Goal: Entertainment & Leisure: Consume media (video, audio)

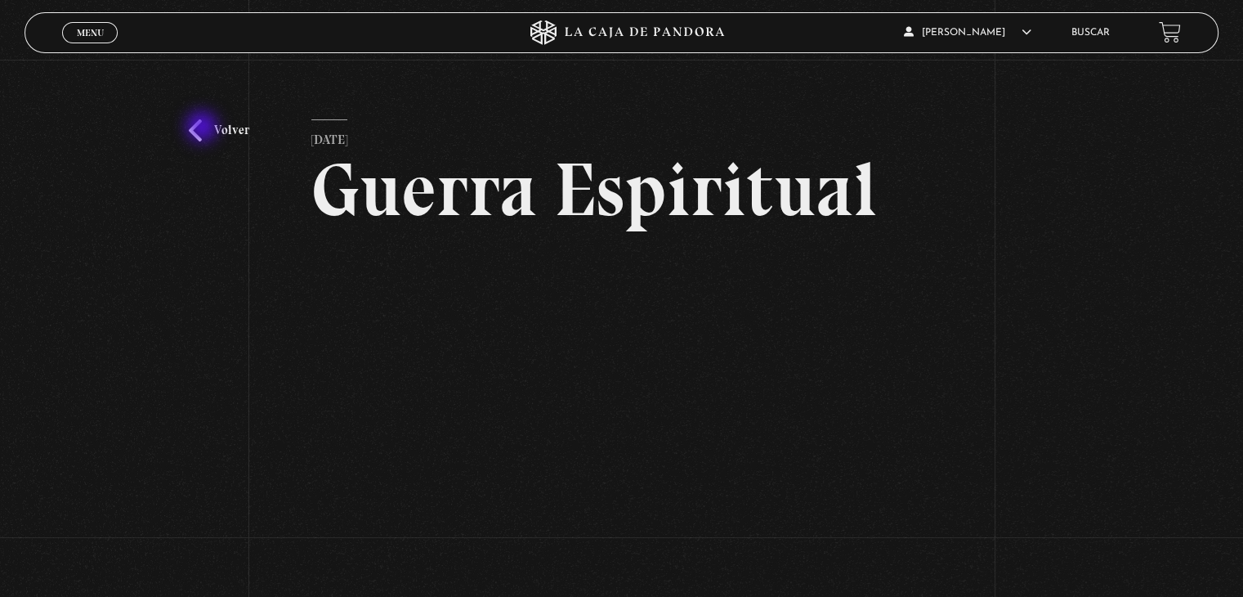
click at [203, 128] on link "Volver" at bounding box center [219, 130] width 60 height 22
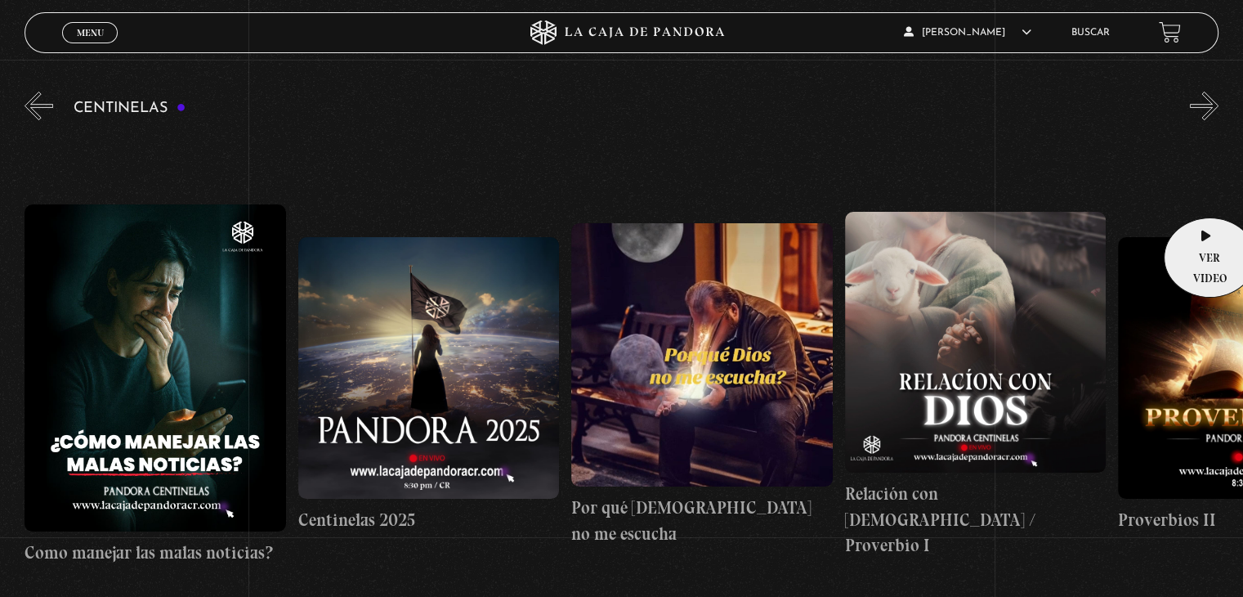
drag, startPoint x: 1205, startPoint y: 193, endPoint x: 1251, endPoint y: 250, distance: 73.8
drag, startPoint x: 1251, startPoint y: 250, endPoint x: 1216, endPoint y: 102, distance: 152.1
click at [1216, 102] on button "»" at bounding box center [1204, 106] width 29 height 29
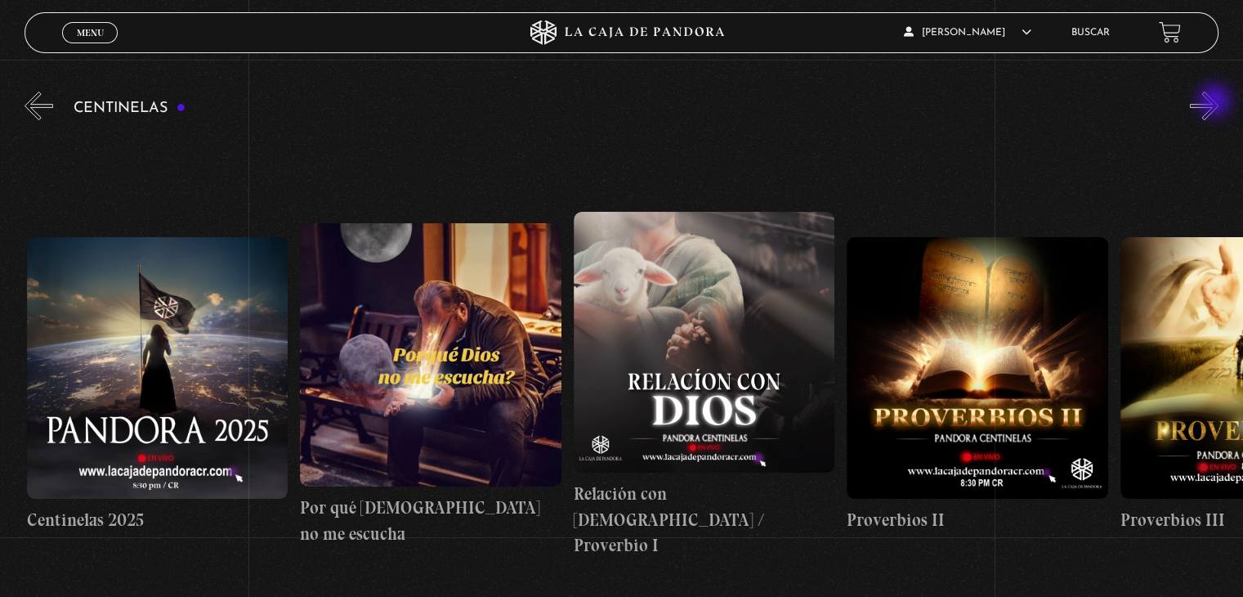
click at [1216, 102] on button "»" at bounding box center [1204, 106] width 29 height 29
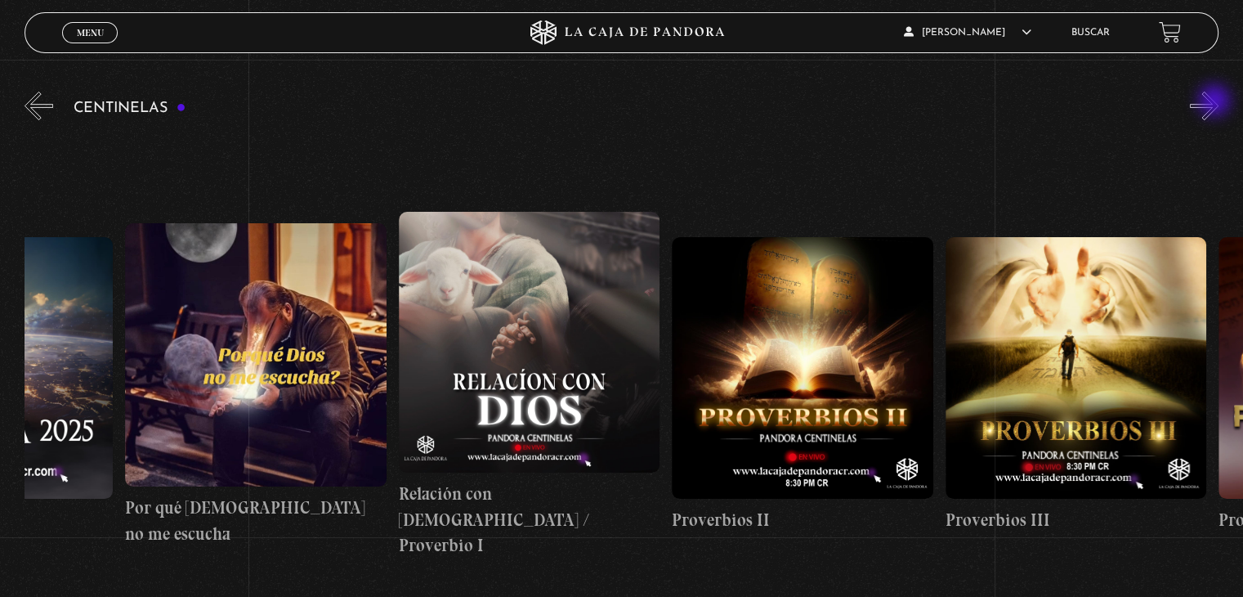
click at [1216, 102] on button "»" at bounding box center [1204, 106] width 29 height 29
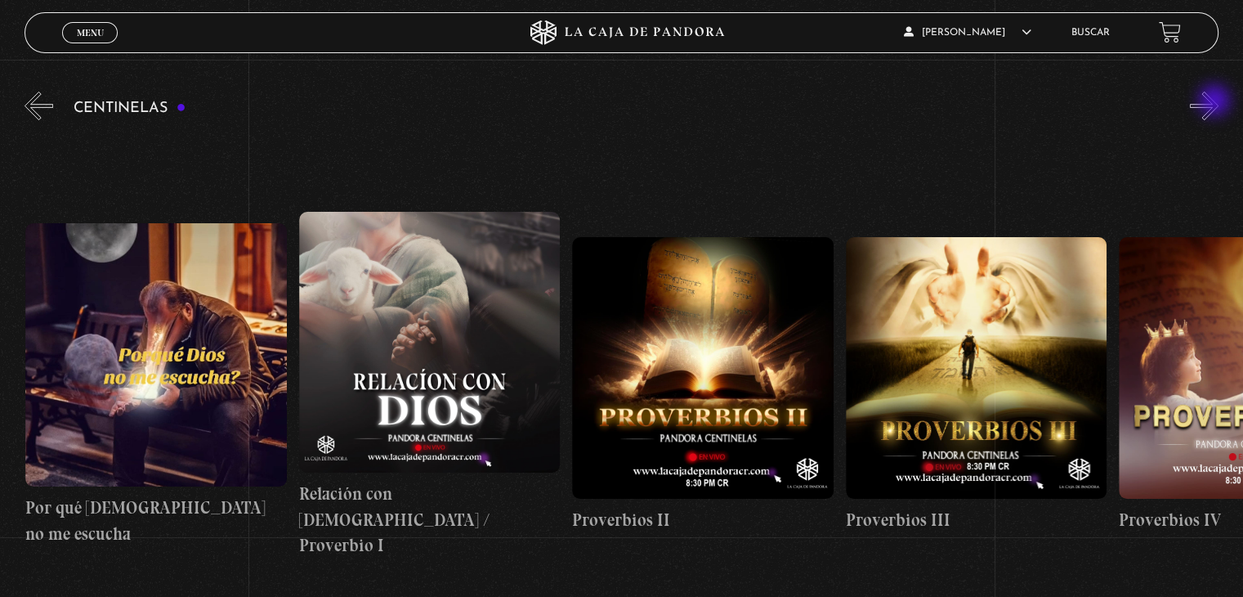
click at [1216, 102] on button "»" at bounding box center [1204, 106] width 29 height 29
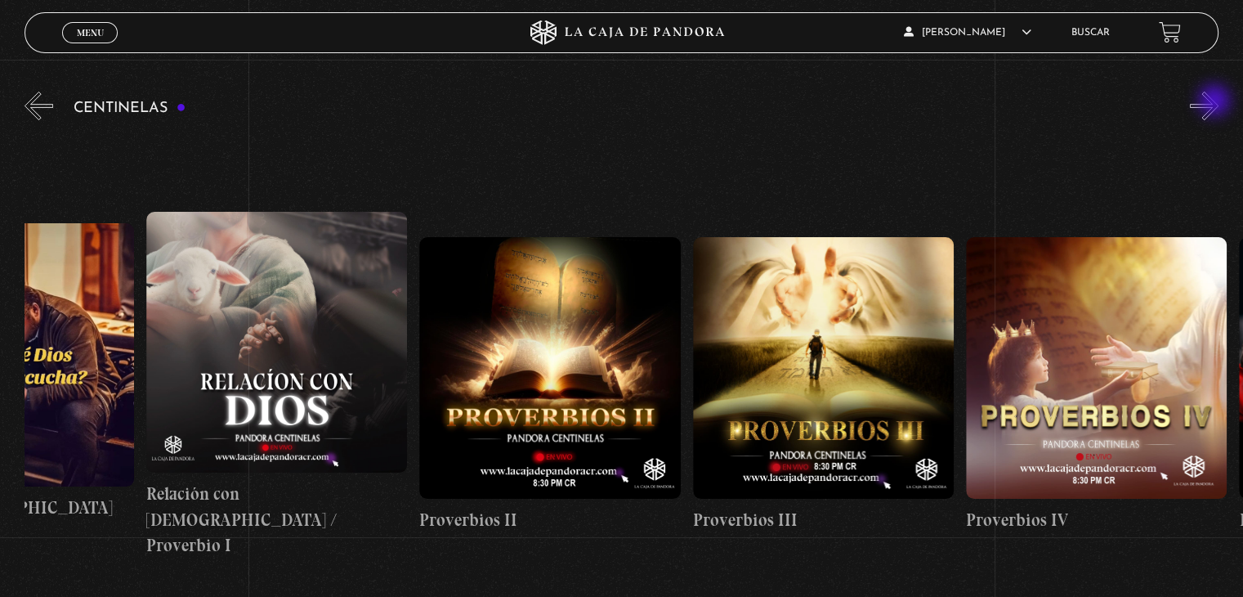
click at [1216, 102] on button "»" at bounding box center [1204, 106] width 29 height 29
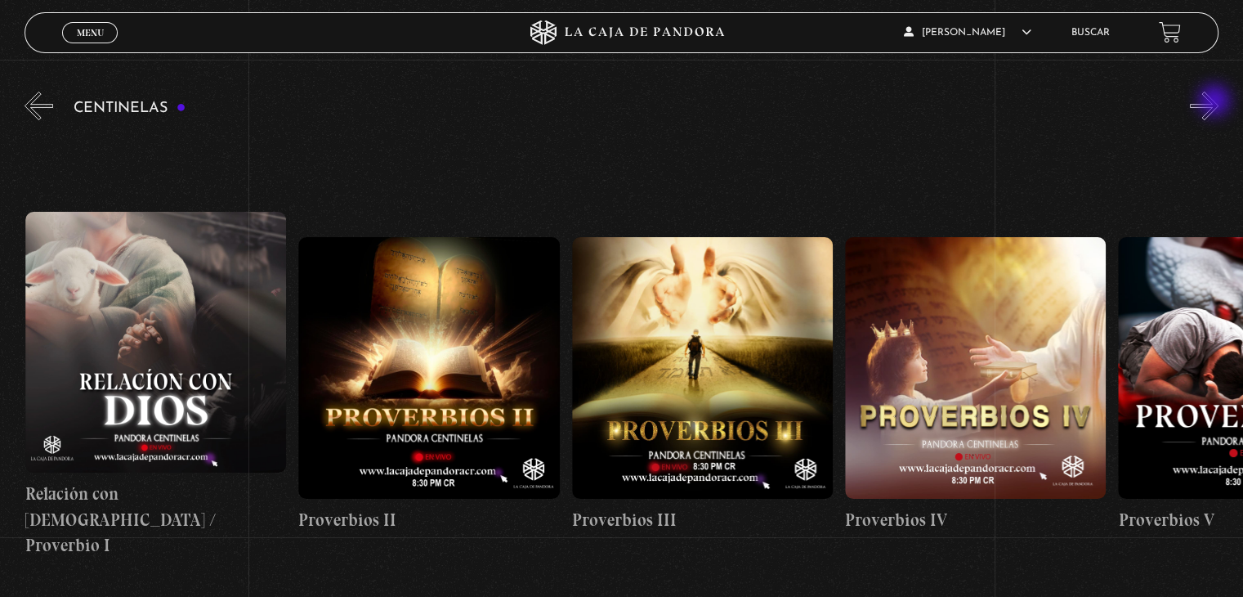
click at [1216, 102] on button "»" at bounding box center [1204, 106] width 29 height 29
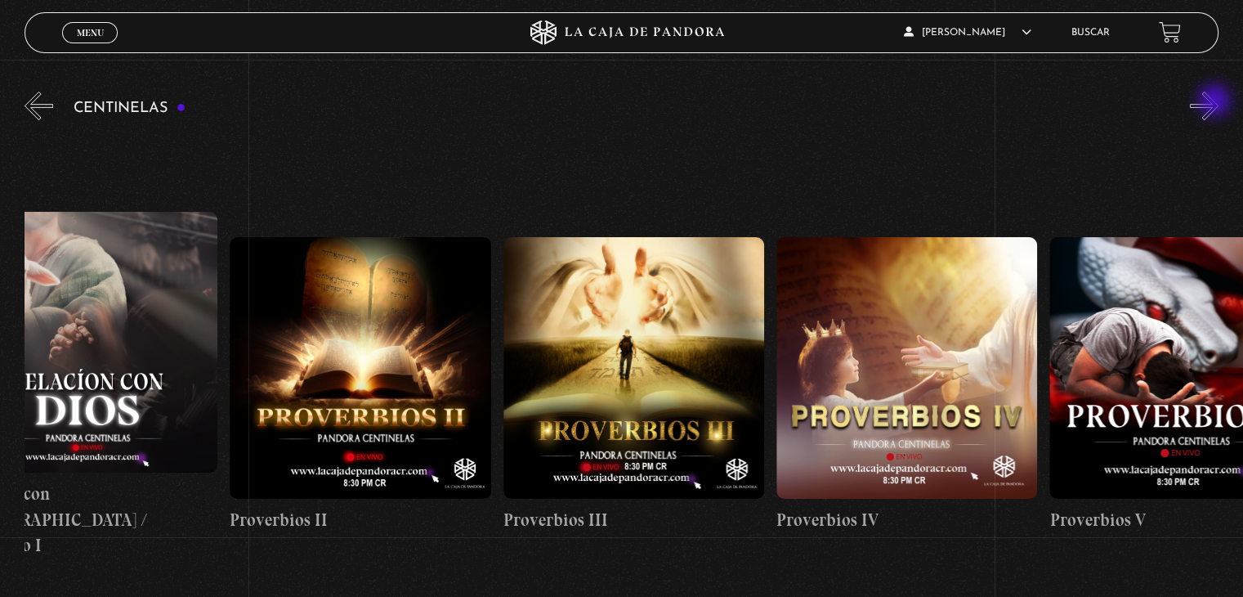
click at [1216, 102] on button "»" at bounding box center [1204, 106] width 29 height 29
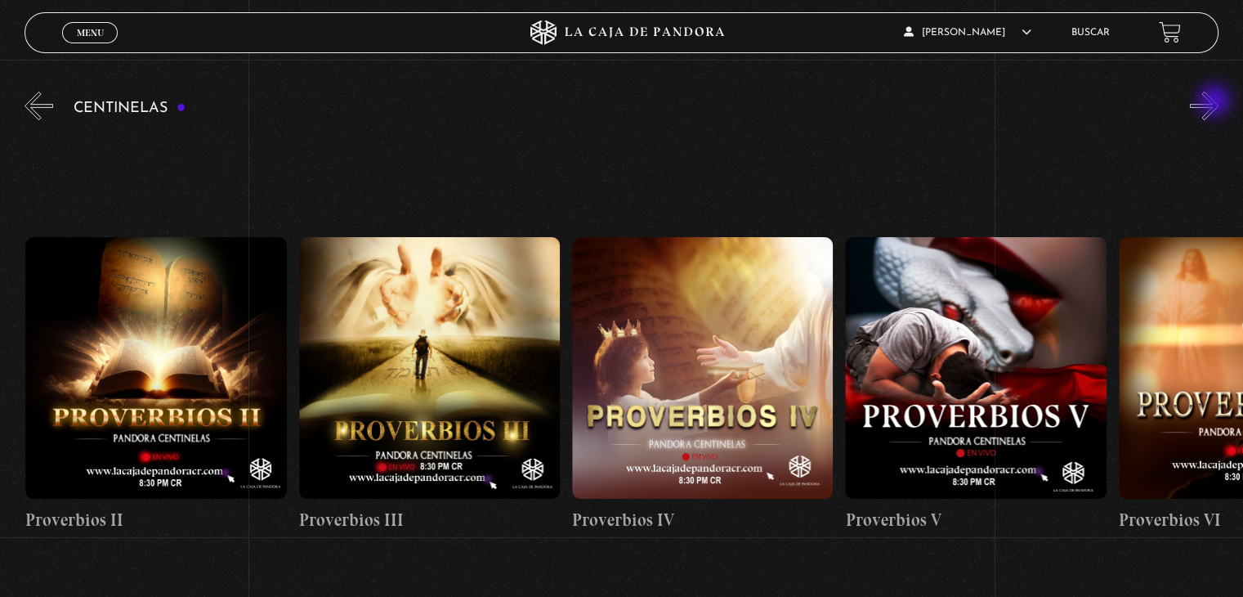
click at [1216, 102] on button "»" at bounding box center [1204, 106] width 29 height 29
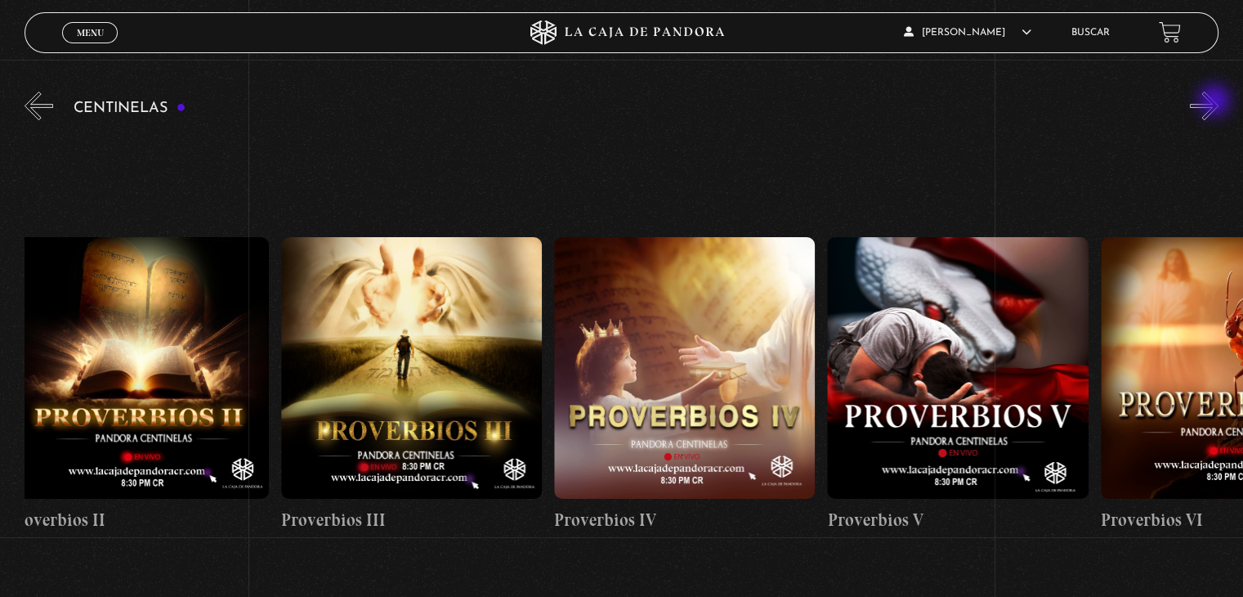
click at [1216, 102] on button "»" at bounding box center [1204, 106] width 29 height 29
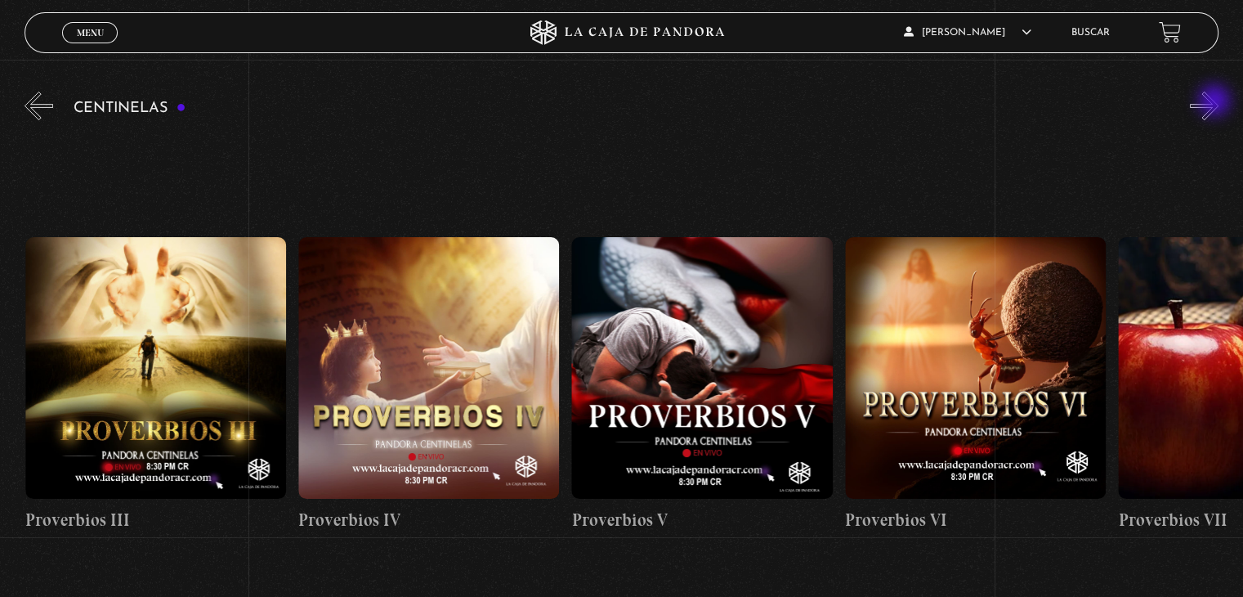
click at [1216, 102] on button "»" at bounding box center [1204, 106] width 29 height 29
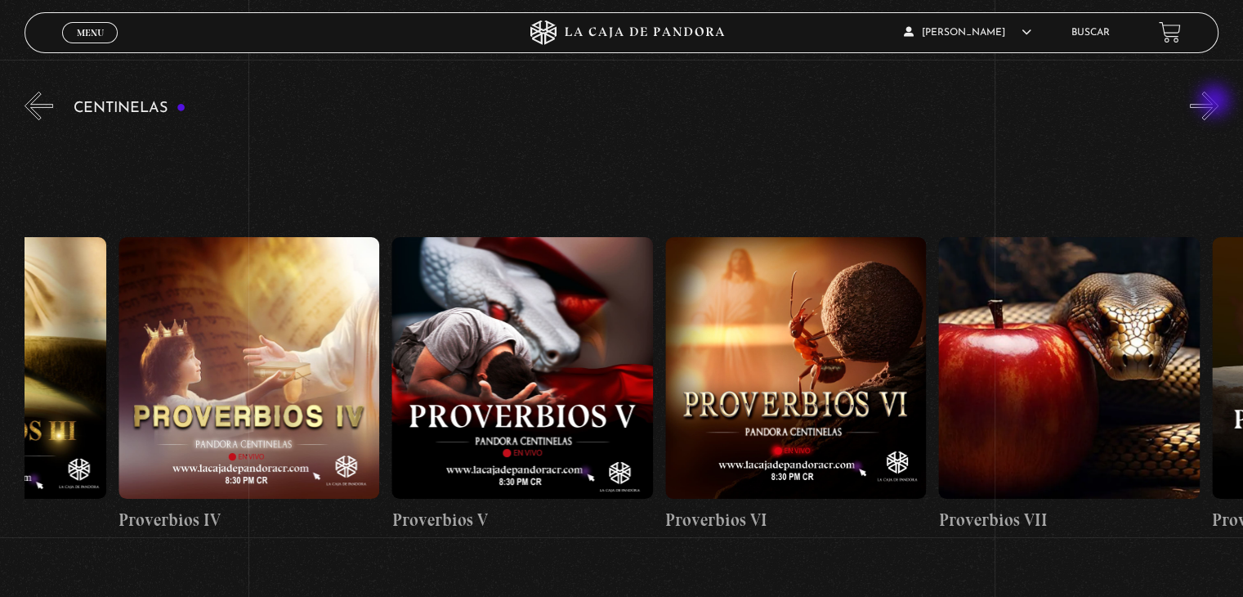
click at [1216, 102] on button "»" at bounding box center [1204, 106] width 29 height 29
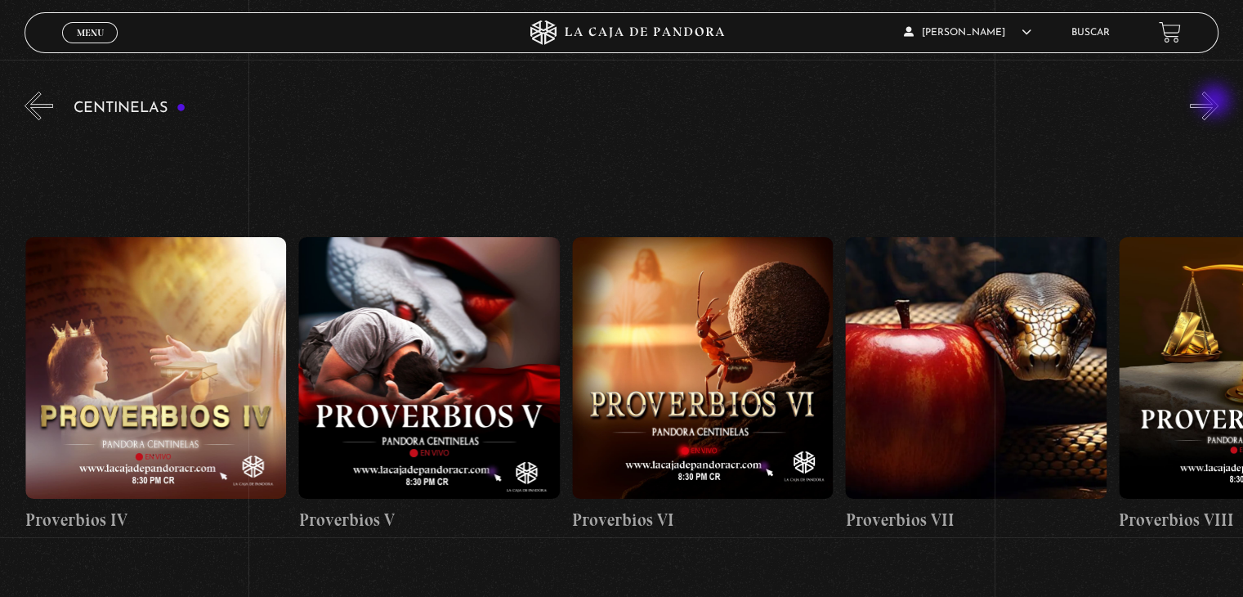
click at [1216, 102] on button "»" at bounding box center [1204, 106] width 29 height 29
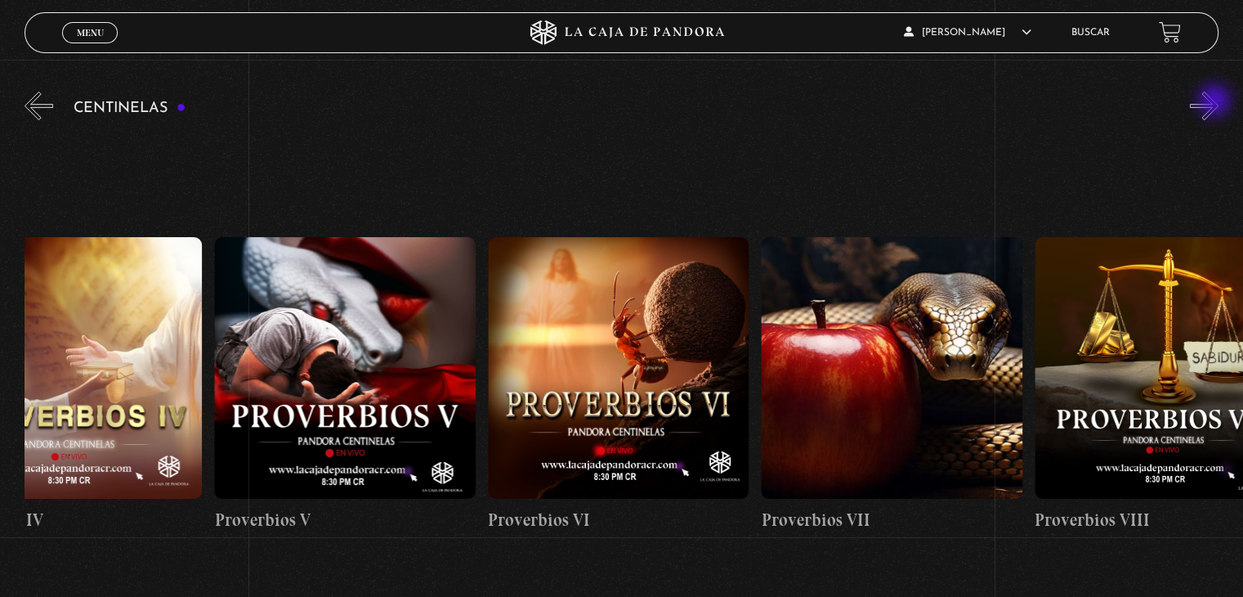
click at [1216, 102] on button "»" at bounding box center [1204, 106] width 29 height 29
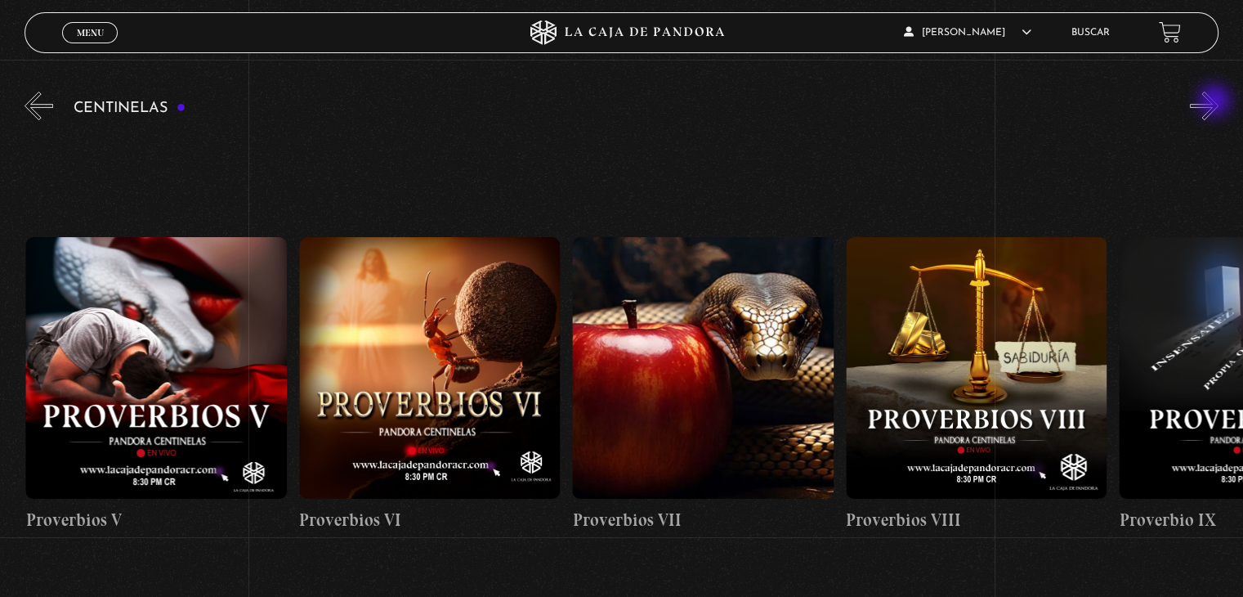
click at [1216, 102] on button "»" at bounding box center [1204, 106] width 29 height 29
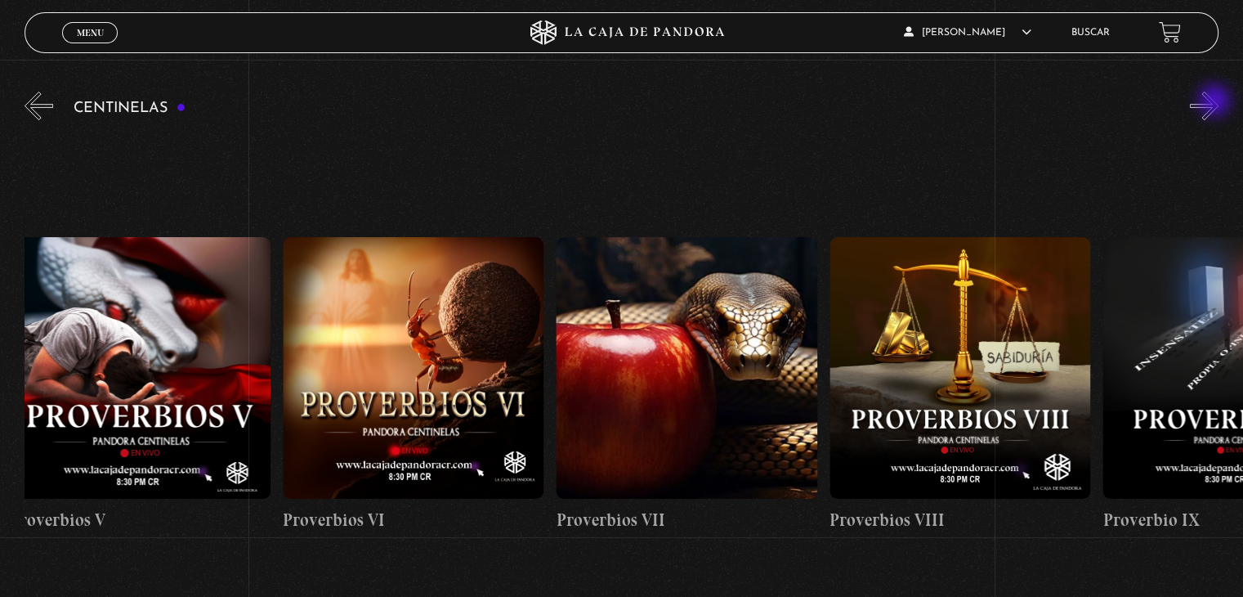
click at [1216, 102] on button "»" at bounding box center [1204, 106] width 29 height 29
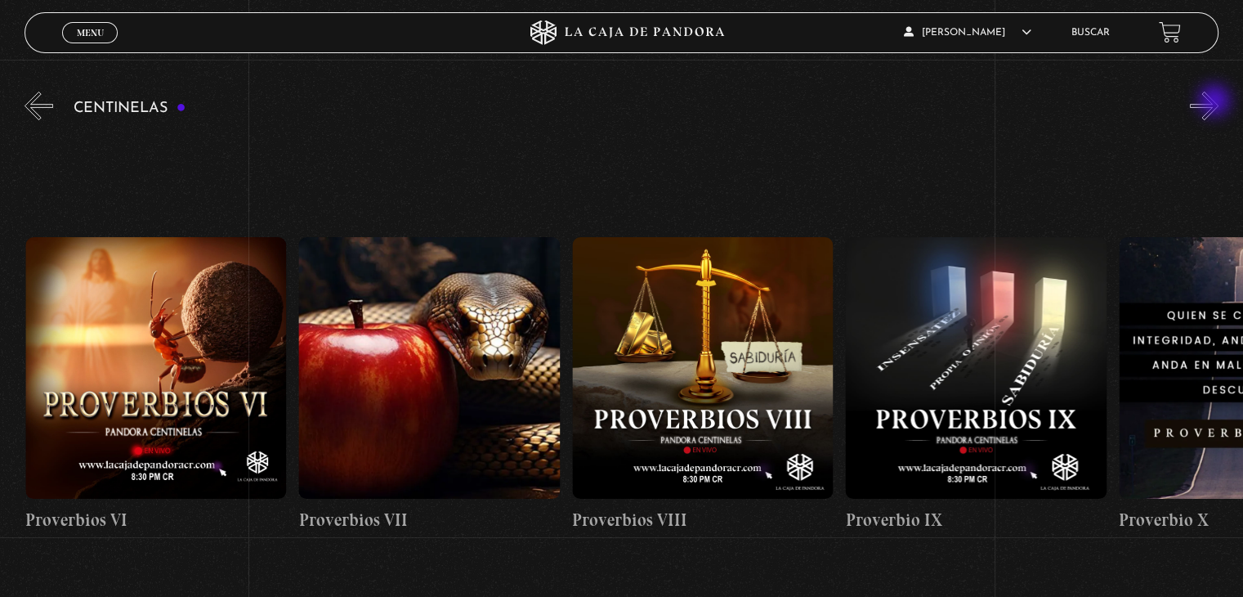
click at [1216, 102] on button "»" at bounding box center [1204, 106] width 29 height 29
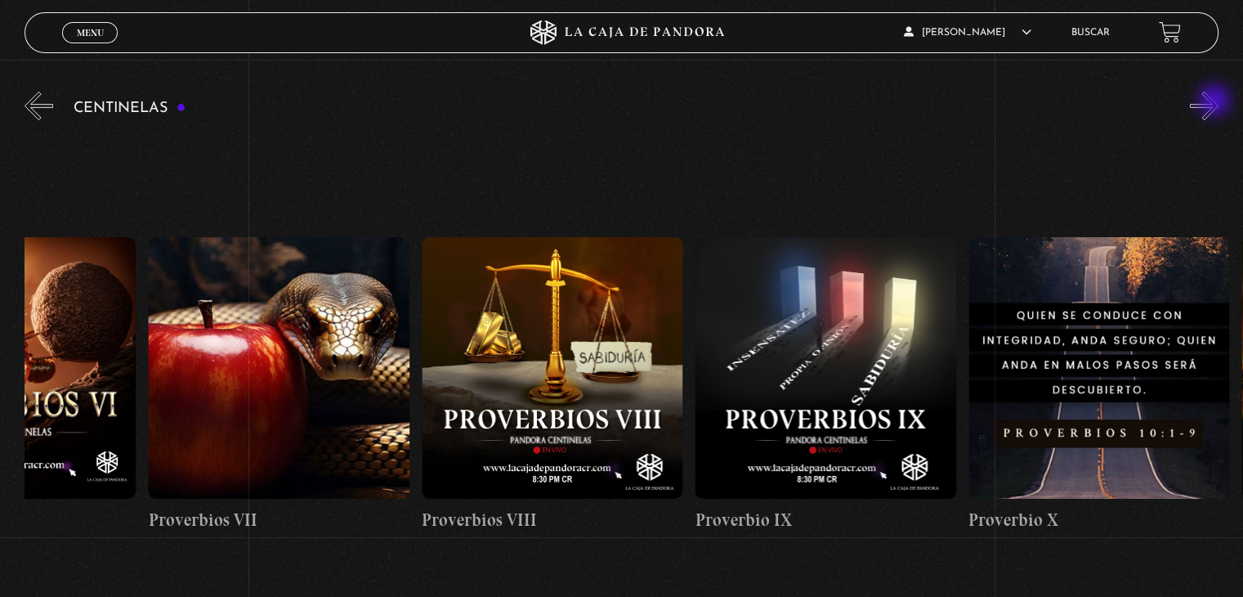
click at [1216, 102] on button "»" at bounding box center [1204, 106] width 29 height 29
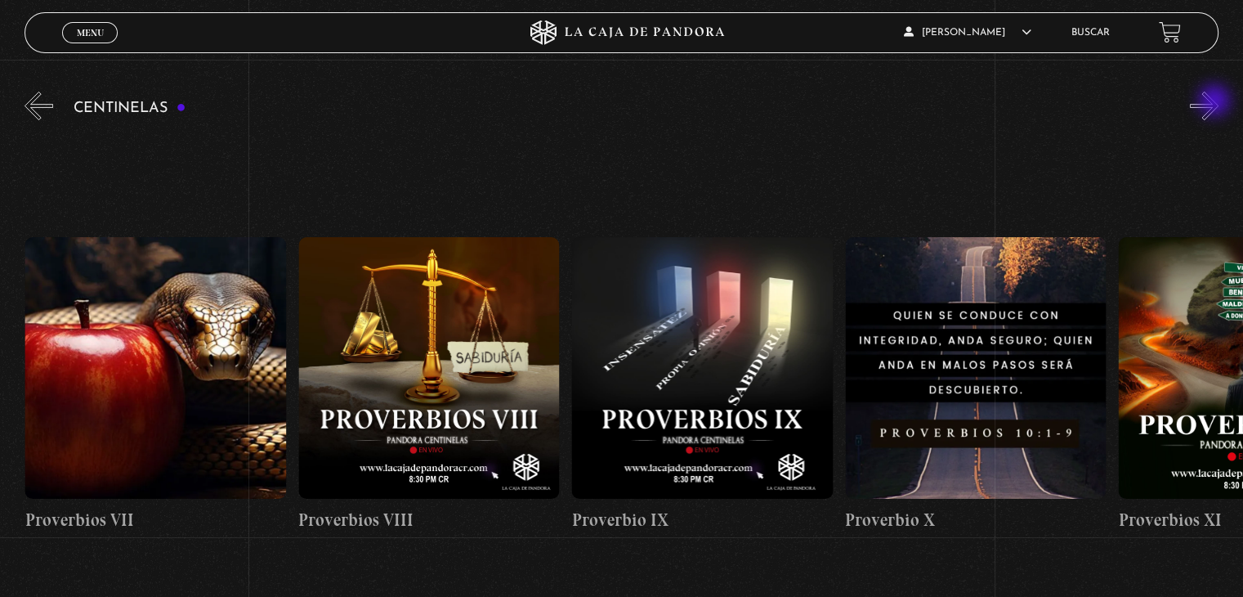
click at [1216, 102] on button "»" at bounding box center [1204, 106] width 29 height 29
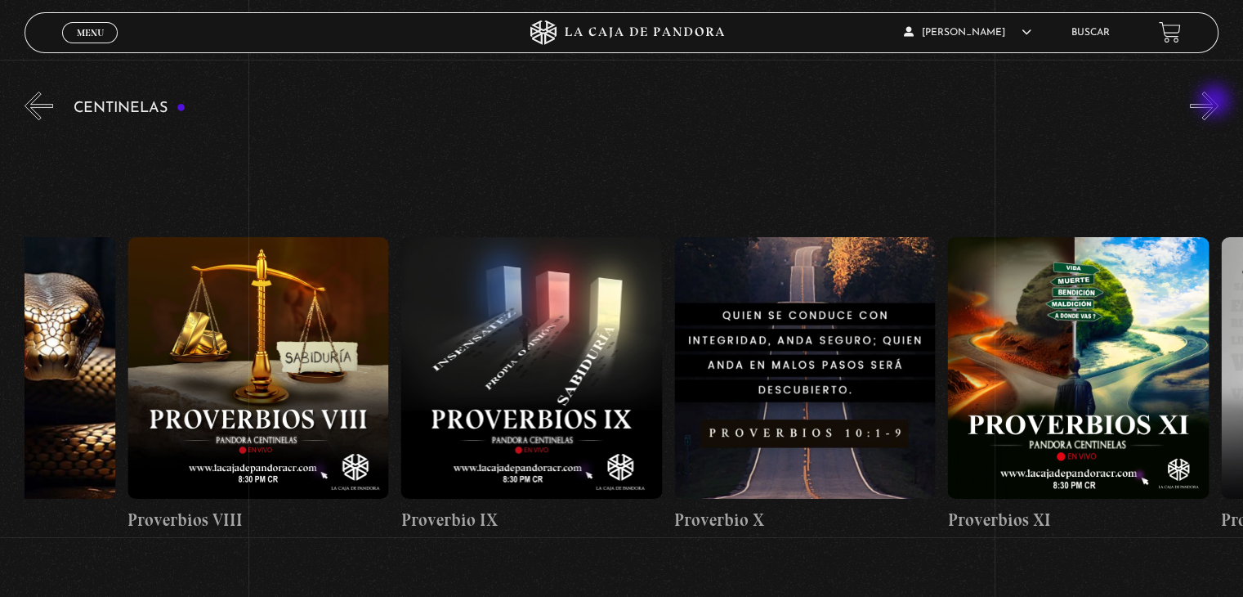
click at [1216, 102] on button "»" at bounding box center [1204, 106] width 29 height 29
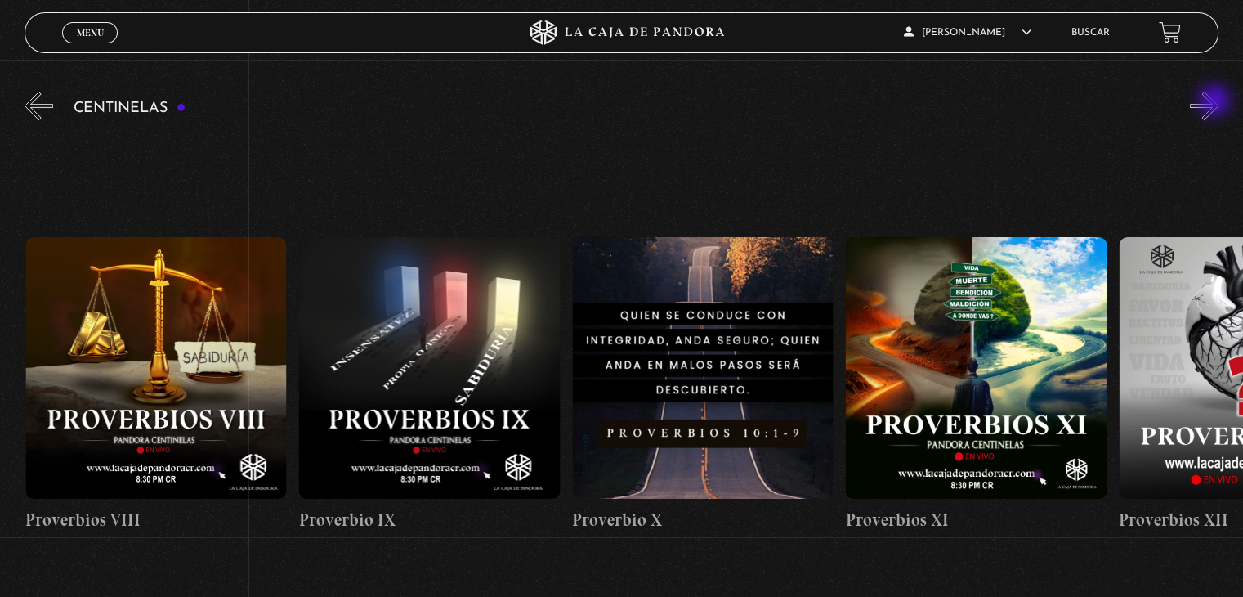
click at [1216, 102] on button "»" at bounding box center [1204, 106] width 29 height 29
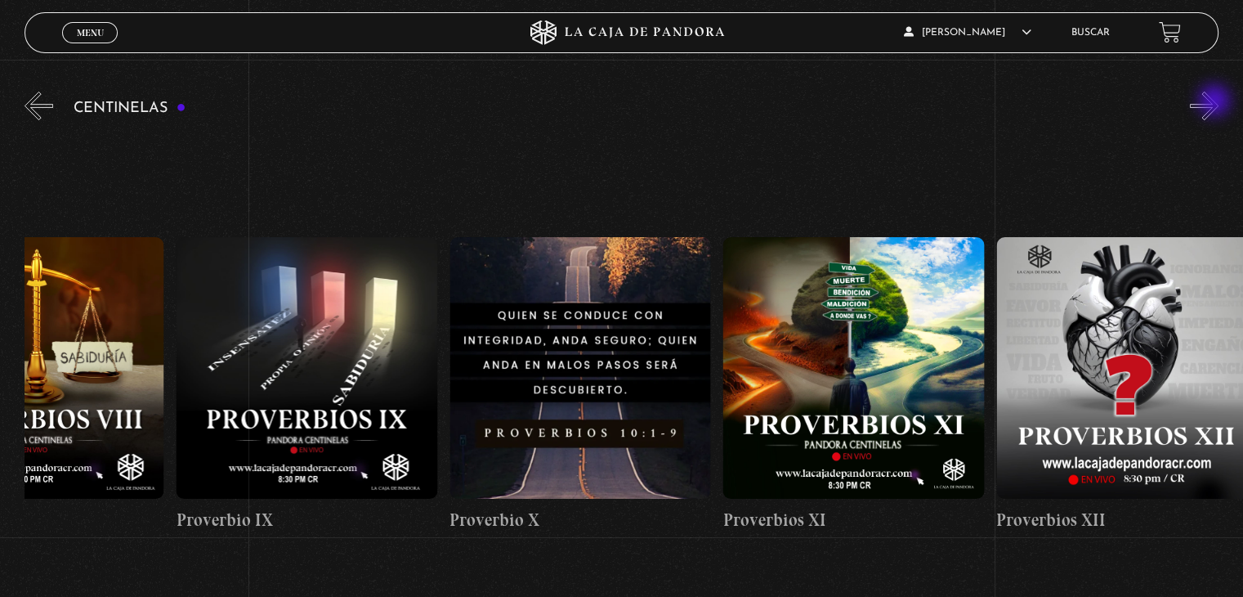
click at [1216, 102] on button "»" at bounding box center [1204, 106] width 29 height 29
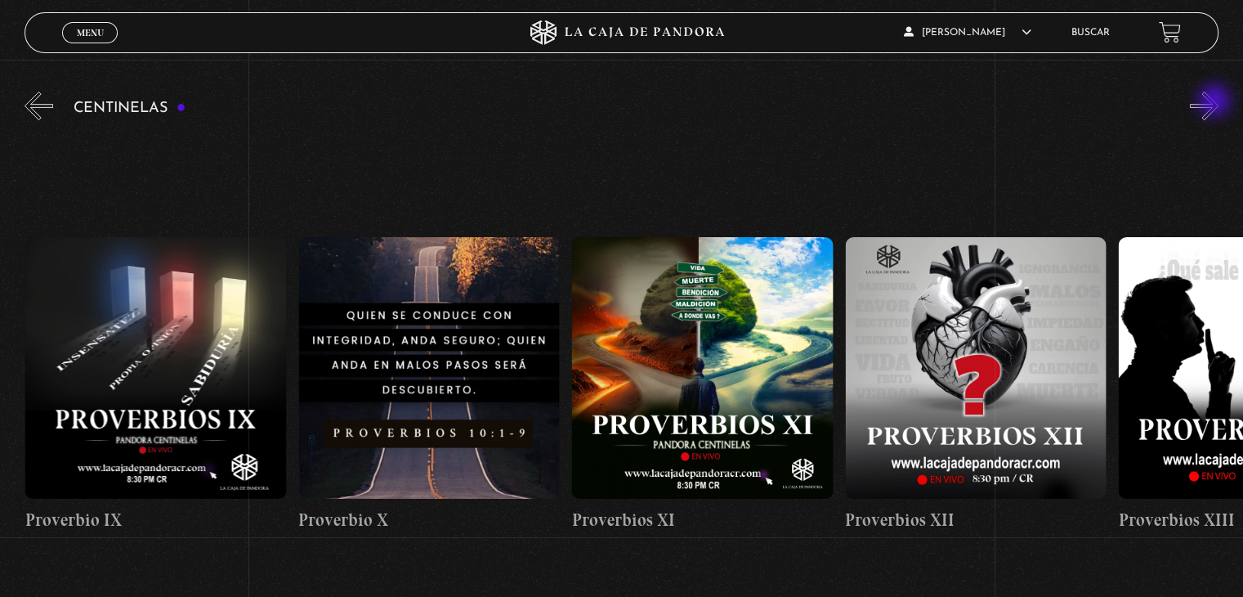
click at [1216, 102] on button "»" at bounding box center [1204, 106] width 29 height 29
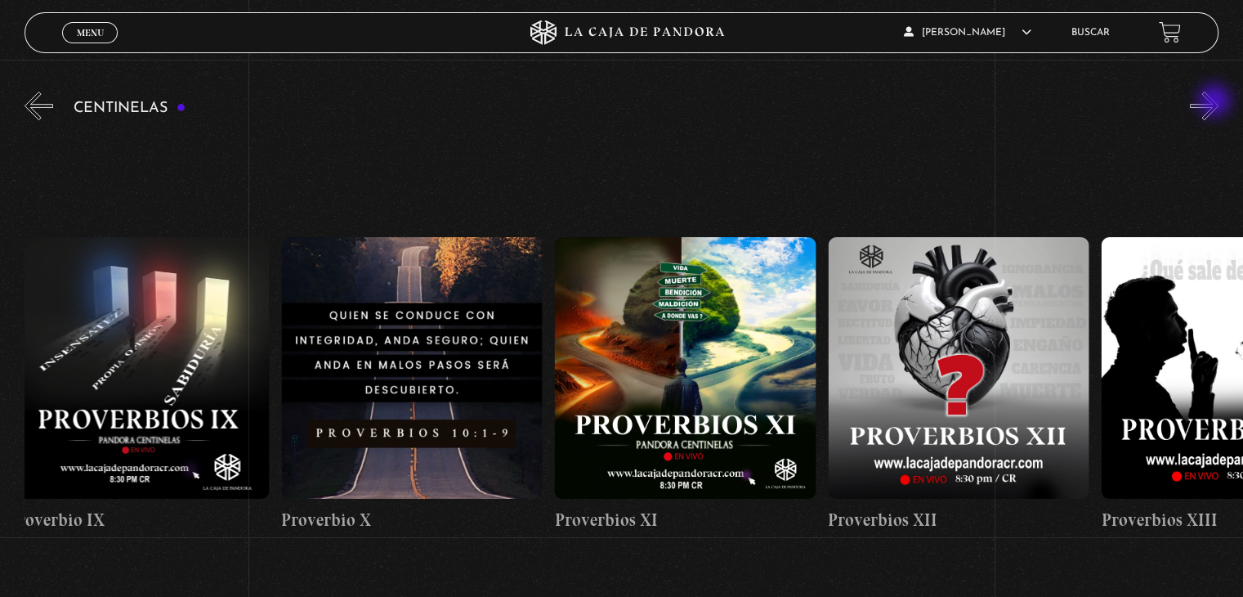
click at [1216, 102] on button "»" at bounding box center [1204, 106] width 29 height 29
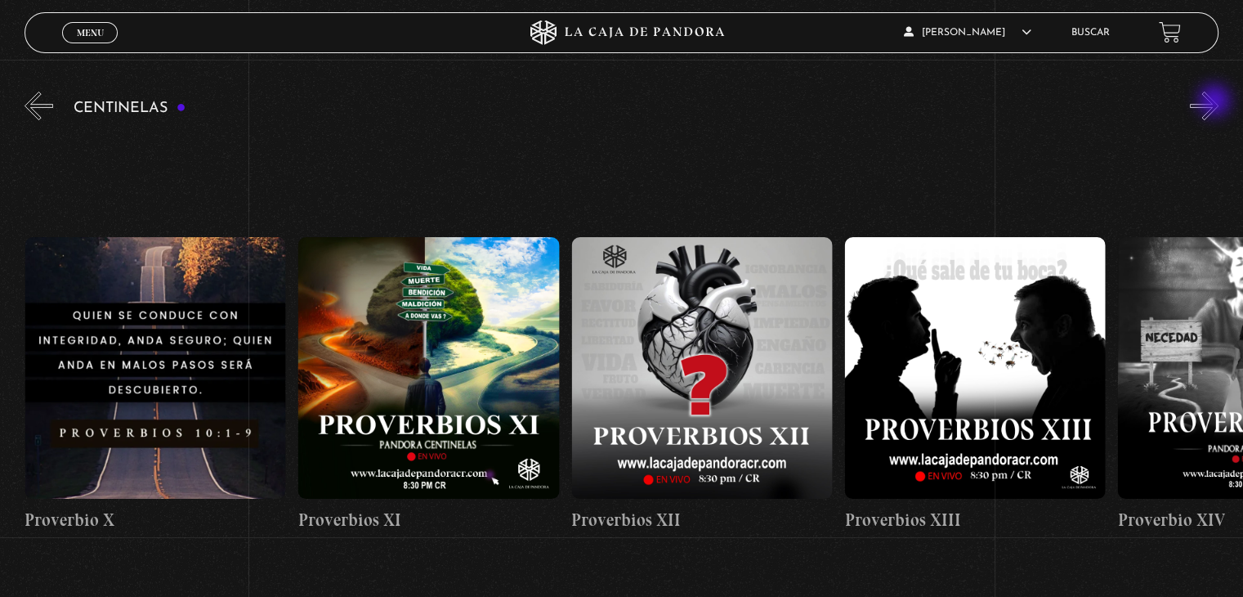
click at [1216, 102] on button "»" at bounding box center [1204, 106] width 29 height 29
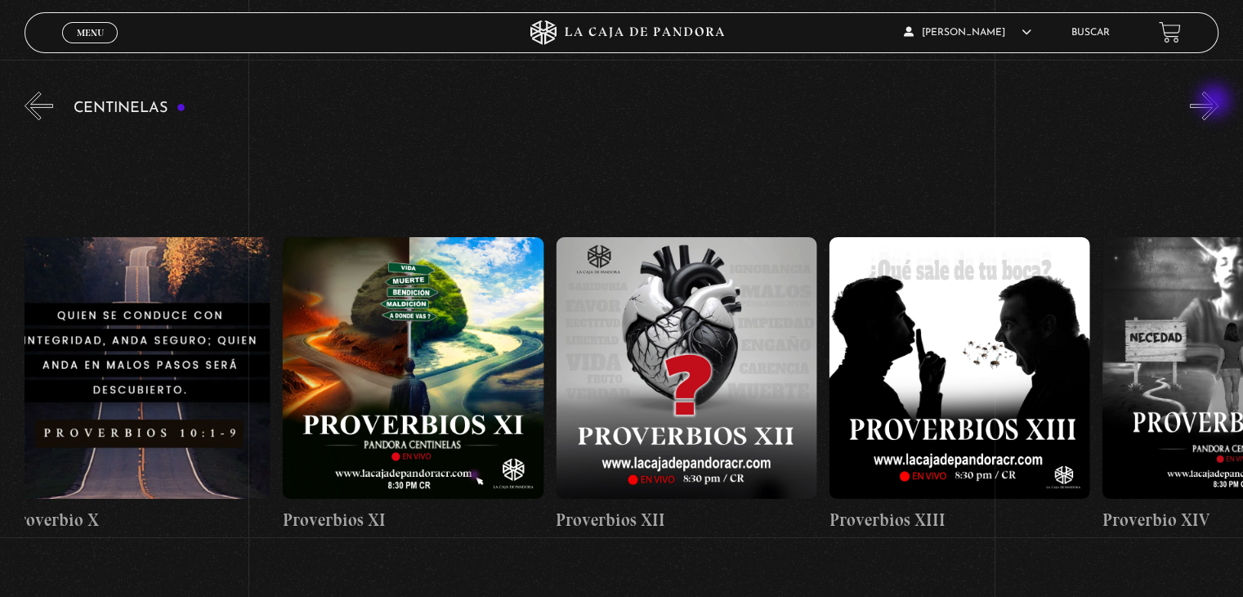
click at [1216, 102] on button "»" at bounding box center [1204, 106] width 29 height 29
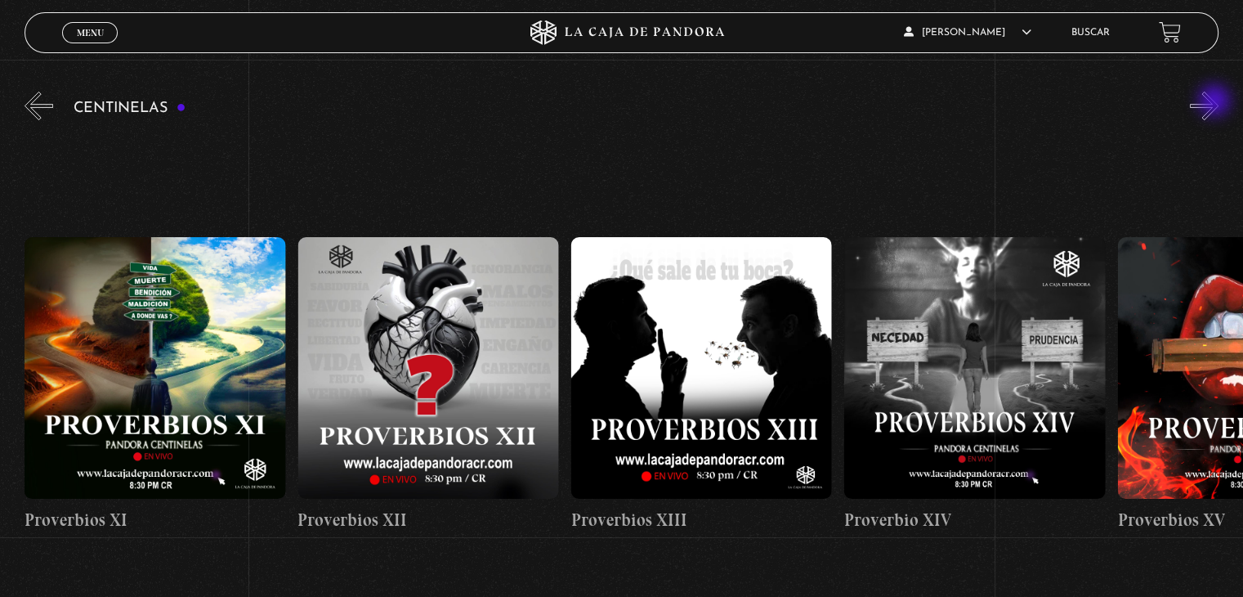
click at [1216, 102] on button "»" at bounding box center [1204, 106] width 29 height 29
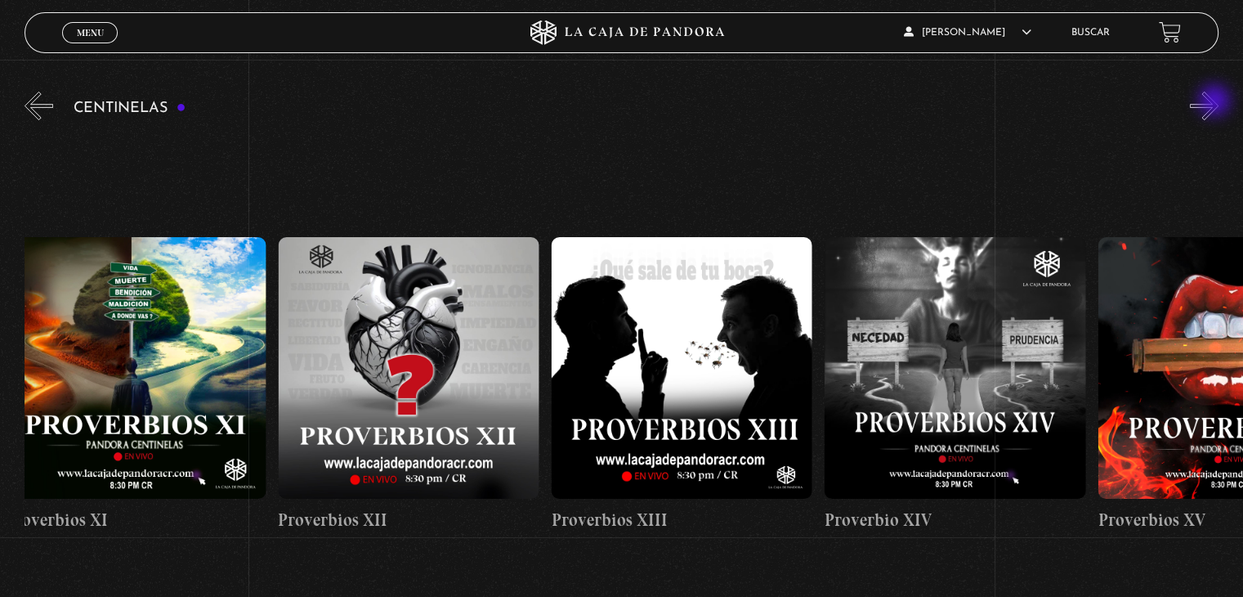
click at [1216, 102] on button "»" at bounding box center [1204, 106] width 29 height 29
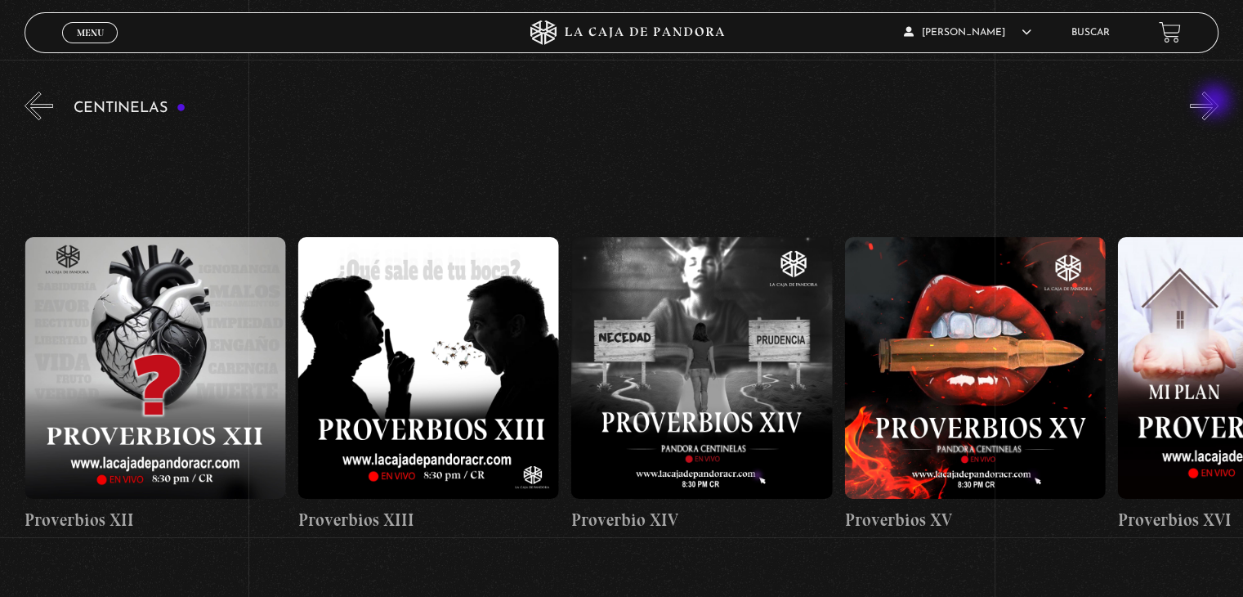
click at [1216, 102] on button "»" at bounding box center [1204, 106] width 29 height 29
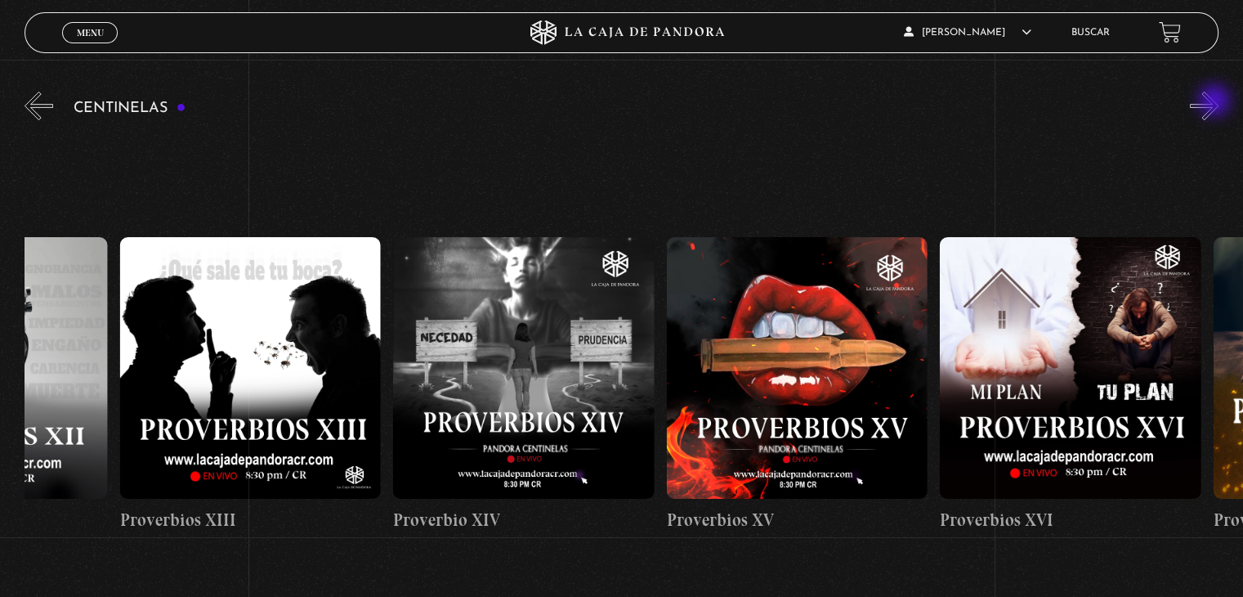
click at [1216, 102] on button "»" at bounding box center [1204, 106] width 29 height 29
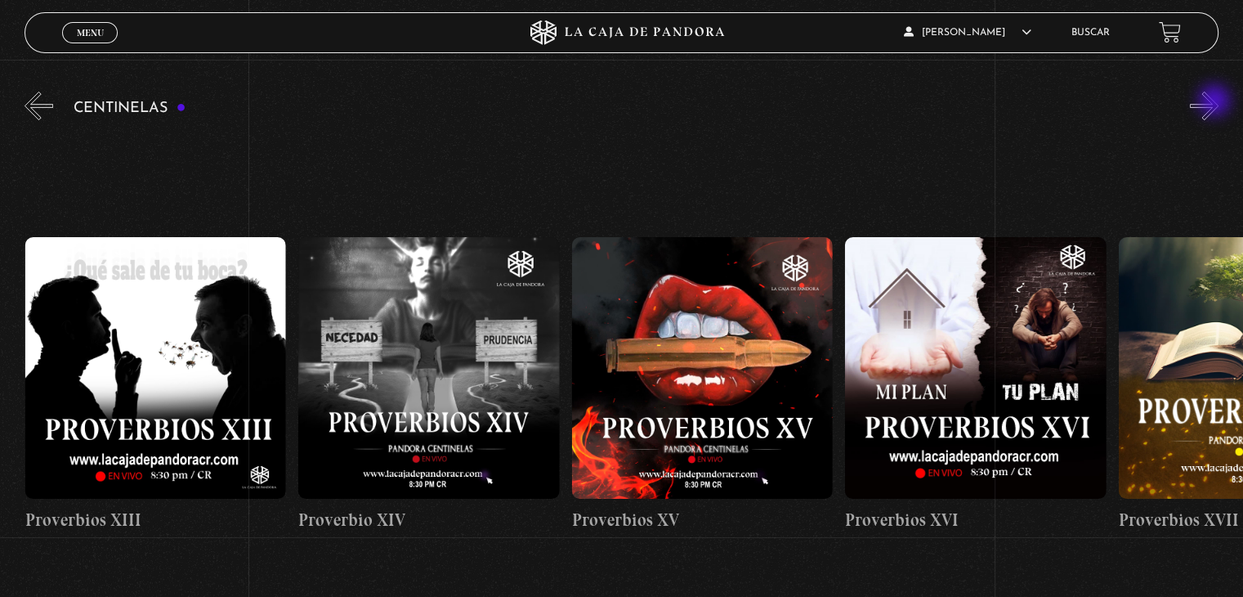
click at [1216, 102] on button "»" at bounding box center [1204, 106] width 29 height 29
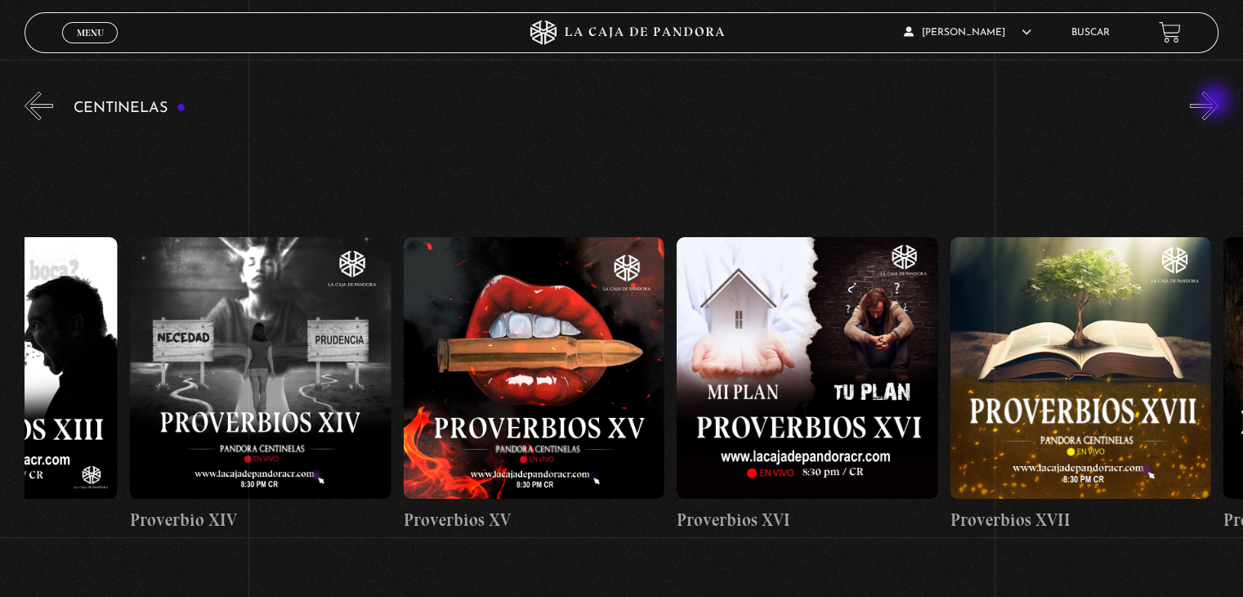
click at [1216, 102] on button "»" at bounding box center [1204, 106] width 29 height 29
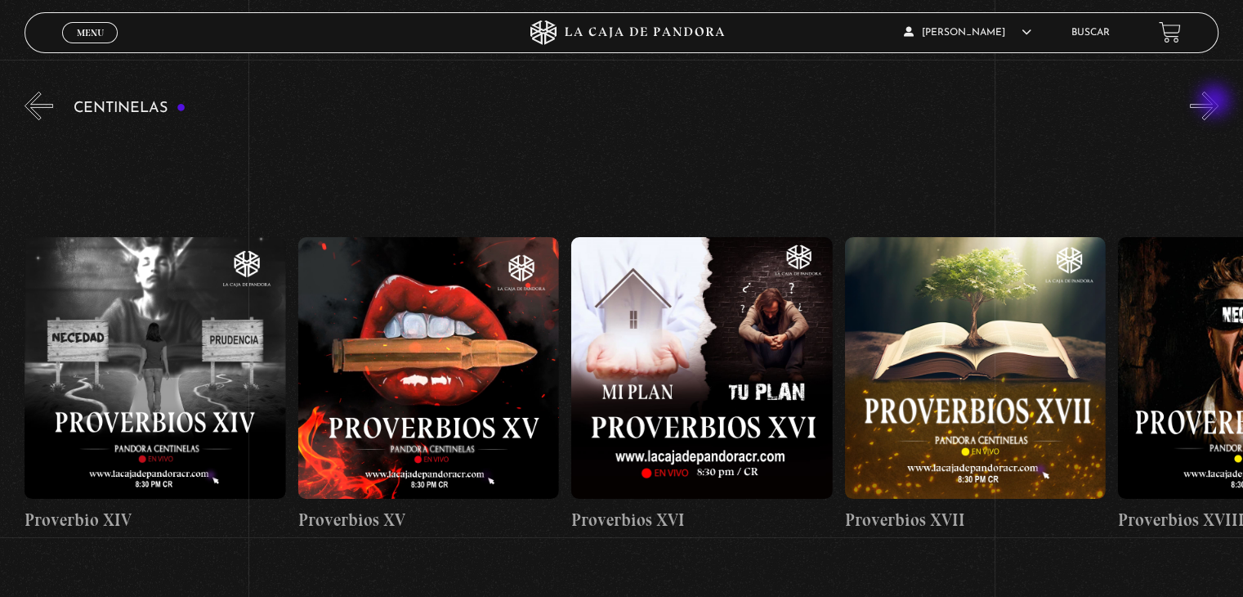
click at [1216, 102] on button "»" at bounding box center [1204, 106] width 29 height 29
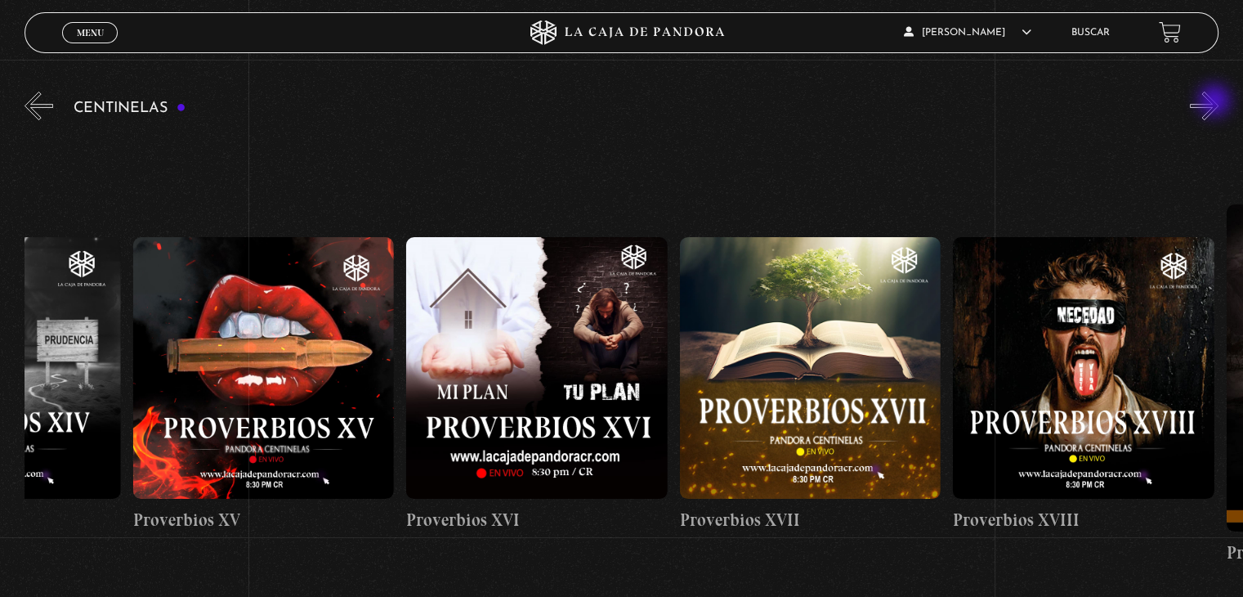
click at [1216, 102] on button "»" at bounding box center [1204, 106] width 29 height 29
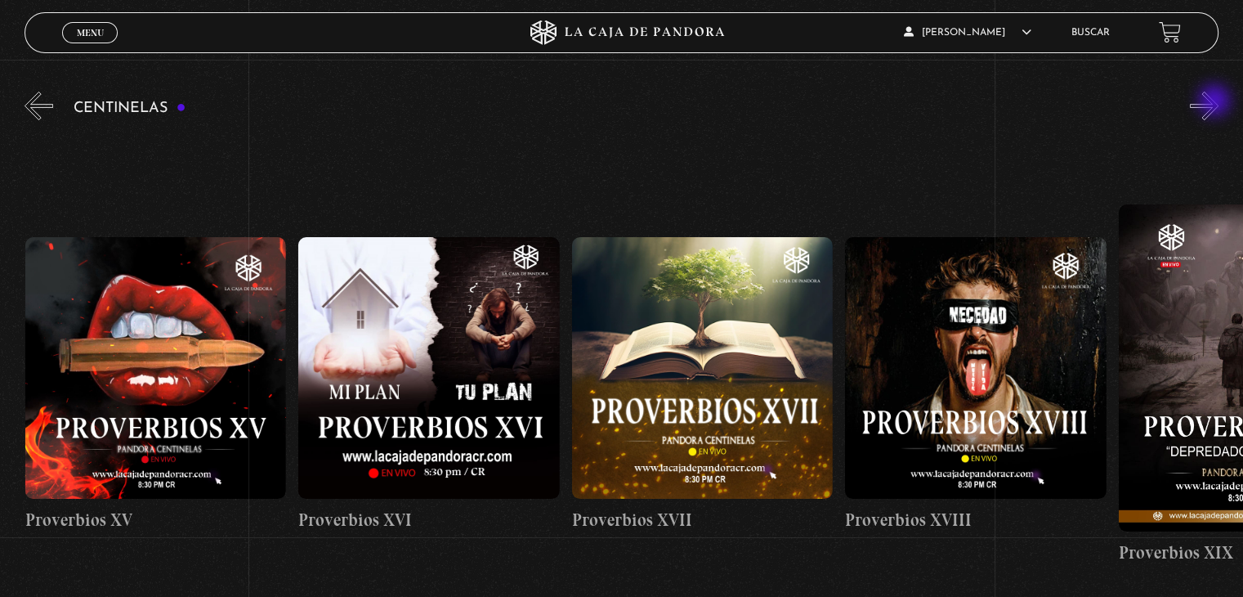
click at [1216, 102] on button "»" at bounding box center [1204, 106] width 29 height 29
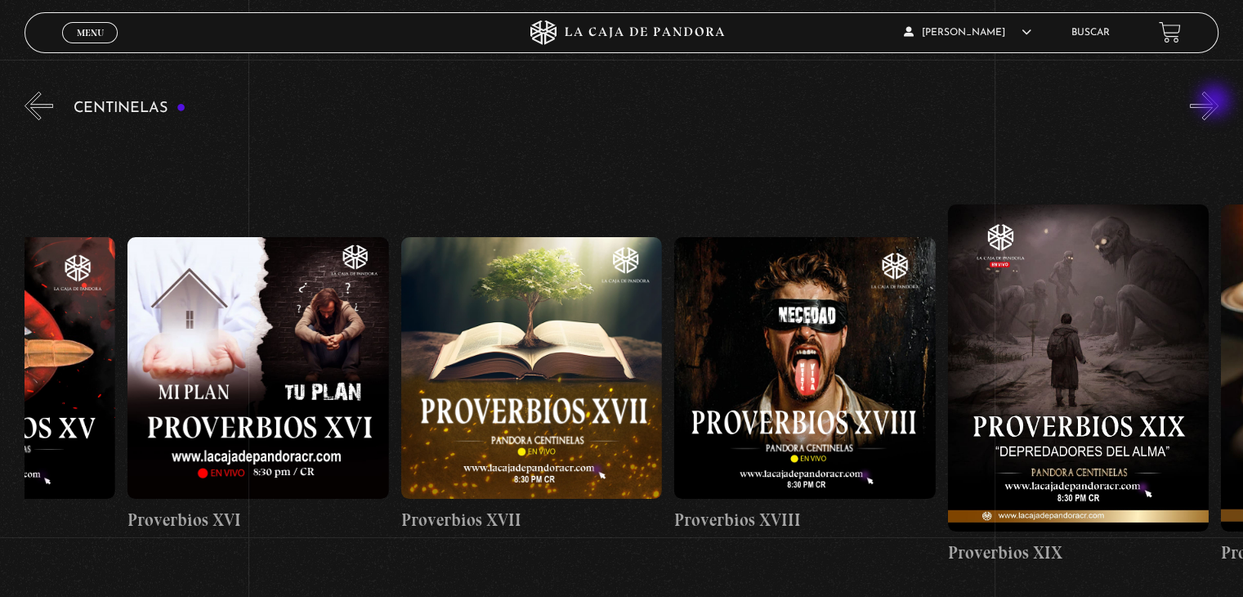
click at [1216, 102] on button "»" at bounding box center [1204, 106] width 29 height 29
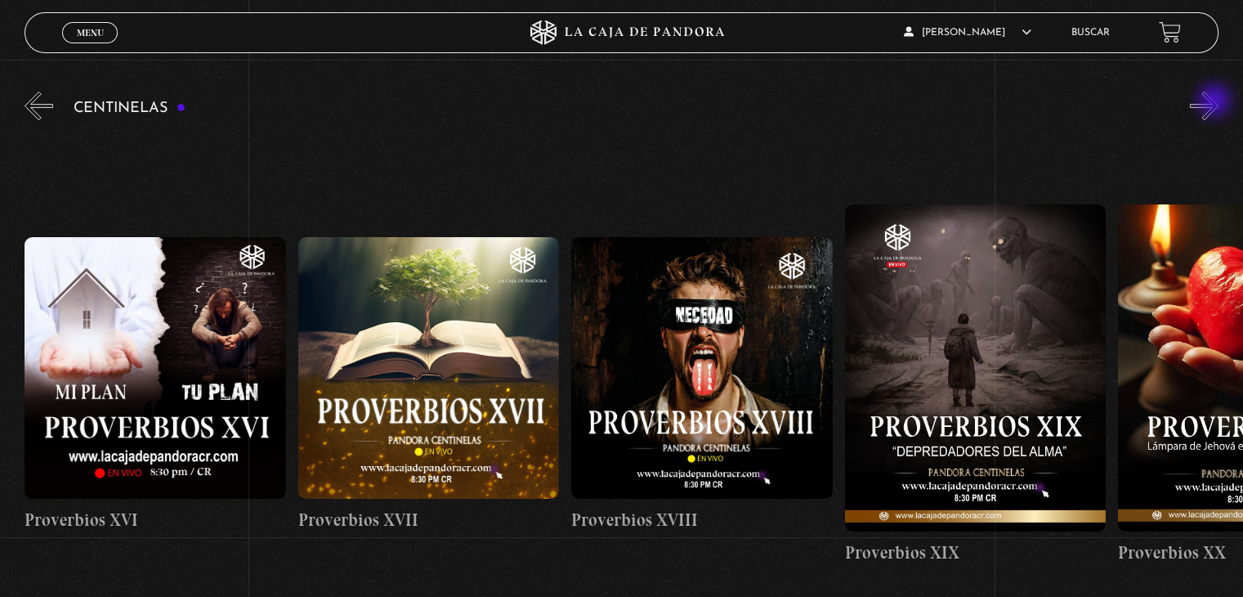
click at [1216, 102] on button "»" at bounding box center [1204, 106] width 29 height 29
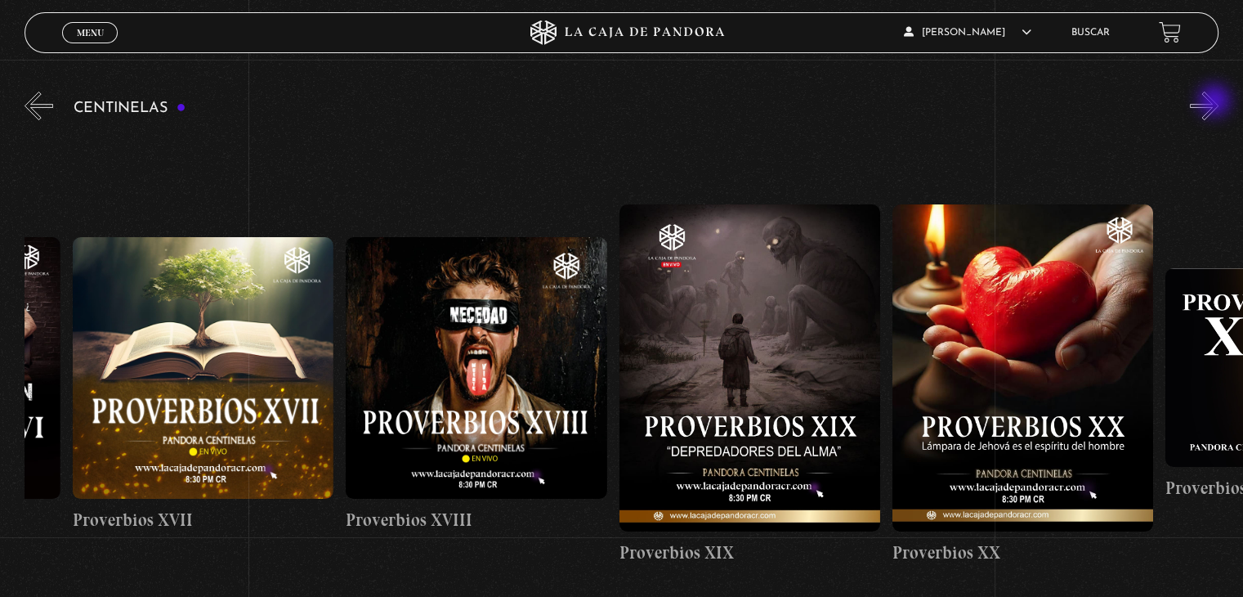
click at [1216, 102] on button "»" at bounding box center [1204, 106] width 29 height 29
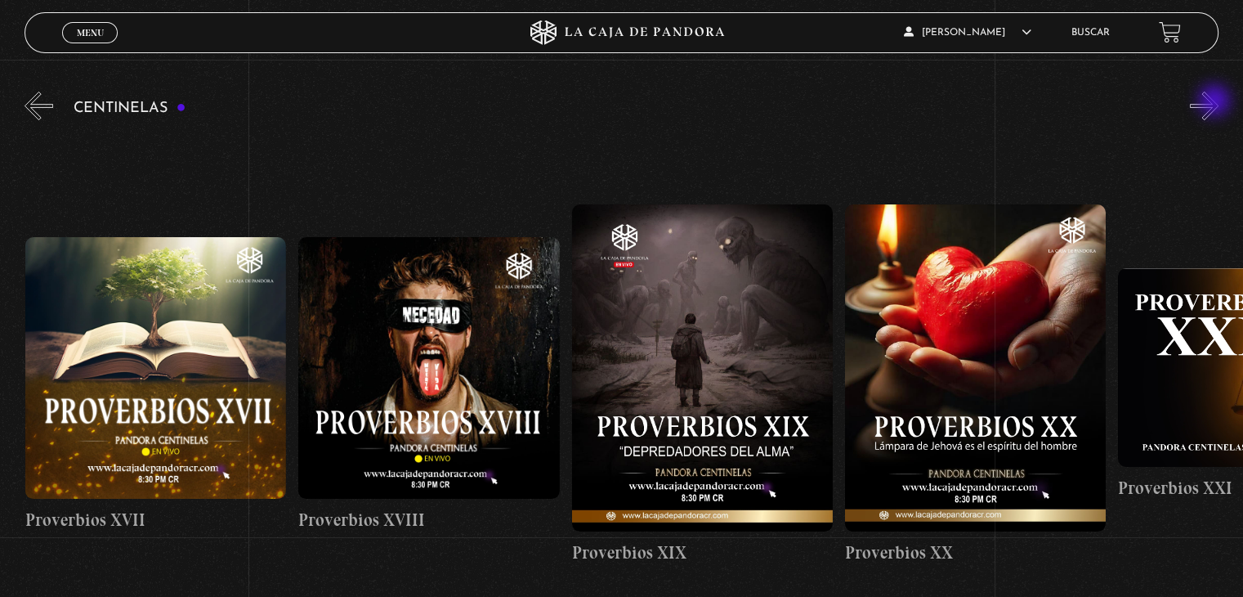
click at [1216, 102] on button "»" at bounding box center [1204, 106] width 29 height 29
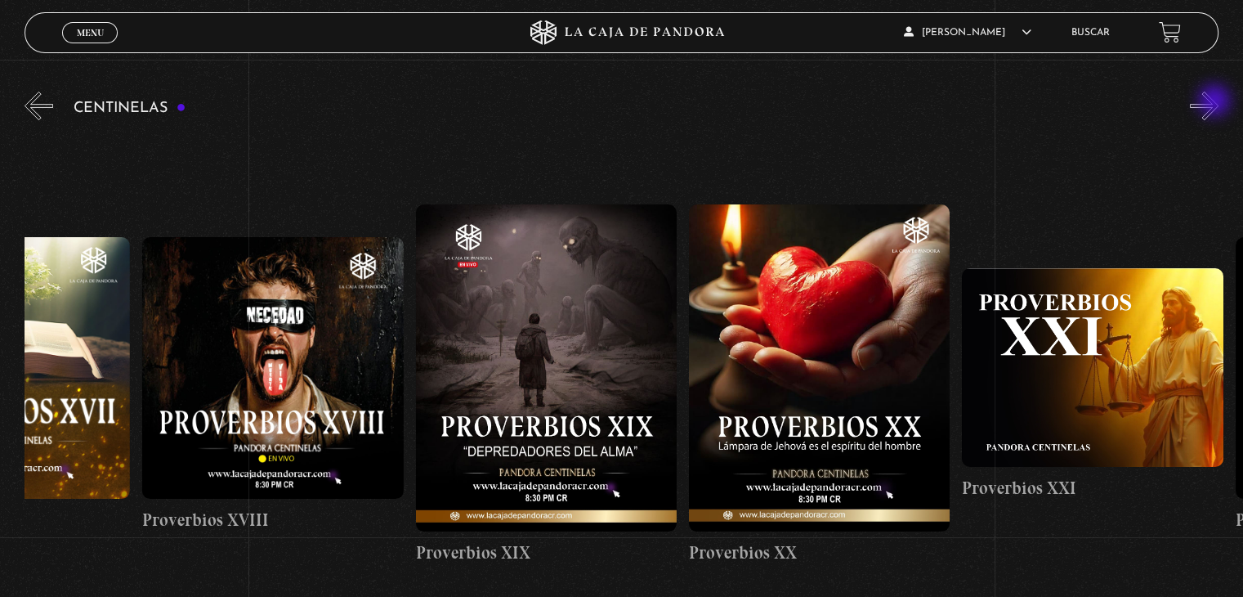
click at [1216, 102] on button "»" at bounding box center [1204, 106] width 29 height 29
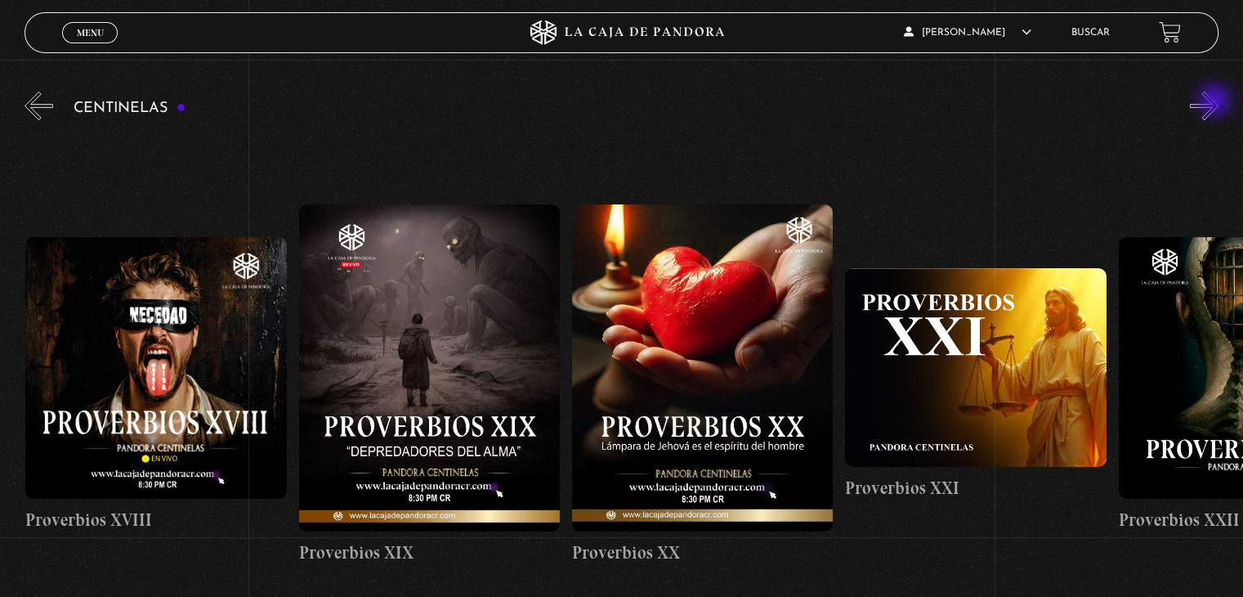
click at [1216, 102] on button "»" at bounding box center [1204, 106] width 29 height 29
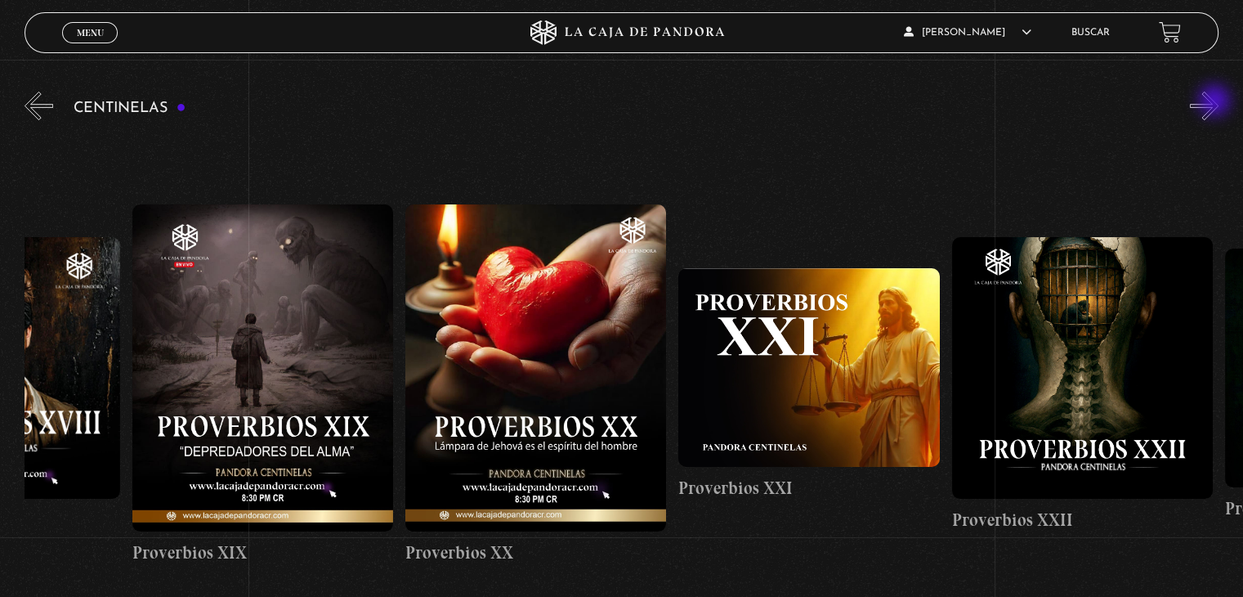
click at [1216, 102] on button "»" at bounding box center [1204, 106] width 29 height 29
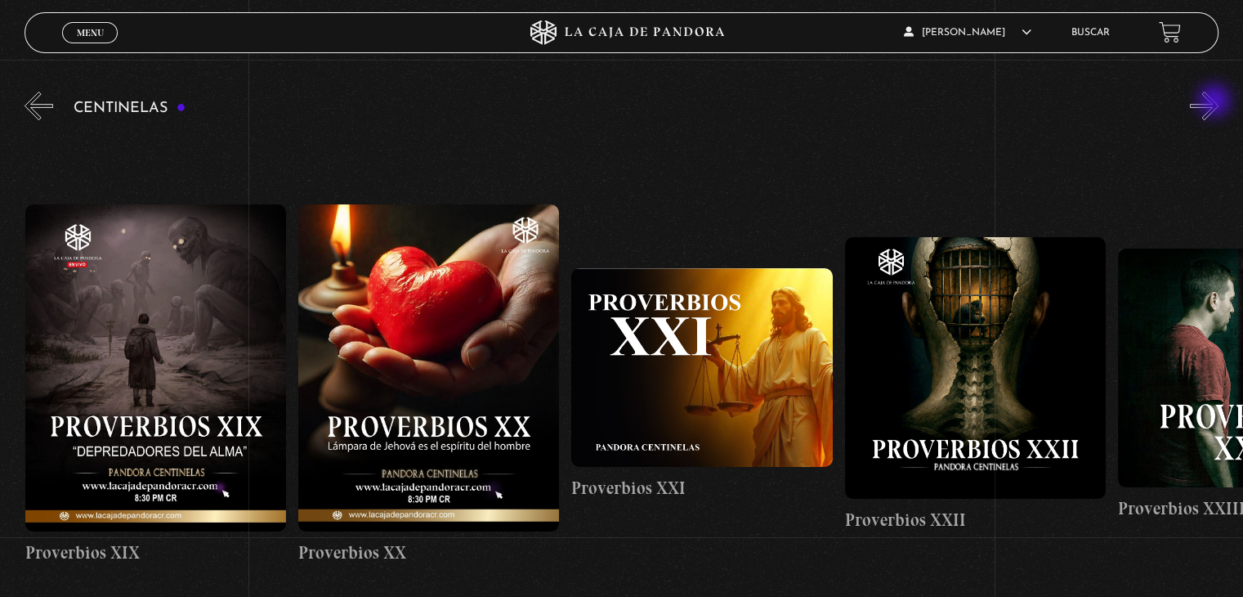
click at [1216, 102] on button "»" at bounding box center [1204, 106] width 29 height 29
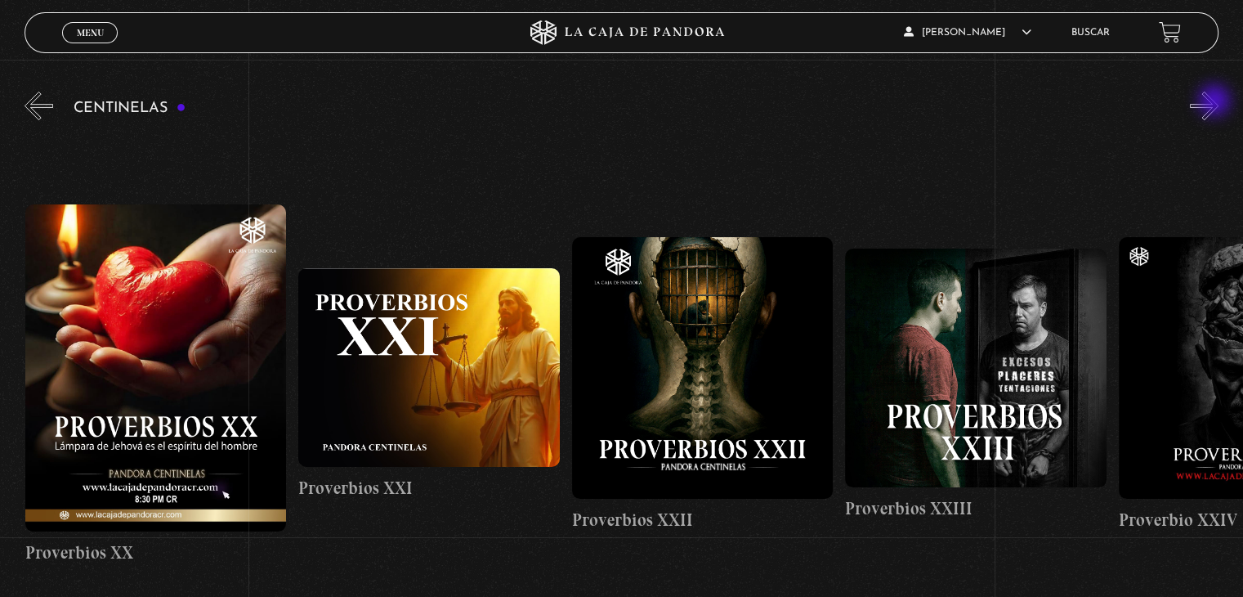
click at [1216, 102] on button "»" at bounding box center [1204, 106] width 29 height 29
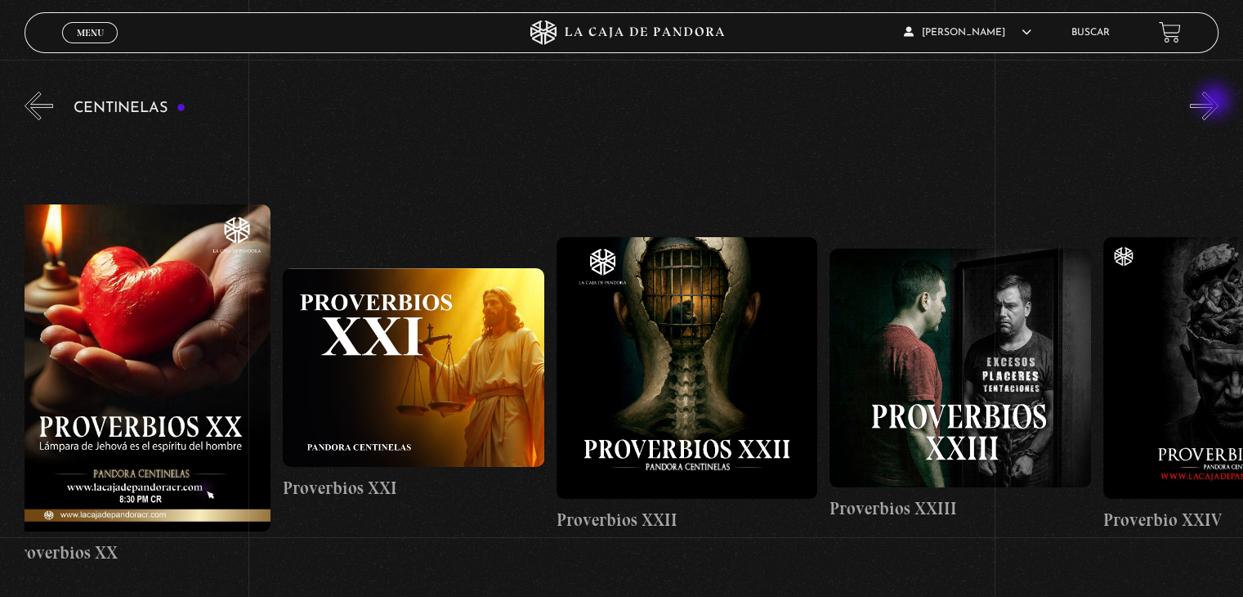
click at [1216, 102] on button "»" at bounding box center [1204, 106] width 29 height 29
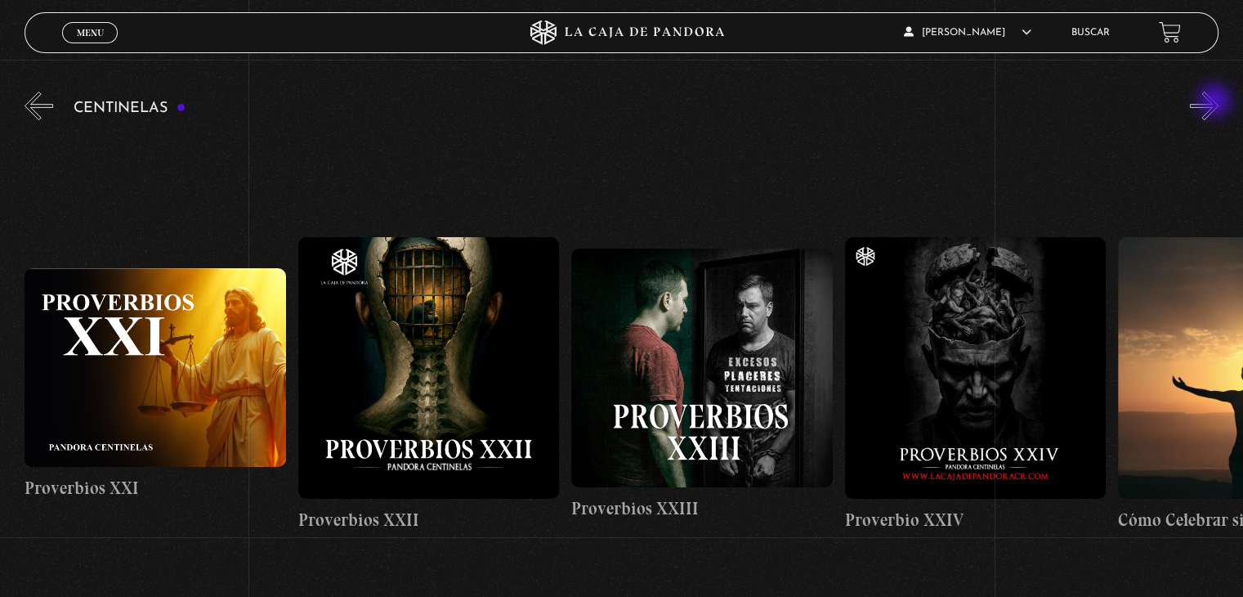
click at [1216, 102] on button "»" at bounding box center [1204, 106] width 29 height 29
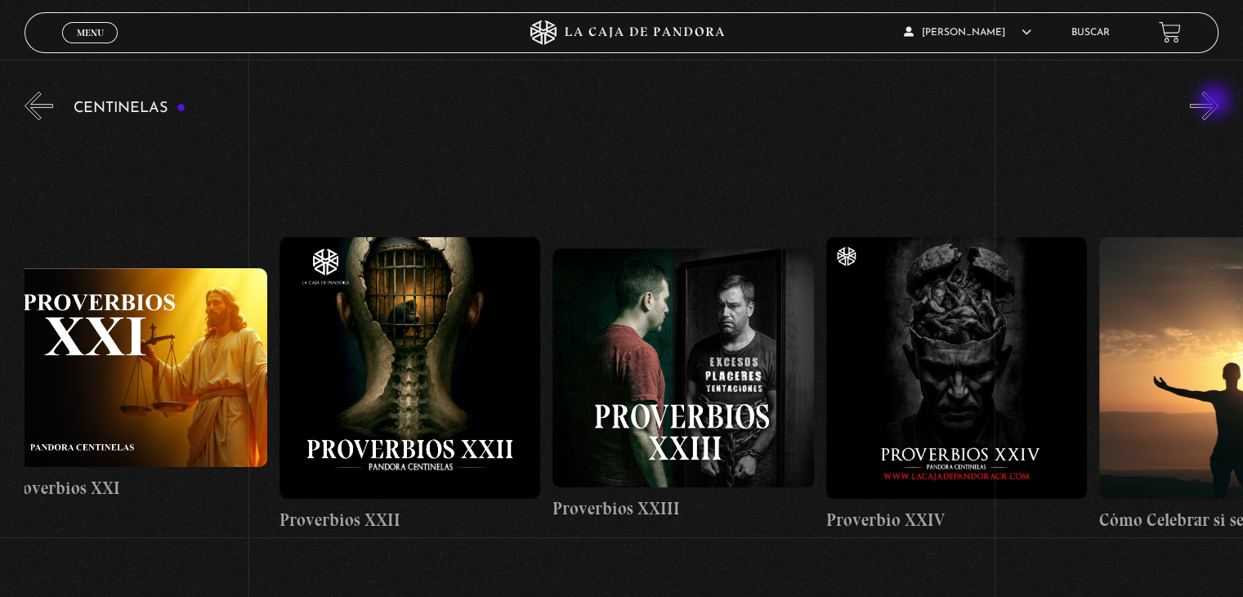
click at [1216, 102] on button "»" at bounding box center [1204, 106] width 29 height 29
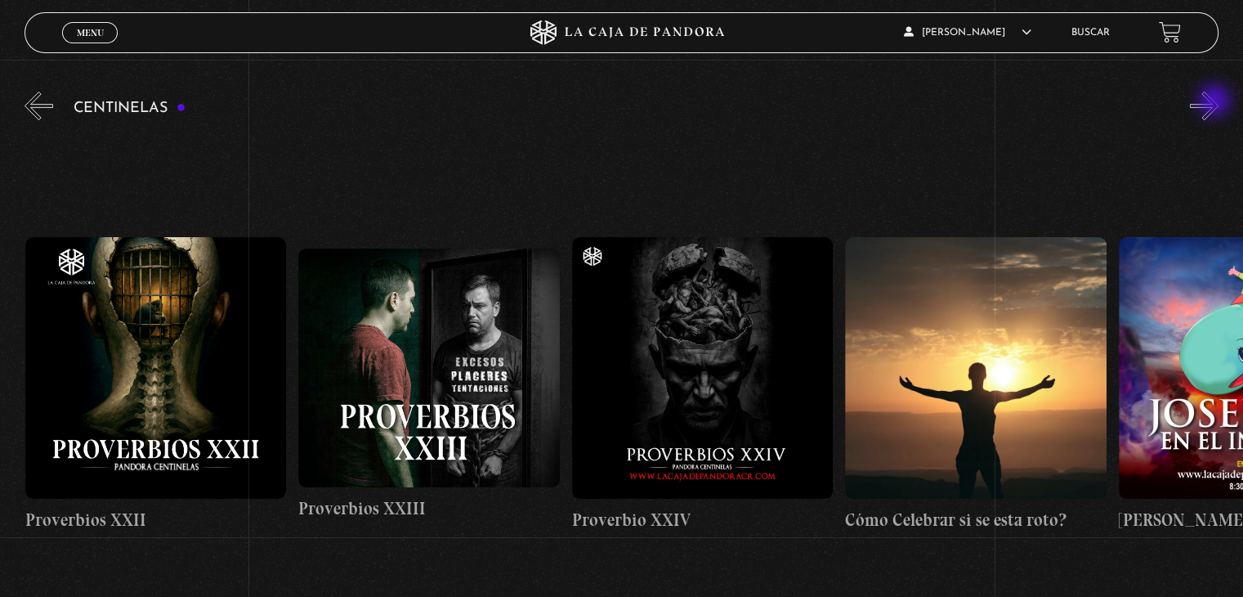
click at [1216, 102] on button "»" at bounding box center [1204, 106] width 29 height 29
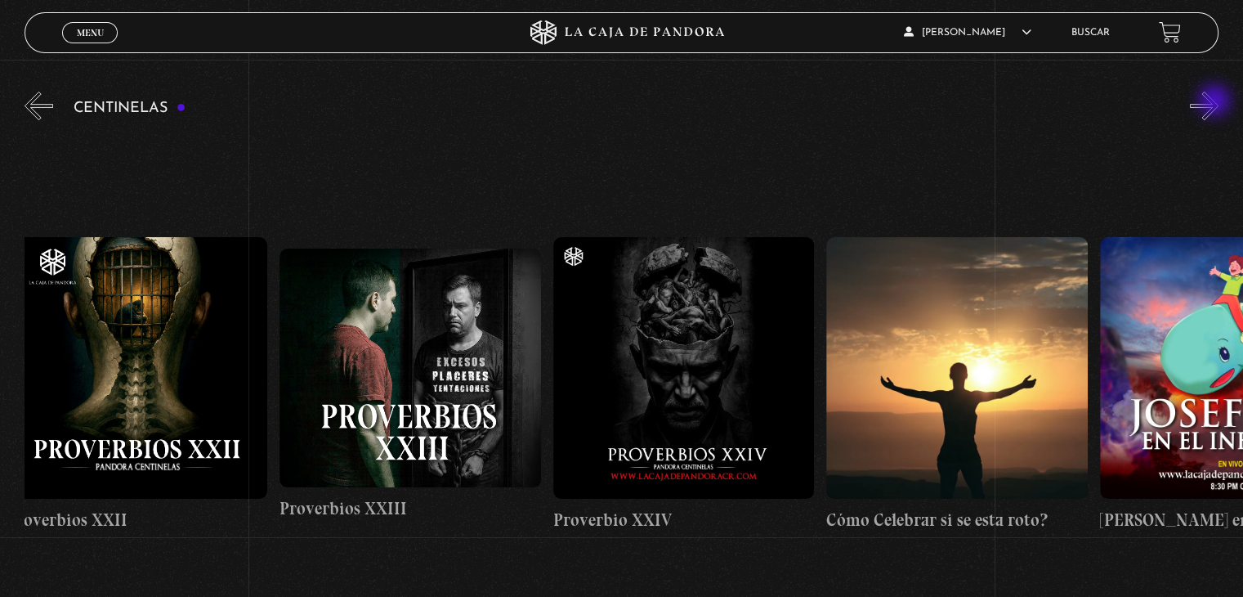
click at [1216, 102] on button "»" at bounding box center [1204, 106] width 29 height 29
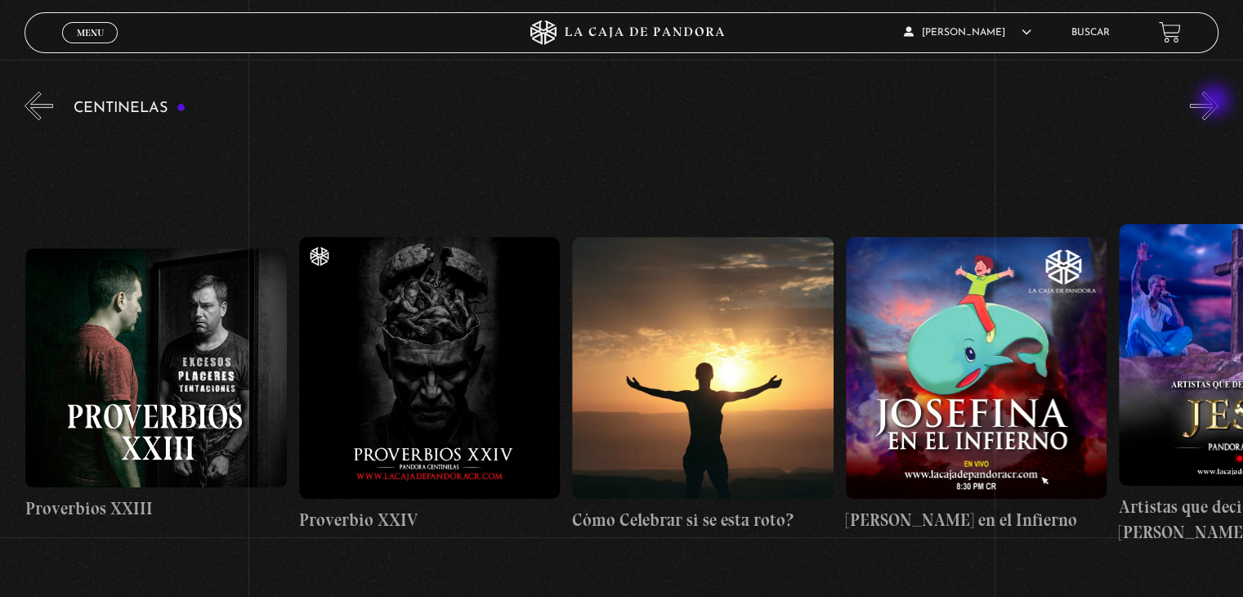
click at [1216, 102] on button "»" at bounding box center [1204, 106] width 29 height 29
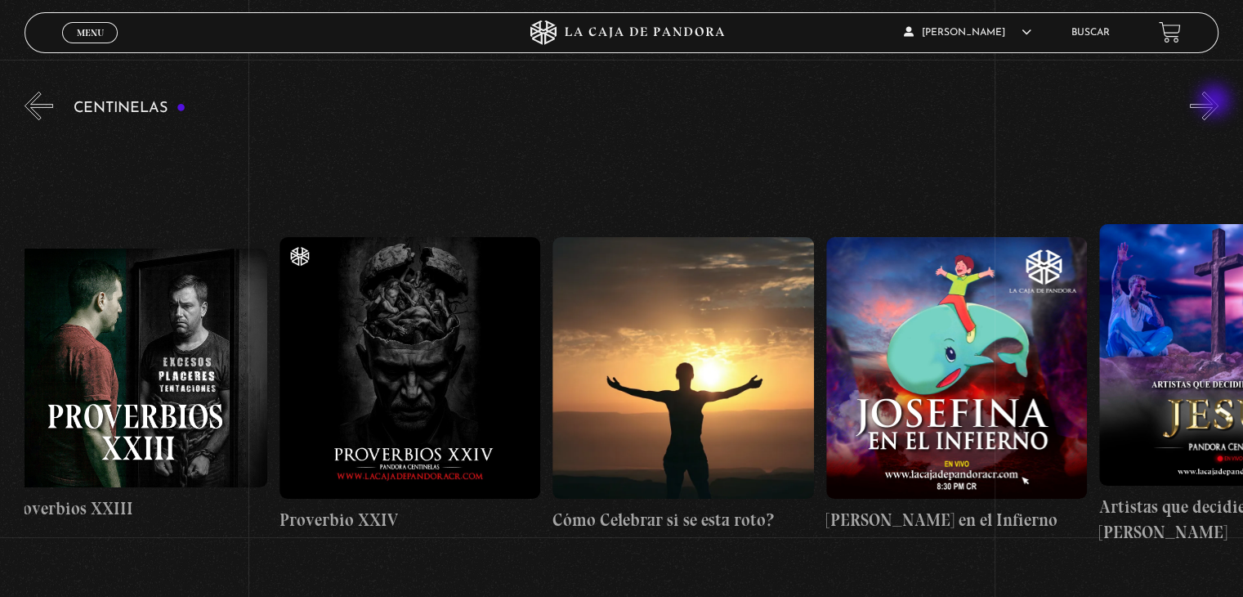
click at [1216, 102] on button "»" at bounding box center [1204, 106] width 29 height 29
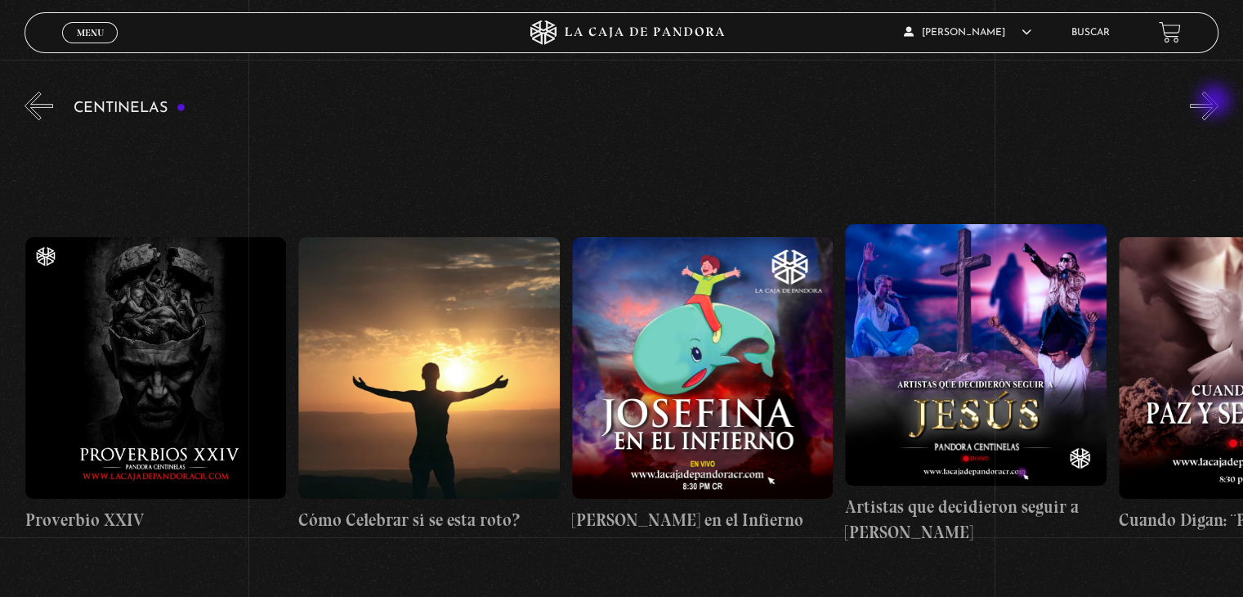
click at [1216, 102] on button "»" at bounding box center [1204, 106] width 29 height 29
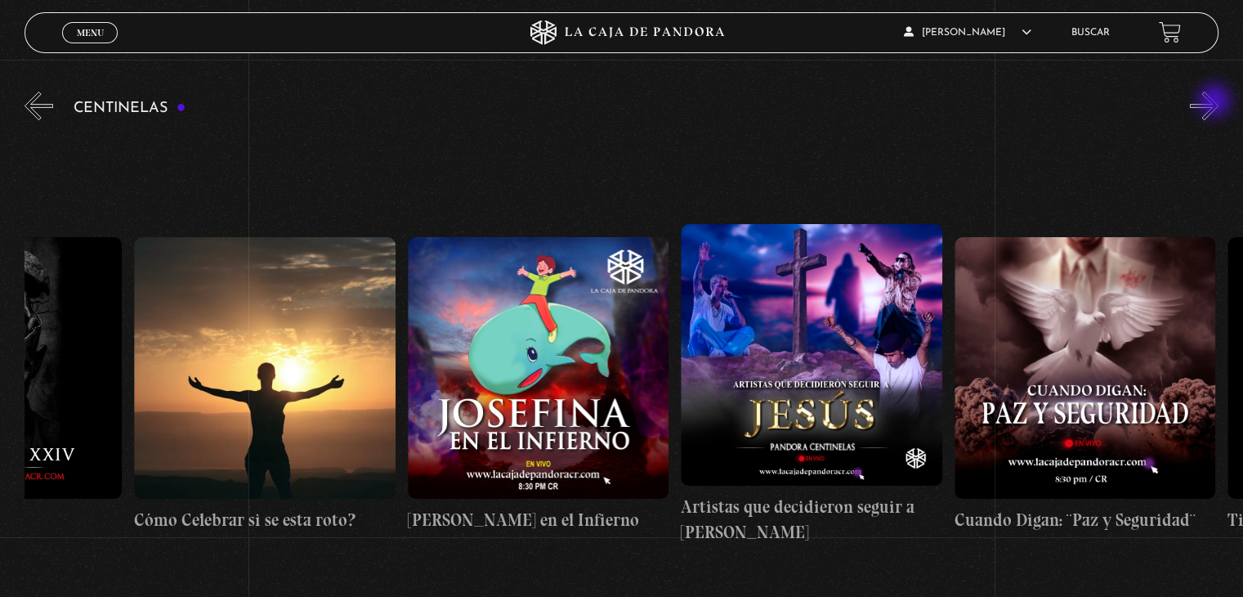
click at [1216, 102] on button "»" at bounding box center [1204, 106] width 29 height 29
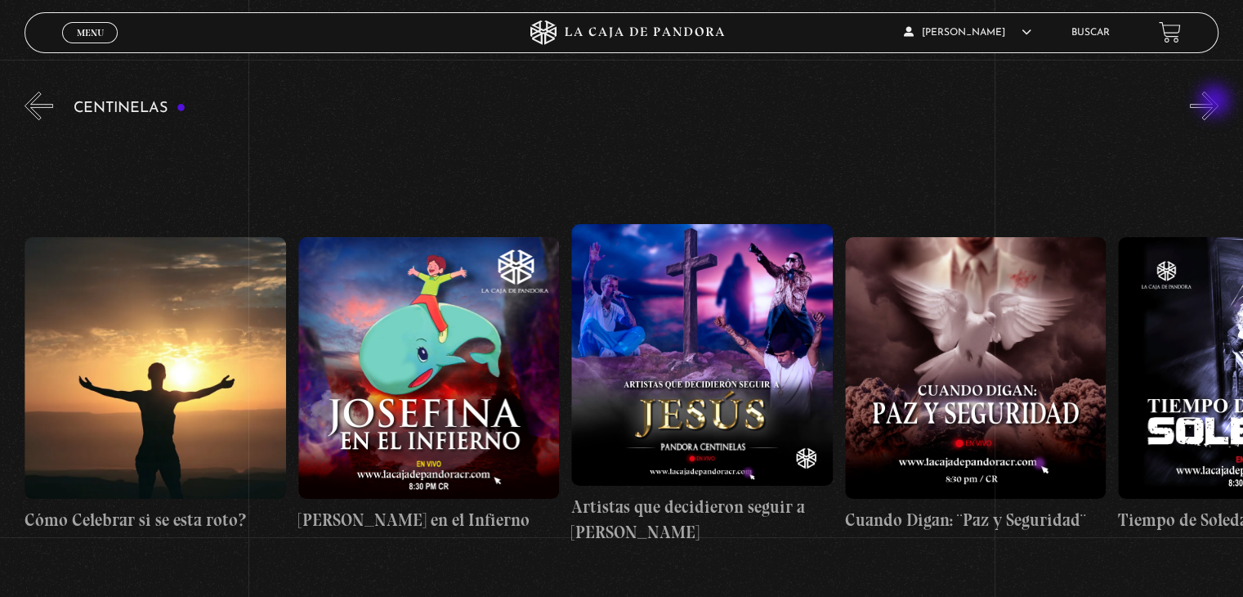
click at [1216, 102] on button "»" at bounding box center [1204, 106] width 29 height 29
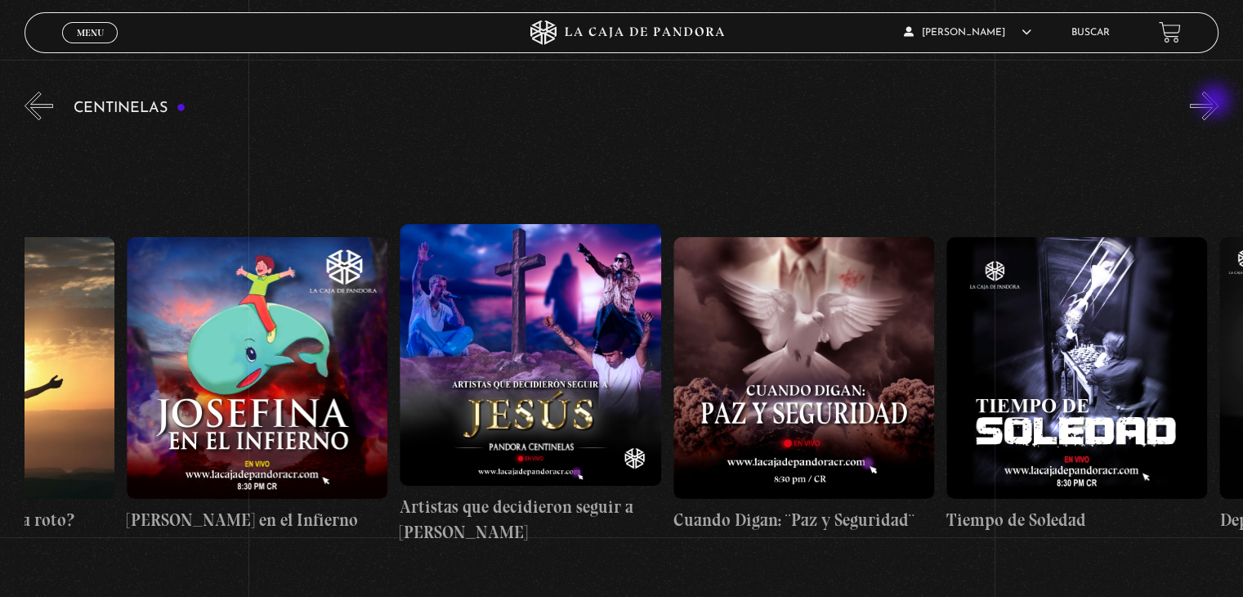
click at [1216, 102] on button "»" at bounding box center [1204, 106] width 29 height 29
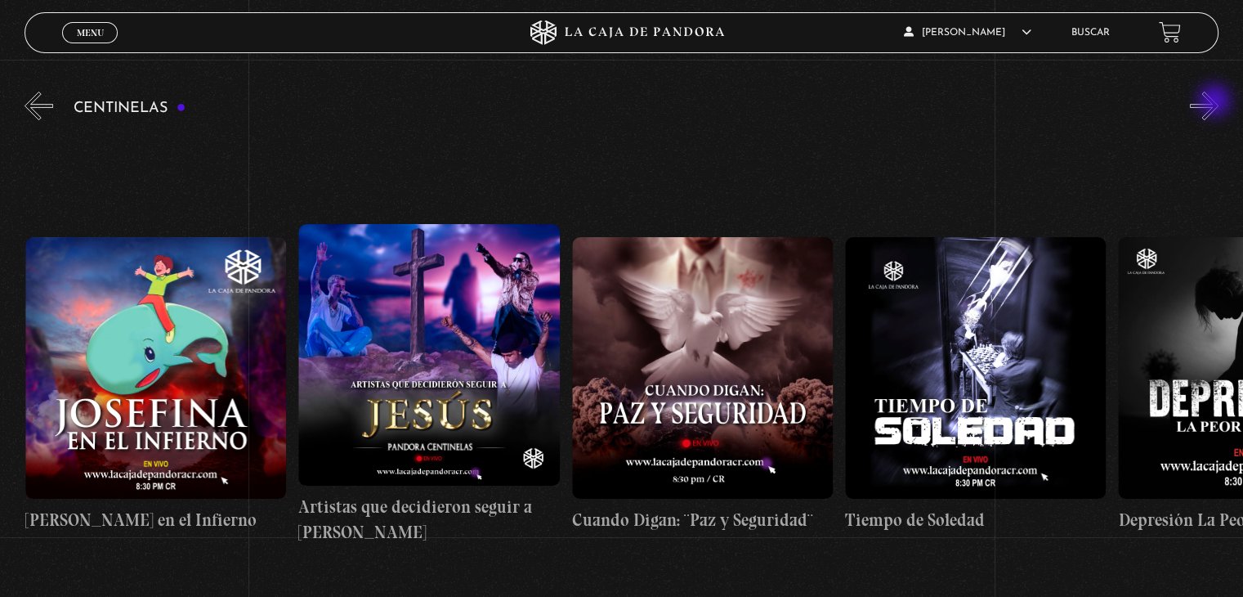
click at [1216, 102] on button "»" at bounding box center [1204, 106] width 29 height 29
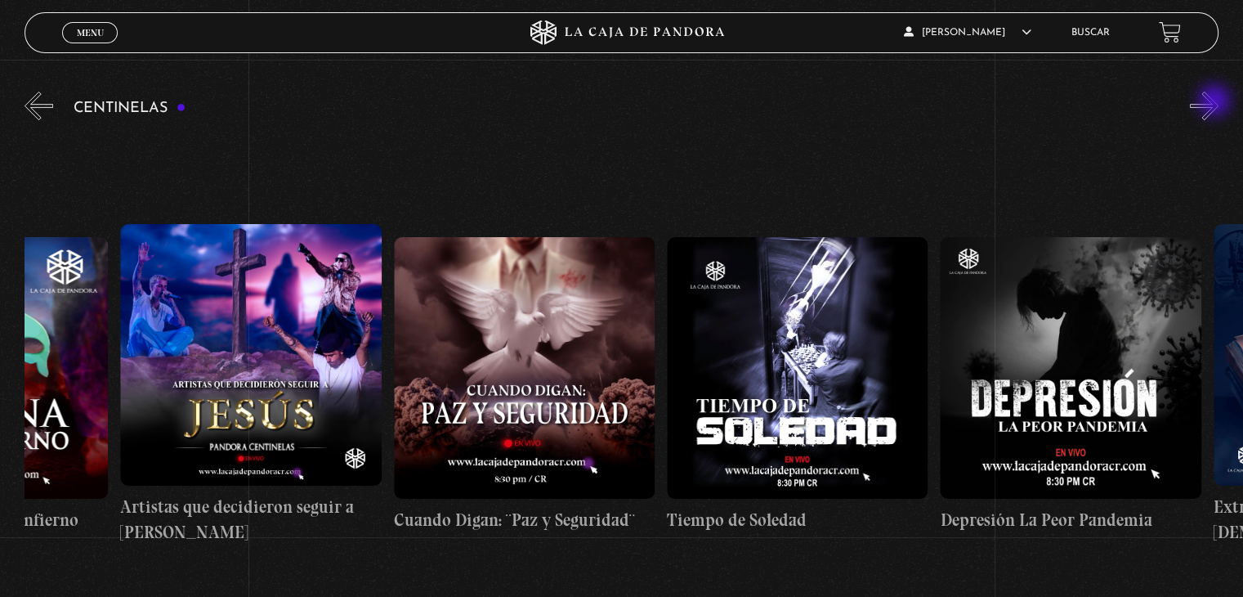
click at [1216, 102] on button "»" at bounding box center [1204, 106] width 29 height 29
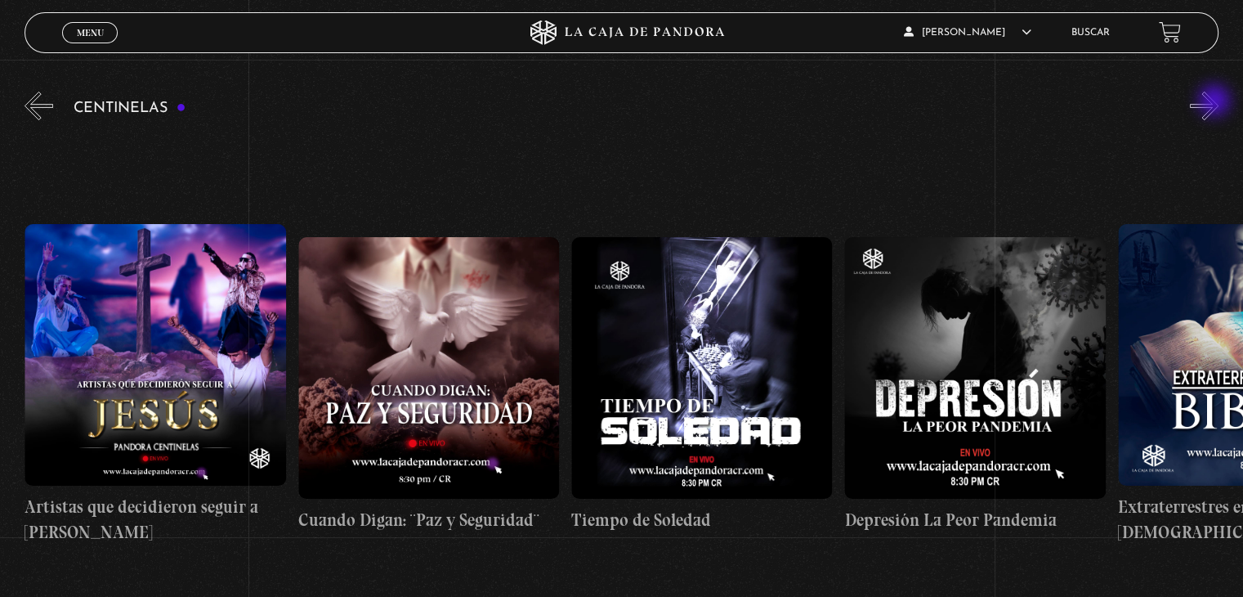
click at [1216, 102] on button "»" at bounding box center [1204, 106] width 29 height 29
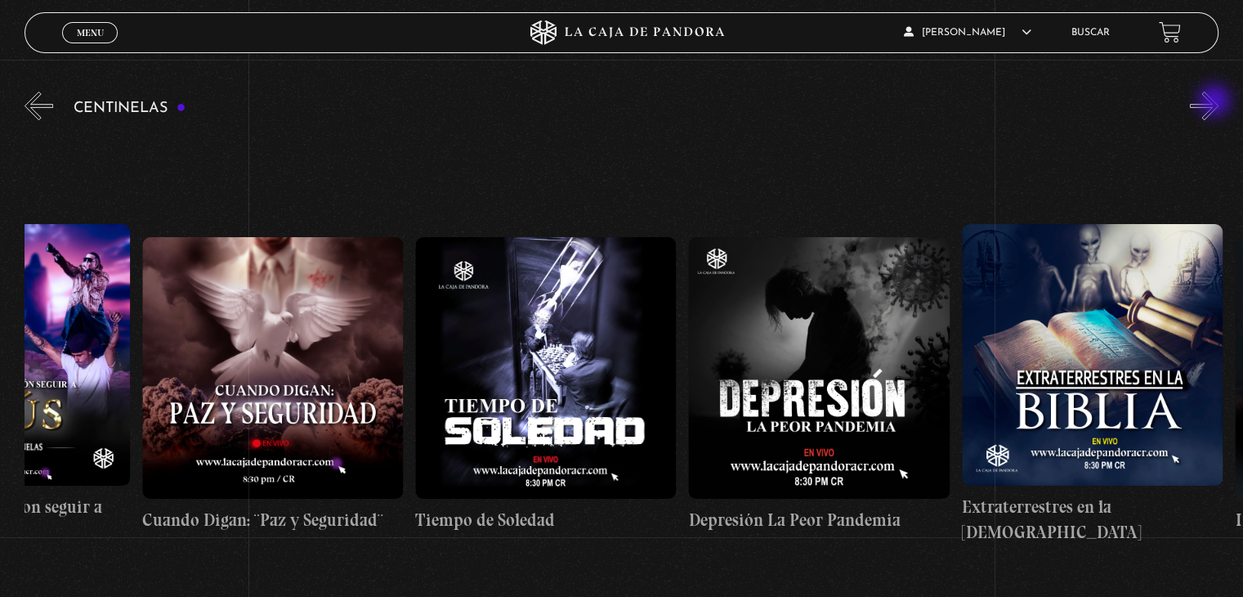
click at [1216, 102] on button "»" at bounding box center [1204, 106] width 29 height 29
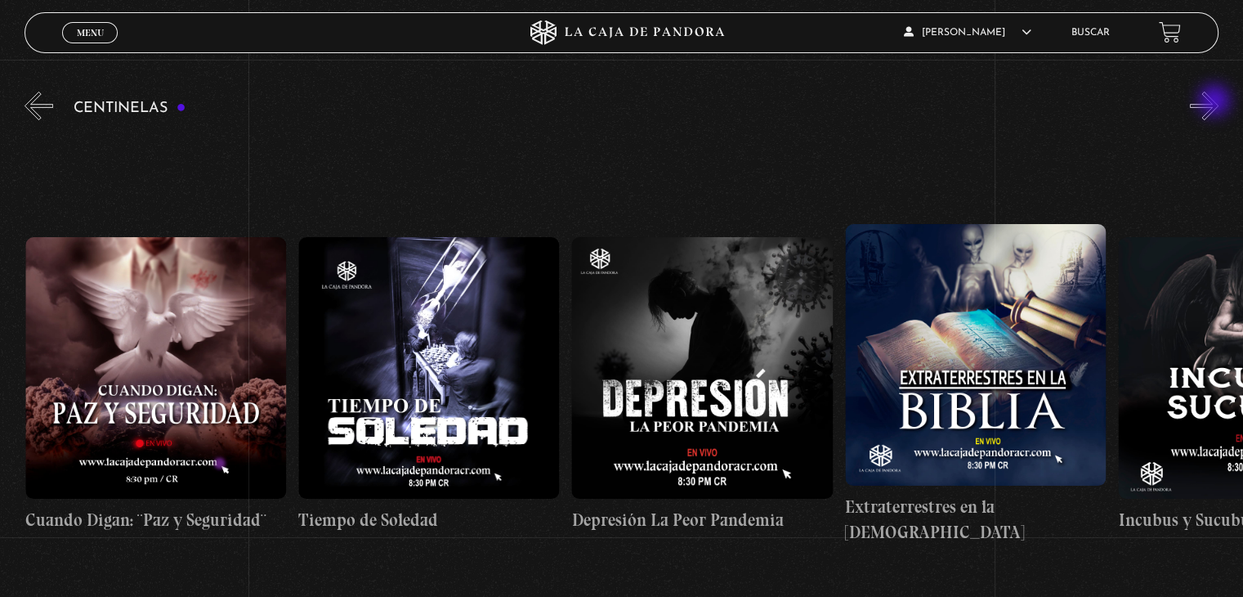
click at [1216, 102] on button "»" at bounding box center [1204, 106] width 29 height 29
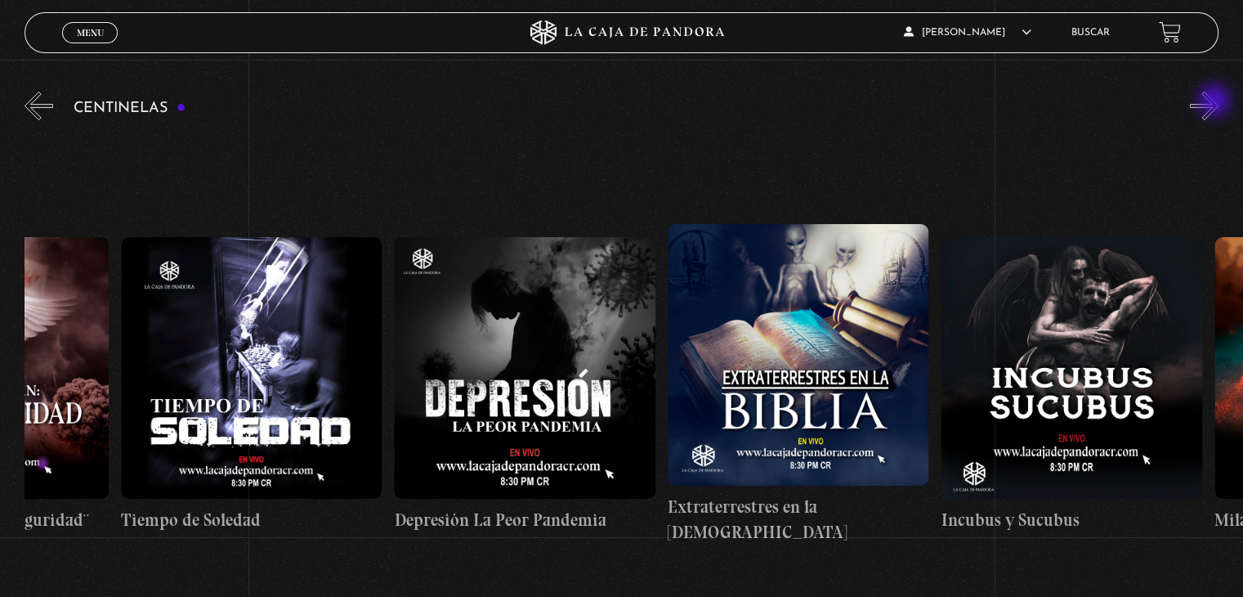
click at [1216, 102] on button "»" at bounding box center [1204, 106] width 29 height 29
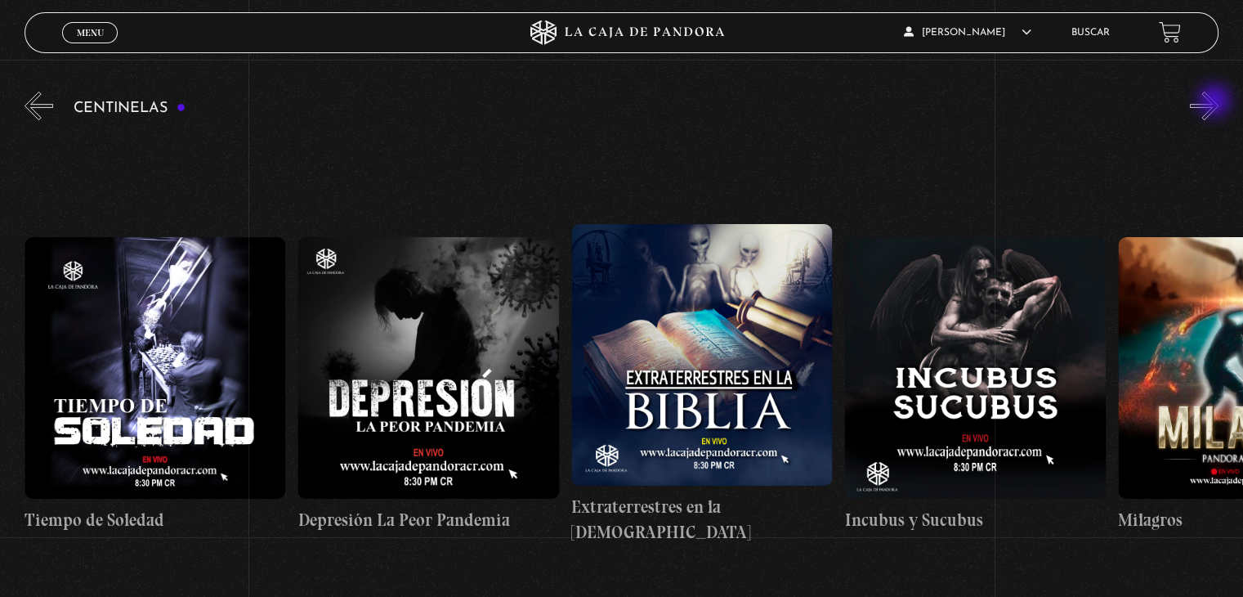
click at [1216, 102] on button "»" at bounding box center [1204, 106] width 29 height 29
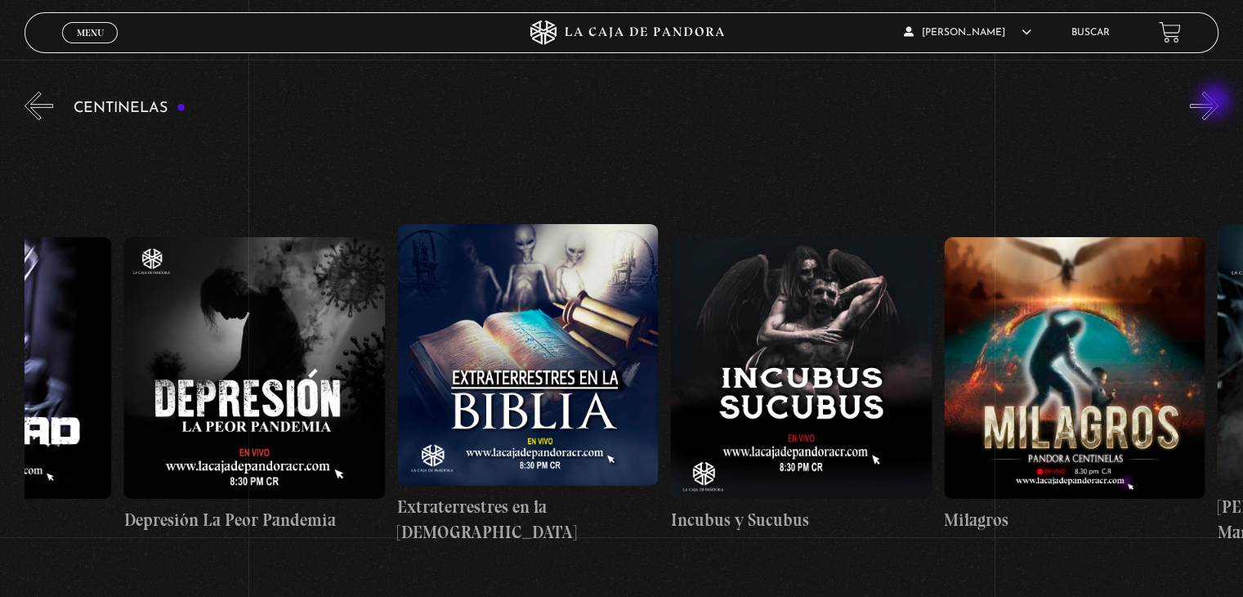
click at [1216, 102] on button "»" at bounding box center [1204, 106] width 29 height 29
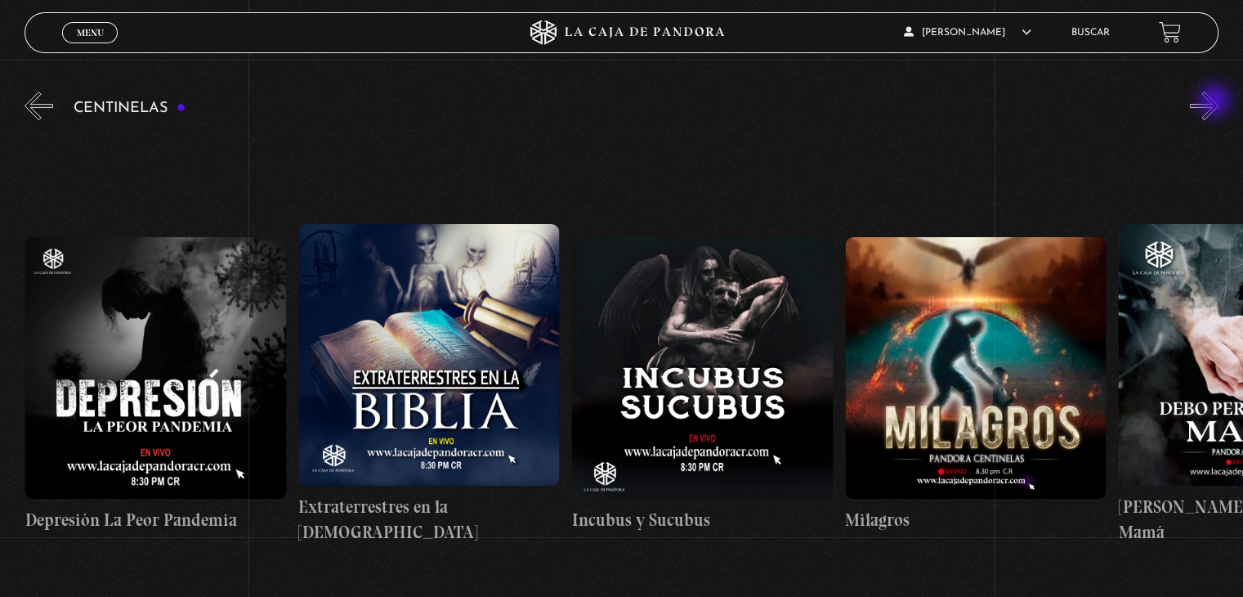
click at [1216, 102] on button "»" at bounding box center [1204, 106] width 29 height 29
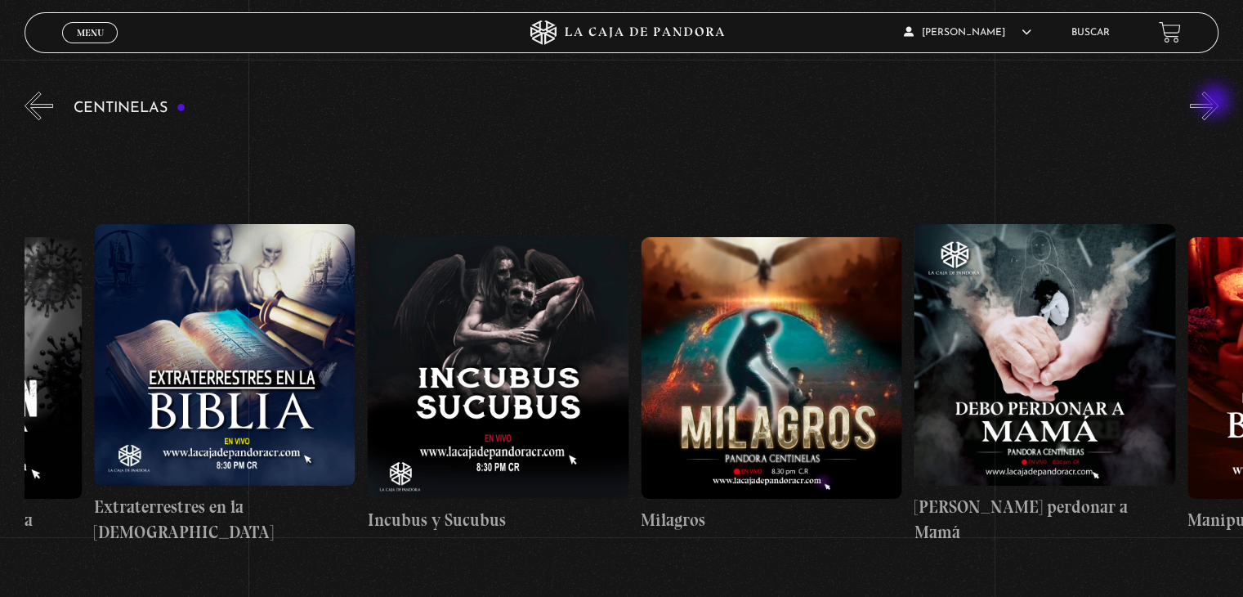
click at [1216, 102] on button "»" at bounding box center [1204, 106] width 29 height 29
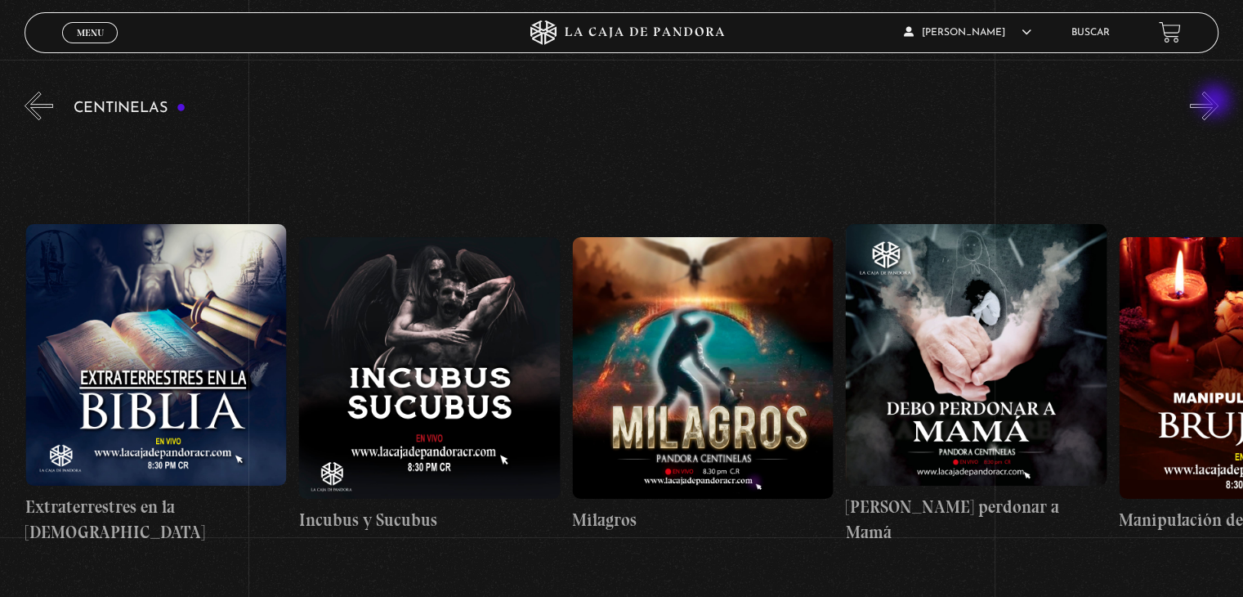
click at [1216, 102] on button "»" at bounding box center [1204, 106] width 29 height 29
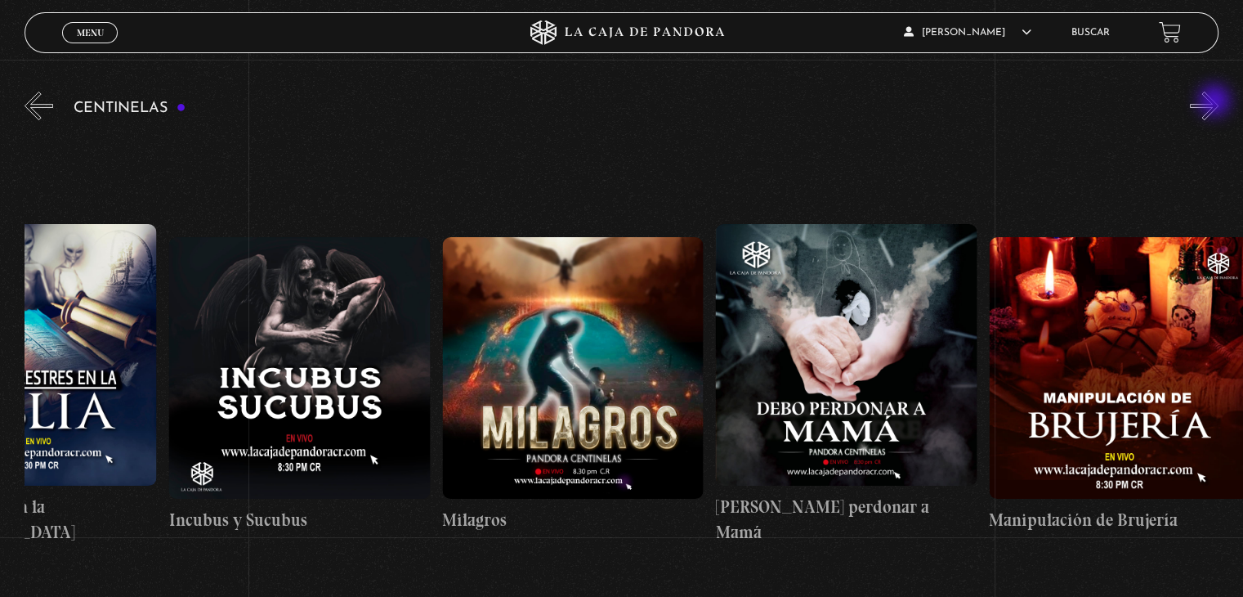
click at [1216, 102] on button "»" at bounding box center [1204, 106] width 29 height 29
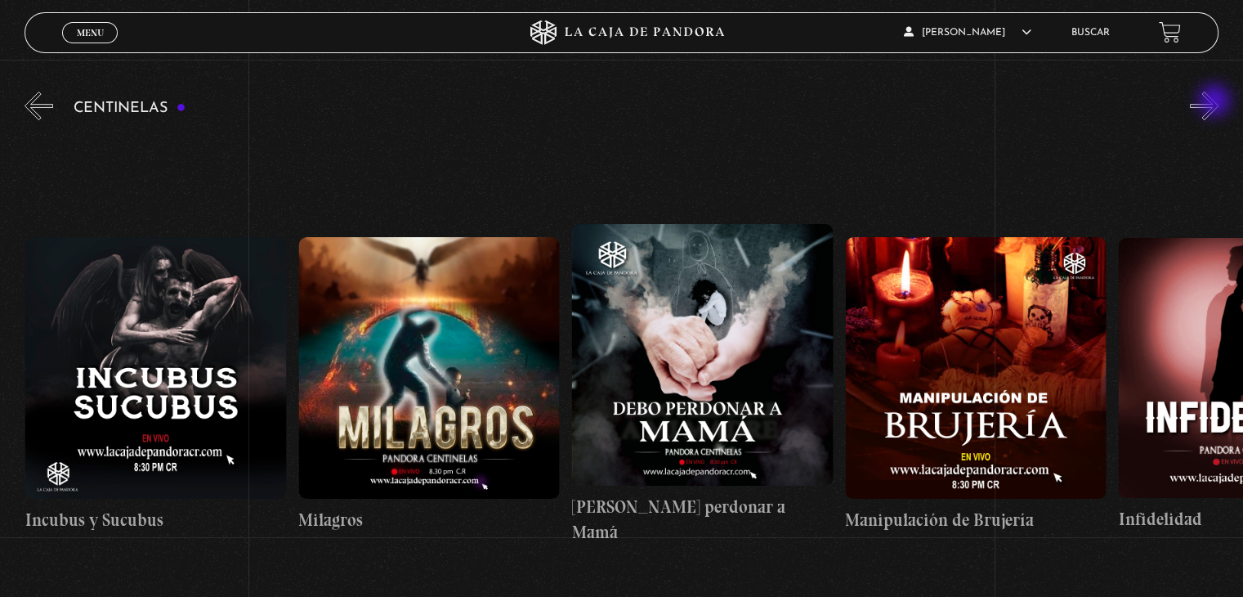
click at [1216, 102] on button "»" at bounding box center [1204, 106] width 29 height 29
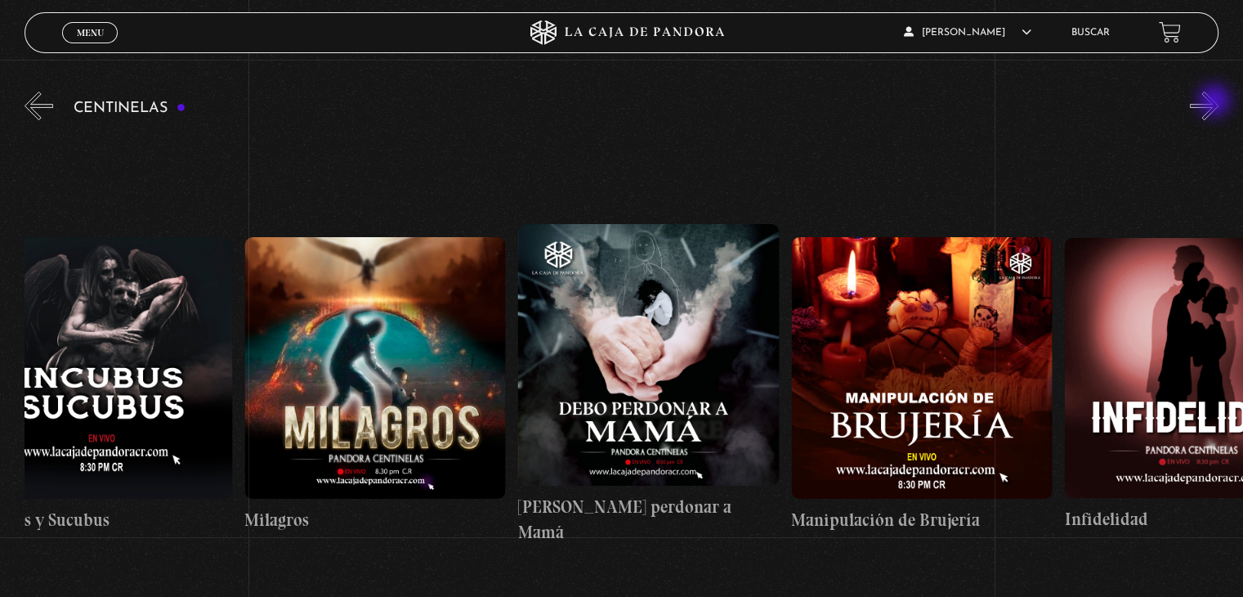
click at [1216, 102] on button "»" at bounding box center [1204, 106] width 29 height 29
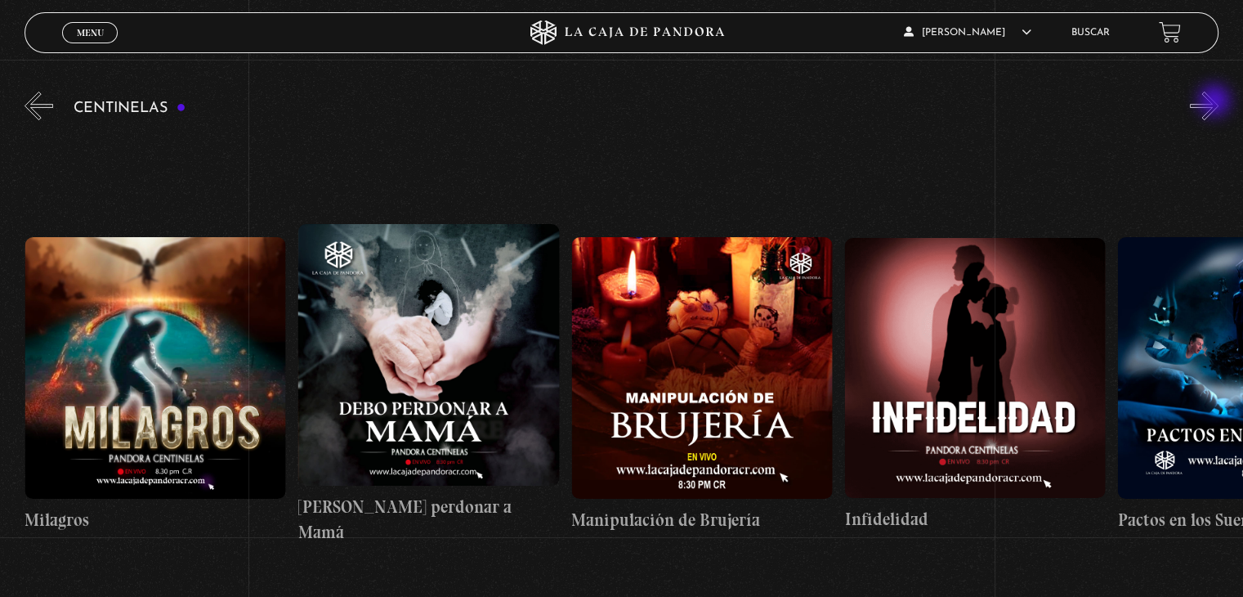
click at [1216, 102] on button "»" at bounding box center [1204, 106] width 29 height 29
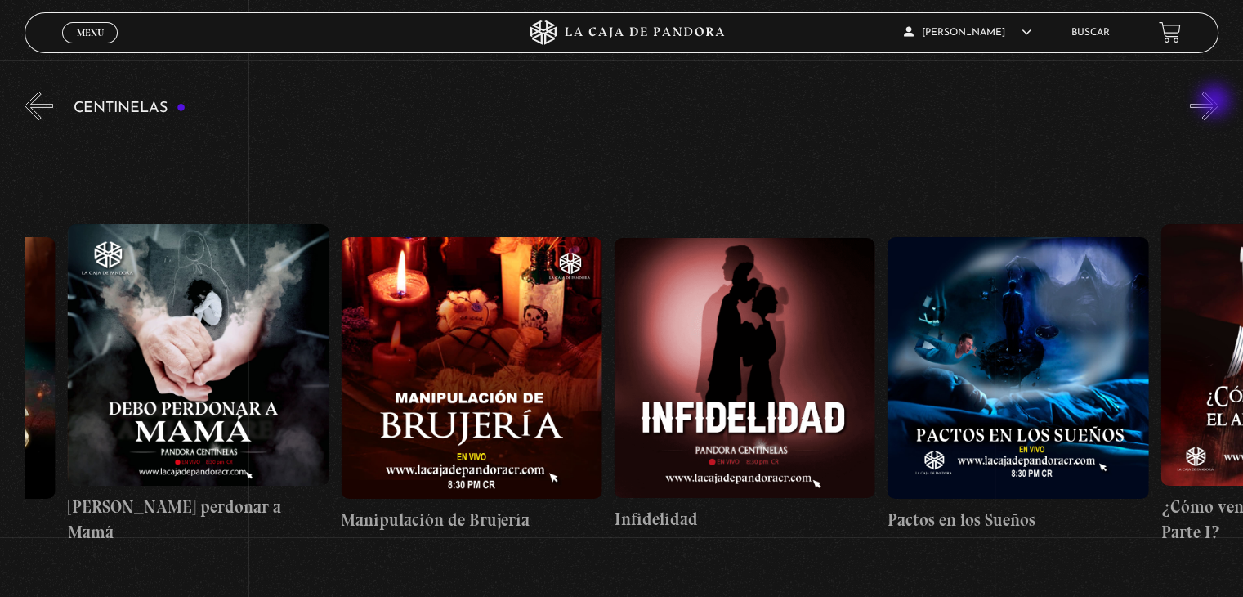
click at [1216, 102] on button "»" at bounding box center [1204, 106] width 29 height 29
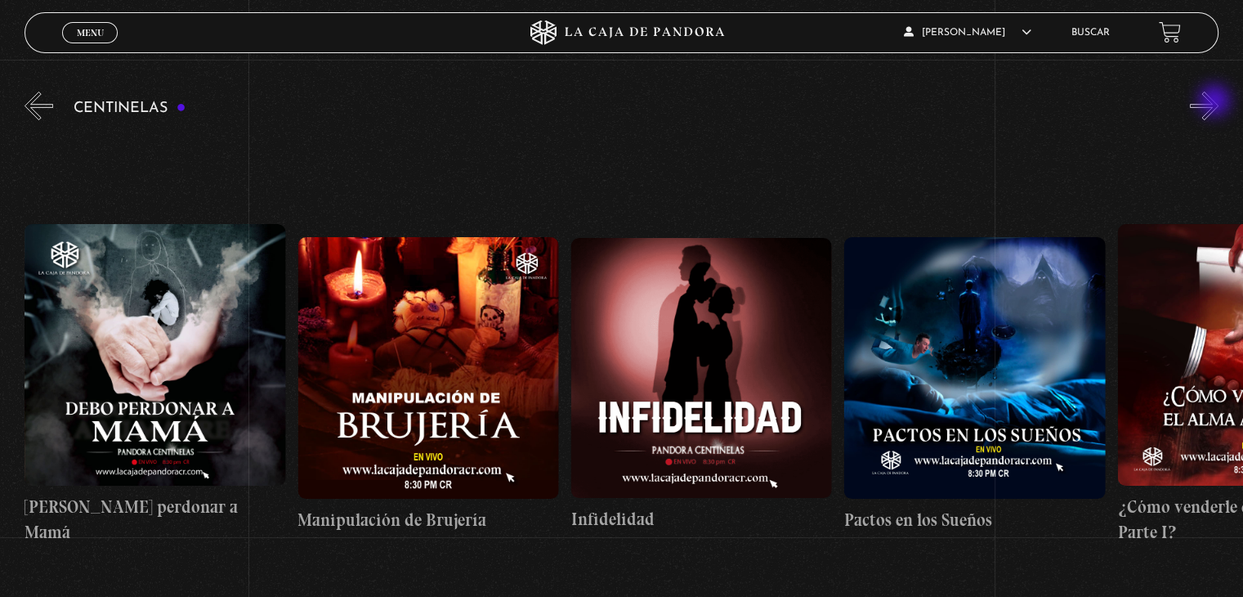
click at [1216, 102] on button "»" at bounding box center [1204, 106] width 29 height 29
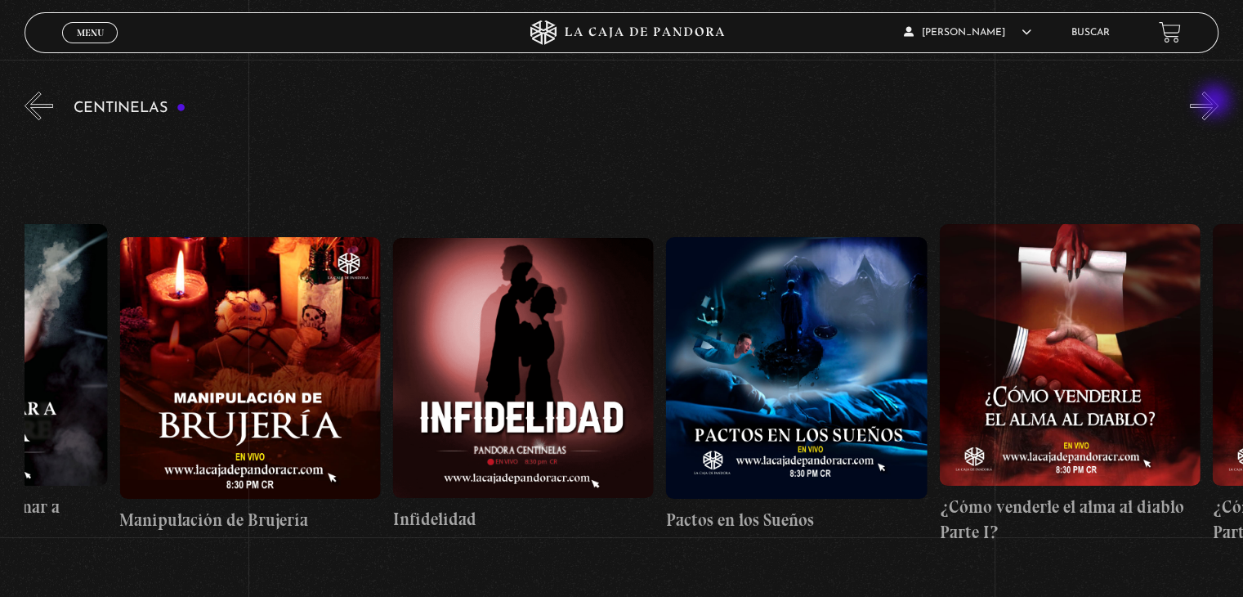
click at [1216, 102] on button "»" at bounding box center [1204, 106] width 29 height 29
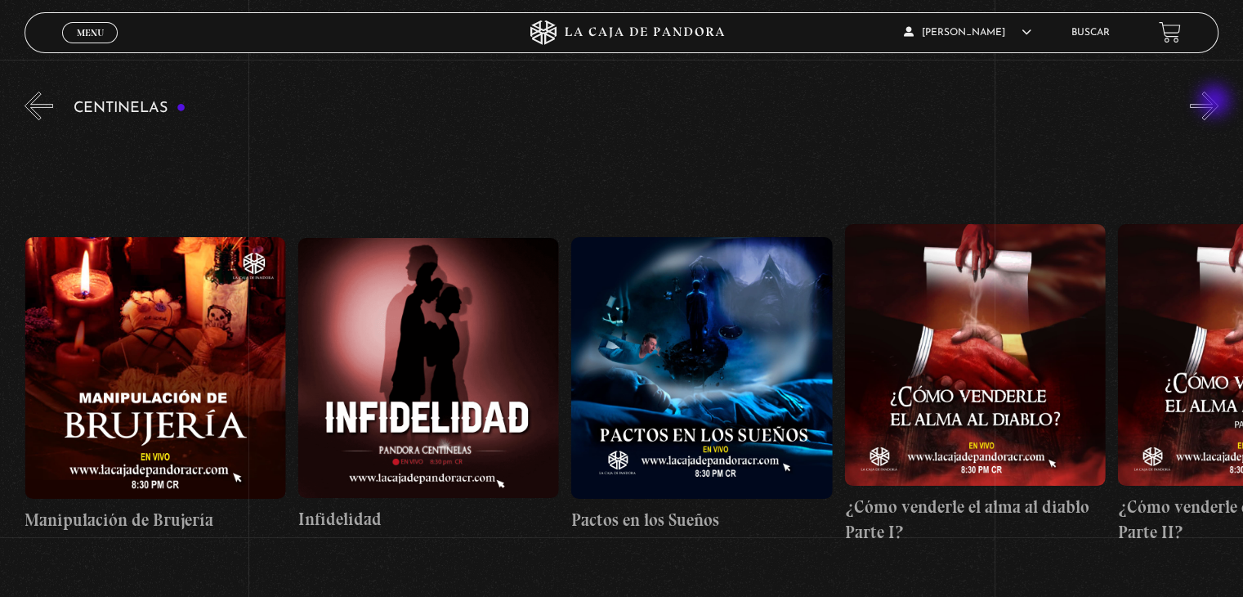
click at [1216, 102] on button "»" at bounding box center [1204, 106] width 29 height 29
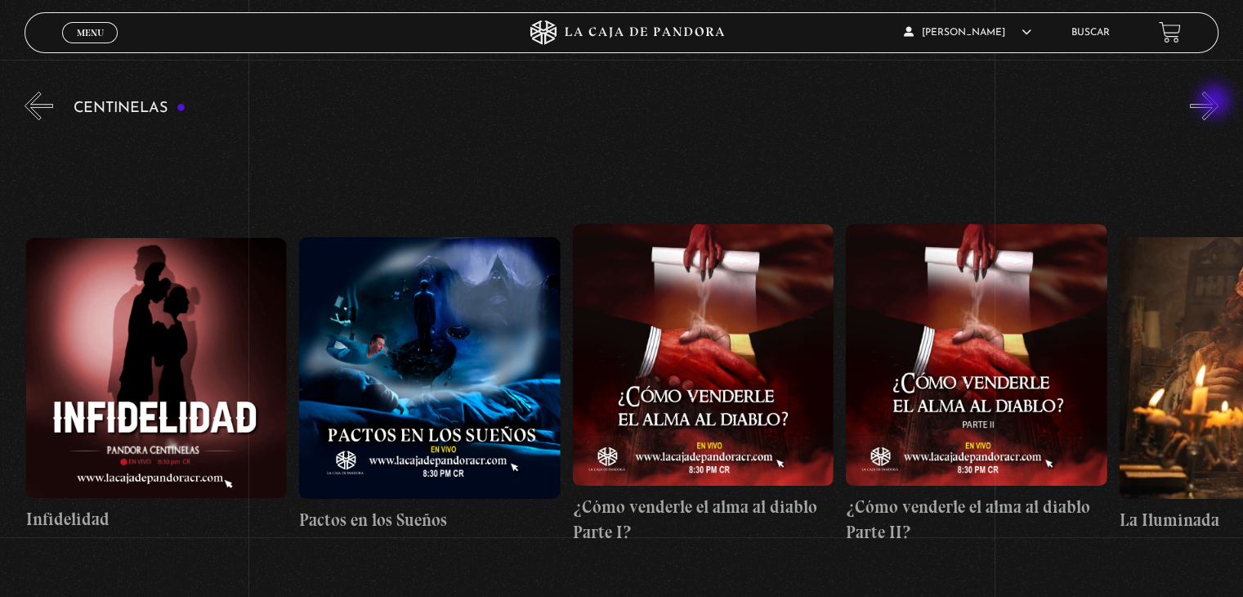
click at [1216, 102] on button "»" at bounding box center [1204, 106] width 29 height 29
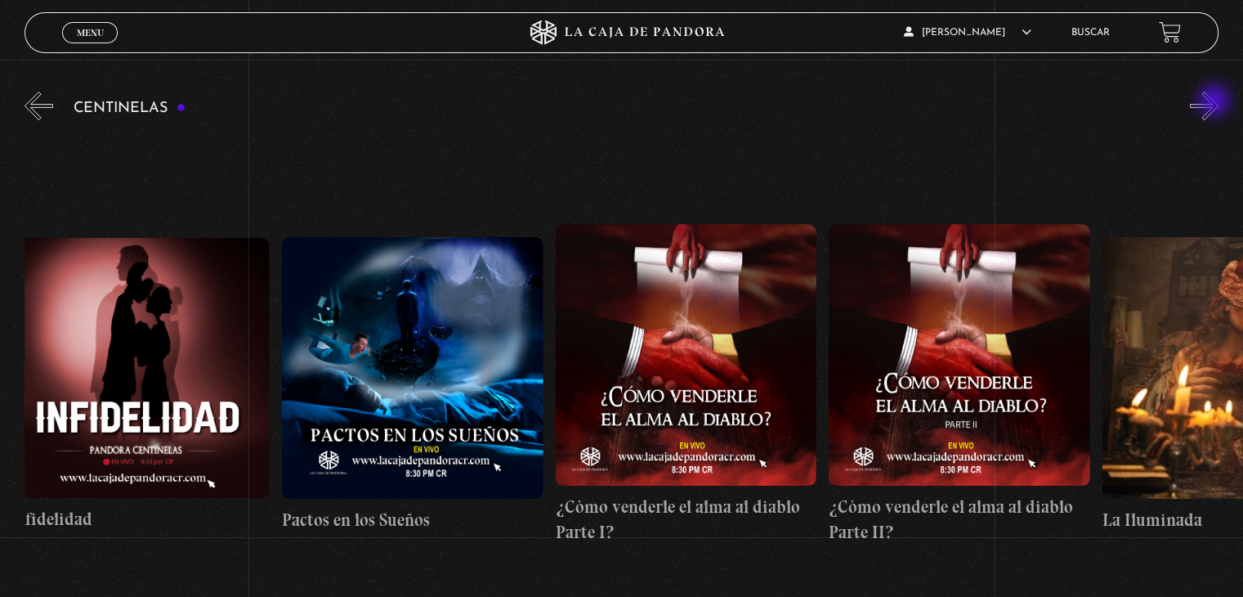
click at [1216, 102] on button "»" at bounding box center [1204, 106] width 29 height 29
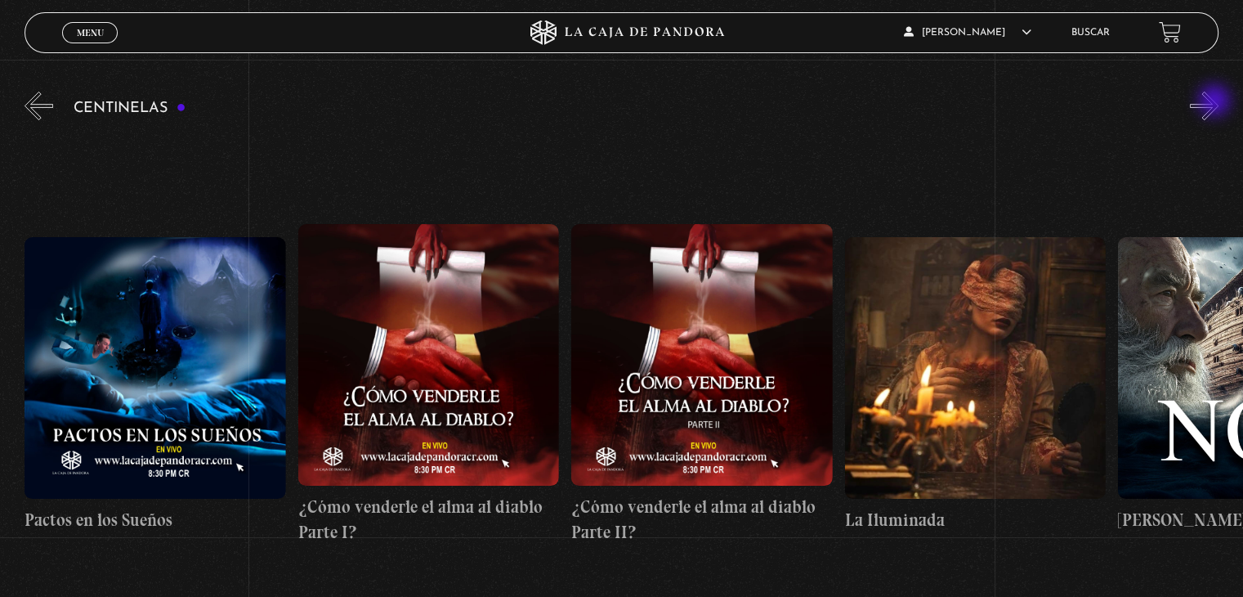
click at [1216, 102] on button "»" at bounding box center [1204, 106] width 29 height 29
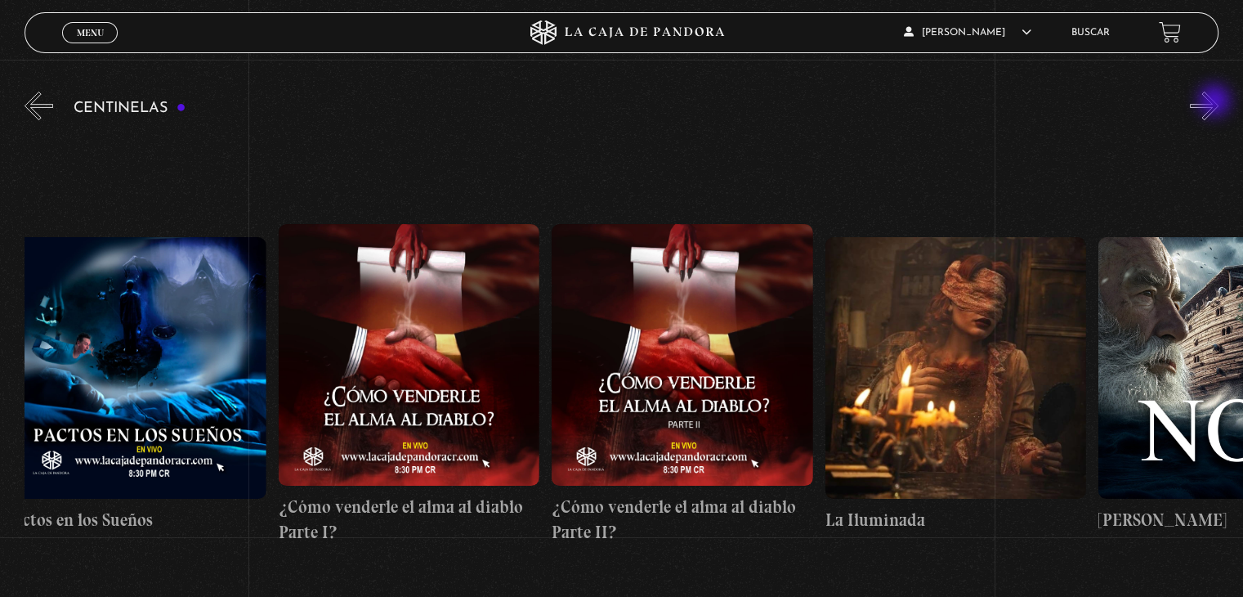
click at [1216, 102] on button "»" at bounding box center [1204, 106] width 29 height 29
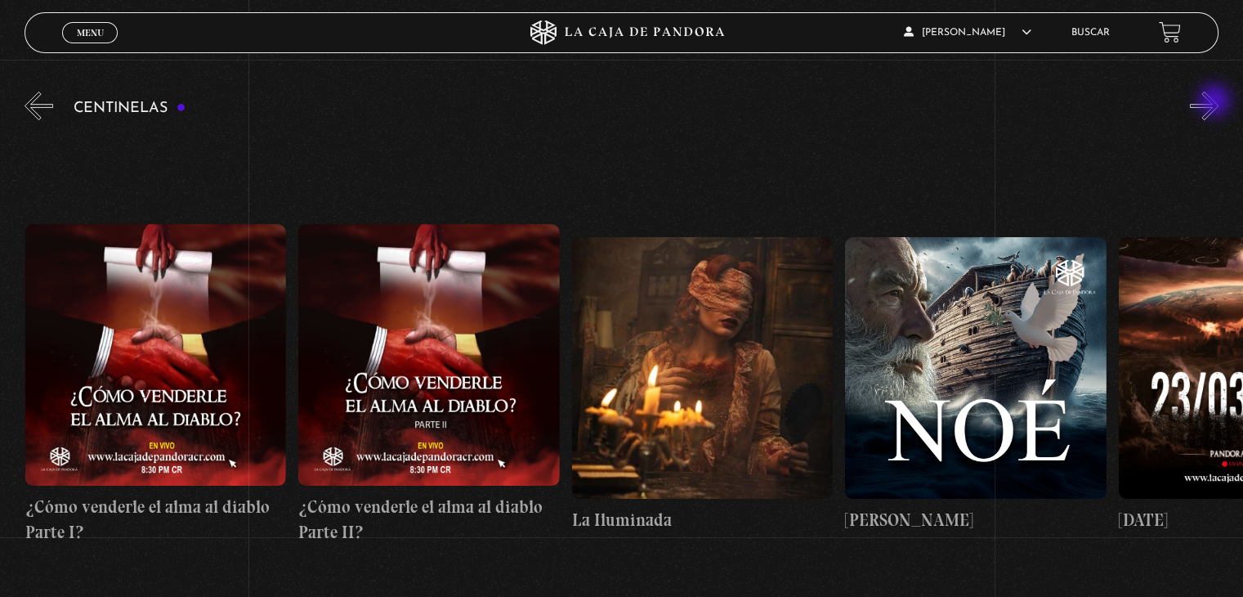
click at [1216, 102] on button "»" at bounding box center [1204, 106] width 29 height 29
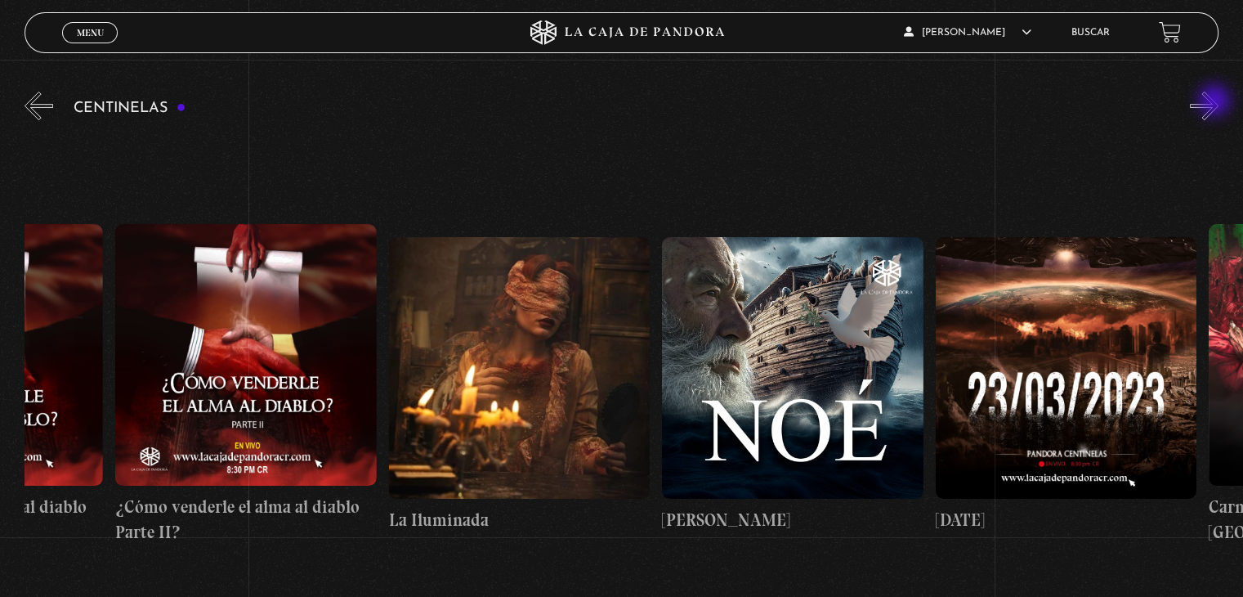
click at [1216, 102] on button "»" at bounding box center [1204, 106] width 29 height 29
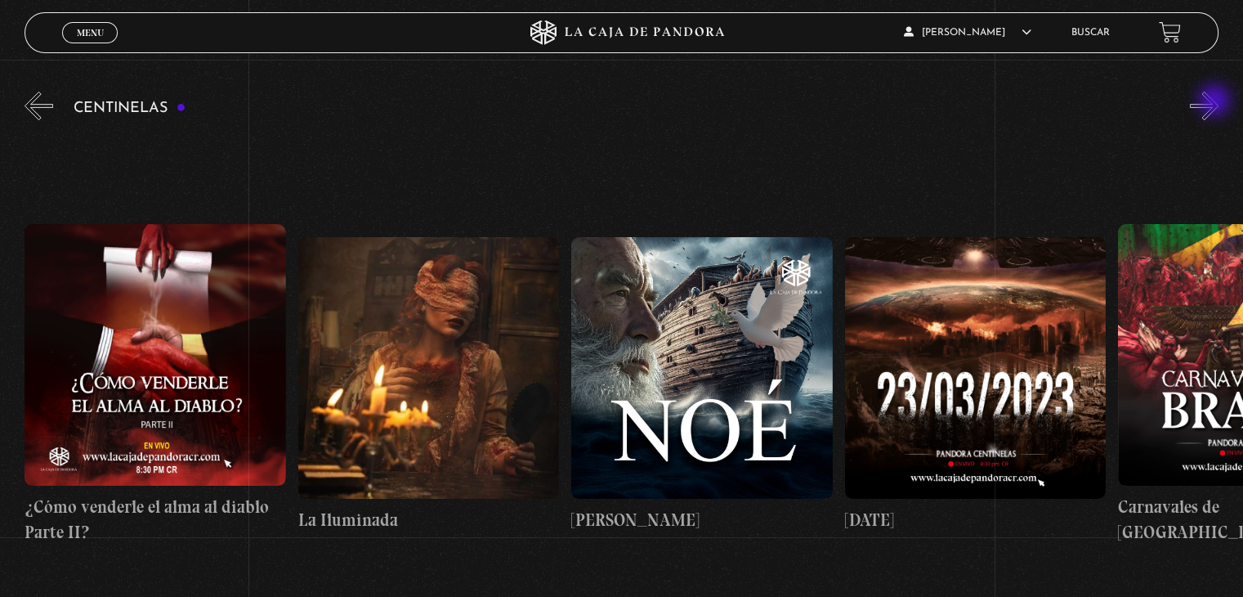
click at [1216, 102] on button "»" at bounding box center [1204, 106] width 29 height 29
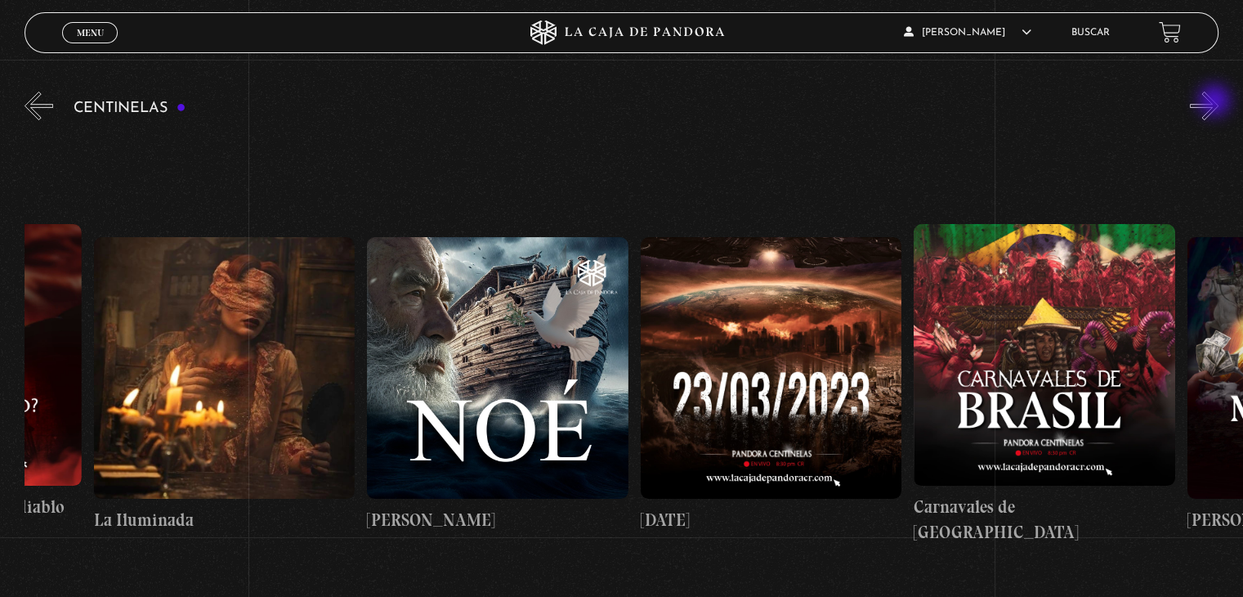
click at [1216, 102] on button "»" at bounding box center [1204, 106] width 29 height 29
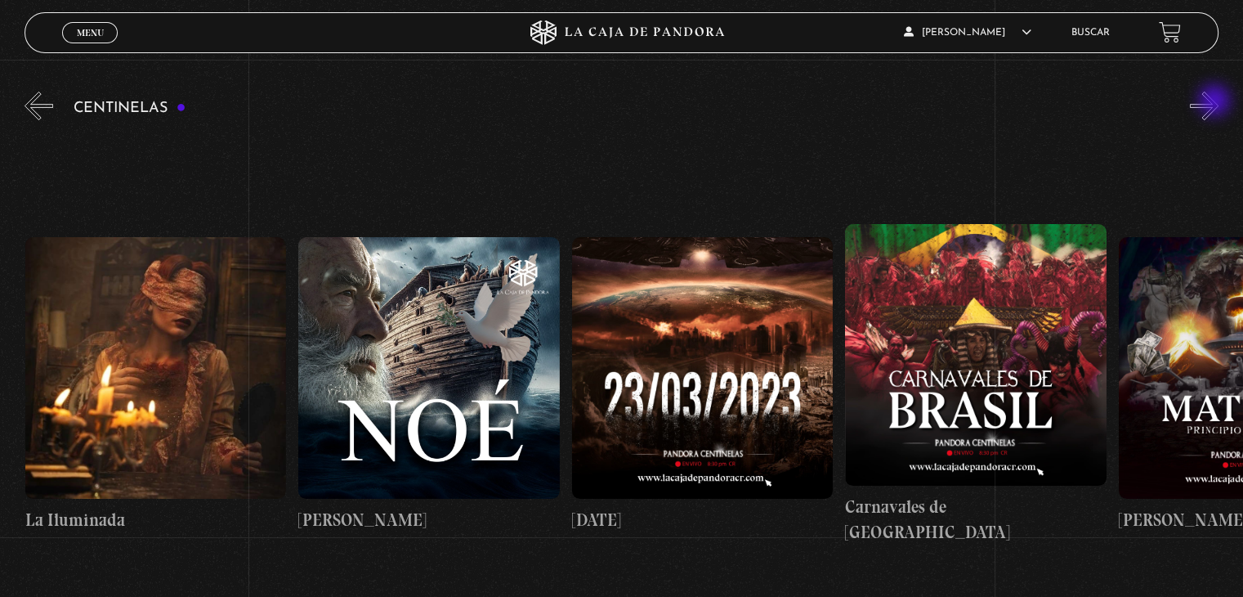
click at [1216, 102] on button "»" at bounding box center [1204, 106] width 29 height 29
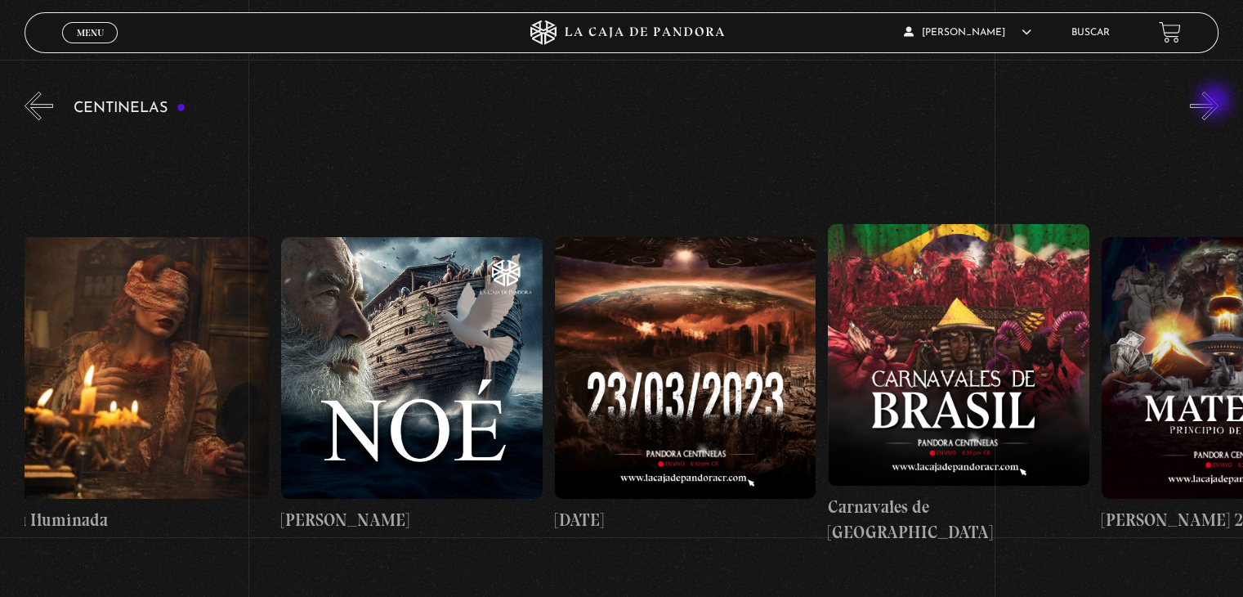
click at [1216, 102] on button "»" at bounding box center [1204, 106] width 29 height 29
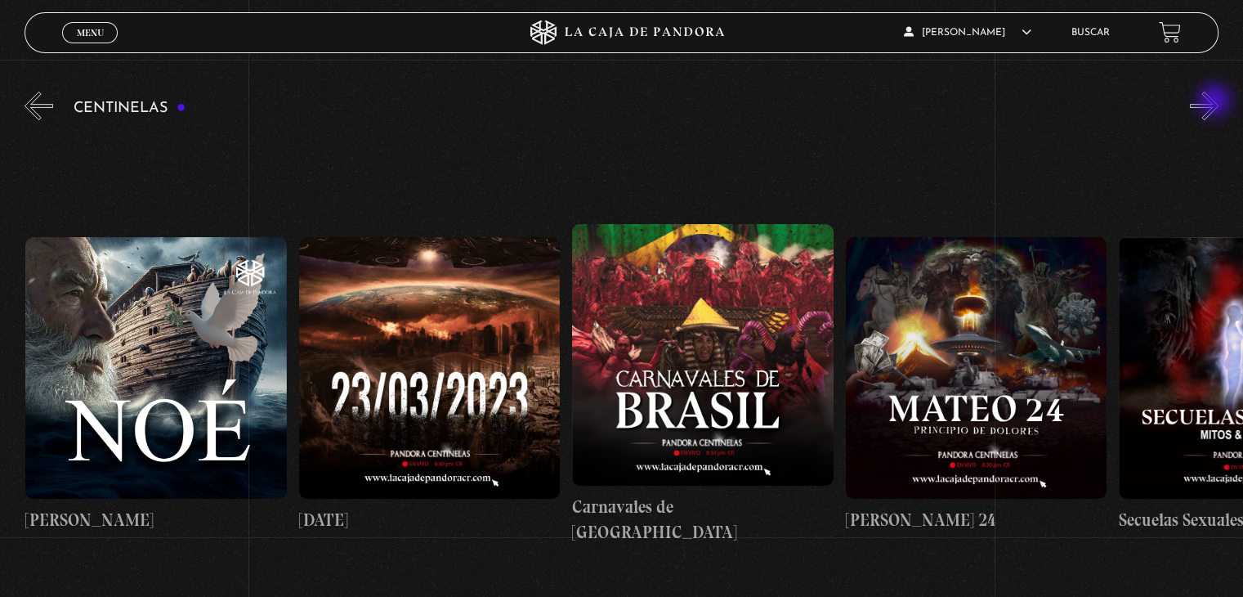
click at [1216, 102] on button "»" at bounding box center [1204, 106] width 29 height 29
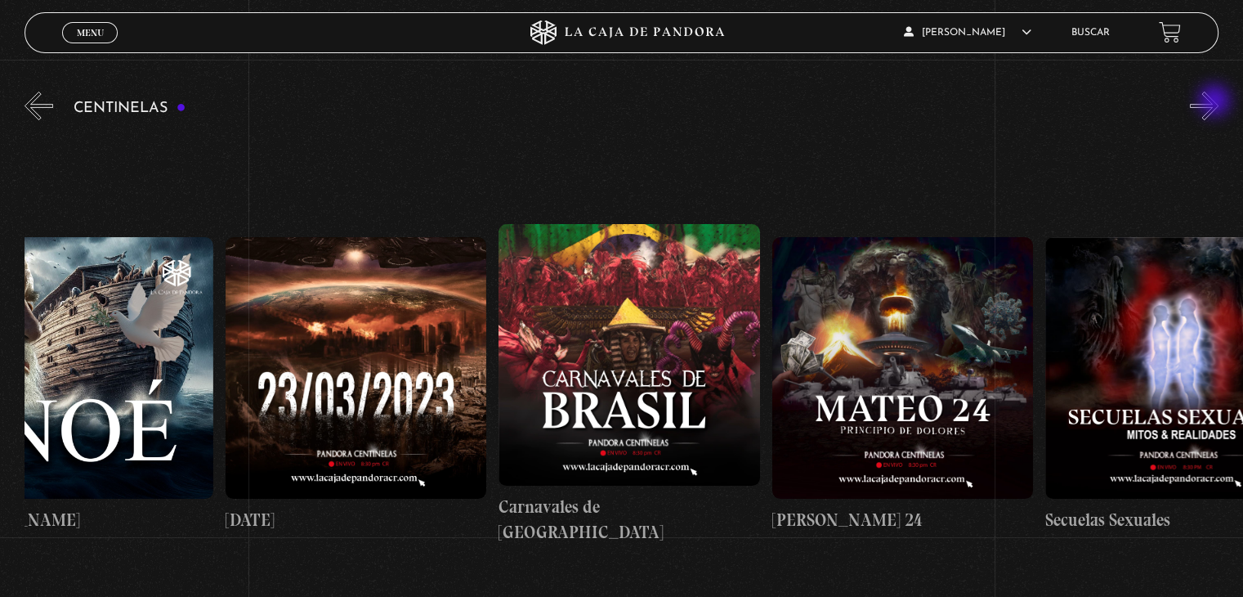
click at [1216, 102] on button "»" at bounding box center [1204, 106] width 29 height 29
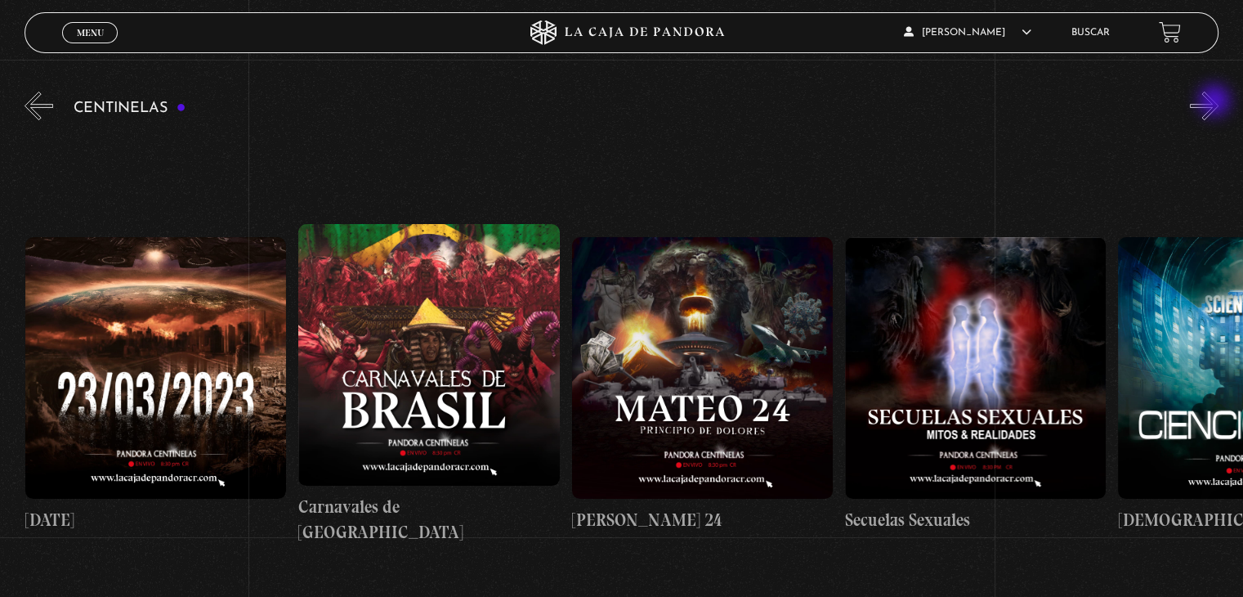
click at [1216, 102] on button "»" at bounding box center [1204, 106] width 29 height 29
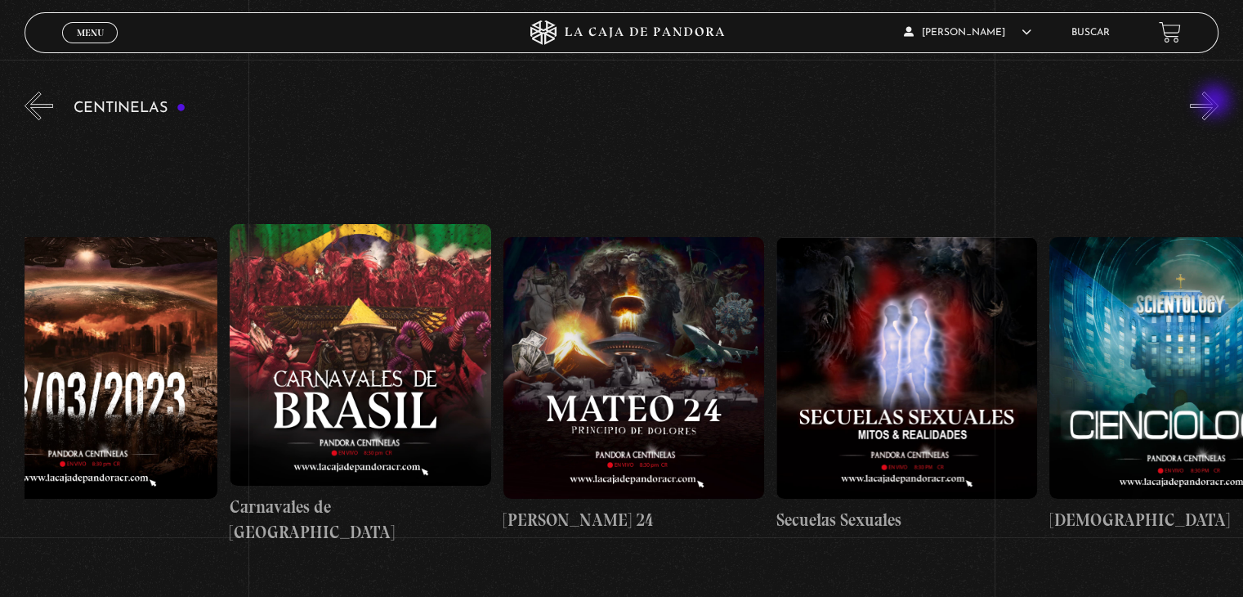
click at [1216, 102] on button "»" at bounding box center [1204, 106] width 29 height 29
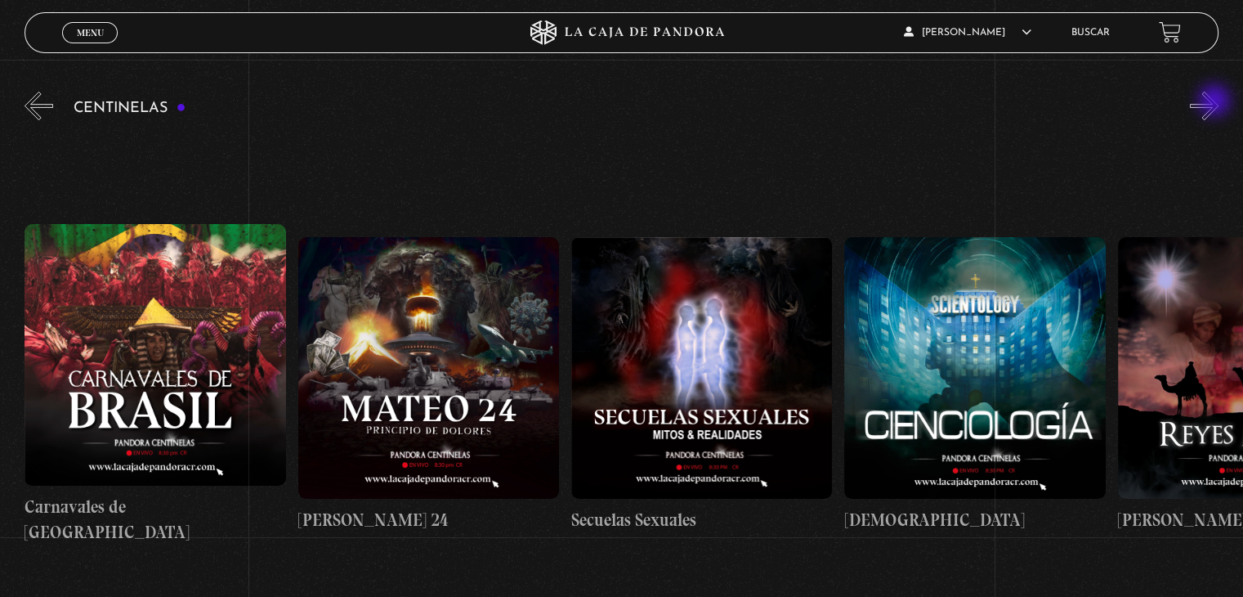
click at [1216, 102] on button "»" at bounding box center [1204, 106] width 29 height 29
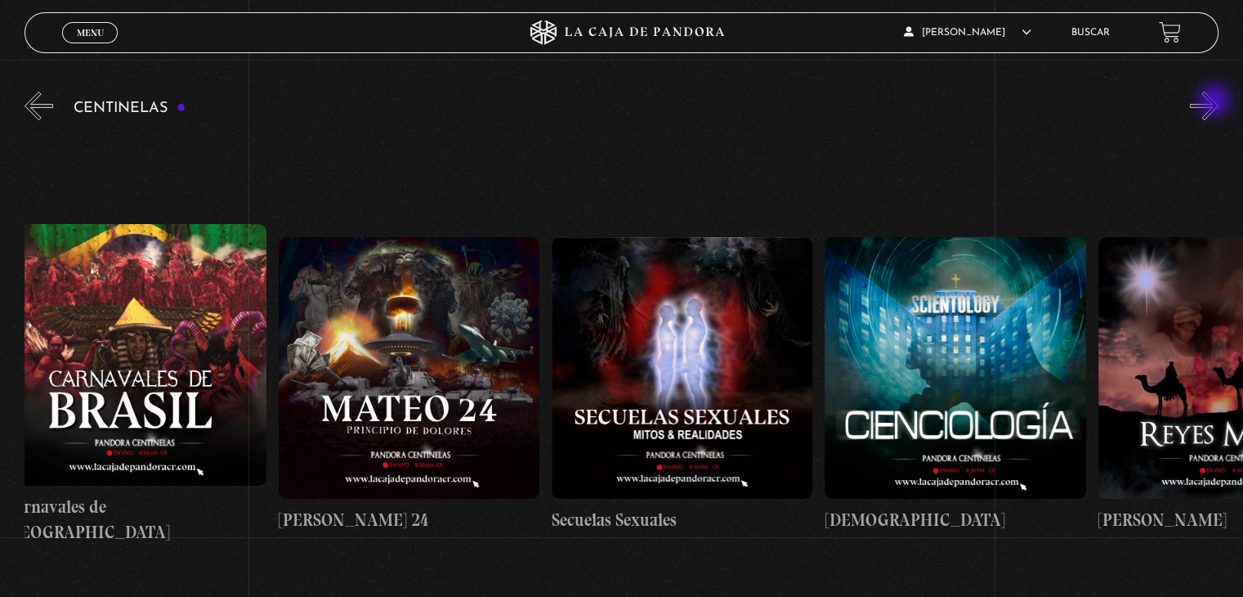
click at [1216, 102] on button "»" at bounding box center [1204, 106] width 29 height 29
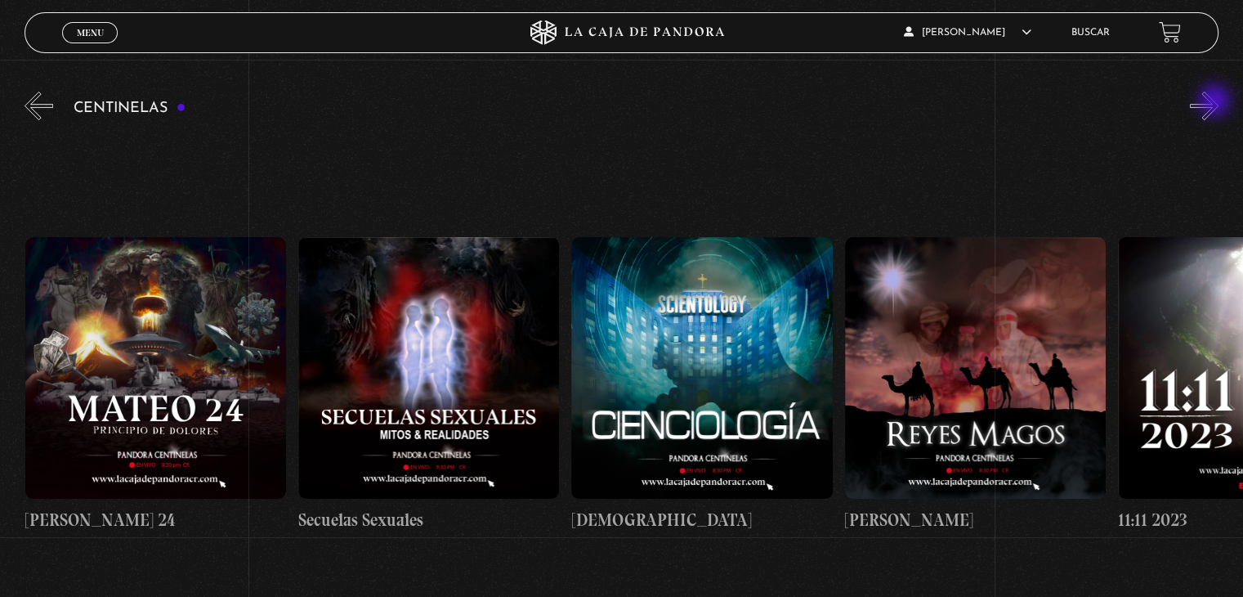
click at [1216, 102] on button "»" at bounding box center [1204, 106] width 29 height 29
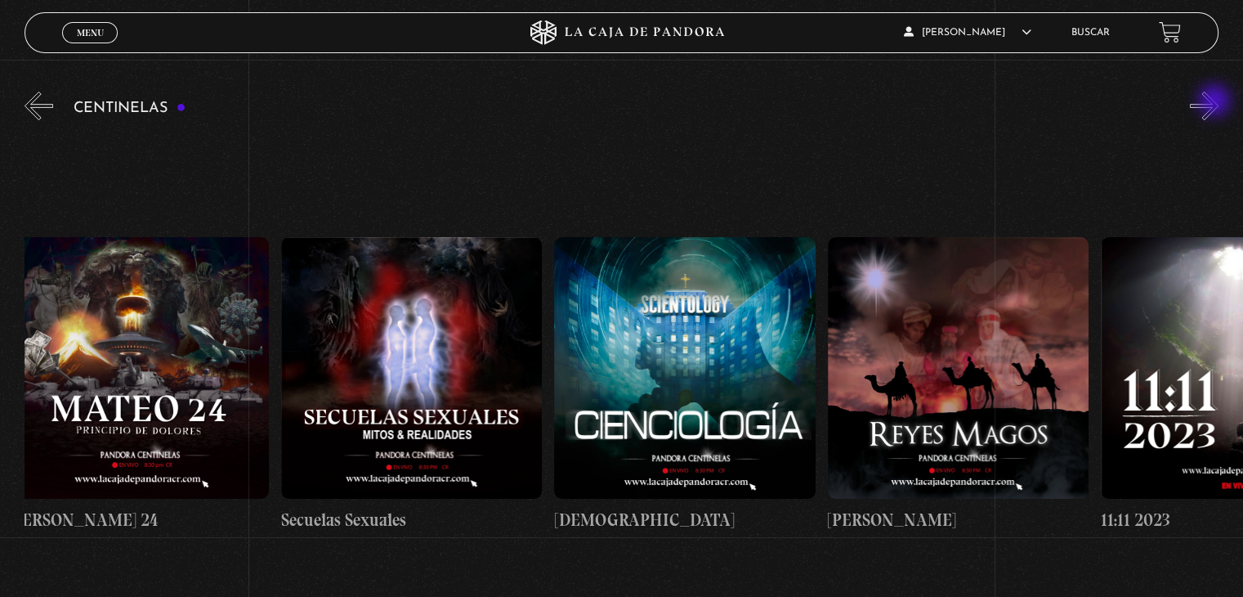
click at [1216, 102] on button "»" at bounding box center [1204, 106] width 29 height 29
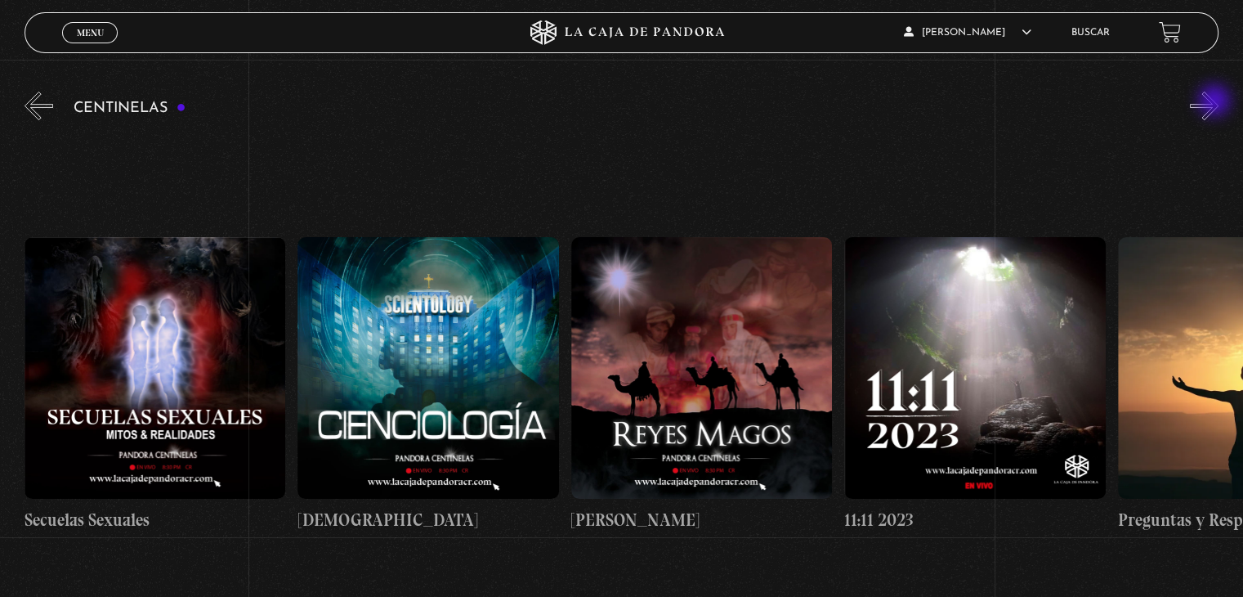
click at [1216, 102] on button "»" at bounding box center [1204, 106] width 29 height 29
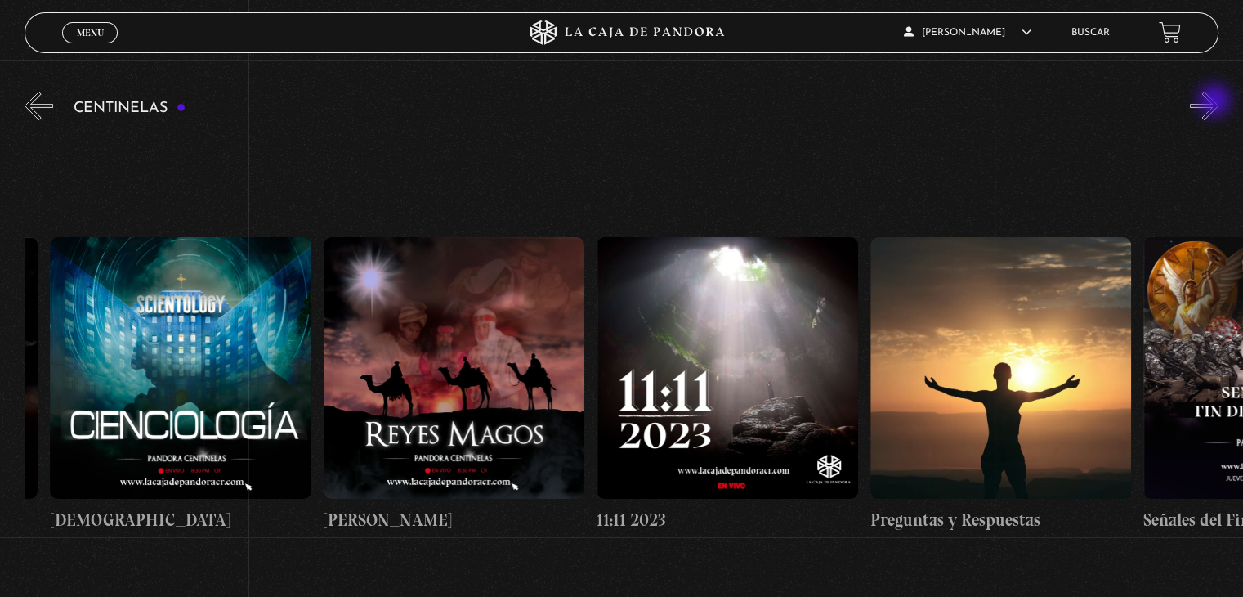
click at [1216, 102] on button "»" at bounding box center [1204, 106] width 29 height 29
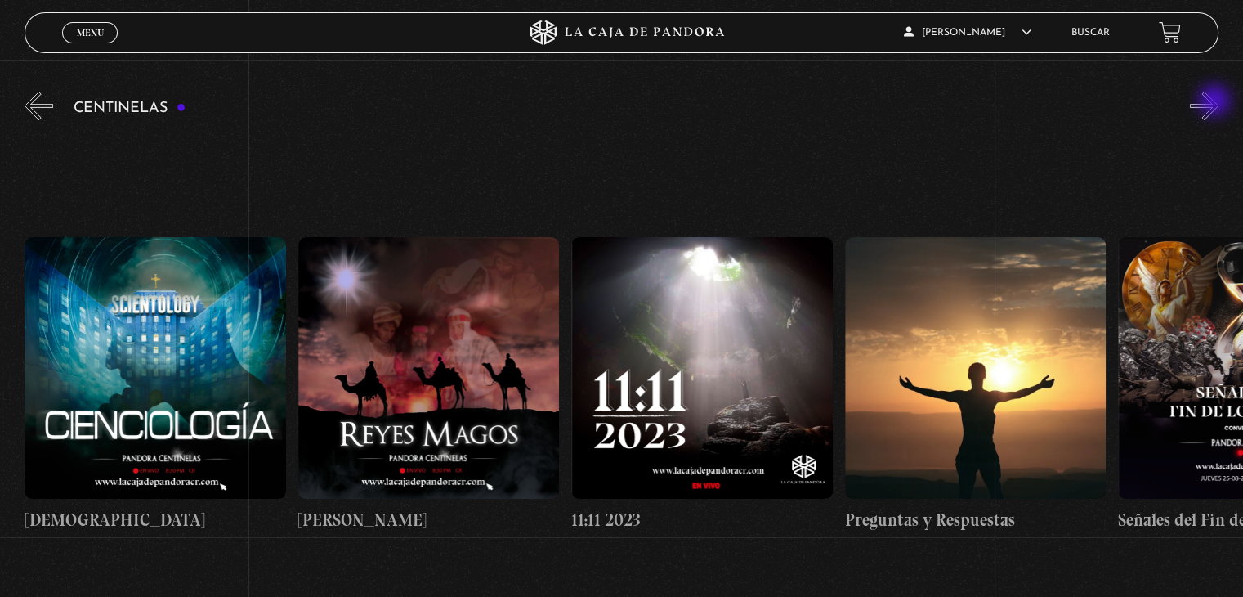
click at [1216, 102] on button "»" at bounding box center [1204, 106] width 29 height 29
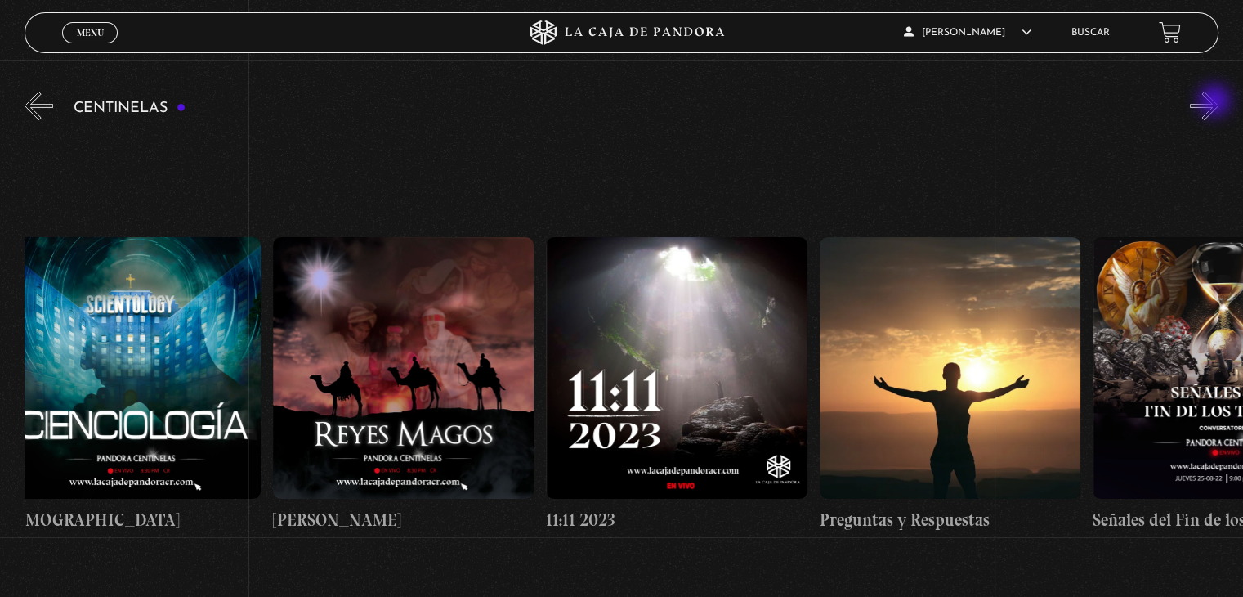
click at [1216, 102] on button "»" at bounding box center [1204, 106] width 29 height 29
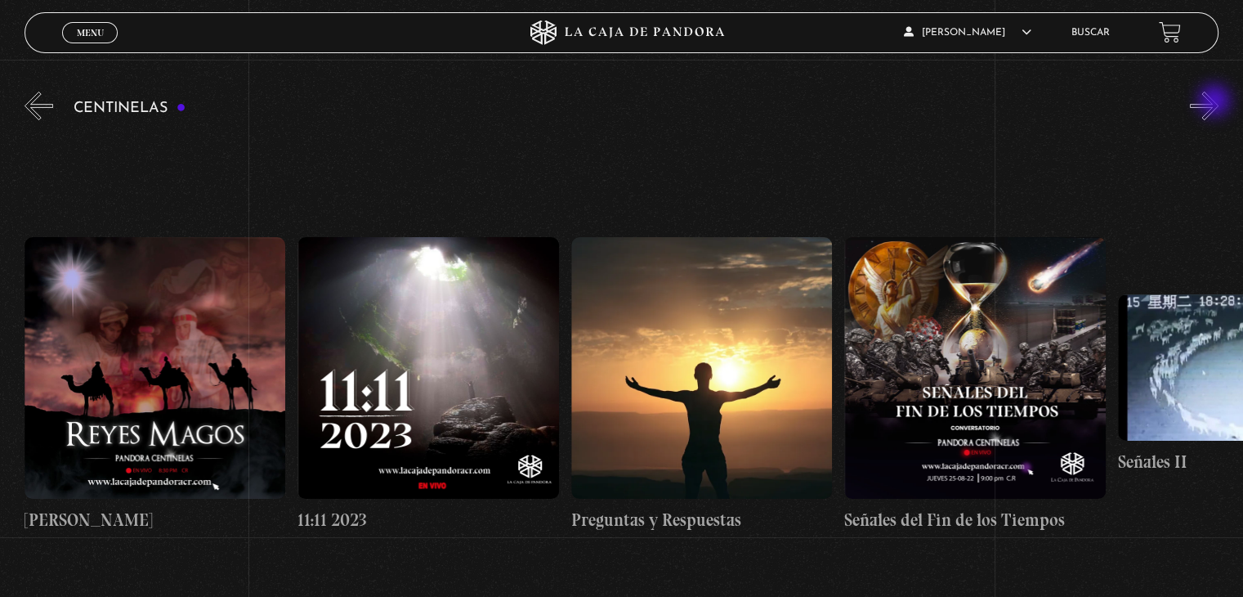
click at [1216, 102] on button "»" at bounding box center [1204, 106] width 29 height 29
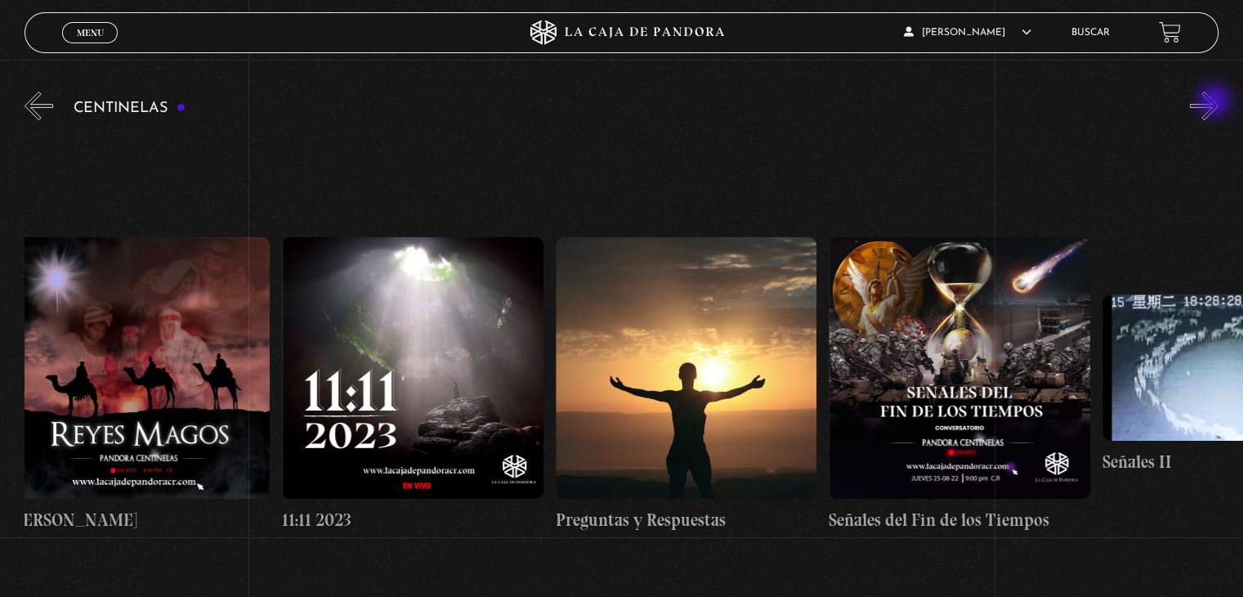
click at [1216, 102] on button "»" at bounding box center [1204, 106] width 29 height 29
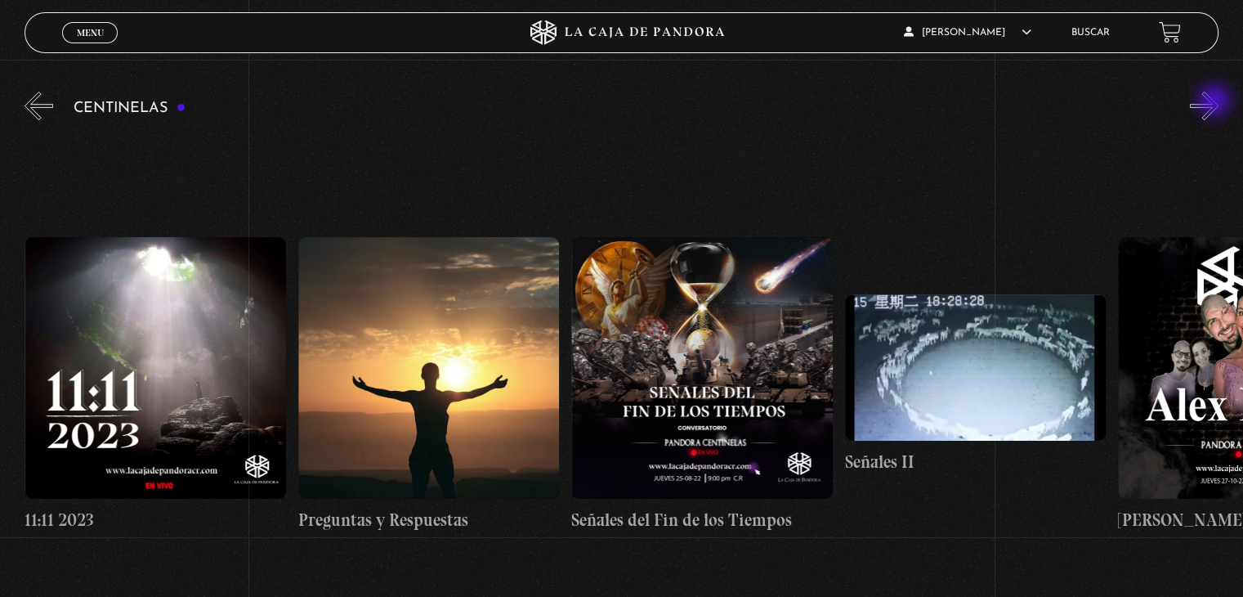
click at [1216, 102] on button "»" at bounding box center [1204, 106] width 29 height 29
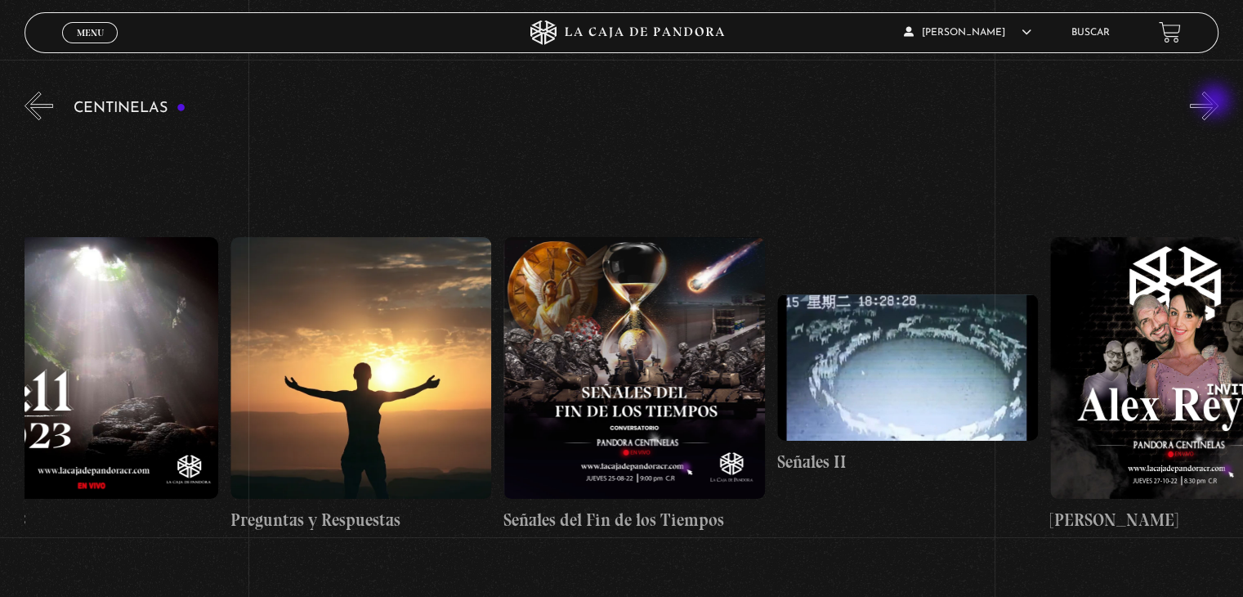
click at [1216, 102] on button "»" at bounding box center [1204, 106] width 29 height 29
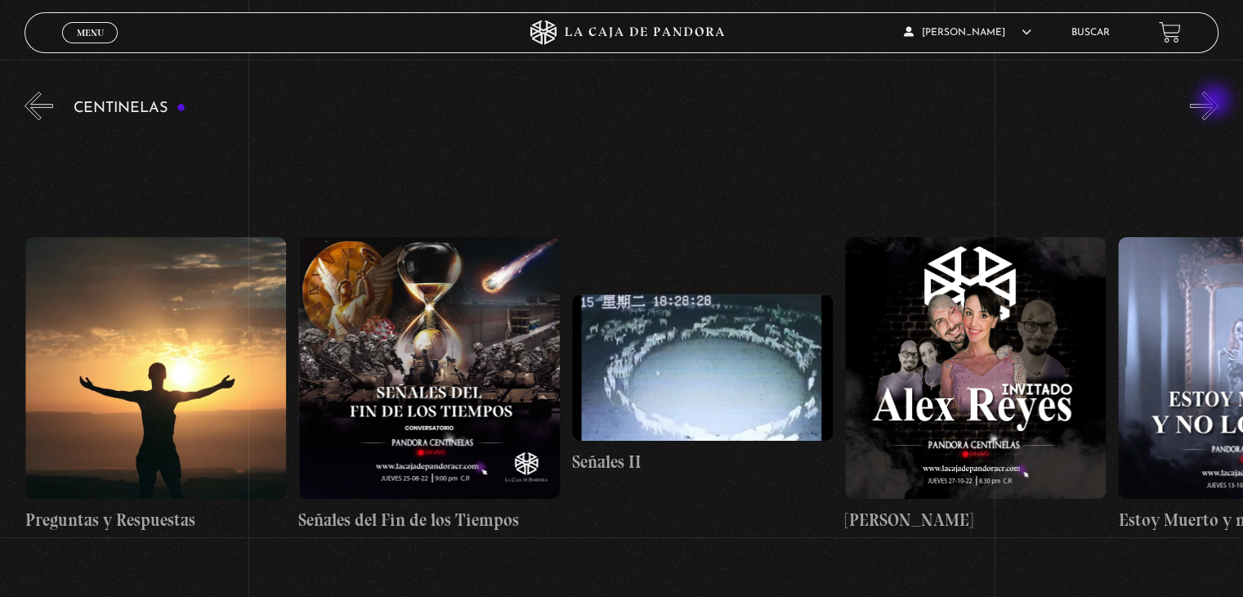
click at [1216, 102] on button "»" at bounding box center [1204, 106] width 29 height 29
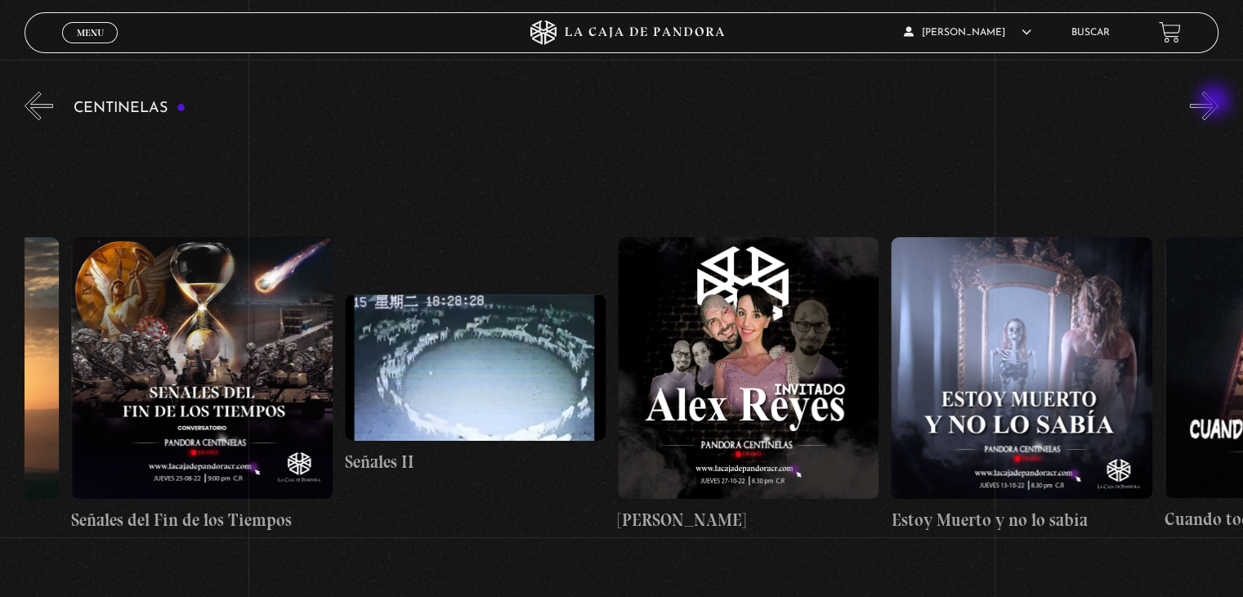
click at [1216, 102] on button "»" at bounding box center [1204, 106] width 29 height 29
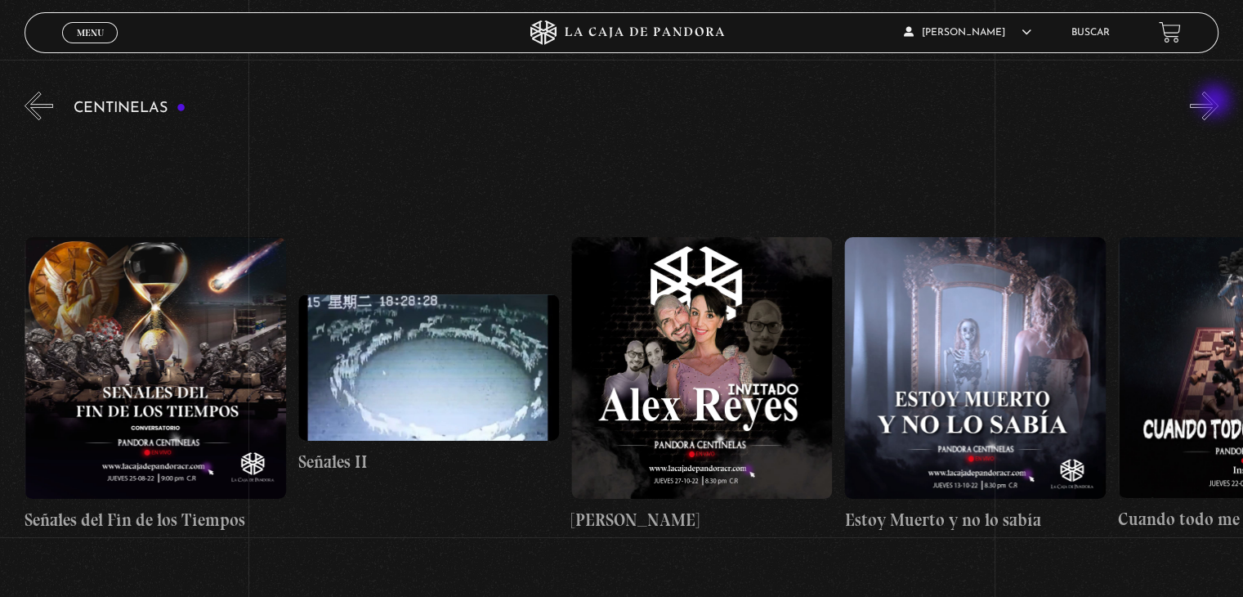
click at [1216, 102] on button "»" at bounding box center [1204, 106] width 29 height 29
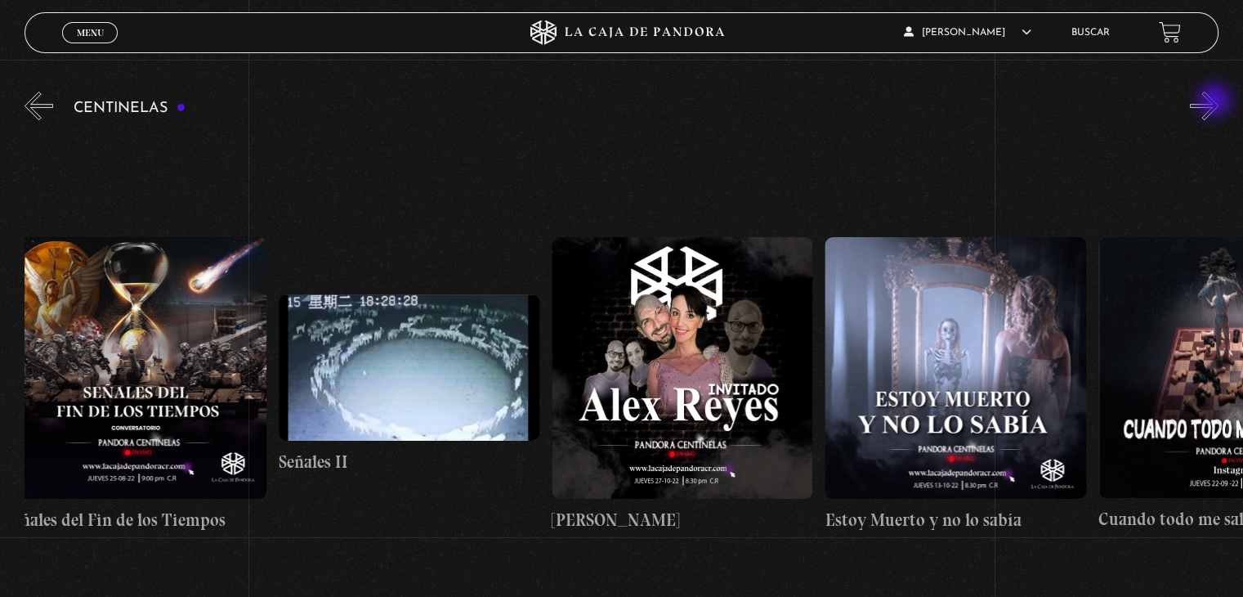
click at [1216, 102] on button "»" at bounding box center [1204, 106] width 29 height 29
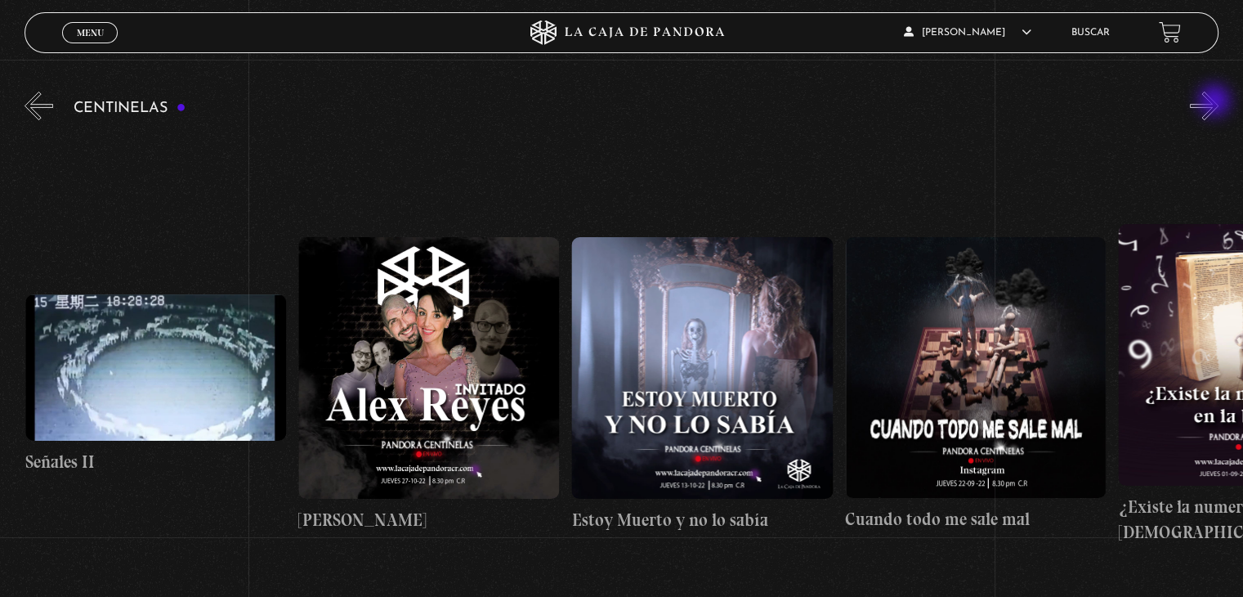
click at [1216, 102] on button "»" at bounding box center [1204, 106] width 29 height 29
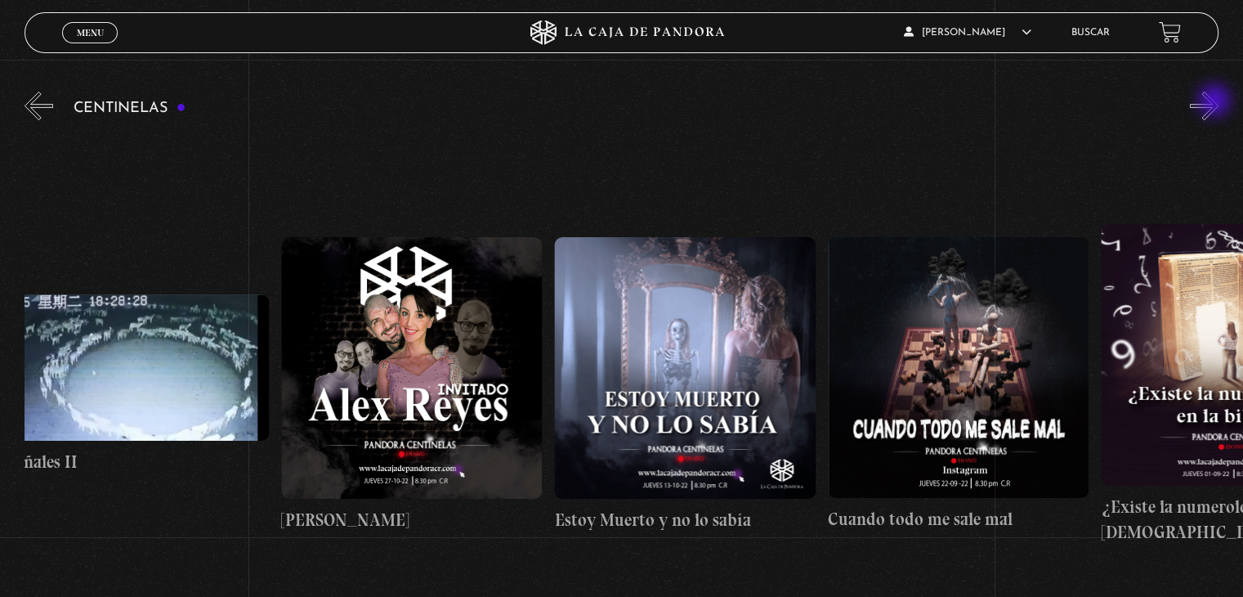
click at [1216, 102] on button "»" at bounding box center [1204, 106] width 29 height 29
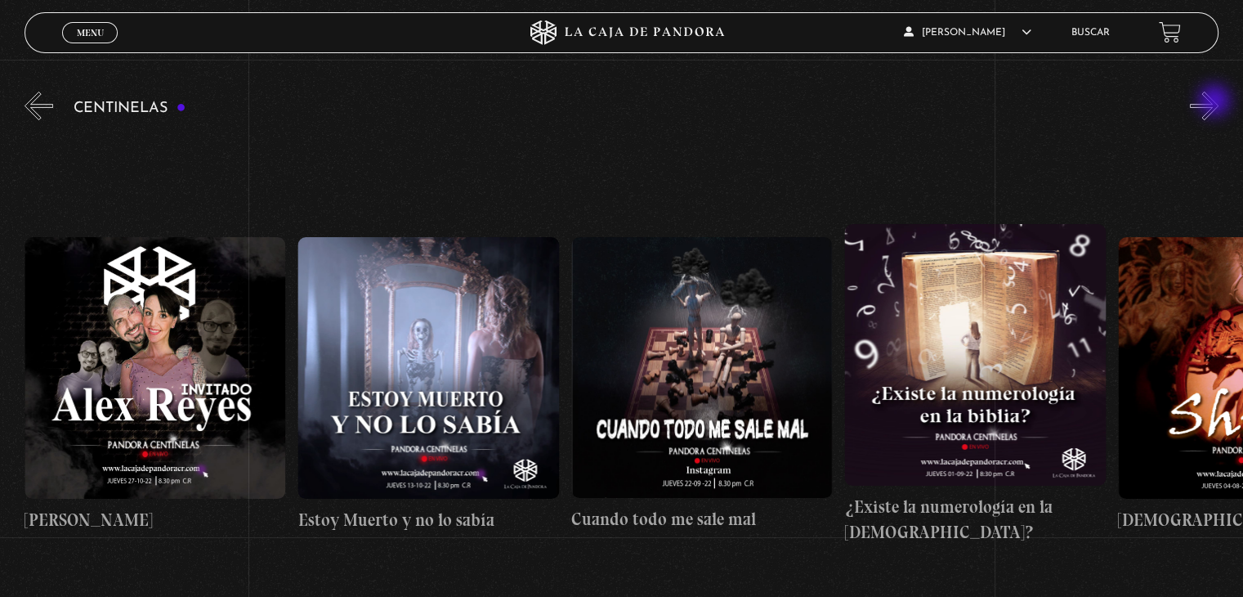
click at [1216, 102] on button "»" at bounding box center [1204, 106] width 29 height 29
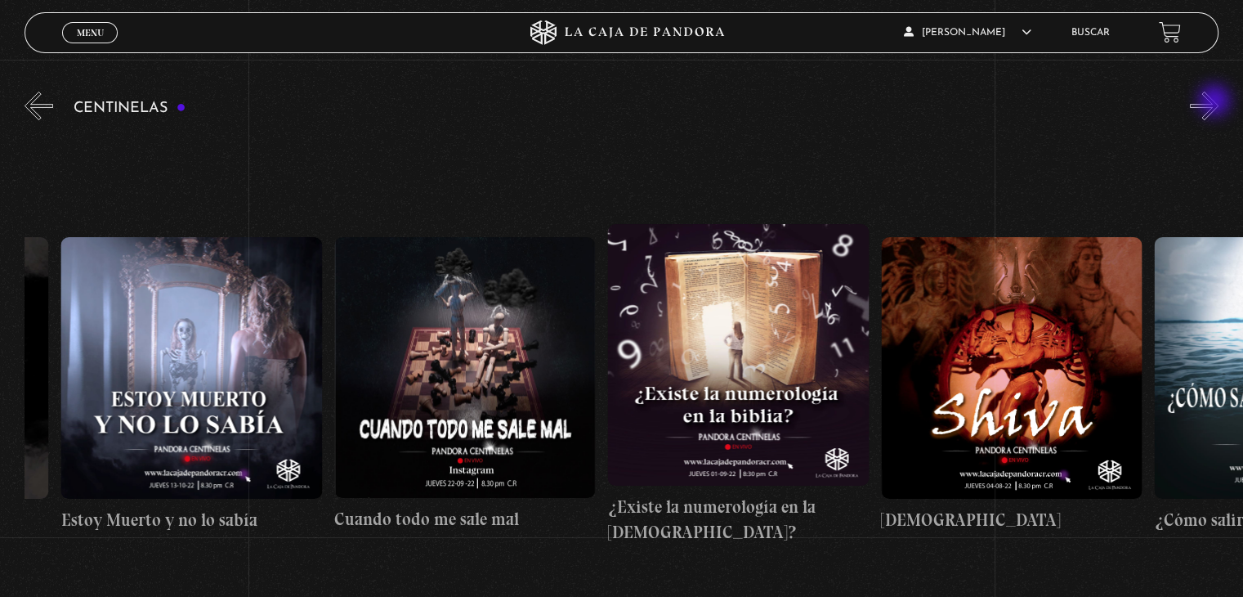
click at [1216, 102] on button "»" at bounding box center [1204, 106] width 29 height 29
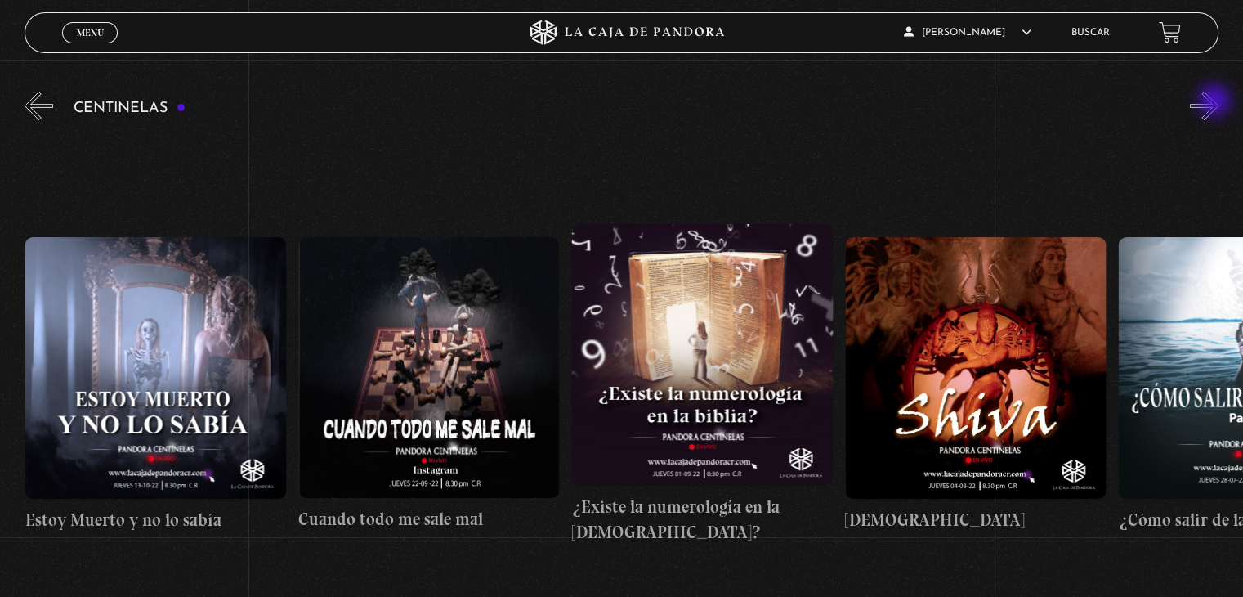
click at [1216, 102] on button "»" at bounding box center [1204, 106] width 29 height 29
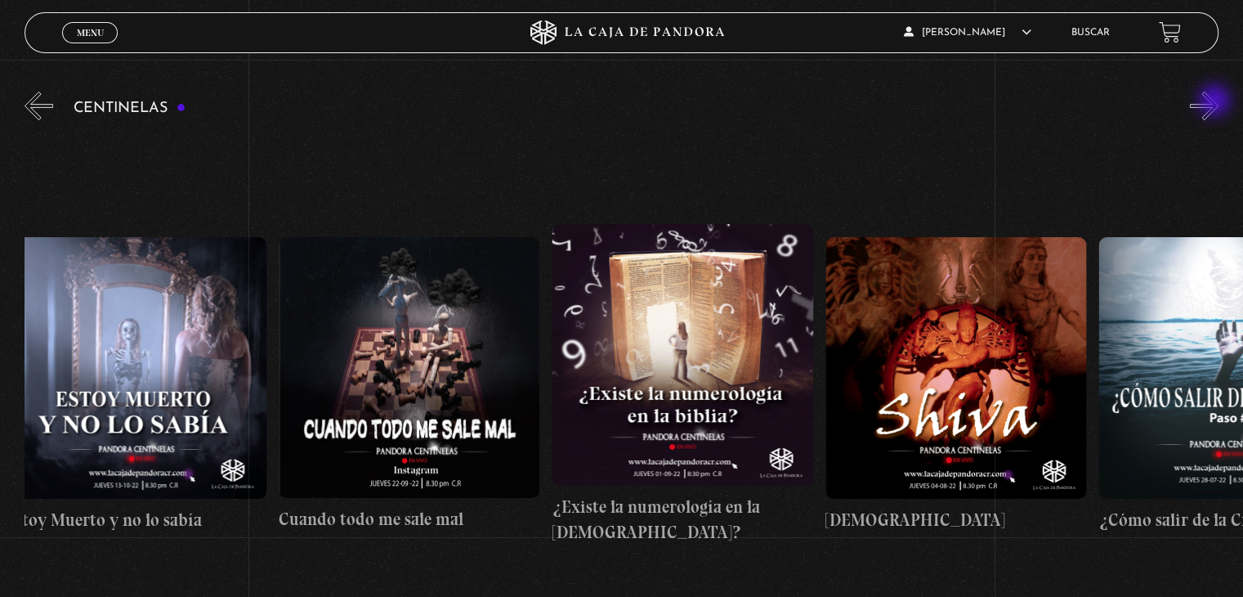
click at [1216, 102] on button "»" at bounding box center [1204, 106] width 29 height 29
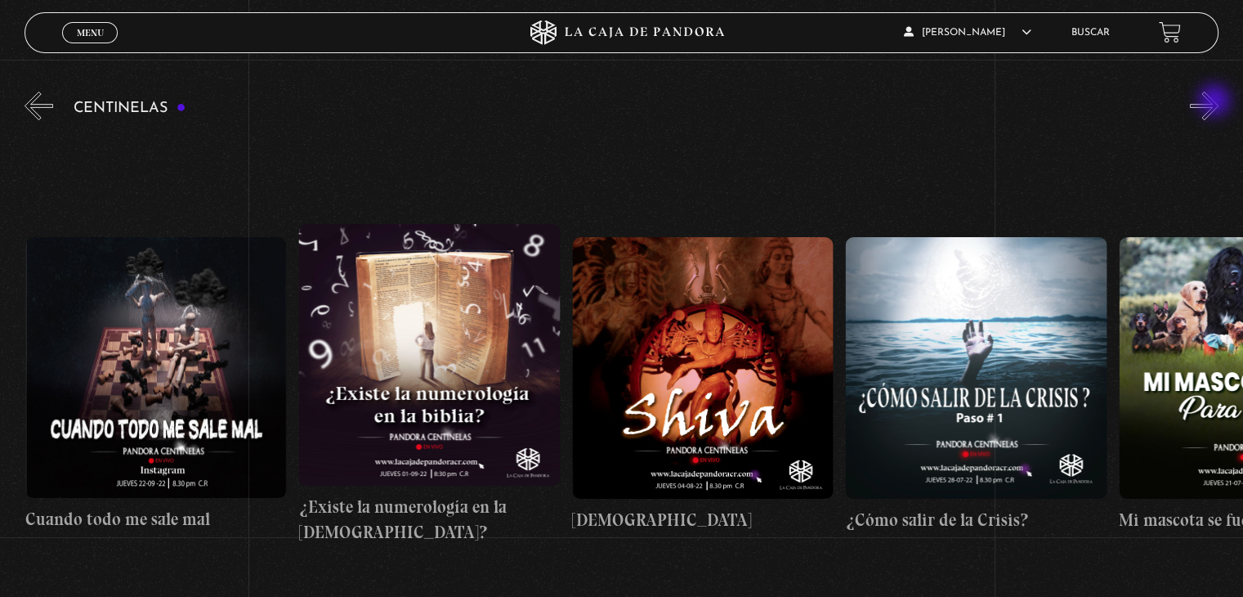
click at [1216, 102] on button "»" at bounding box center [1204, 106] width 29 height 29
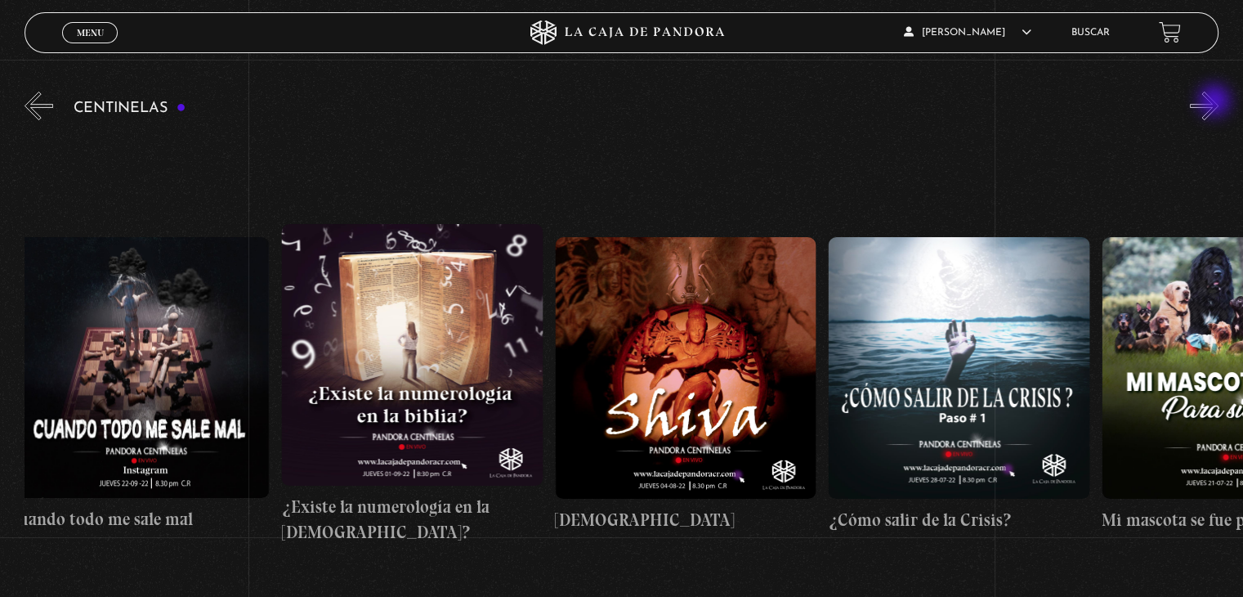
click at [1216, 102] on button "»" at bounding box center [1204, 106] width 29 height 29
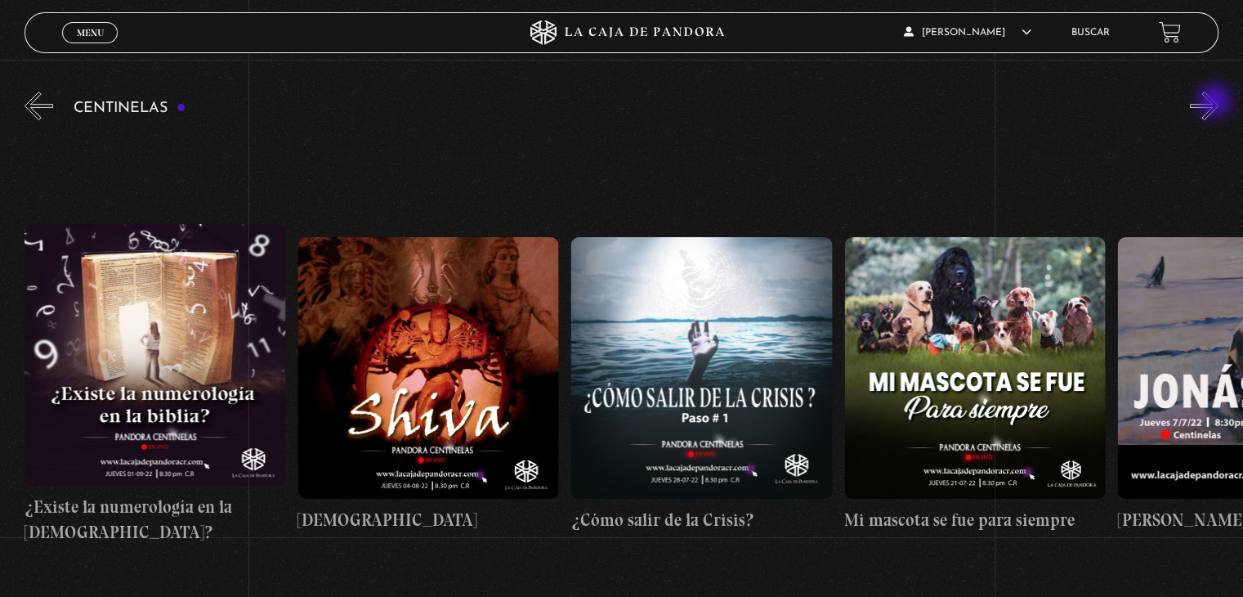
click at [1216, 102] on button "»" at bounding box center [1204, 106] width 29 height 29
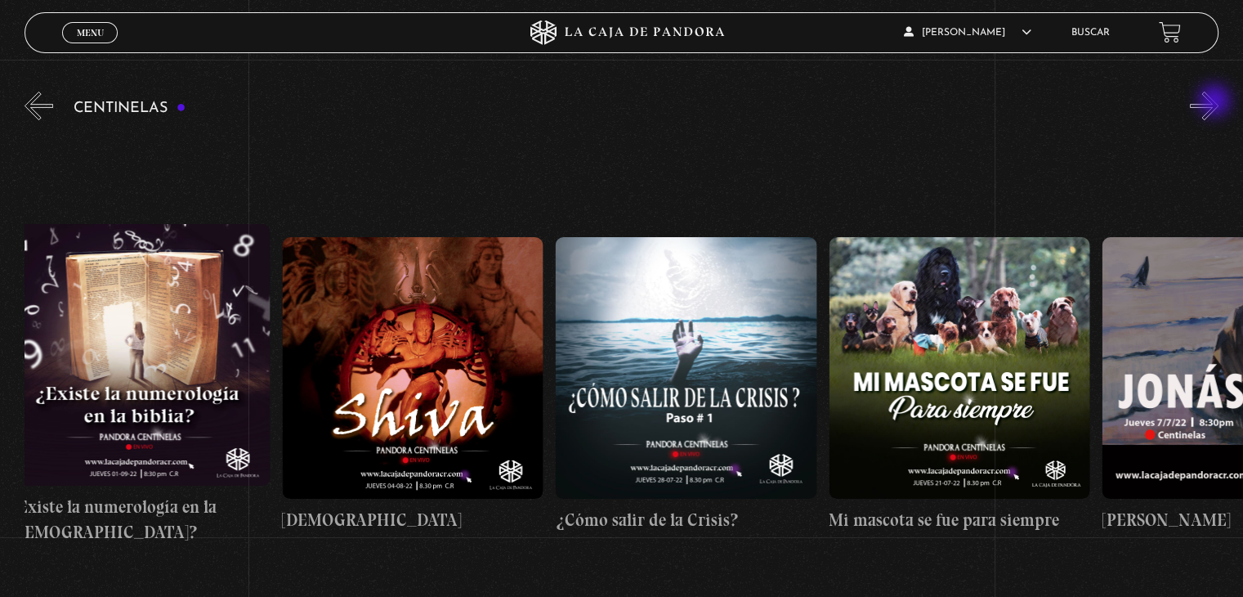
click at [1216, 102] on button "»" at bounding box center [1204, 106] width 29 height 29
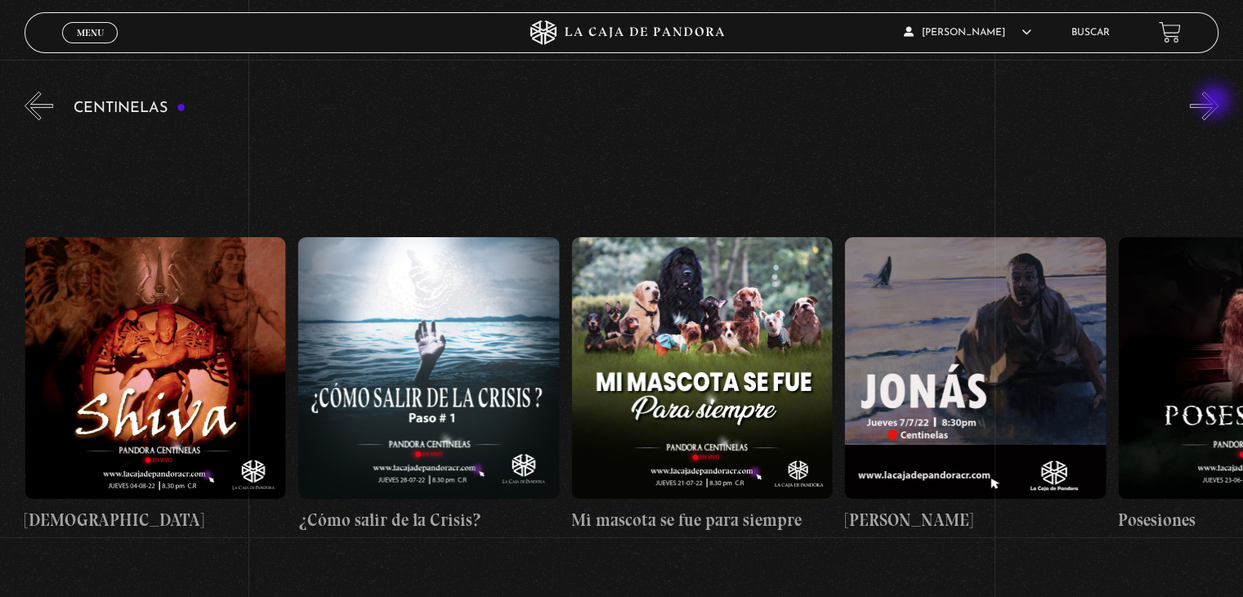
click at [1216, 102] on button "»" at bounding box center [1204, 106] width 29 height 29
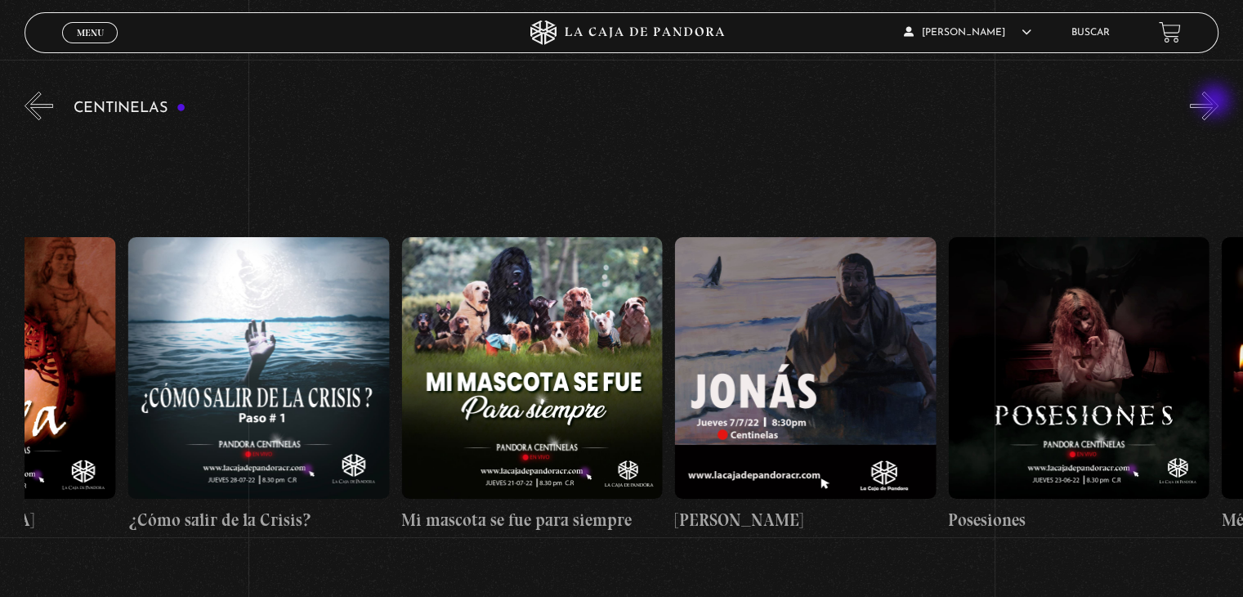
click at [1216, 102] on button "»" at bounding box center [1204, 106] width 29 height 29
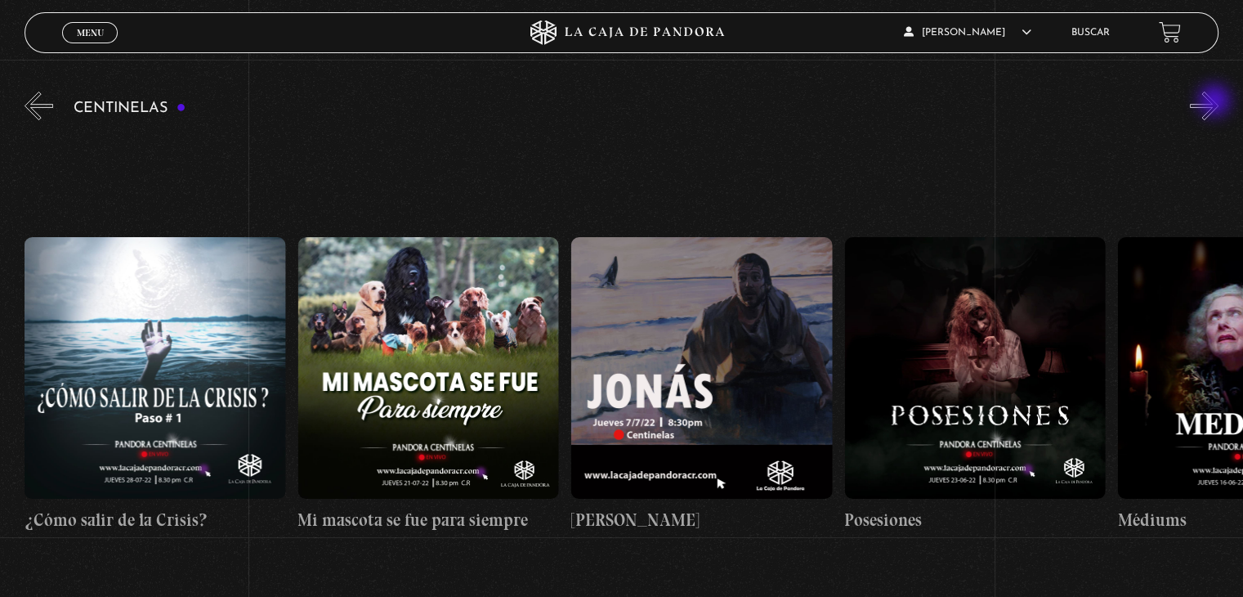
click at [1216, 102] on button "»" at bounding box center [1204, 106] width 29 height 29
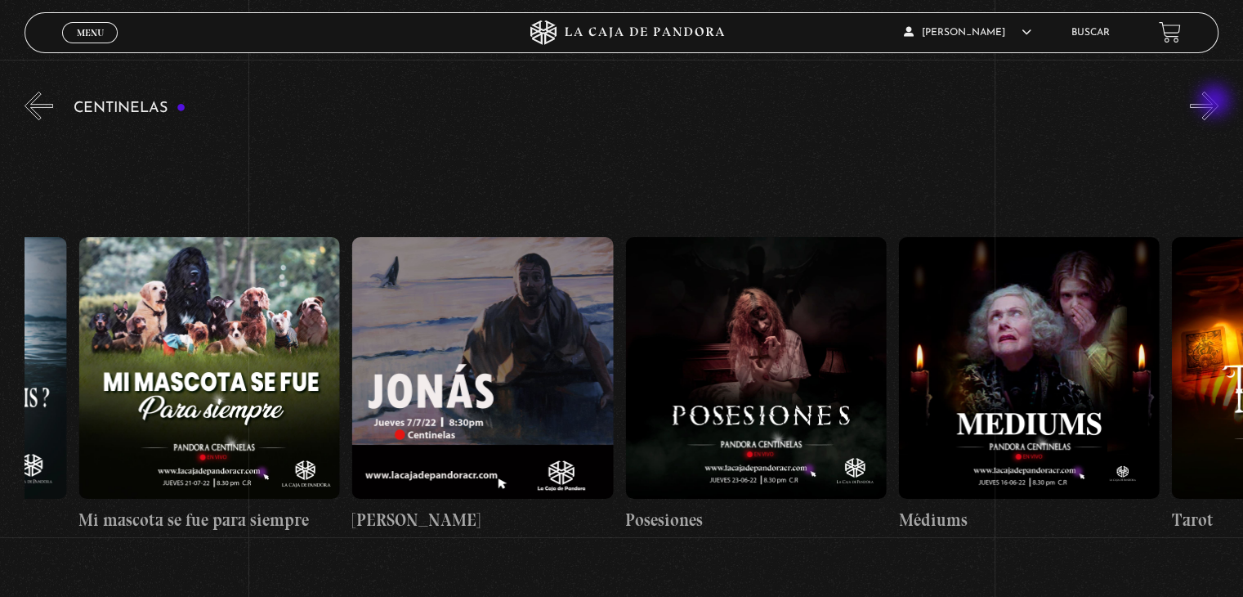
click at [1216, 102] on button "»" at bounding box center [1204, 106] width 29 height 29
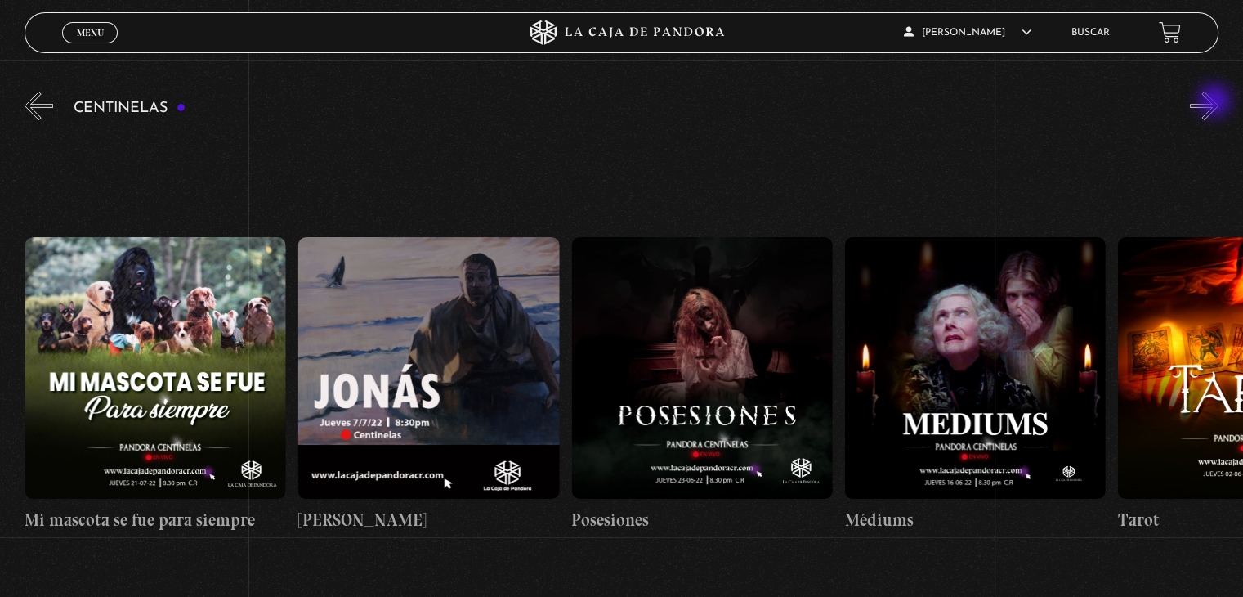
click at [1216, 102] on button "»" at bounding box center [1204, 106] width 29 height 29
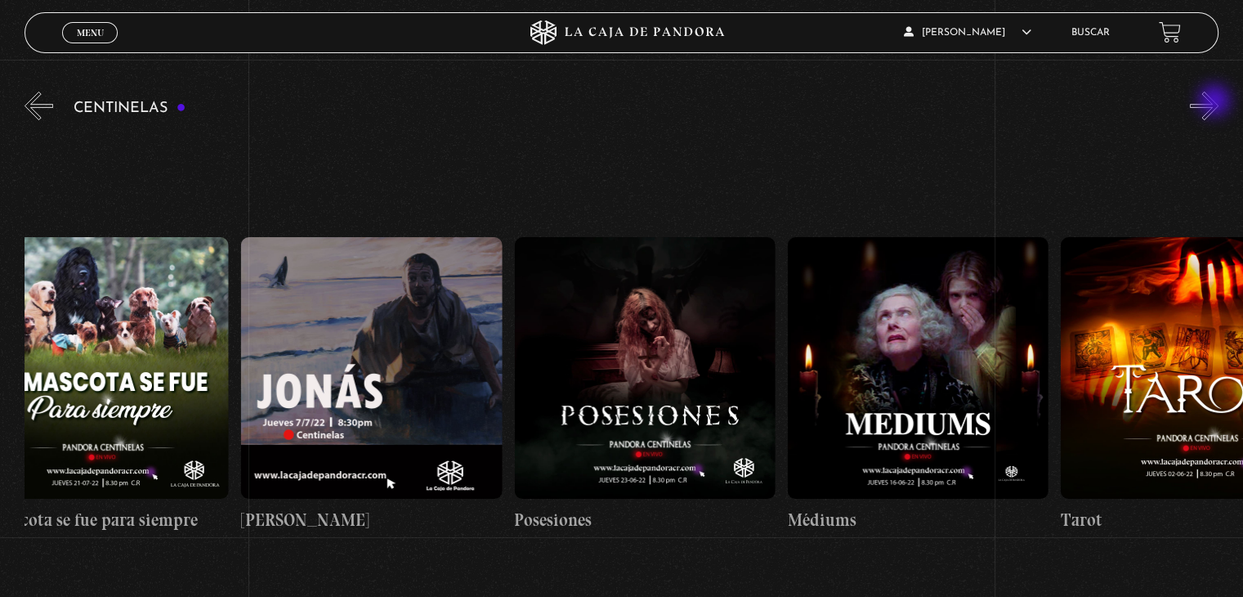
click at [1216, 102] on button "»" at bounding box center [1204, 106] width 29 height 29
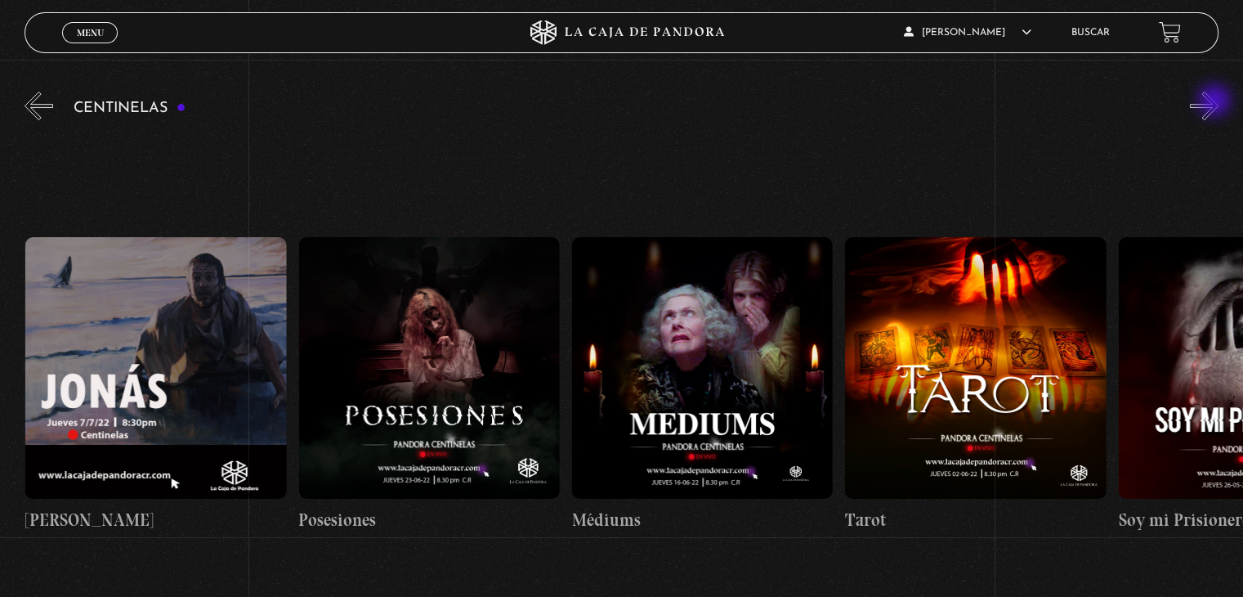
click at [1216, 102] on button "»" at bounding box center [1204, 106] width 29 height 29
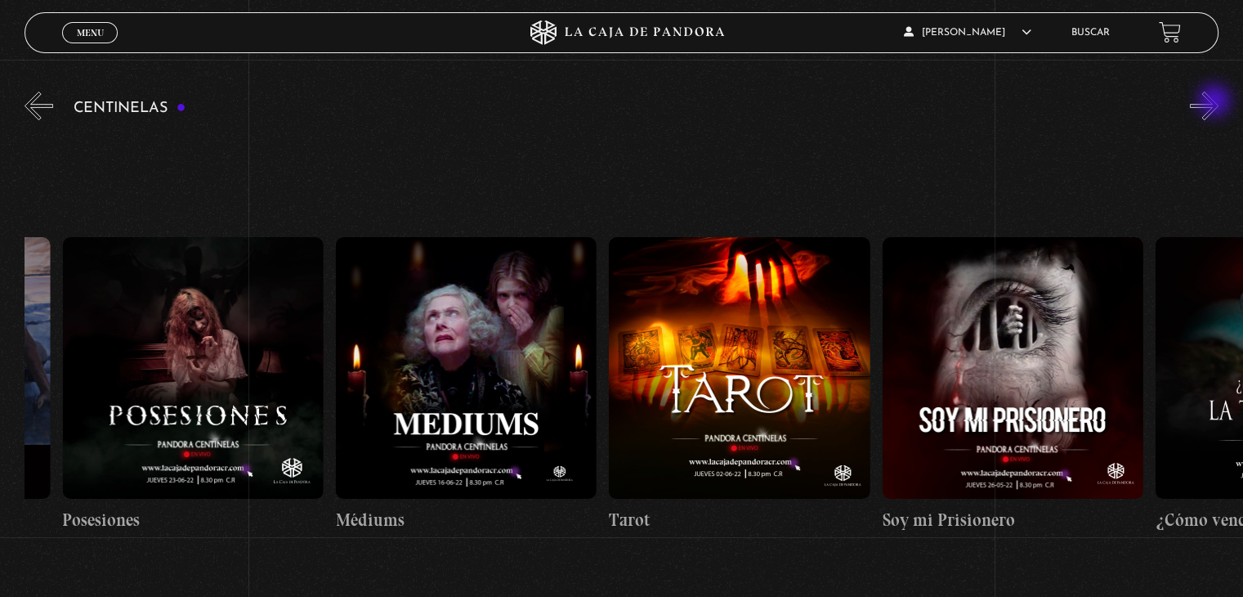
click at [1216, 102] on button "»" at bounding box center [1204, 106] width 29 height 29
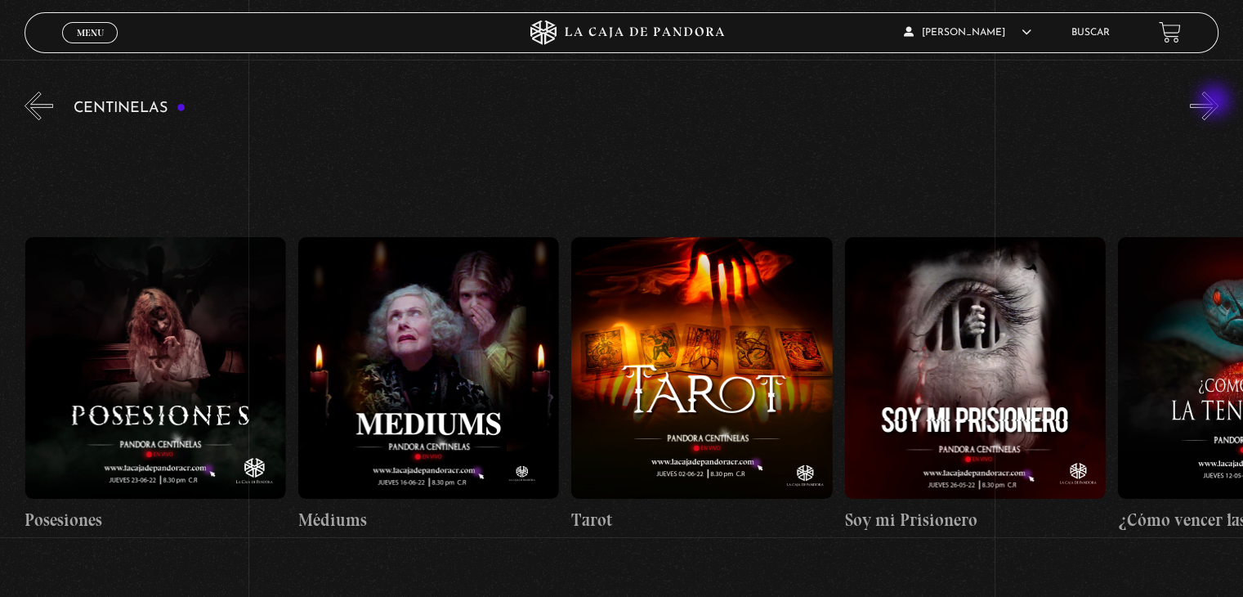
click at [1216, 102] on button "»" at bounding box center [1204, 106] width 29 height 29
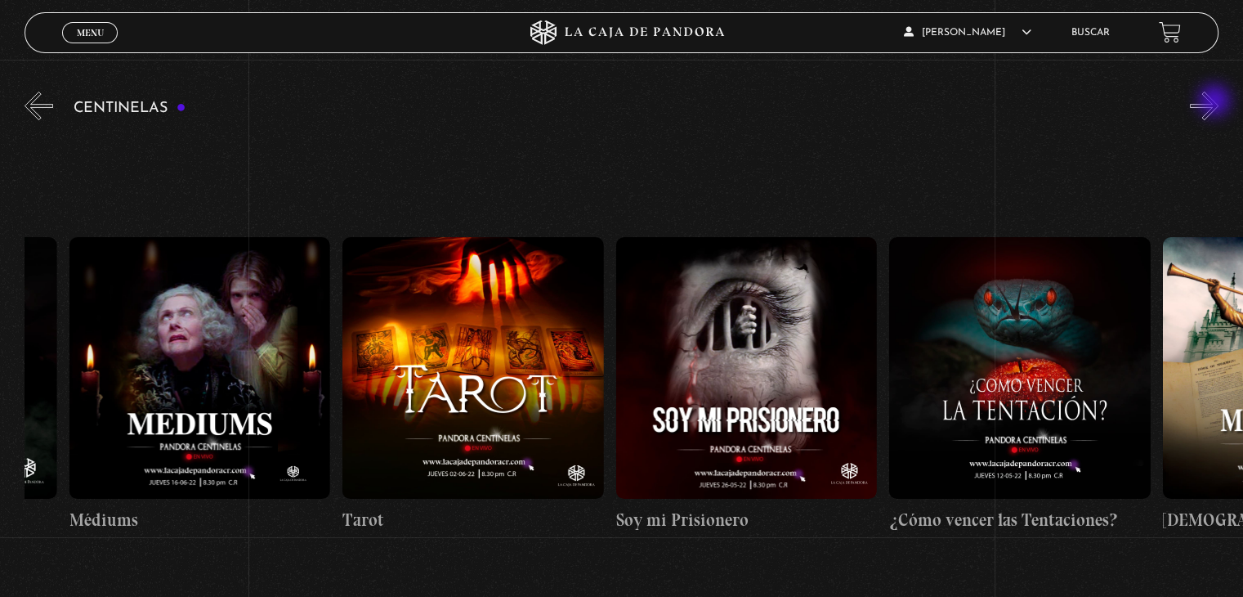
click at [1216, 102] on button "»" at bounding box center [1204, 106] width 29 height 29
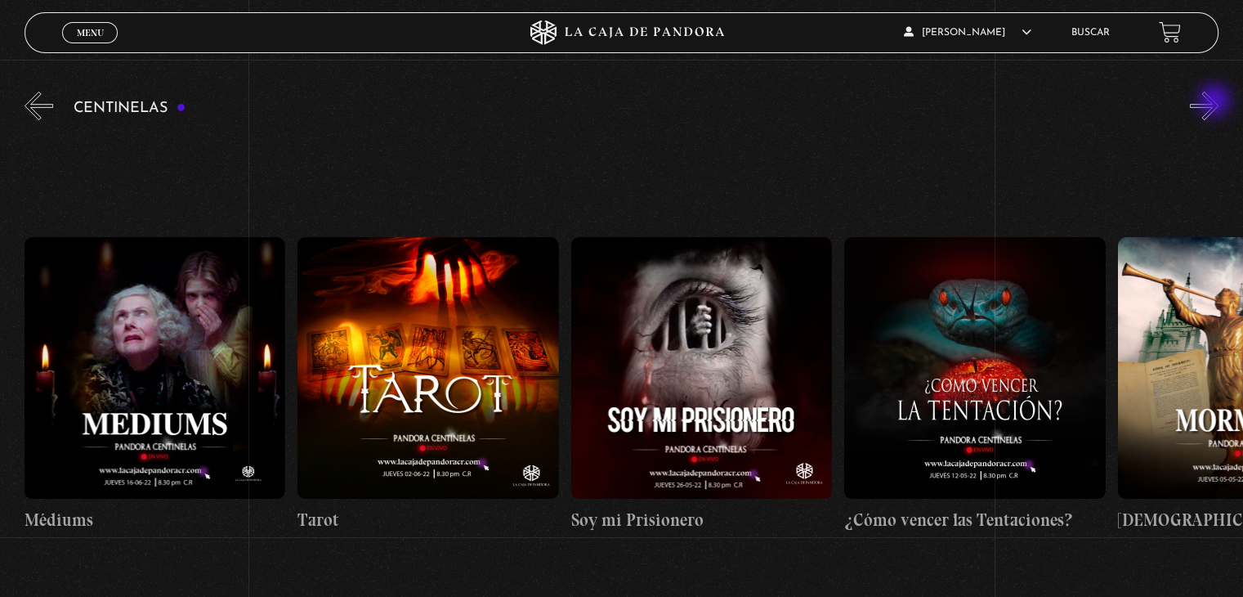
click at [1216, 102] on button "»" at bounding box center [1204, 106] width 29 height 29
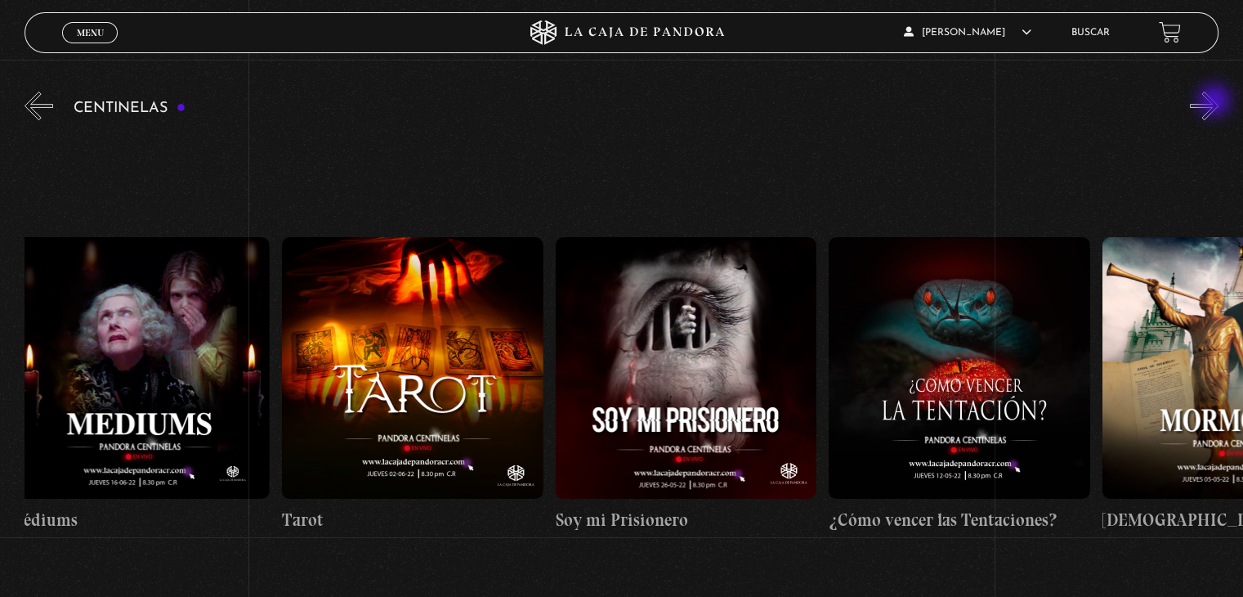
click at [1216, 102] on button "»" at bounding box center [1204, 106] width 29 height 29
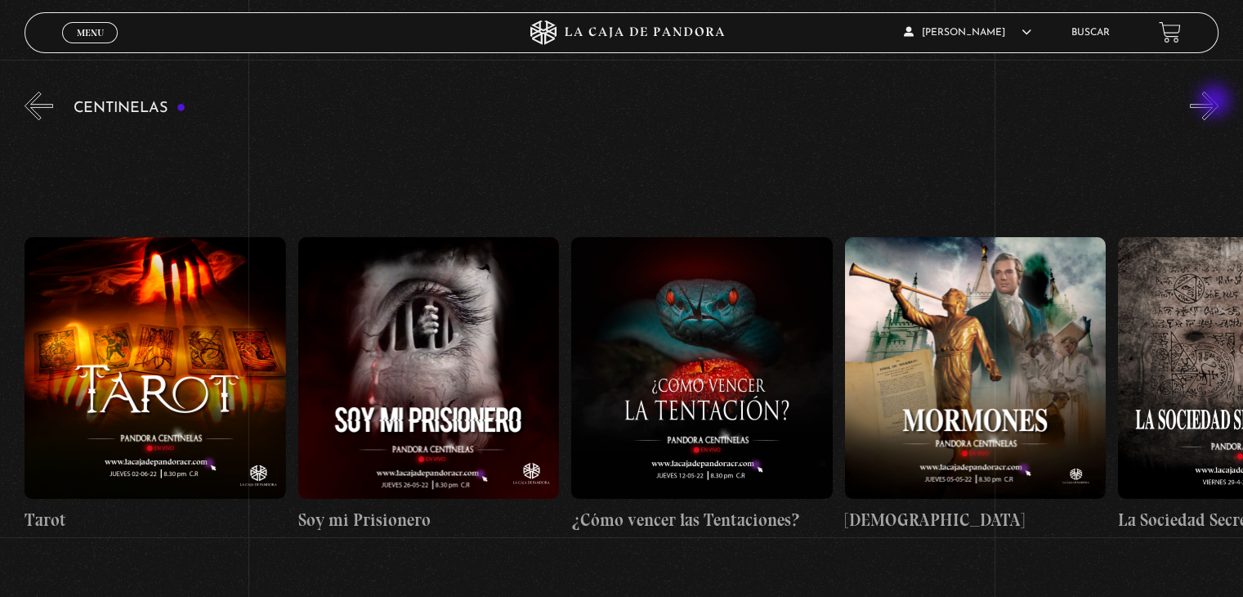
click at [1216, 102] on button "»" at bounding box center [1204, 106] width 29 height 29
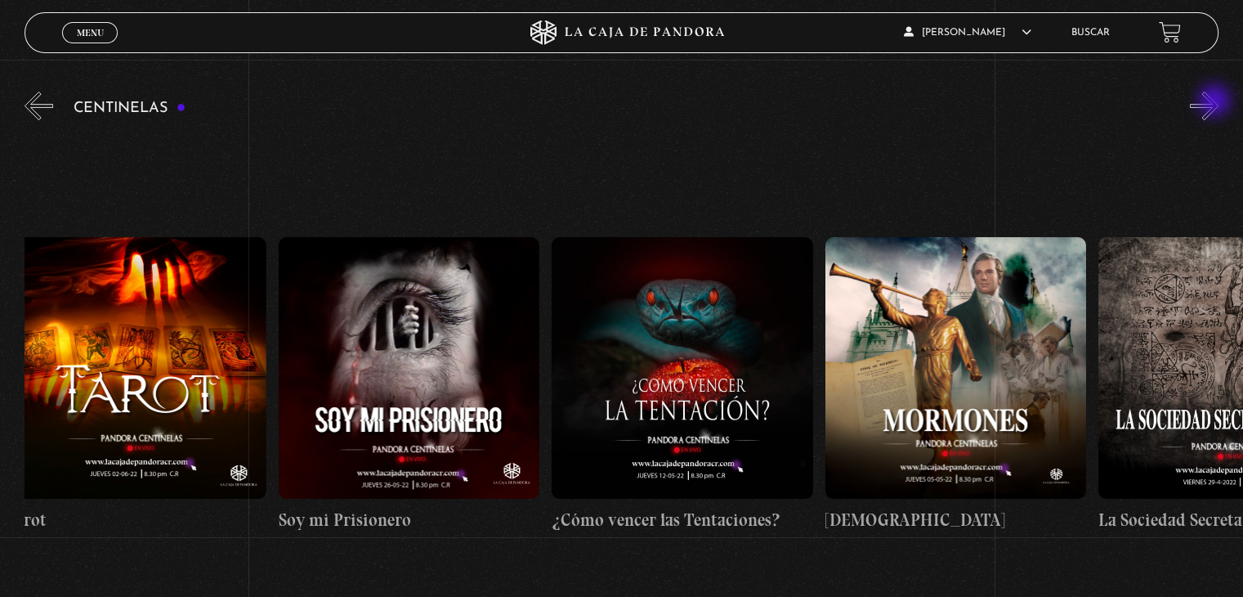
click at [1216, 102] on button "»" at bounding box center [1204, 106] width 29 height 29
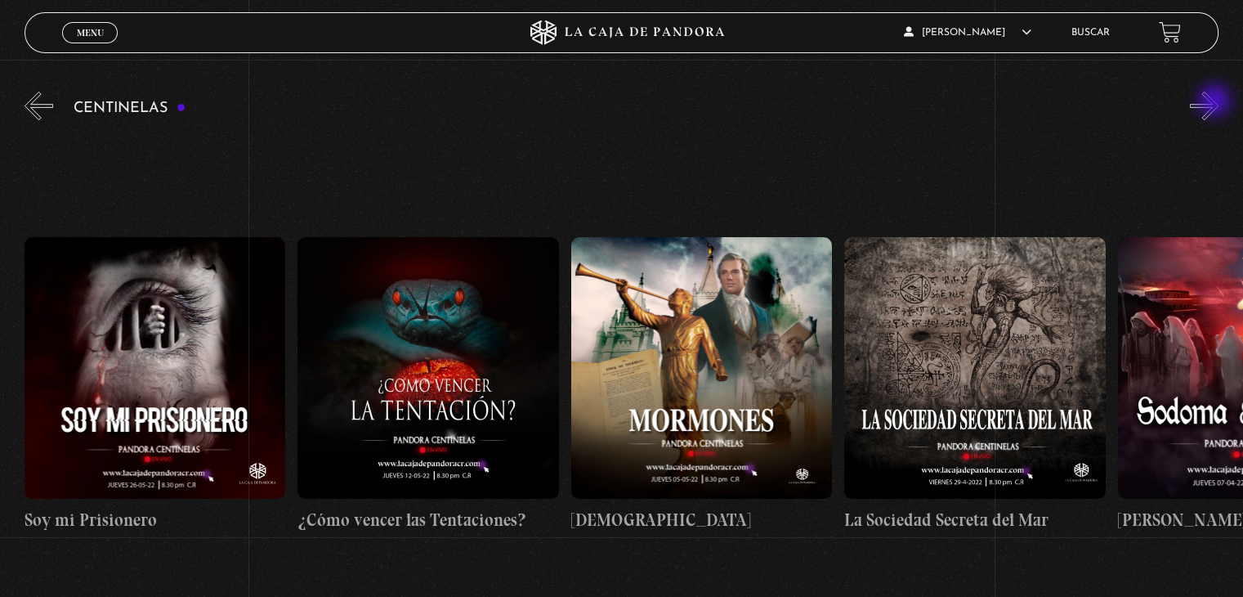
click at [1216, 102] on button "»" at bounding box center [1204, 106] width 29 height 29
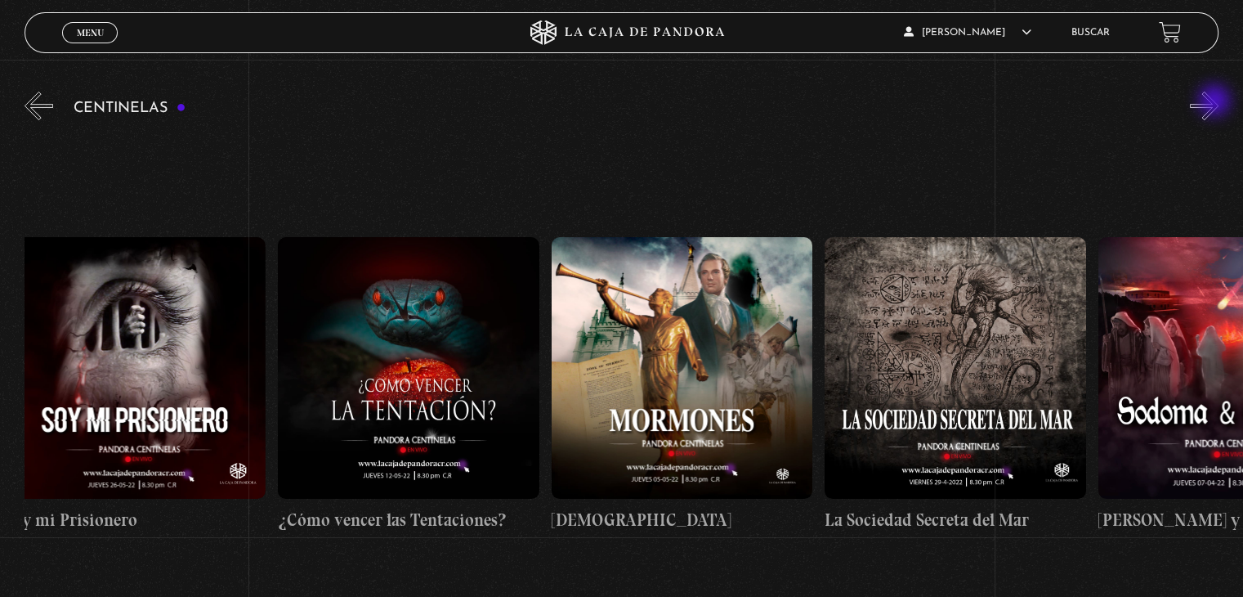
click at [1216, 102] on button "»" at bounding box center [1204, 106] width 29 height 29
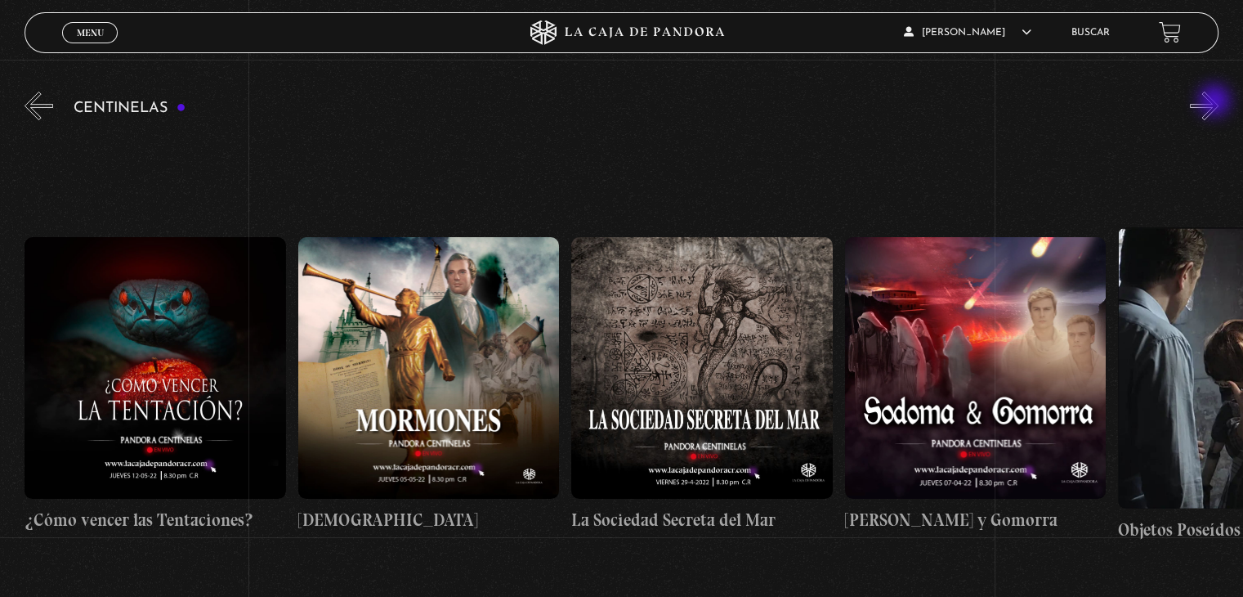
click at [1216, 102] on button "»" at bounding box center [1204, 106] width 29 height 29
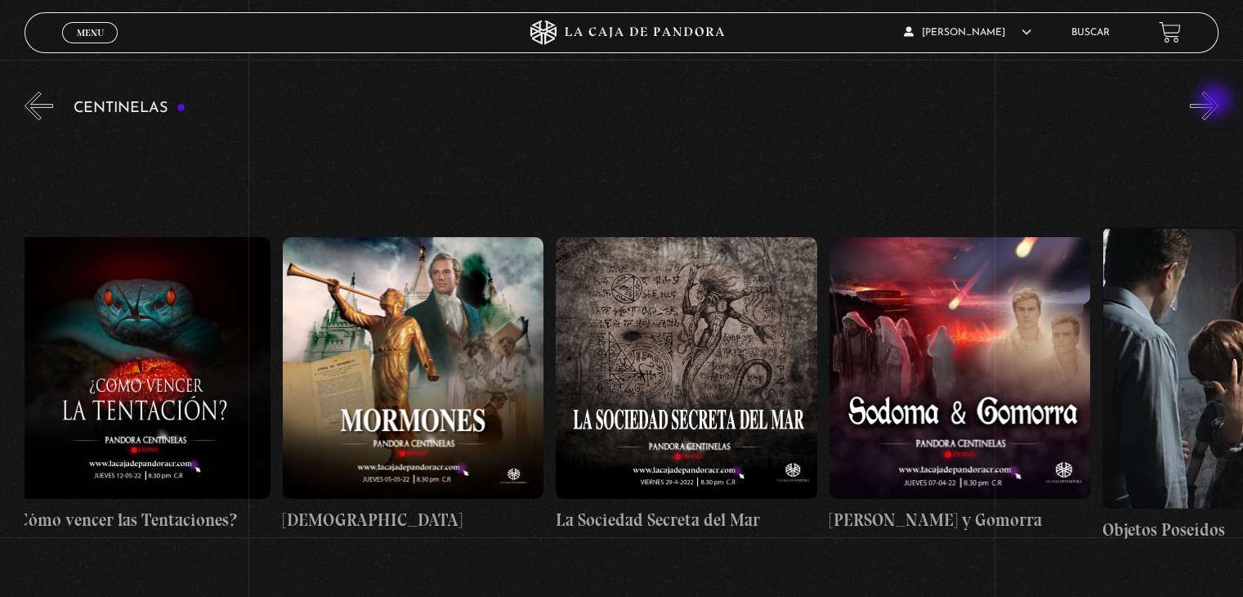
click at [1216, 102] on button "»" at bounding box center [1204, 106] width 29 height 29
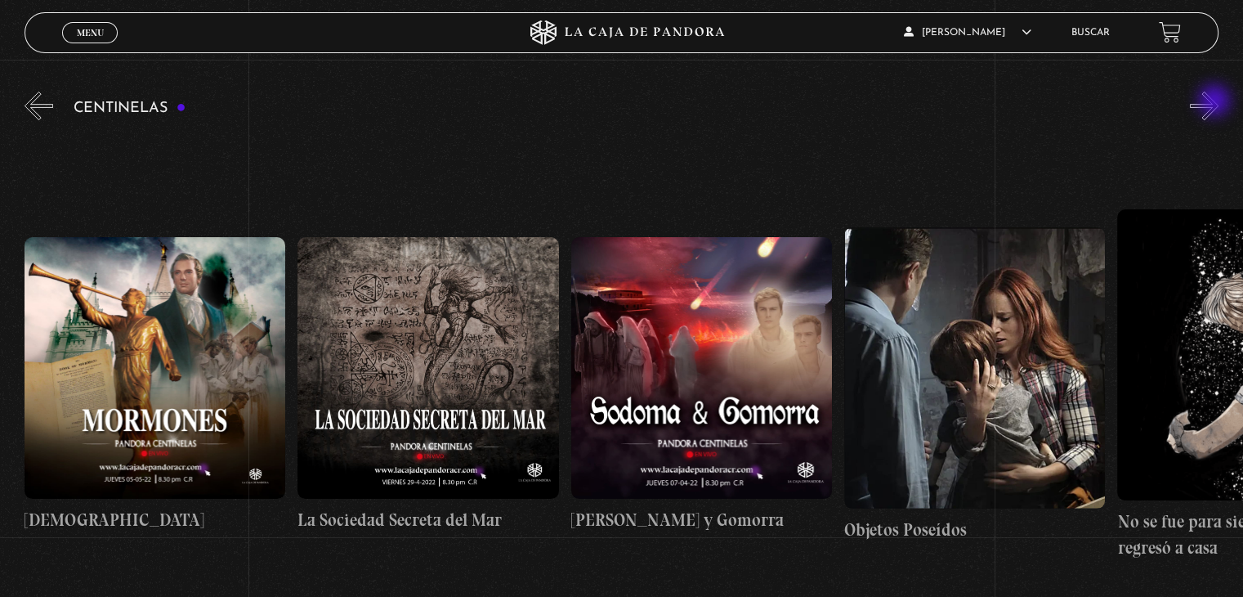
click at [1216, 102] on button "»" at bounding box center [1204, 106] width 29 height 29
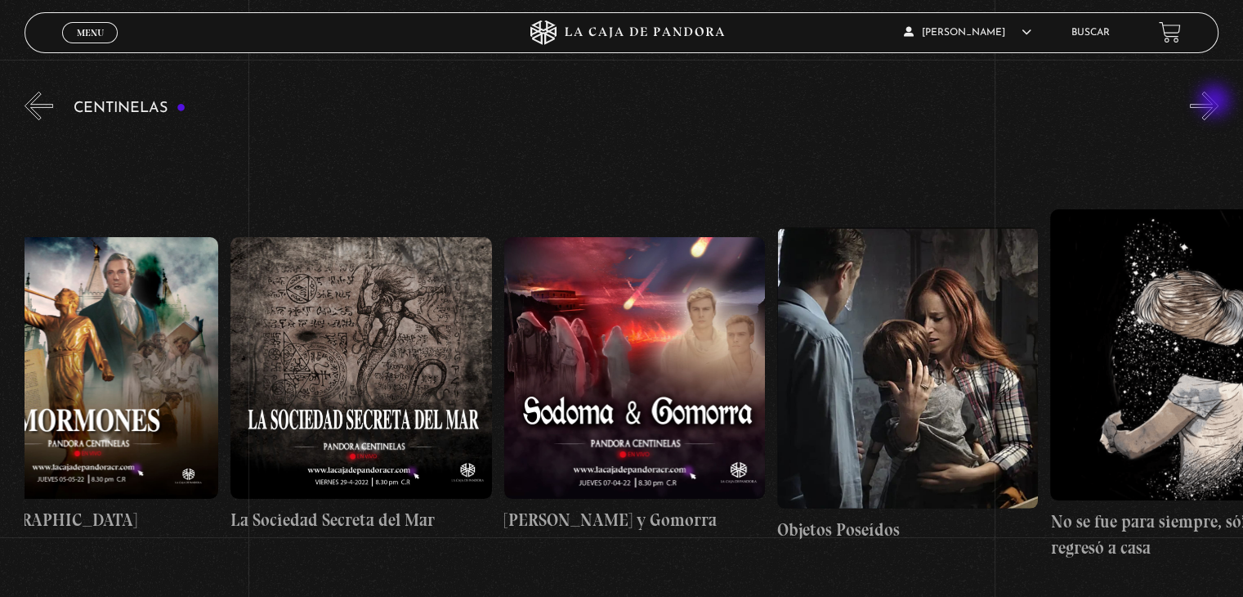
click at [1216, 102] on button "»" at bounding box center [1204, 106] width 29 height 29
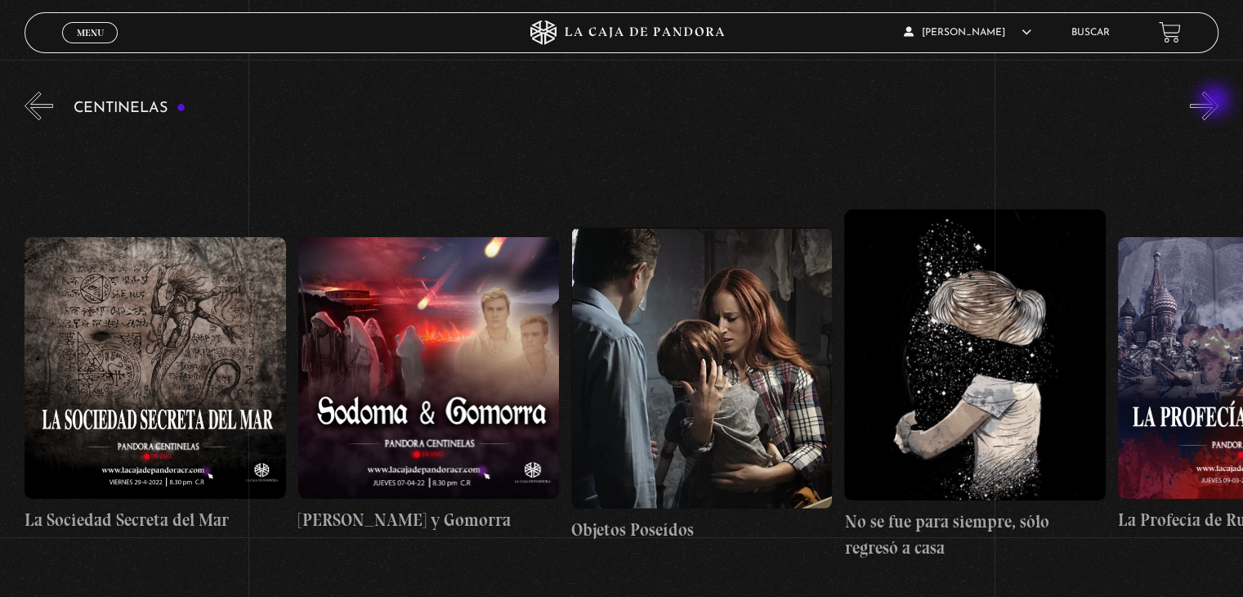
click at [1216, 102] on button "»" at bounding box center [1204, 106] width 29 height 29
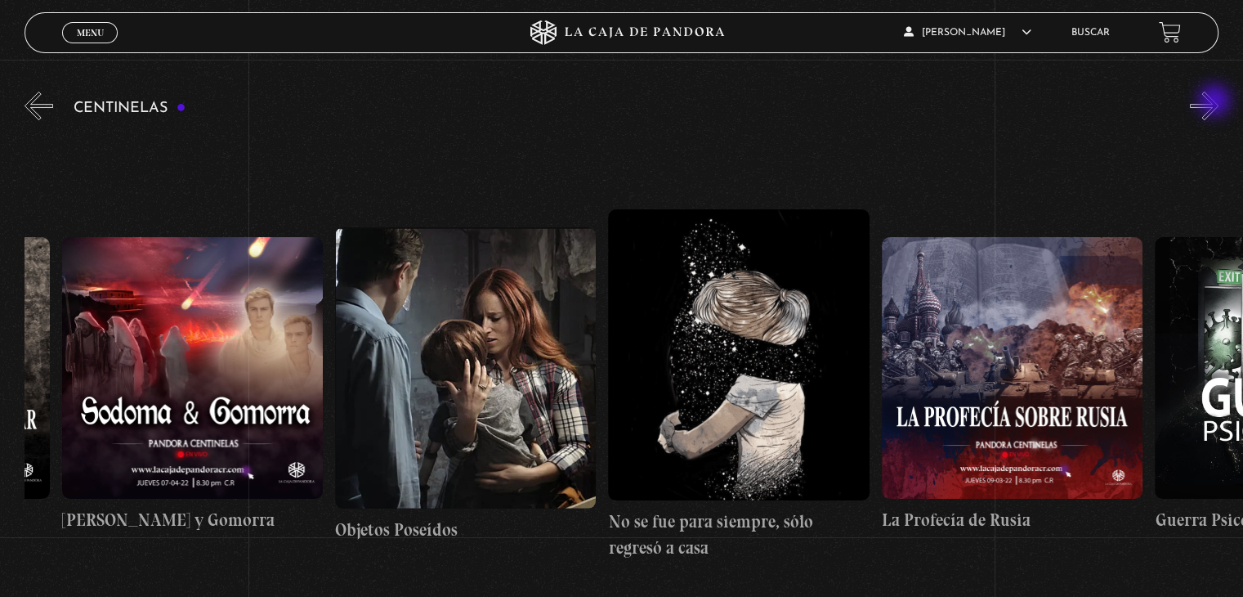
click at [1216, 102] on button "»" at bounding box center [1204, 106] width 29 height 29
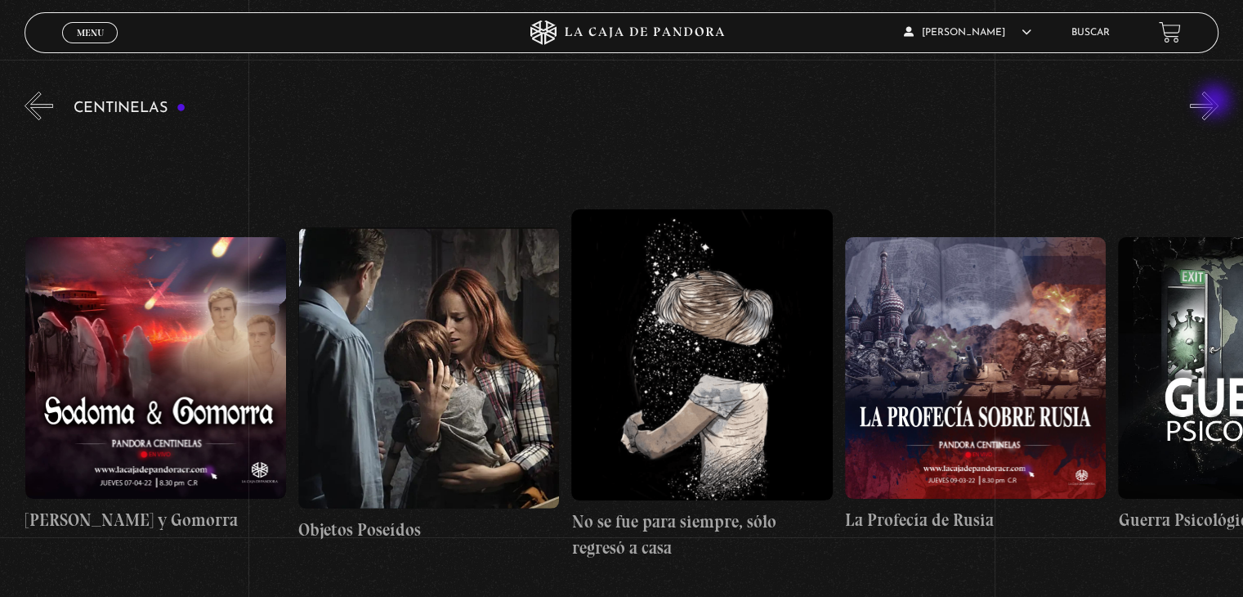
click at [1216, 102] on button "»" at bounding box center [1204, 106] width 29 height 29
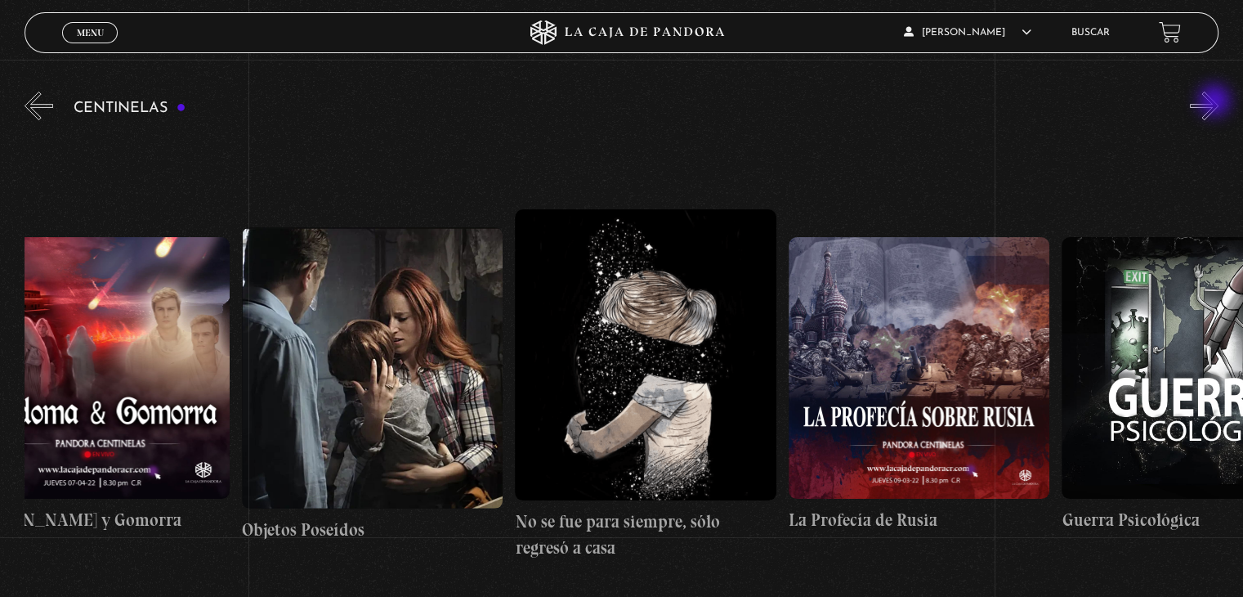
click at [1216, 102] on button "»" at bounding box center [1204, 106] width 29 height 29
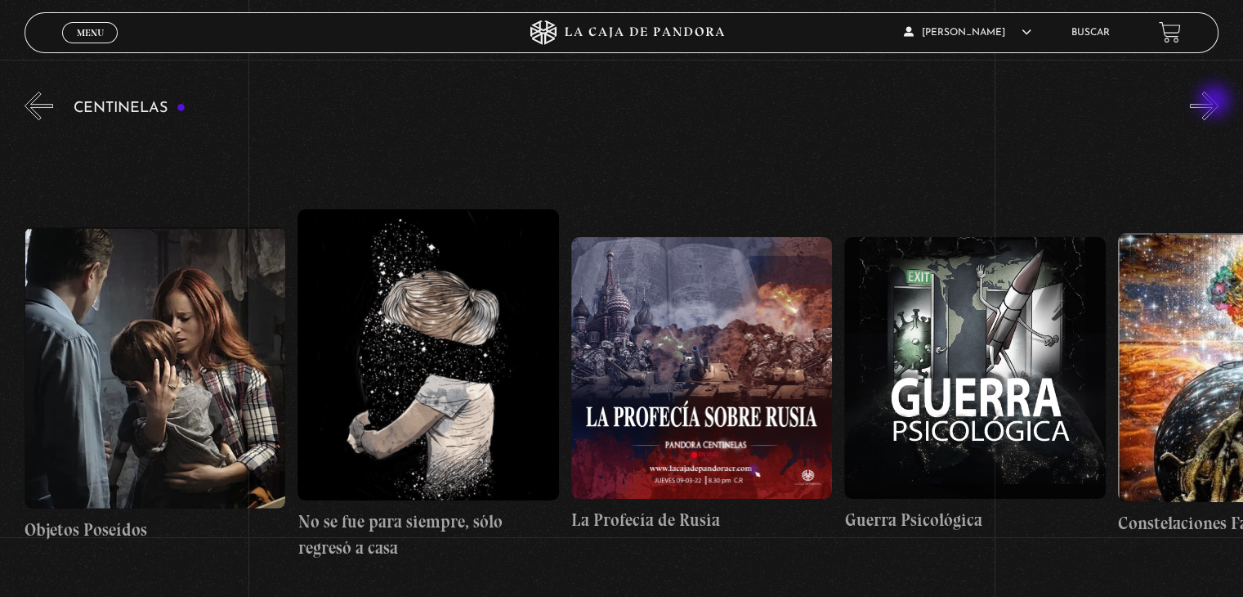
click at [1216, 102] on button "»" at bounding box center [1204, 106] width 29 height 29
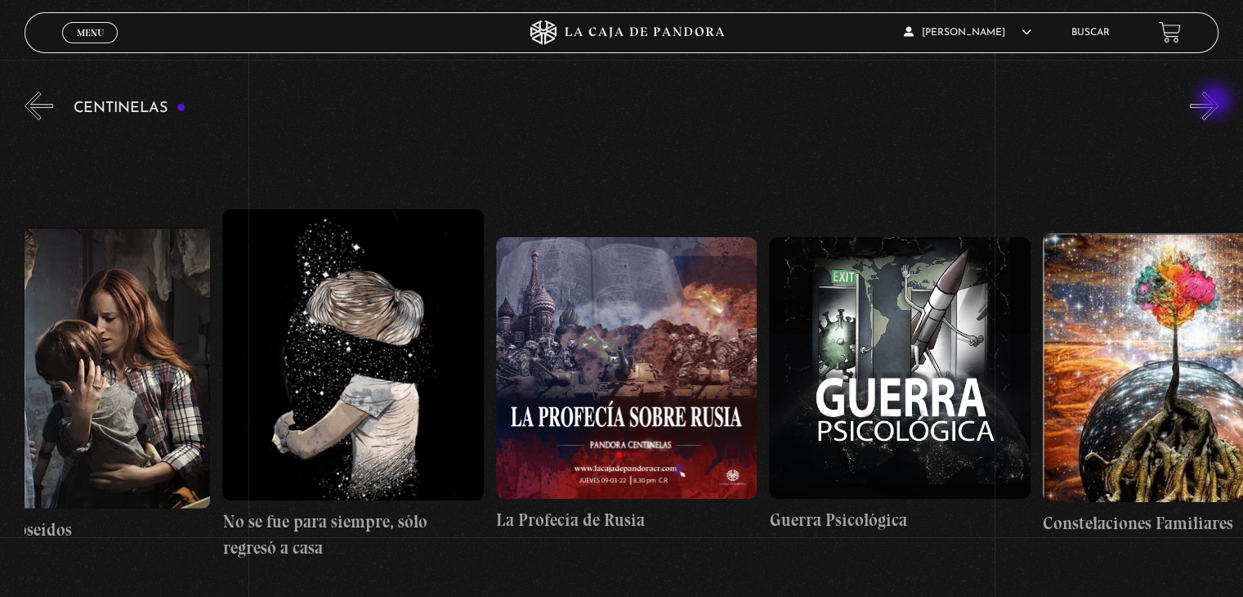
click at [1216, 102] on button "»" at bounding box center [1204, 106] width 29 height 29
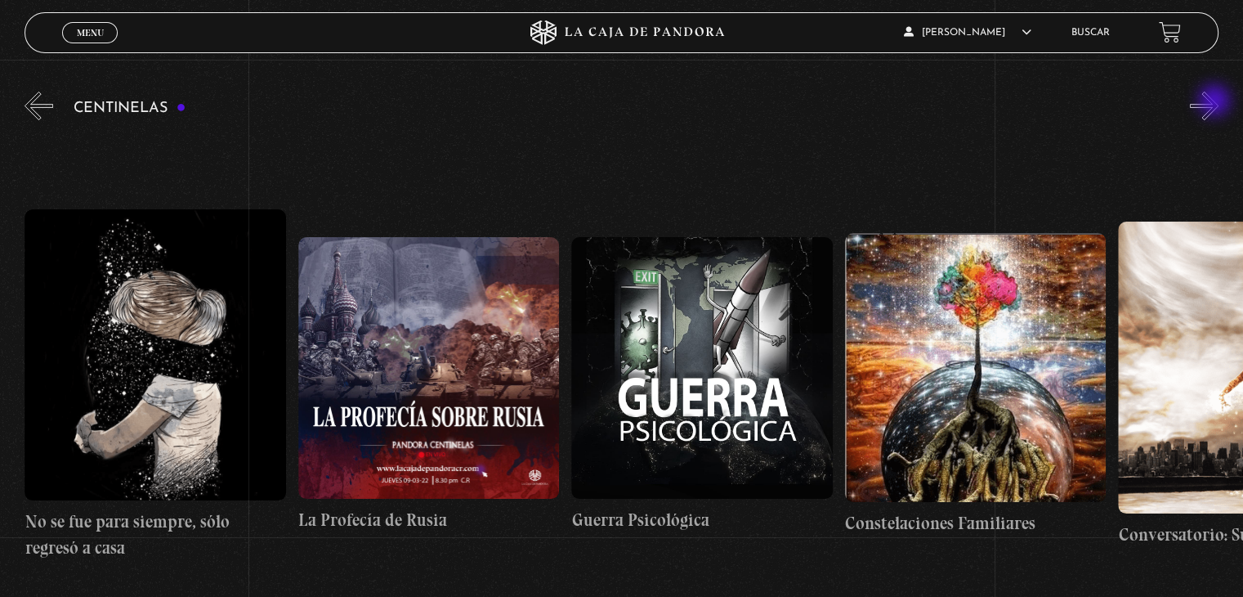
click at [1216, 102] on button "»" at bounding box center [1204, 106] width 29 height 29
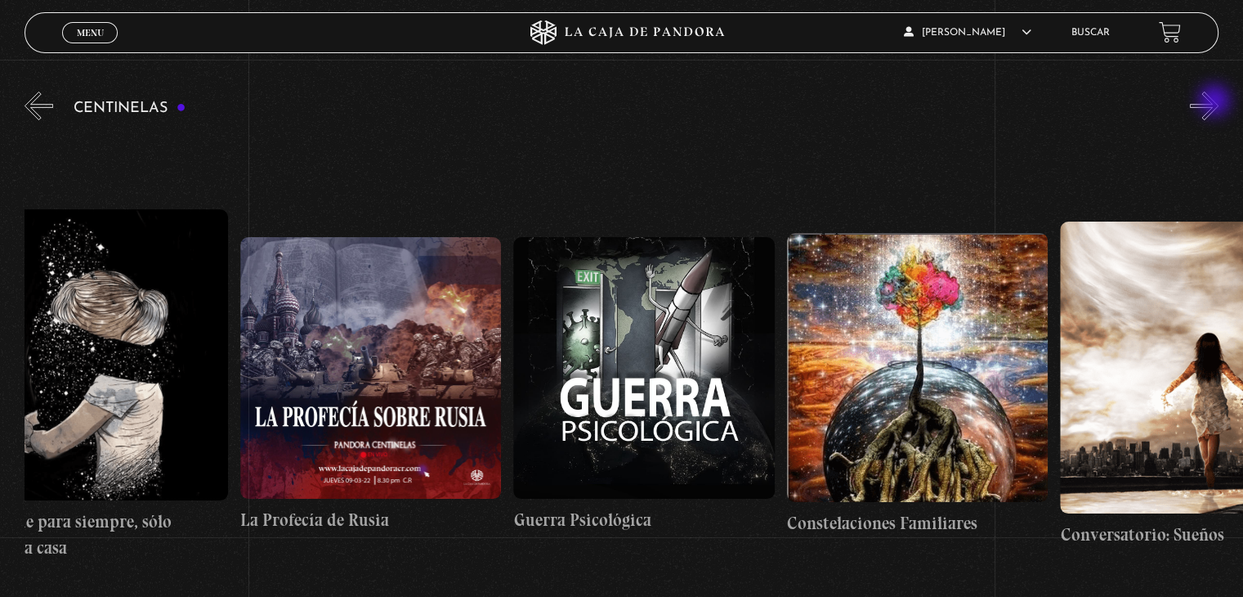
click at [1216, 102] on button "»" at bounding box center [1204, 106] width 29 height 29
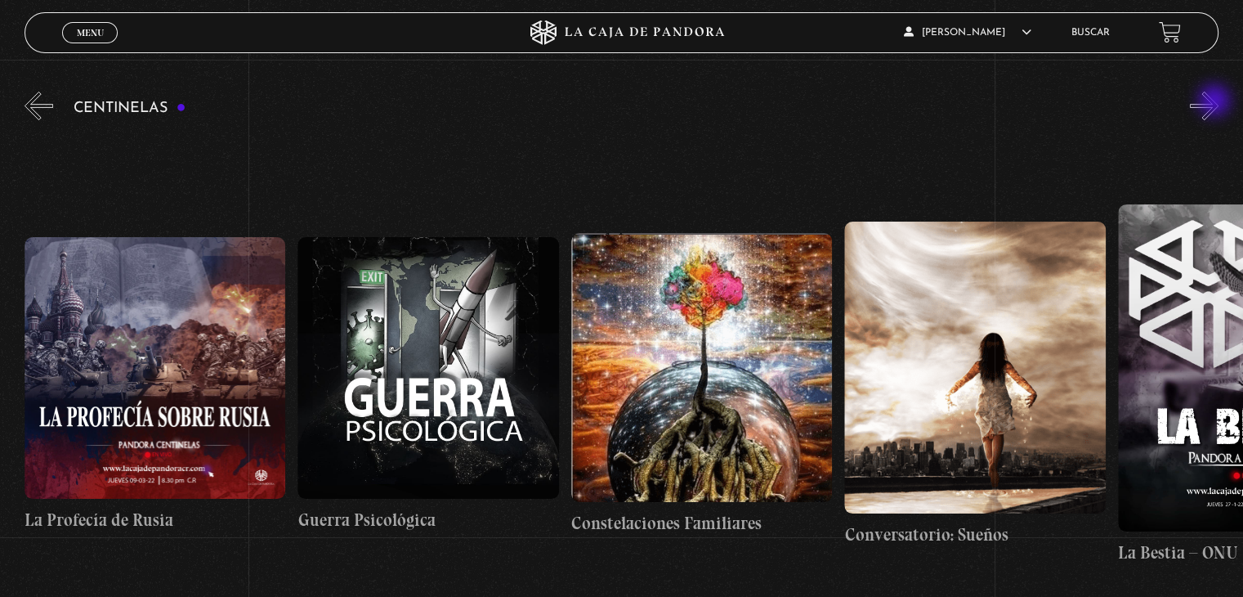
click at [1216, 102] on button "»" at bounding box center [1204, 106] width 29 height 29
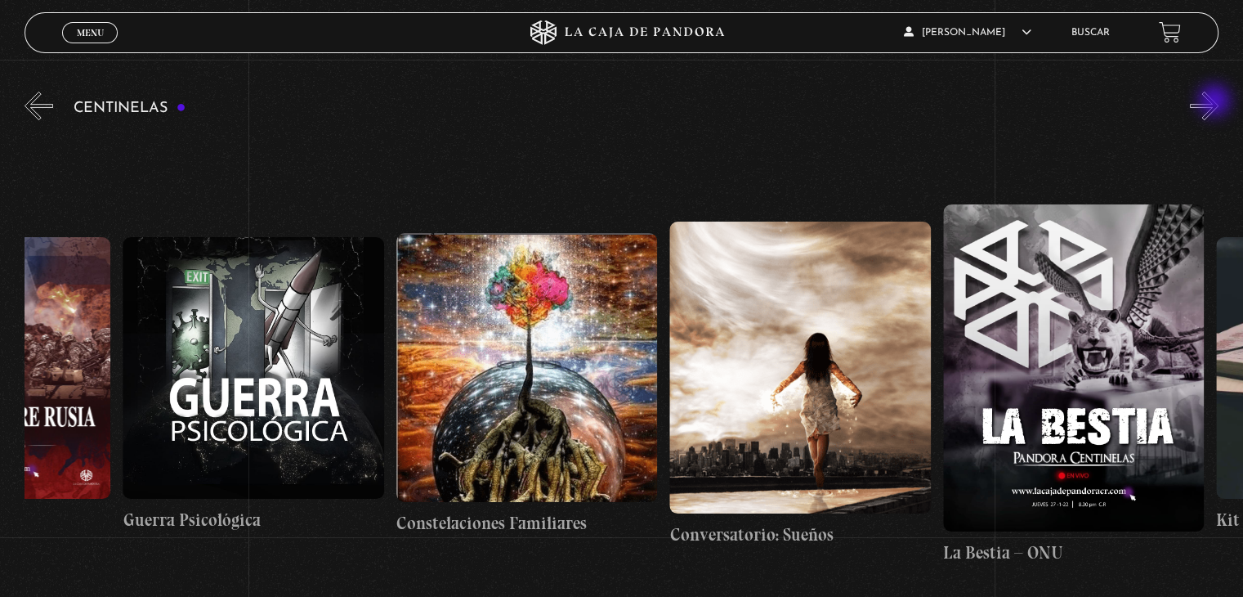
click at [1216, 102] on button "»" at bounding box center [1204, 106] width 29 height 29
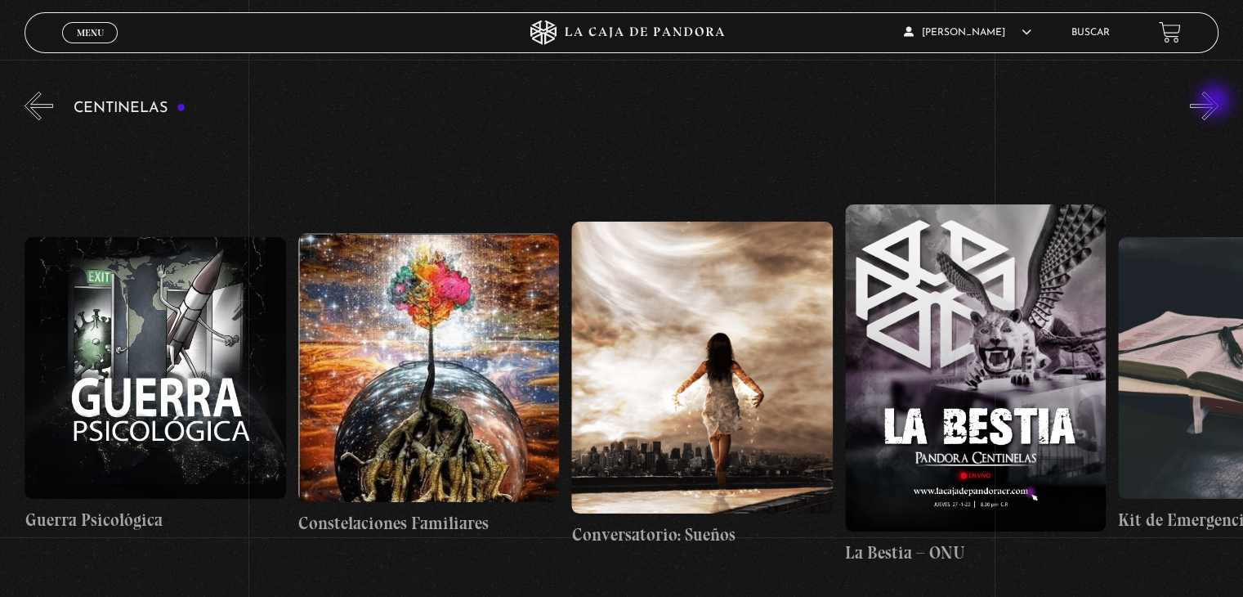
click at [1216, 102] on button "»" at bounding box center [1204, 106] width 29 height 29
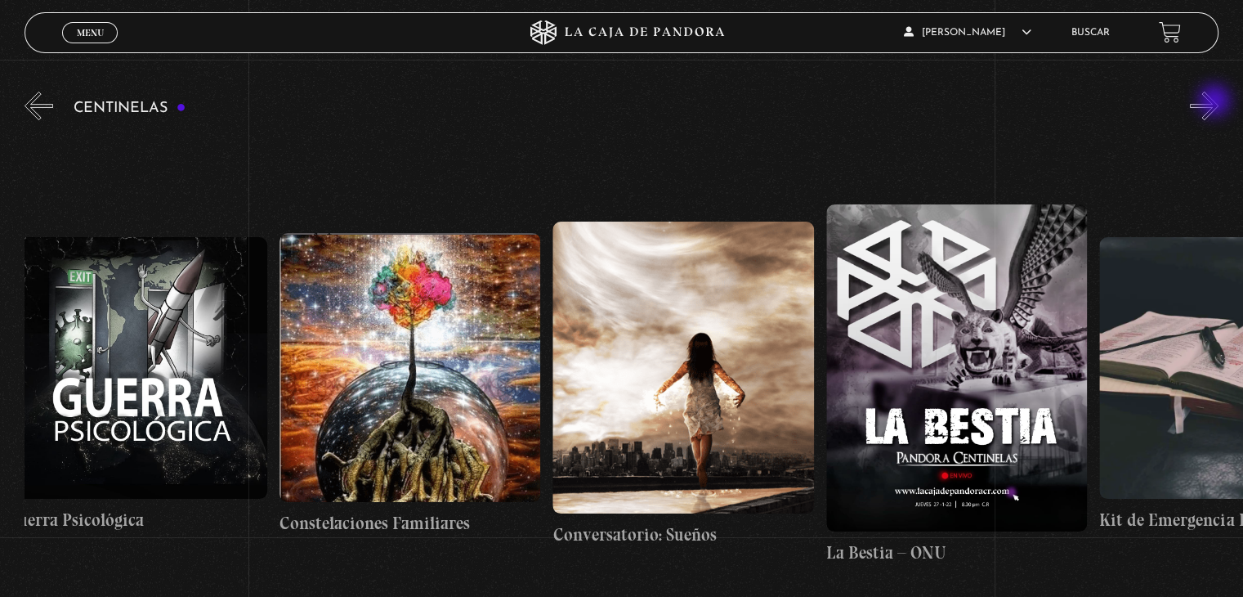
click at [1216, 102] on button "»" at bounding box center [1204, 106] width 29 height 29
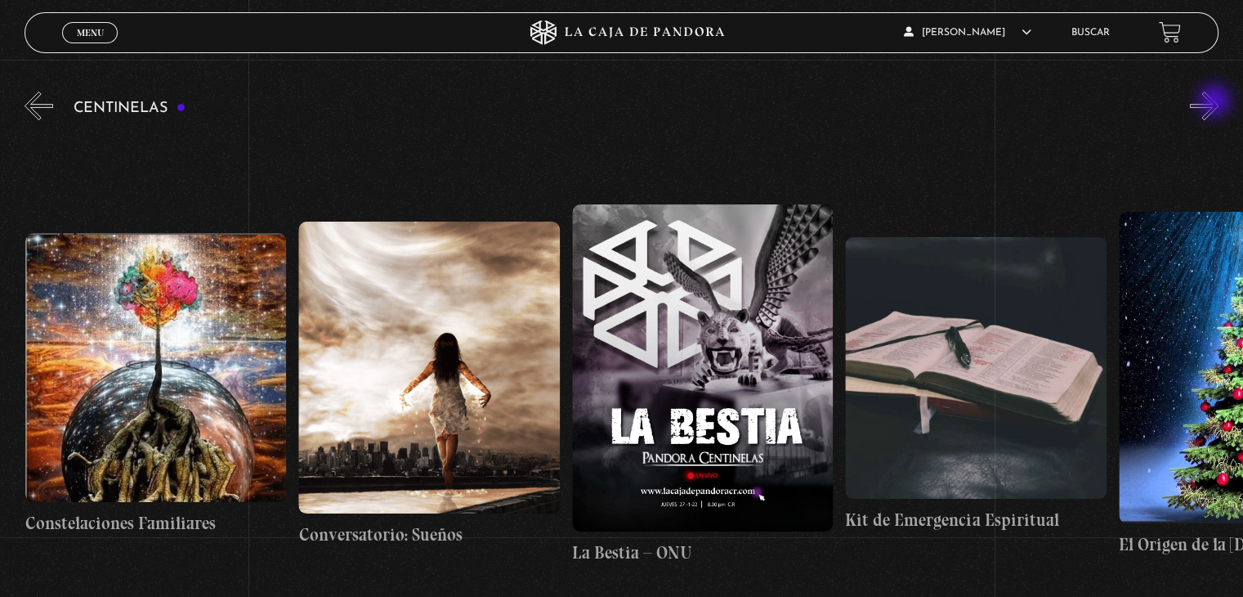
click at [1216, 102] on button "»" at bounding box center [1204, 106] width 29 height 29
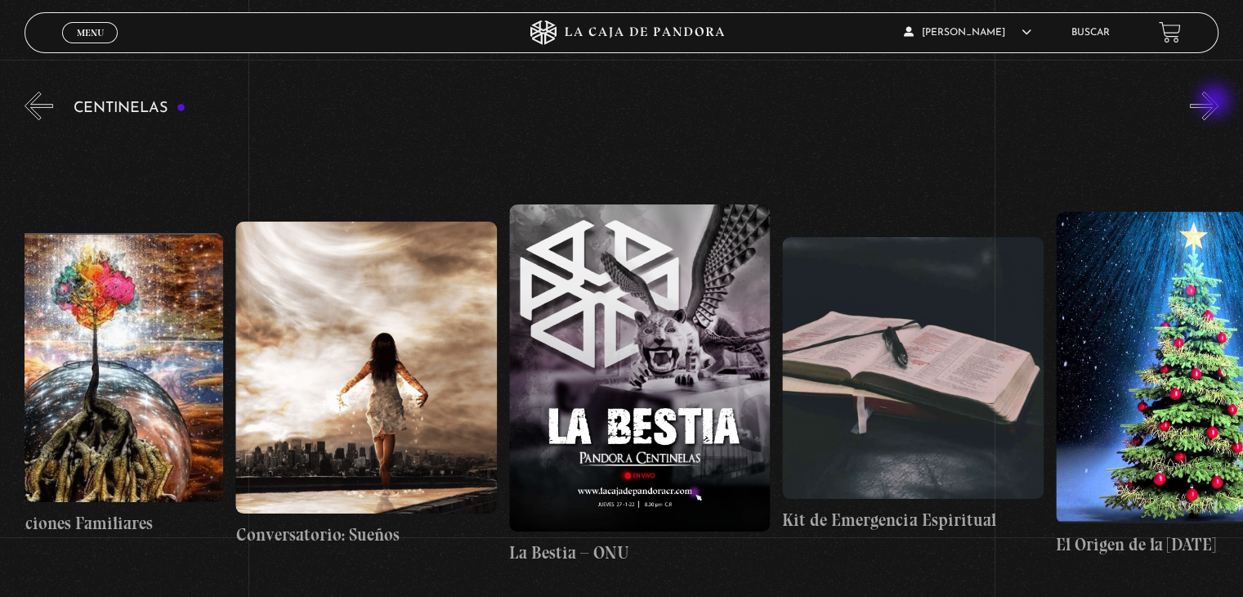
click at [1216, 102] on button "»" at bounding box center [1204, 106] width 29 height 29
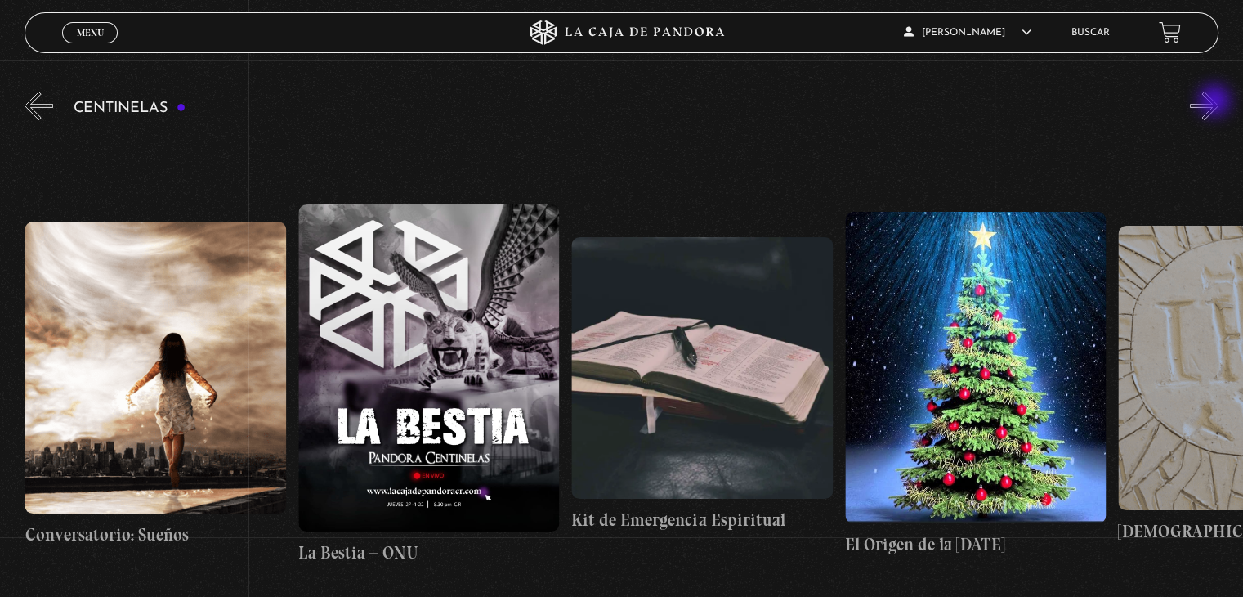
click at [1216, 102] on button "»" at bounding box center [1204, 106] width 29 height 29
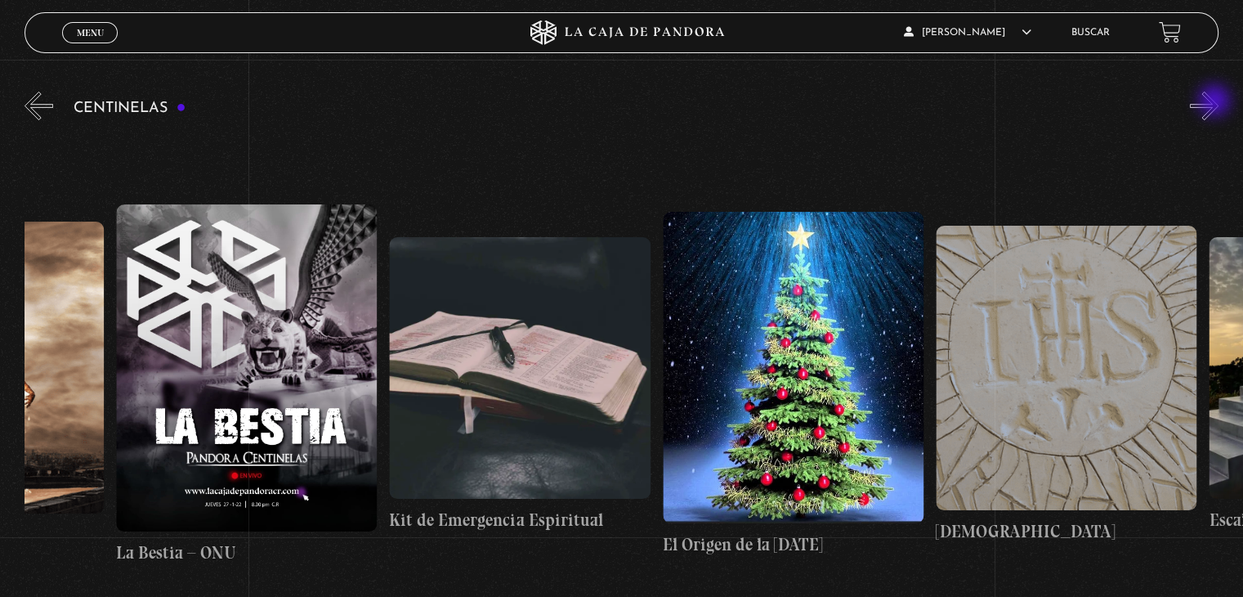
click at [1216, 102] on button "»" at bounding box center [1204, 106] width 29 height 29
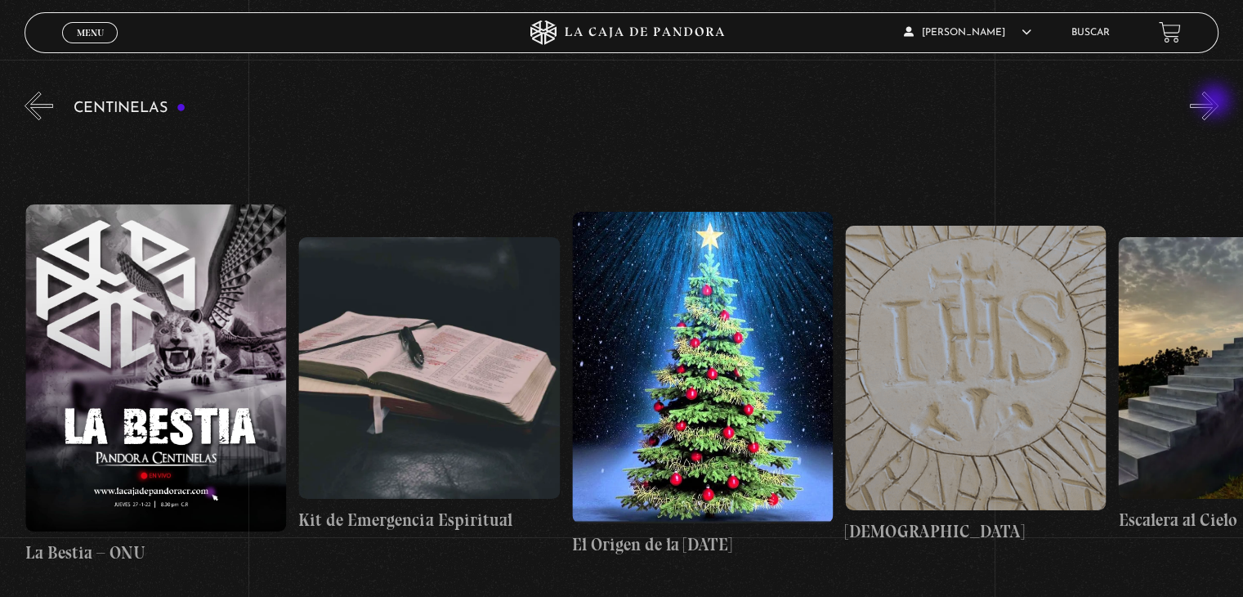
click at [1216, 102] on button "»" at bounding box center [1204, 106] width 29 height 29
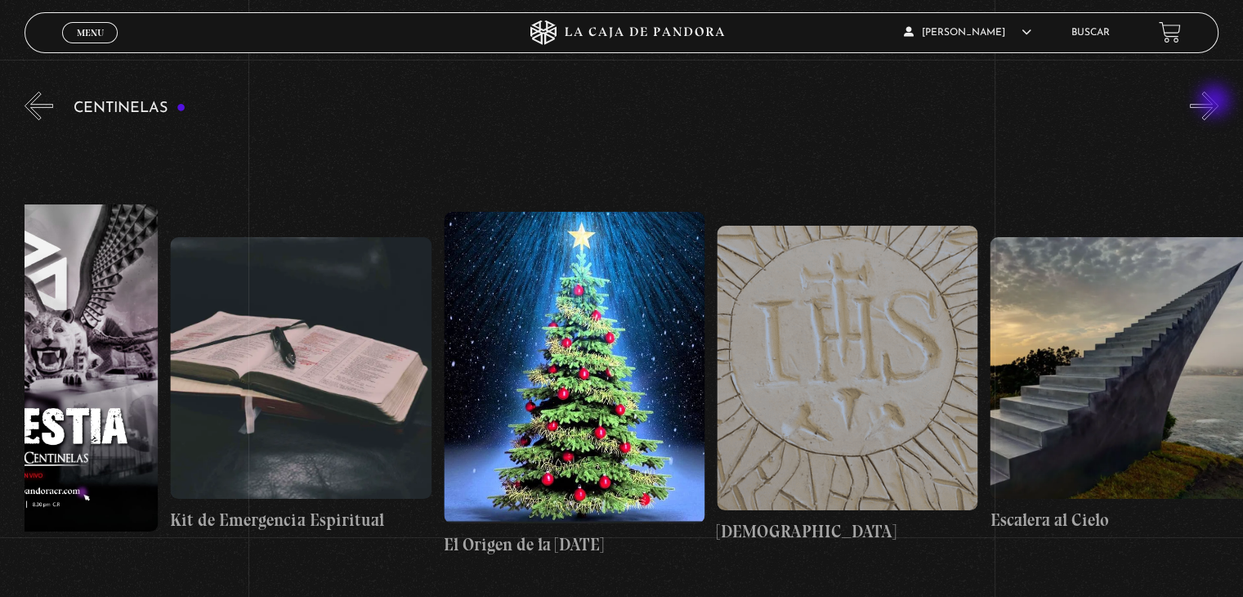
click at [1216, 102] on button "»" at bounding box center [1204, 106] width 29 height 29
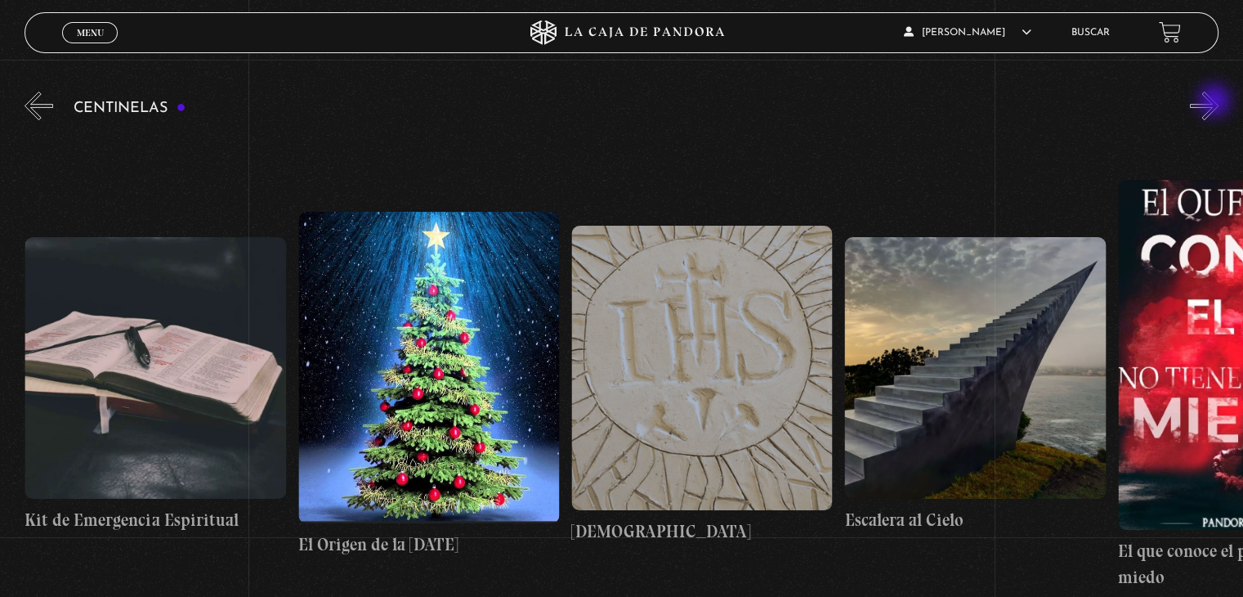
click at [1216, 102] on button "»" at bounding box center [1204, 106] width 29 height 29
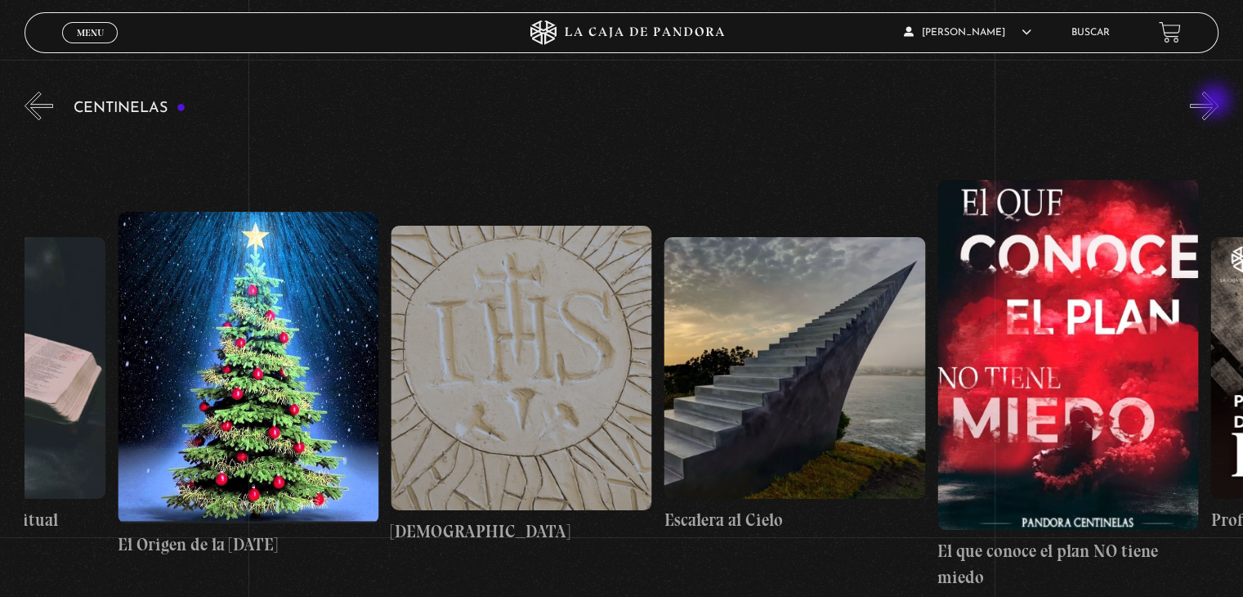
click at [1216, 102] on button "»" at bounding box center [1204, 106] width 29 height 29
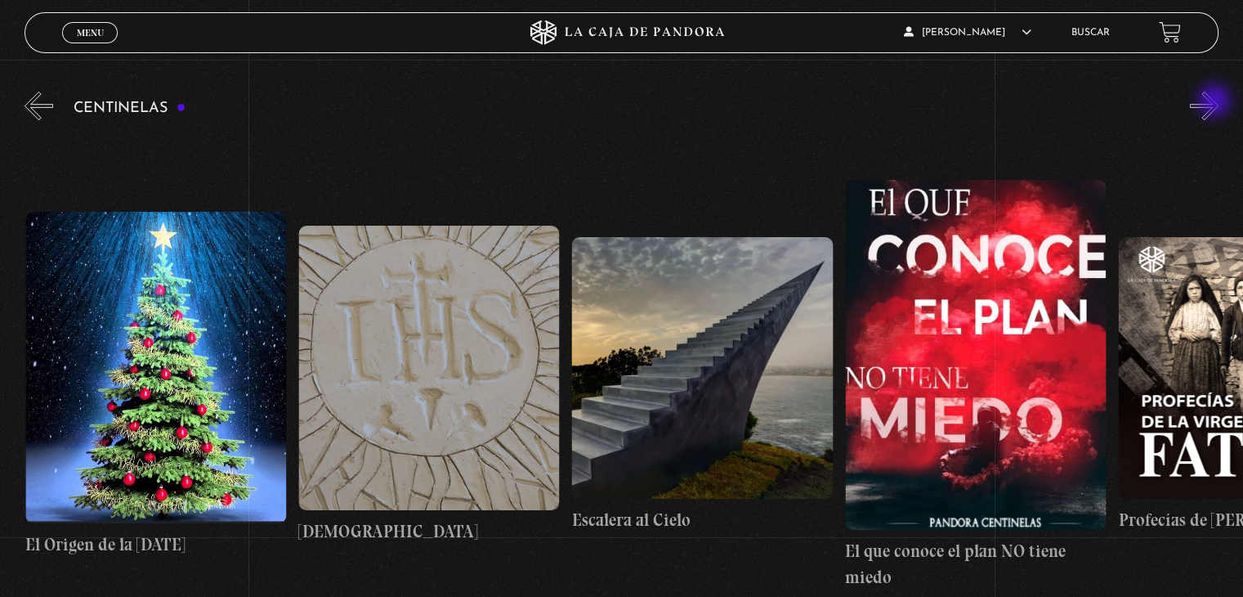
click at [1216, 102] on button "»" at bounding box center [1204, 106] width 29 height 29
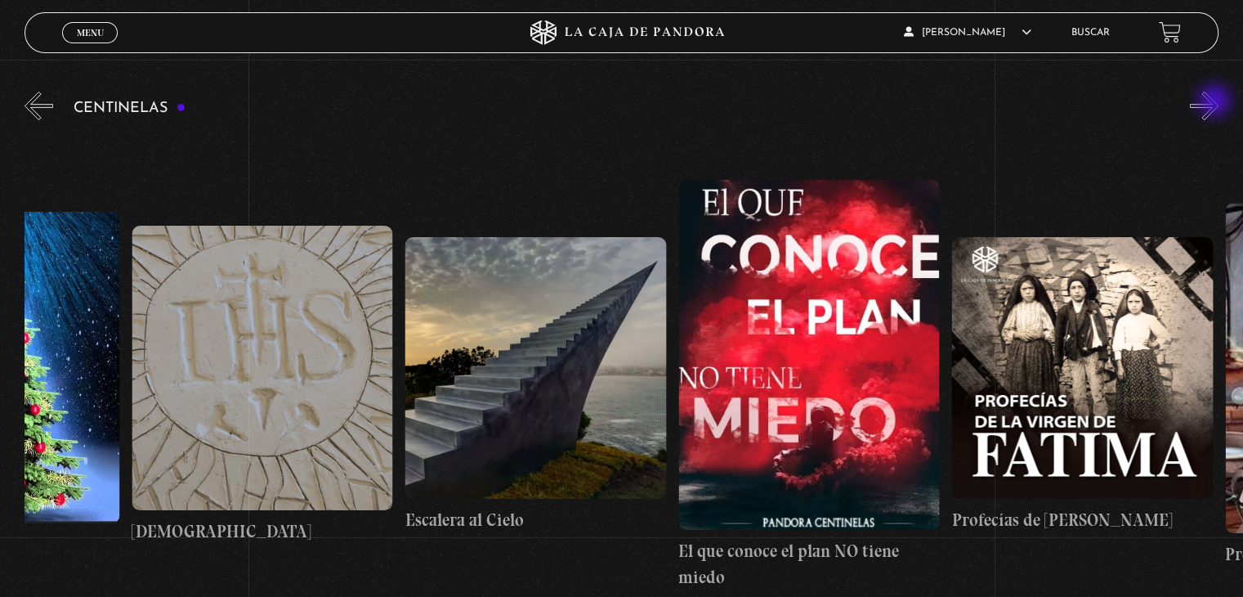
click at [1216, 102] on button "»" at bounding box center [1204, 106] width 29 height 29
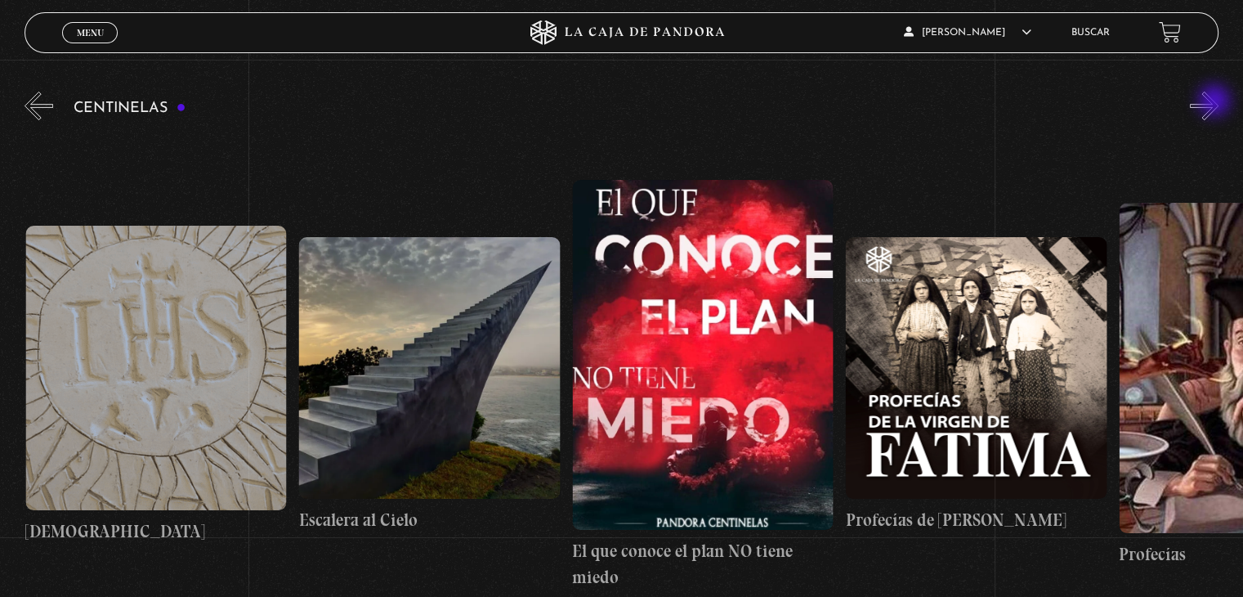
click at [1216, 102] on button "»" at bounding box center [1204, 106] width 29 height 29
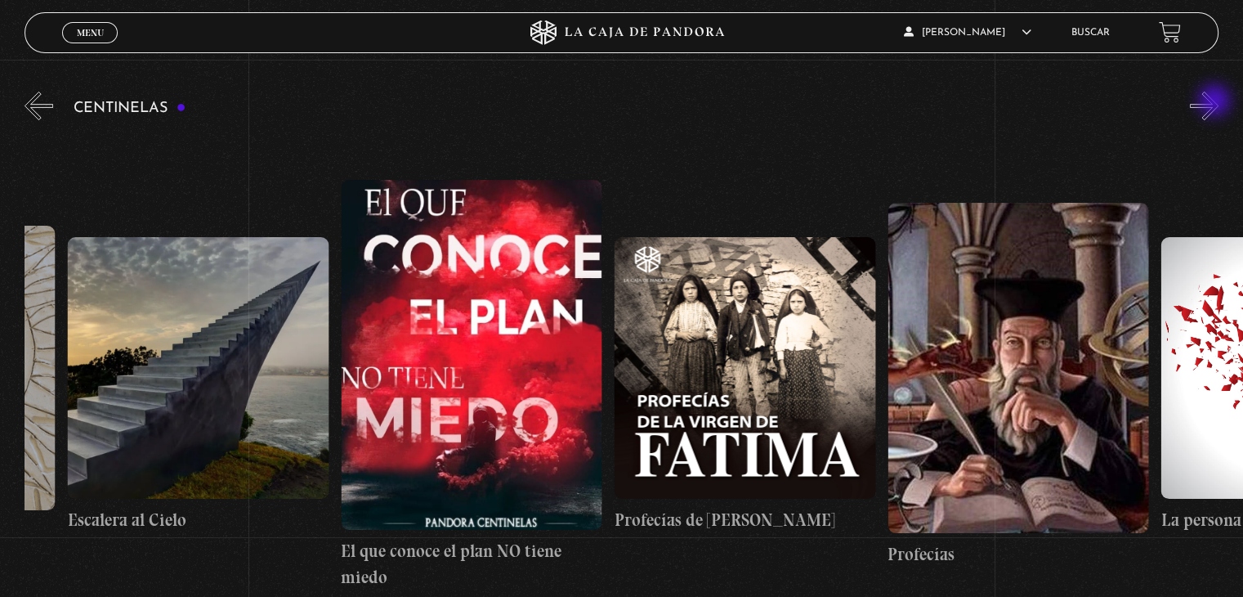
click at [1216, 102] on button "»" at bounding box center [1204, 106] width 29 height 29
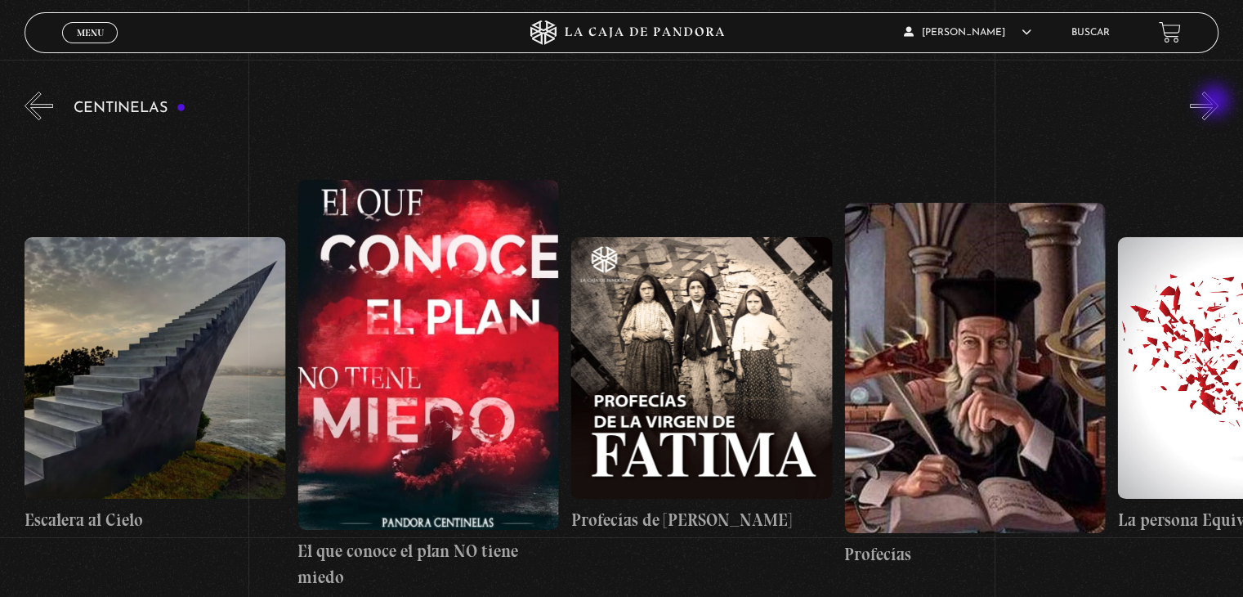
click at [1216, 102] on button "»" at bounding box center [1204, 106] width 29 height 29
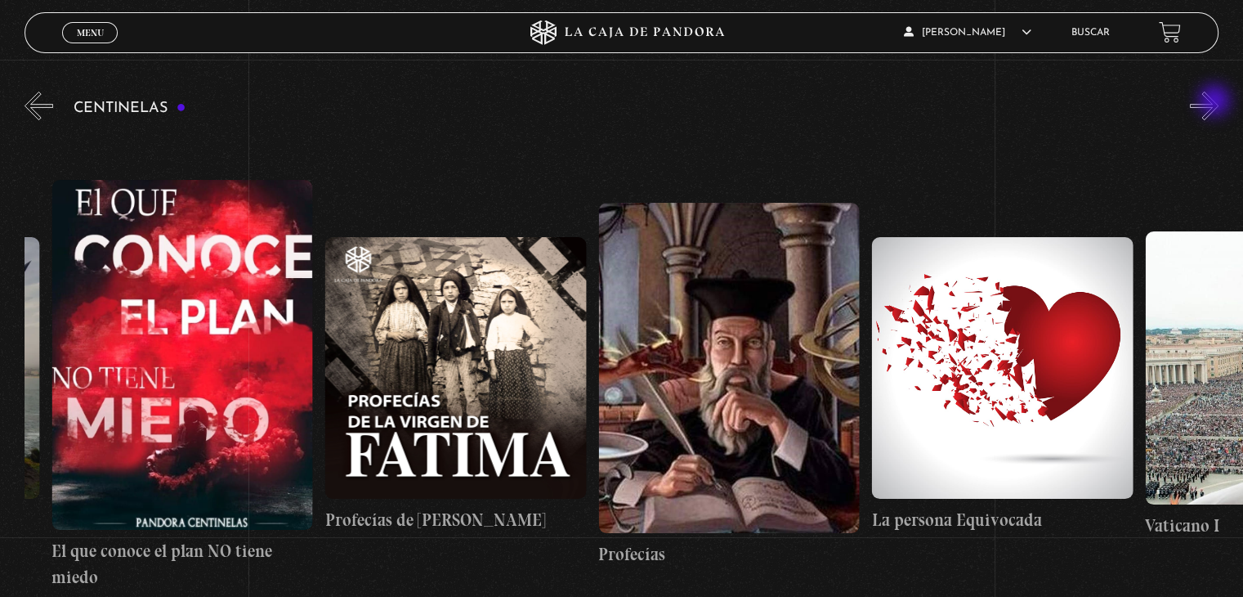
click at [1216, 102] on button "»" at bounding box center [1204, 106] width 29 height 29
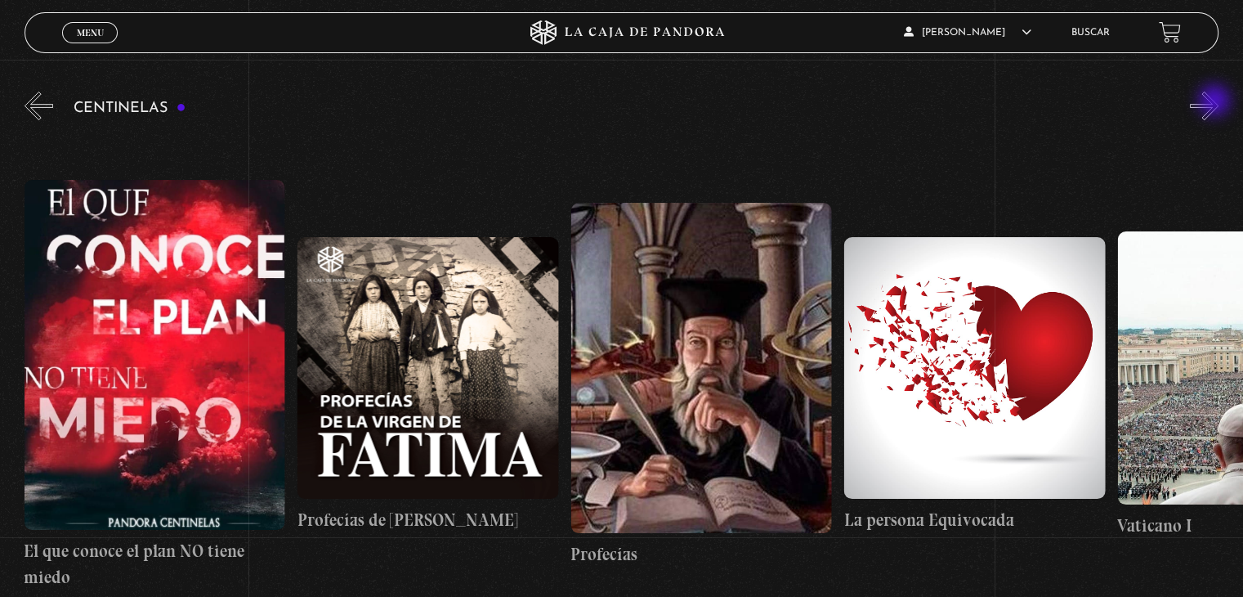
click at [1216, 102] on button "»" at bounding box center [1204, 106] width 29 height 29
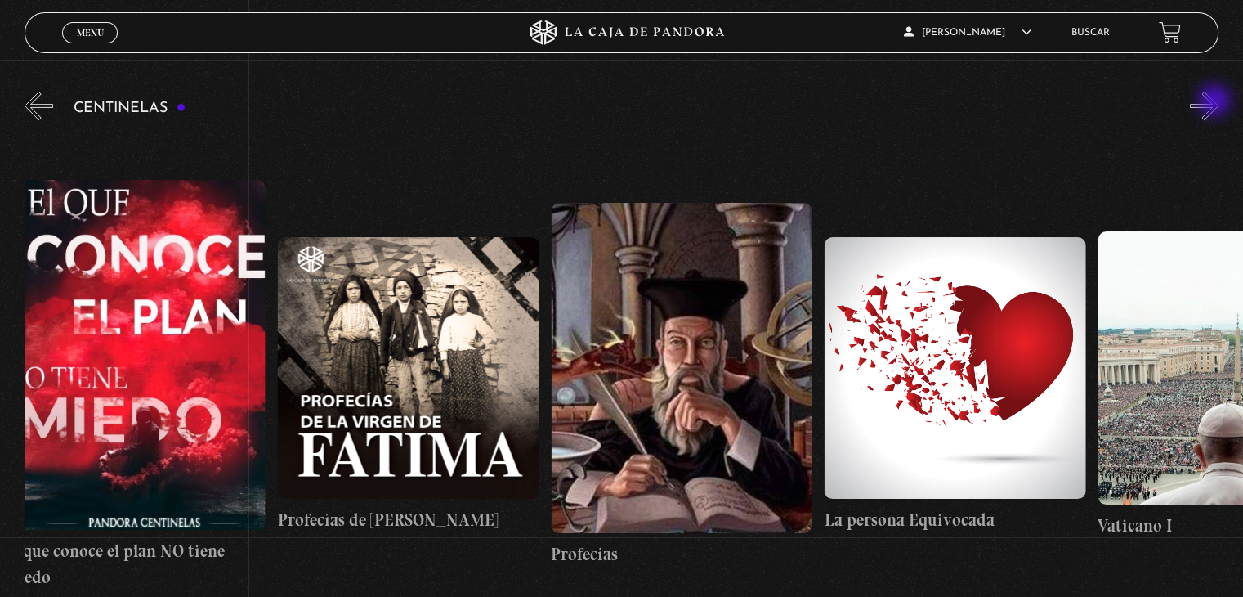
click at [1216, 102] on button "»" at bounding box center [1204, 106] width 29 height 29
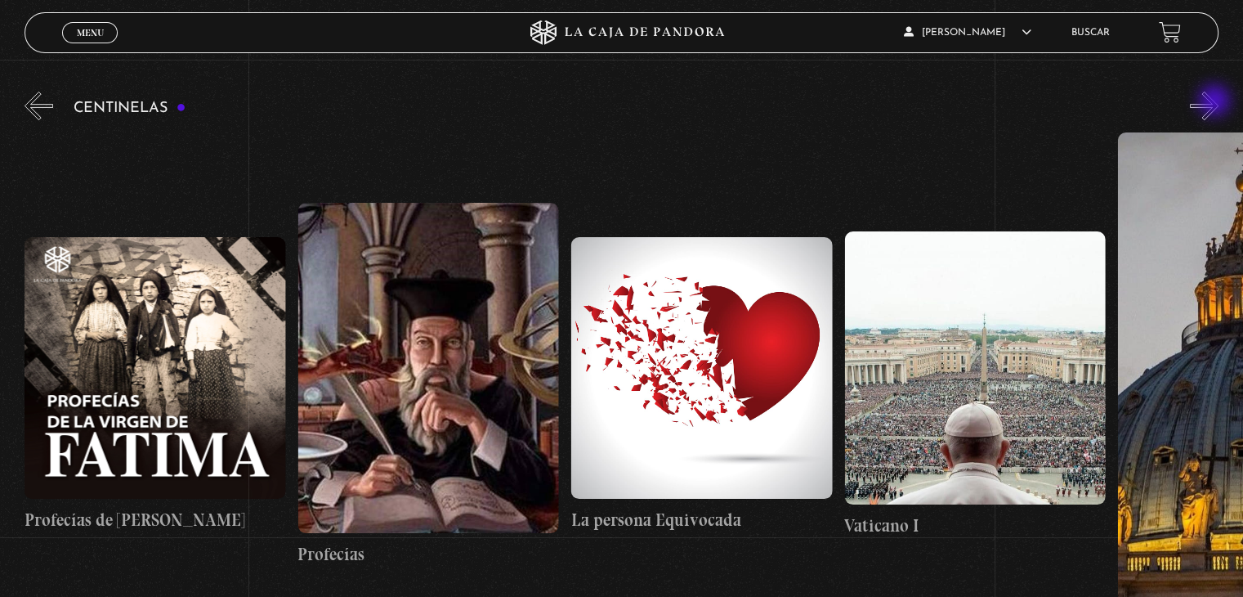
click at [1216, 102] on button "»" at bounding box center [1204, 106] width 29 height 29
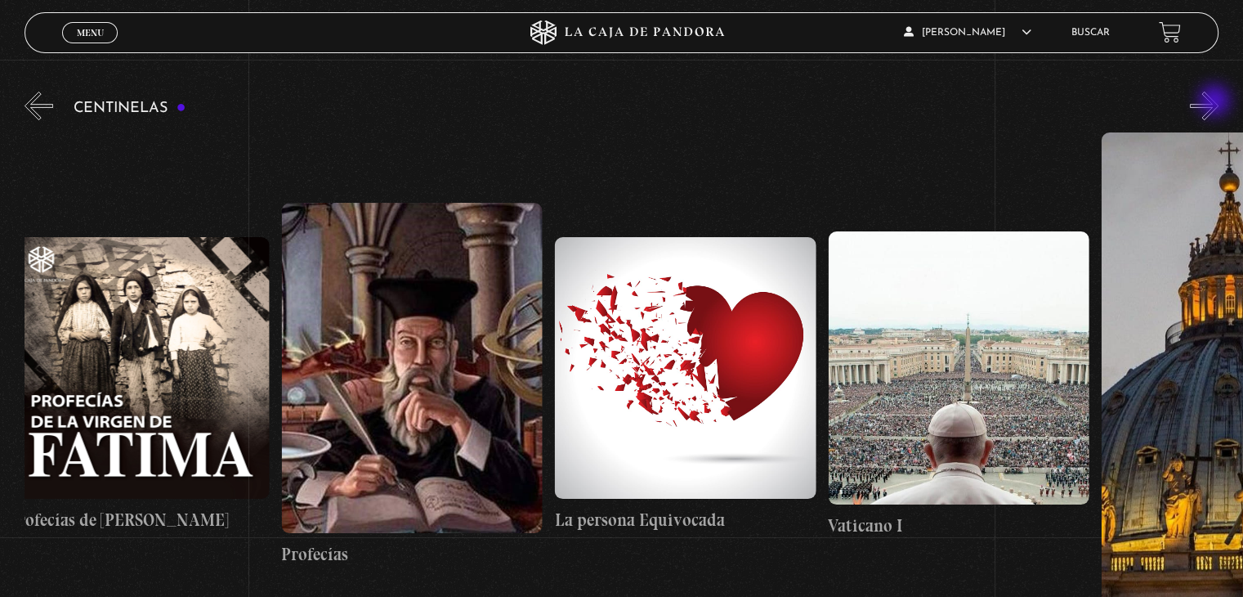
click at [1216, 102] on button "»" at bounding box center [1204, 106] width 29 height 29
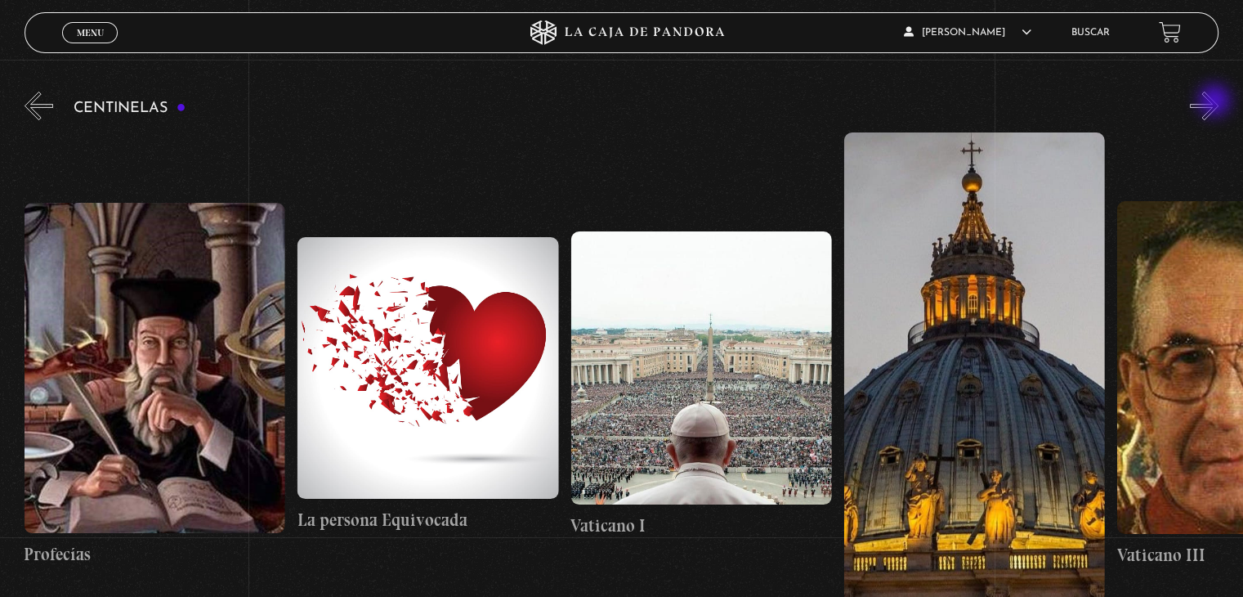
click at [1216, 102] on button "»" at bounding box center [1204, 106] width 29 height 29
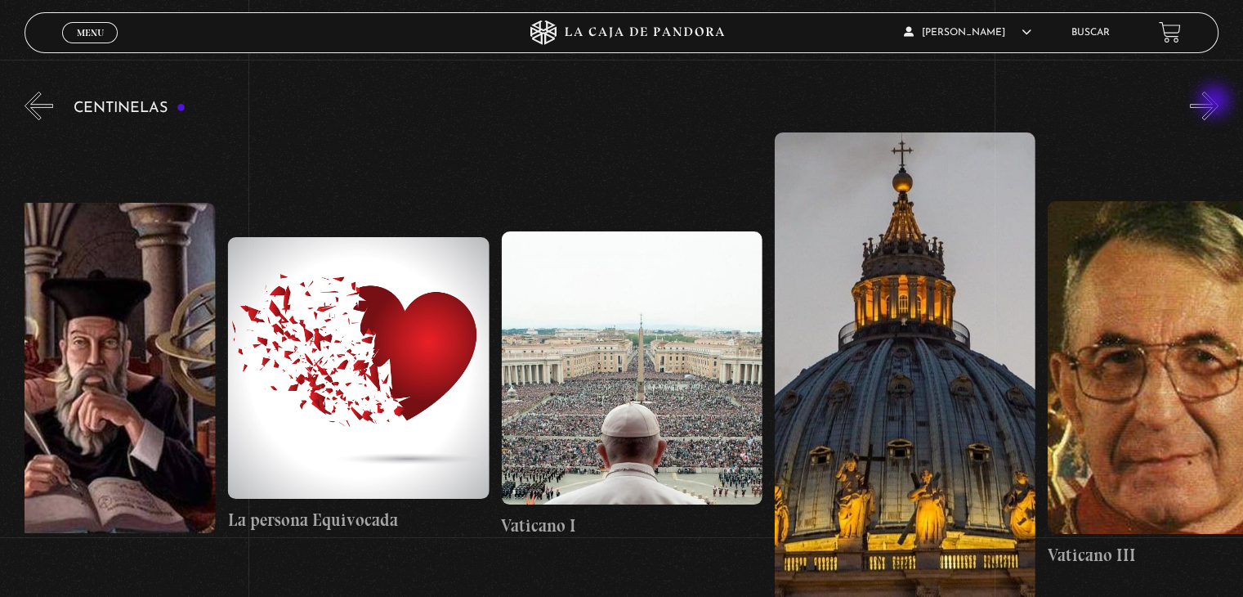
click at [1216, 102] on button "»" at bounding box center [1204, 106] width 29 height 29
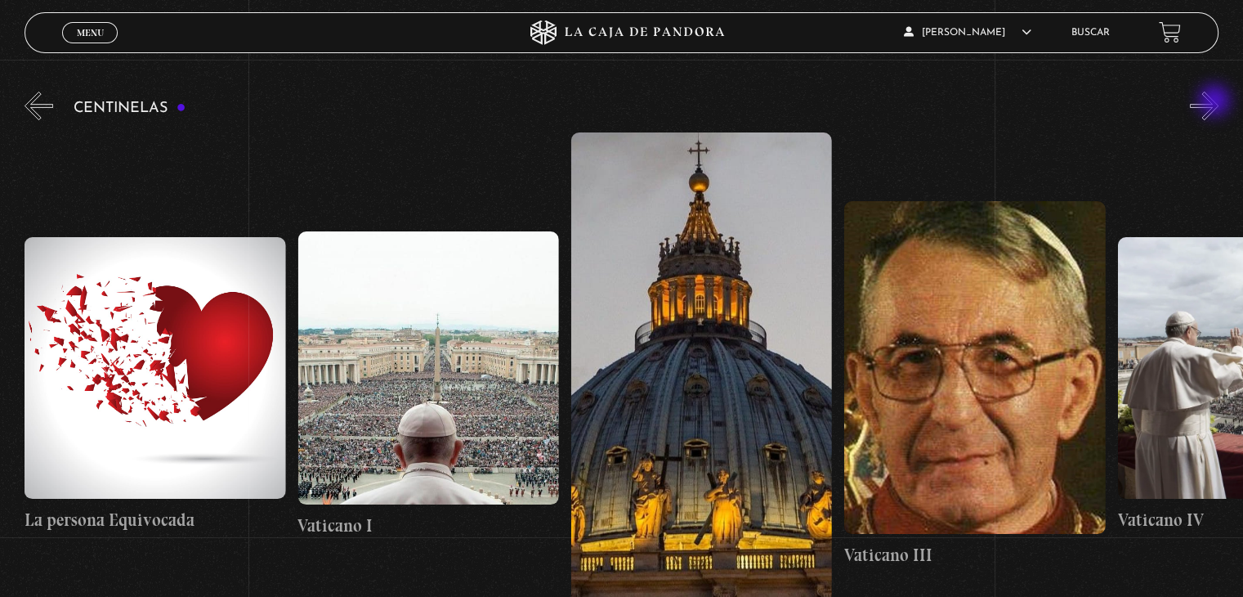
click at [1216, 102] on button "»" at bounding box center [1204, 106] width 29 height 29
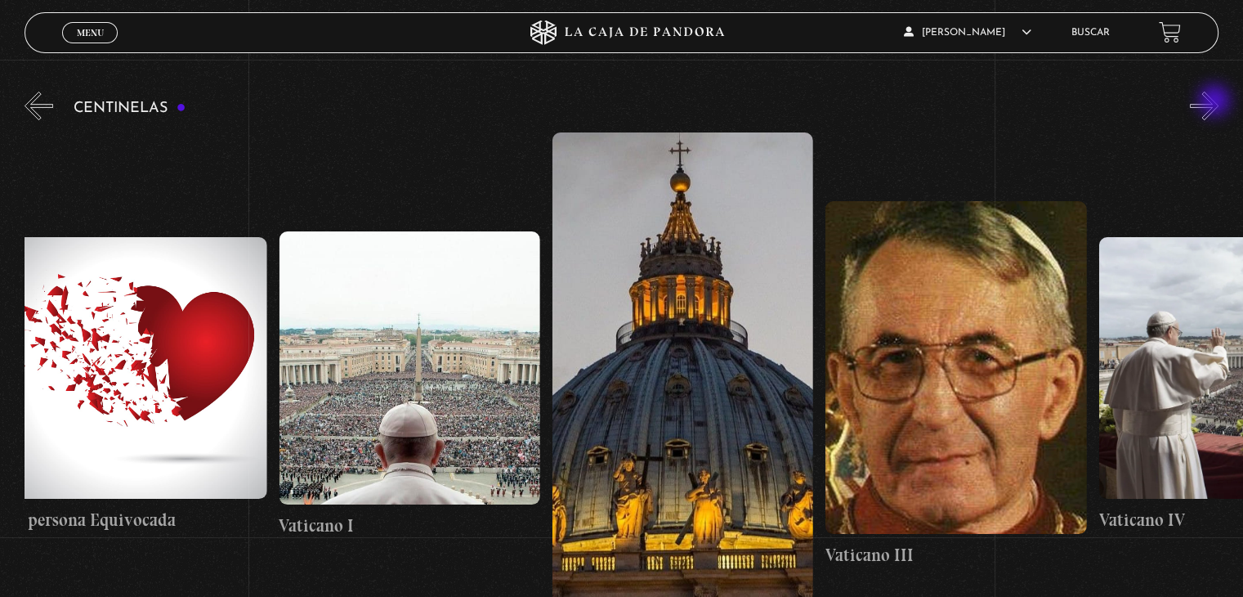
click at [1216, 102] on button "»" at bounding box center [1204, 106] width 29 height 29
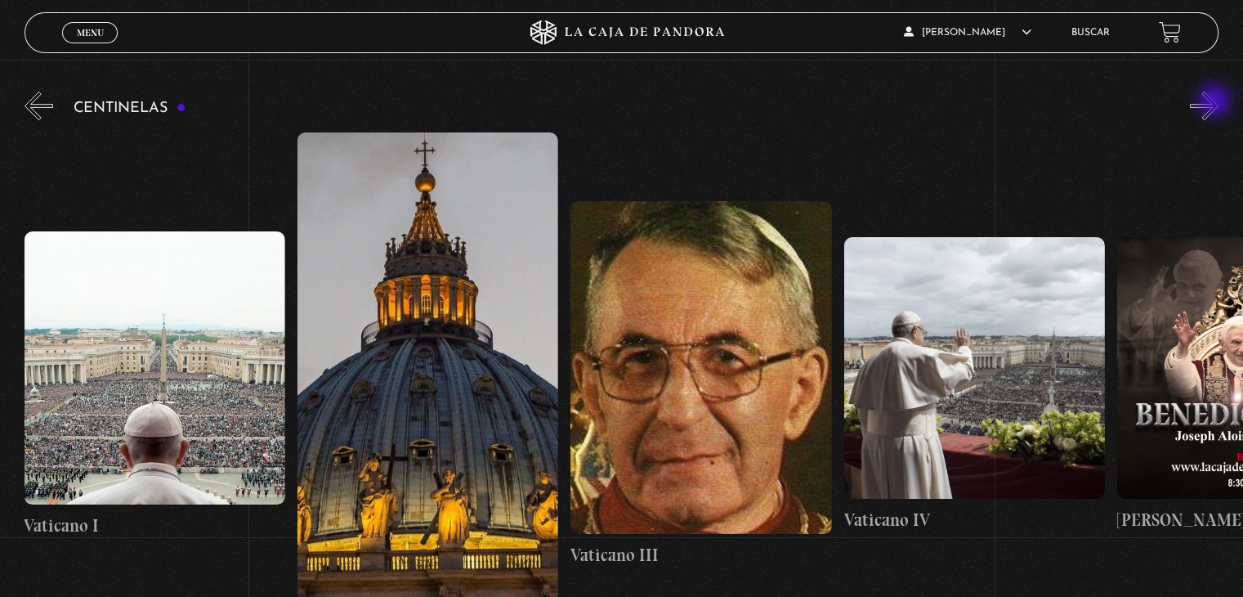
click at [1216, 102] on button "»" at bounding box center [1204, 106] width 29 height 29
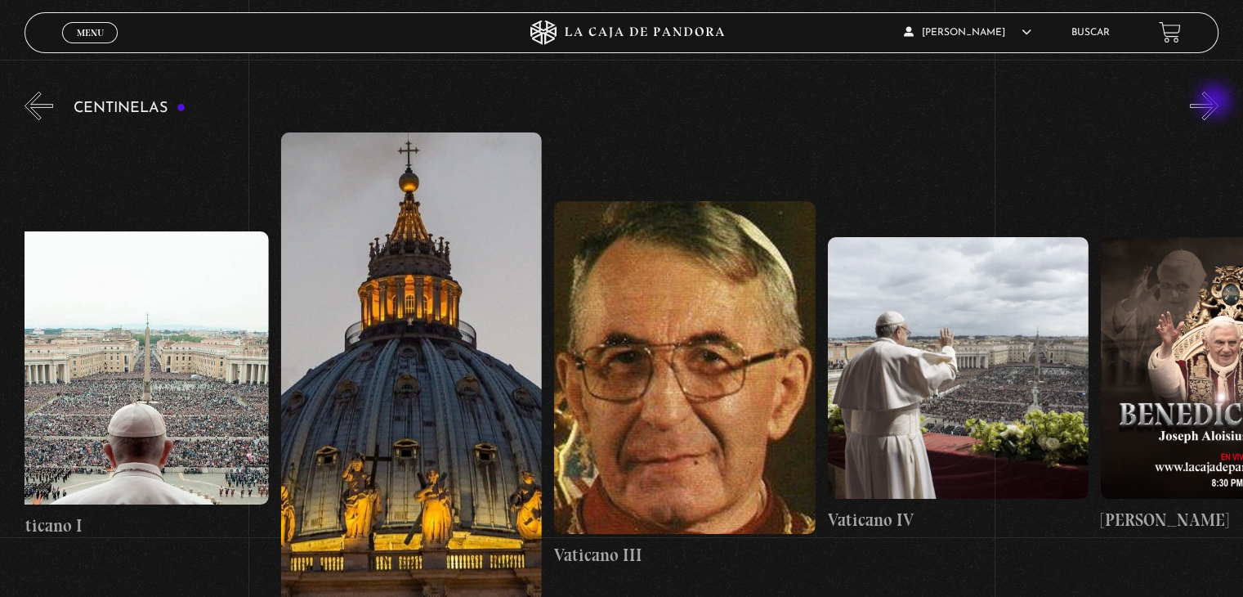
click at [1216, 102] on button "»" at bounding box center [1204, 106] width 29 height 29
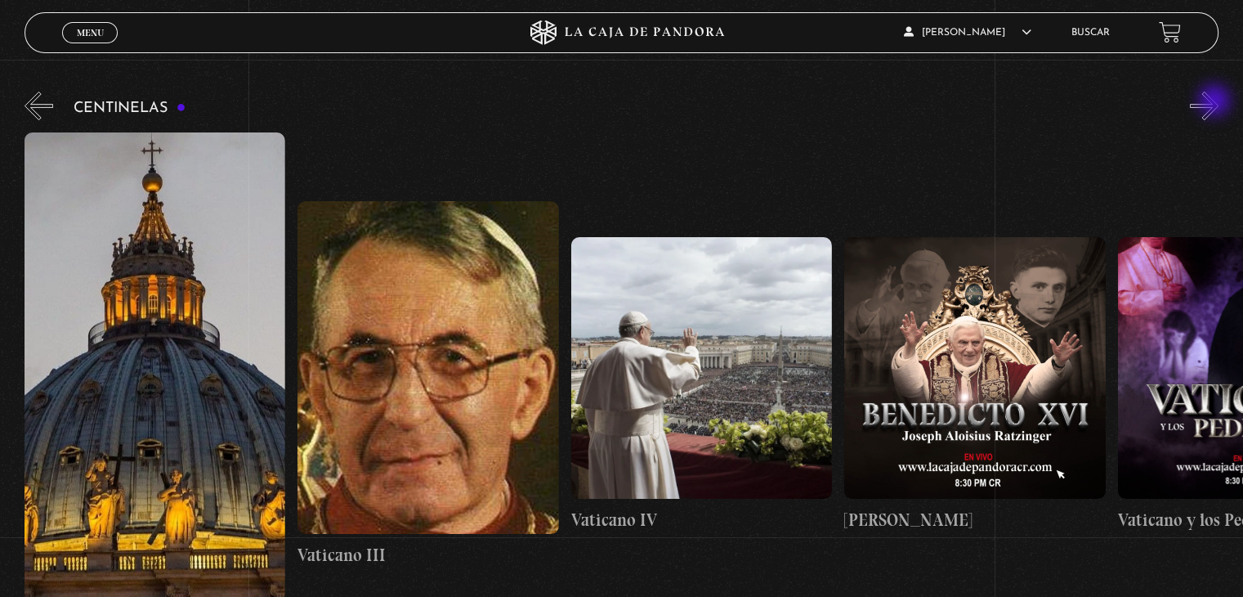
click at [1216, 102] on button "»" at bounding box center [1204, 106] width 29 height 29
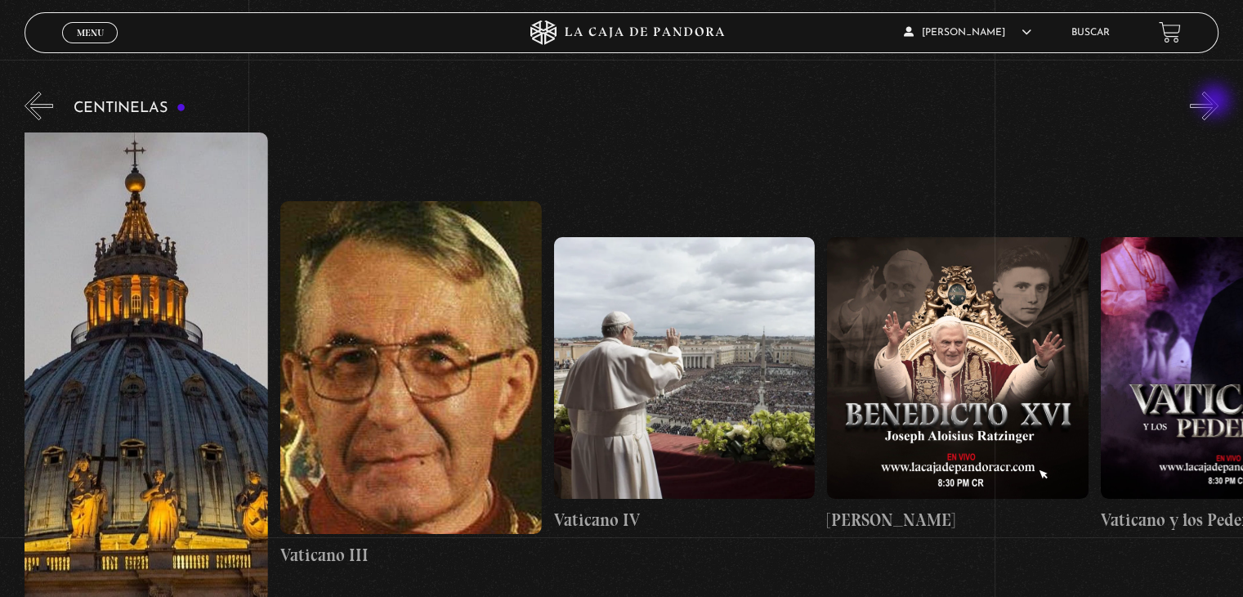
click at [1216, 102] on button "»" at bounding box center [1204, 106] width 29 height 29
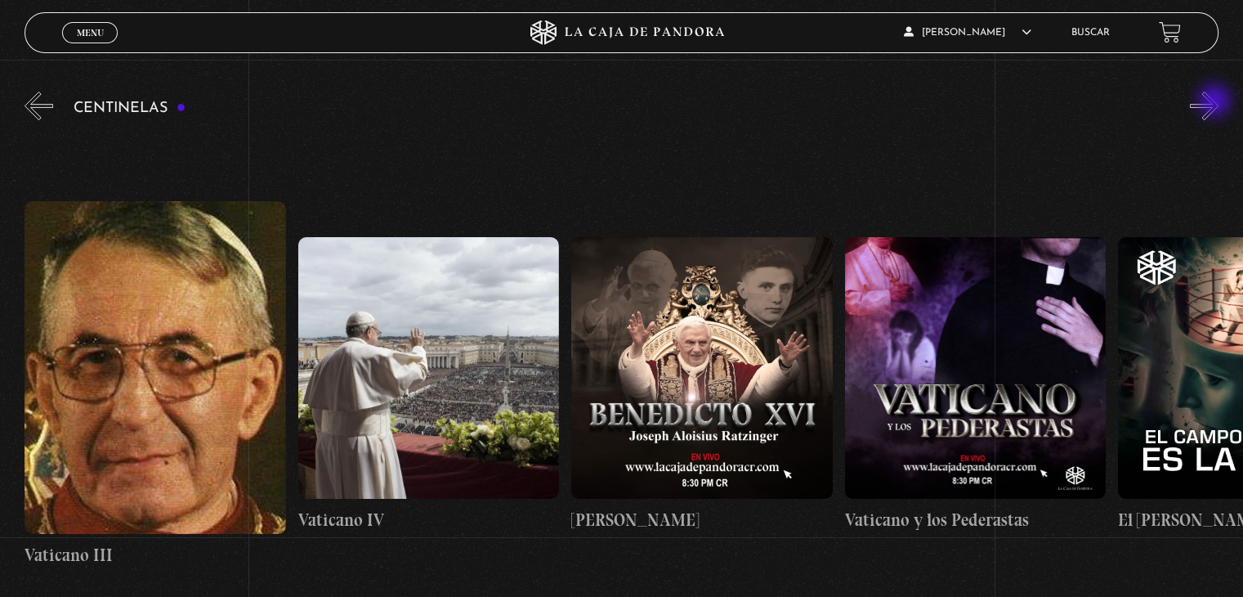
click at [1216, 102] on button "»" at bounding box center [1204, 106] width 29 height 29
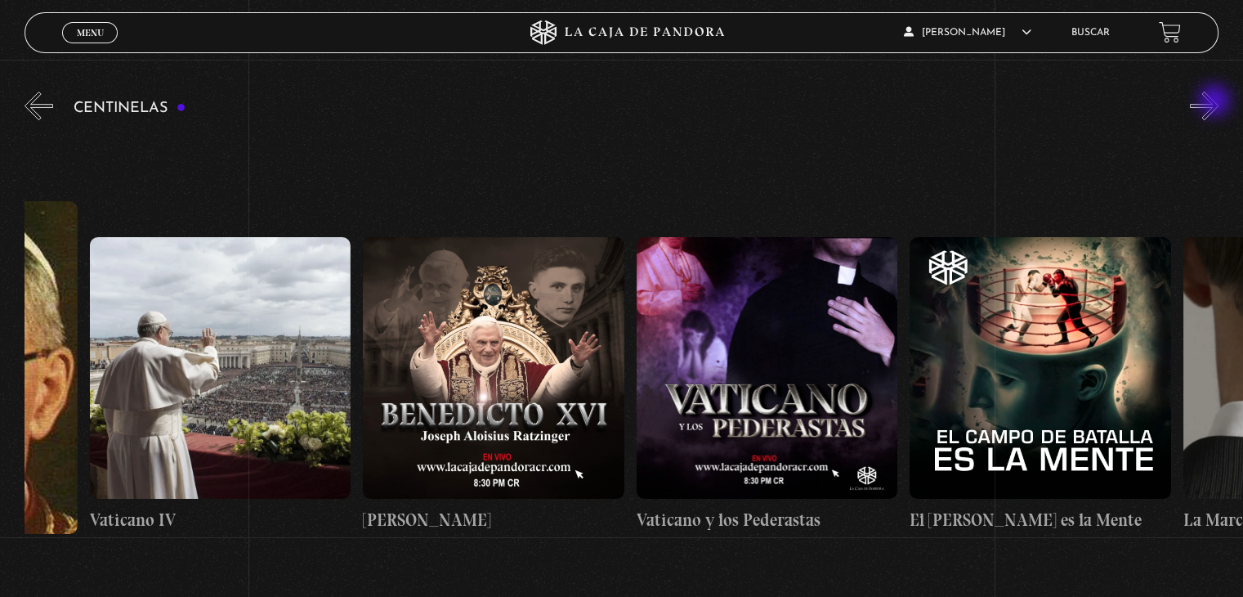
click at [1216, 102] on button "»" at bounding box center [1204, 106] width 29 height 29
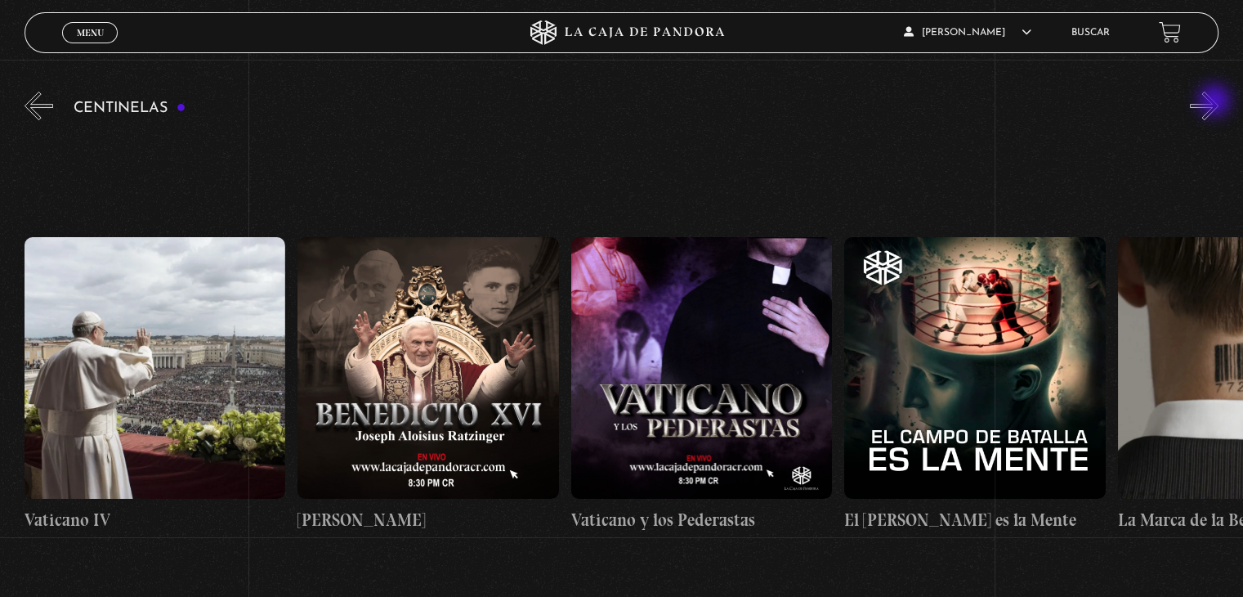
click at [1216, 102] on button "»" at bounding box center [1204, 106] width 29 height 29
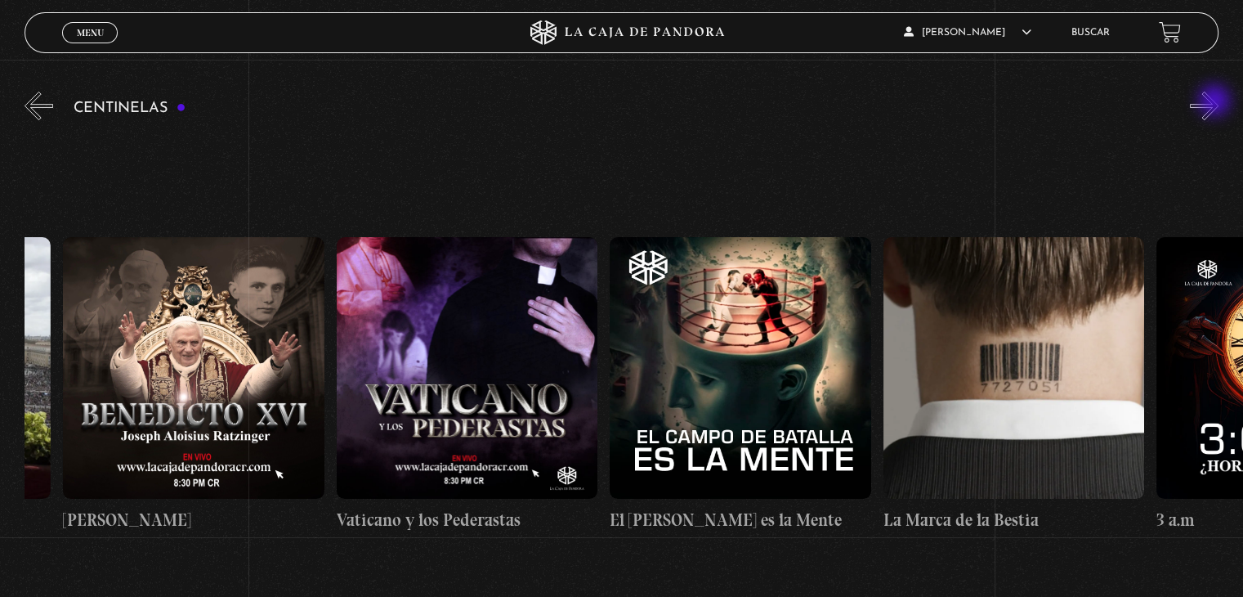
click at [1216, 102] on button "»" at bounding box center [1204, 106] width 29 height 29
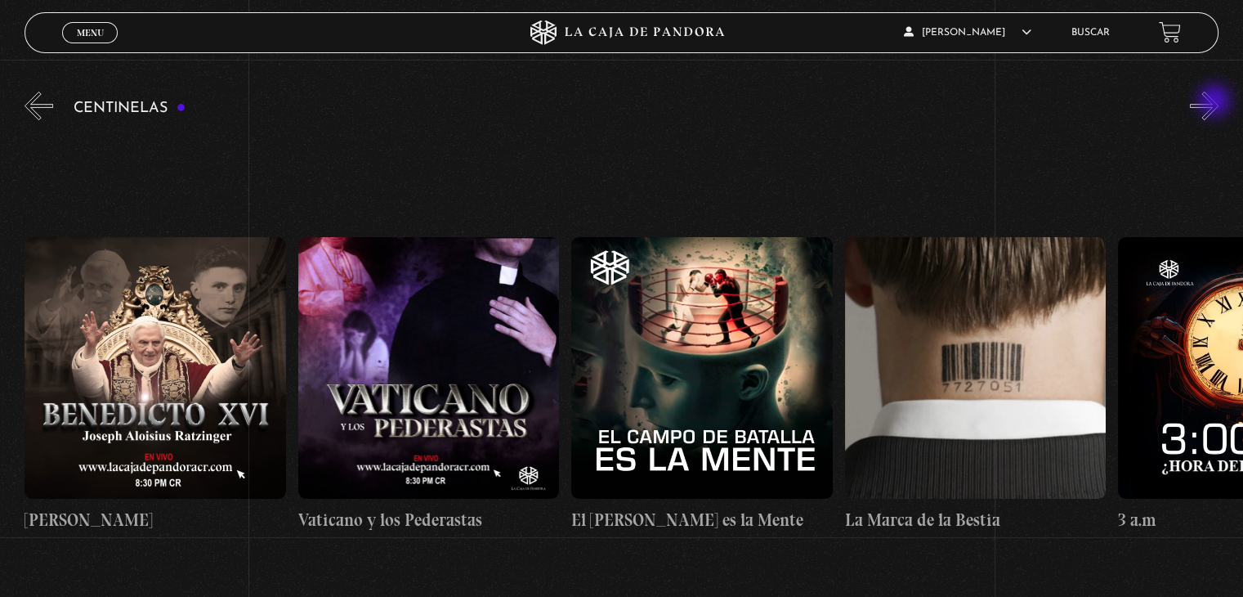
click at [1216, 102] on button "»" at bounding box center [1204, 106] width 29 height 29
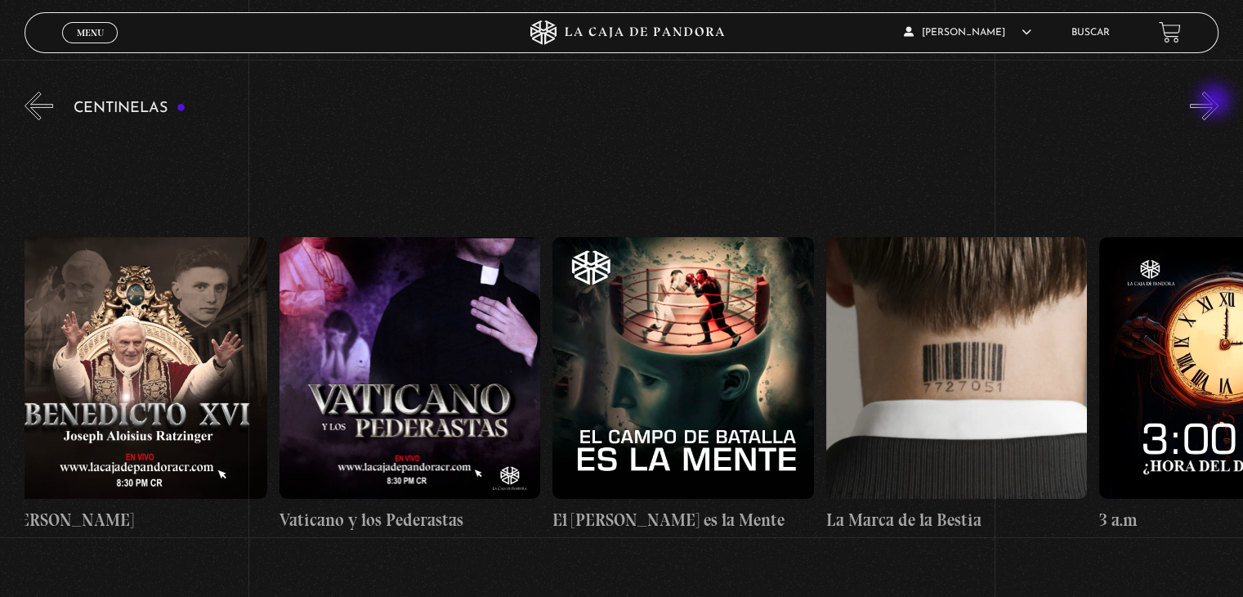
click at [1216, 102] on button "»" at bounding box center [1204, 106] width 29 height 29
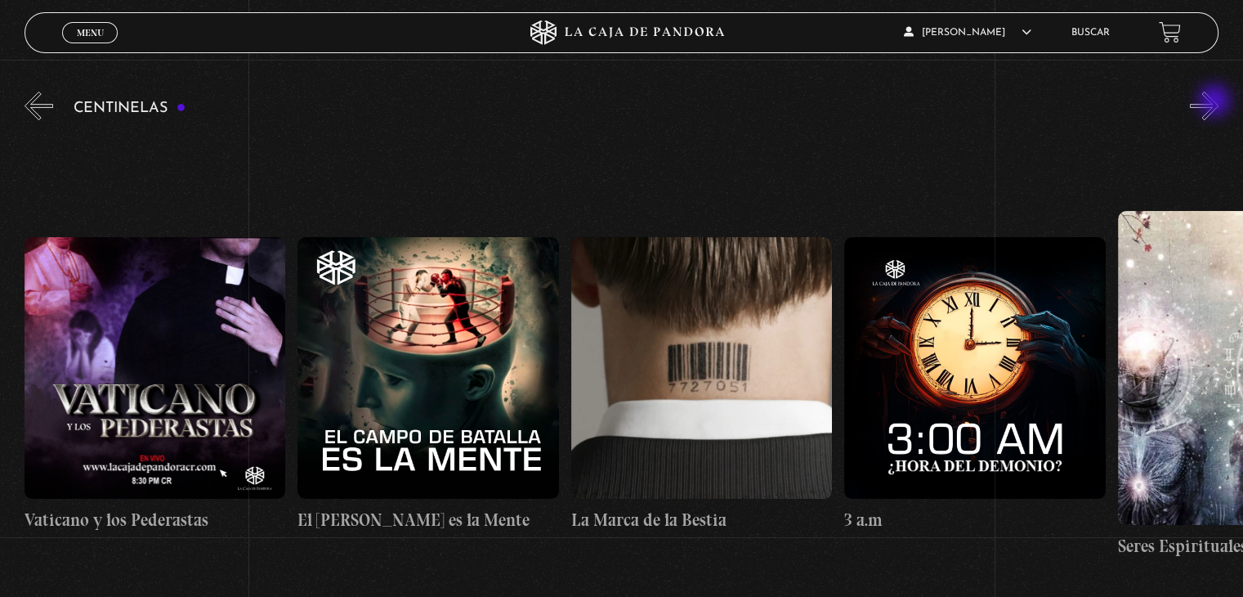
click at [1216, 102] on button "»" at bounding box center [1204, 106] width 29 height 29
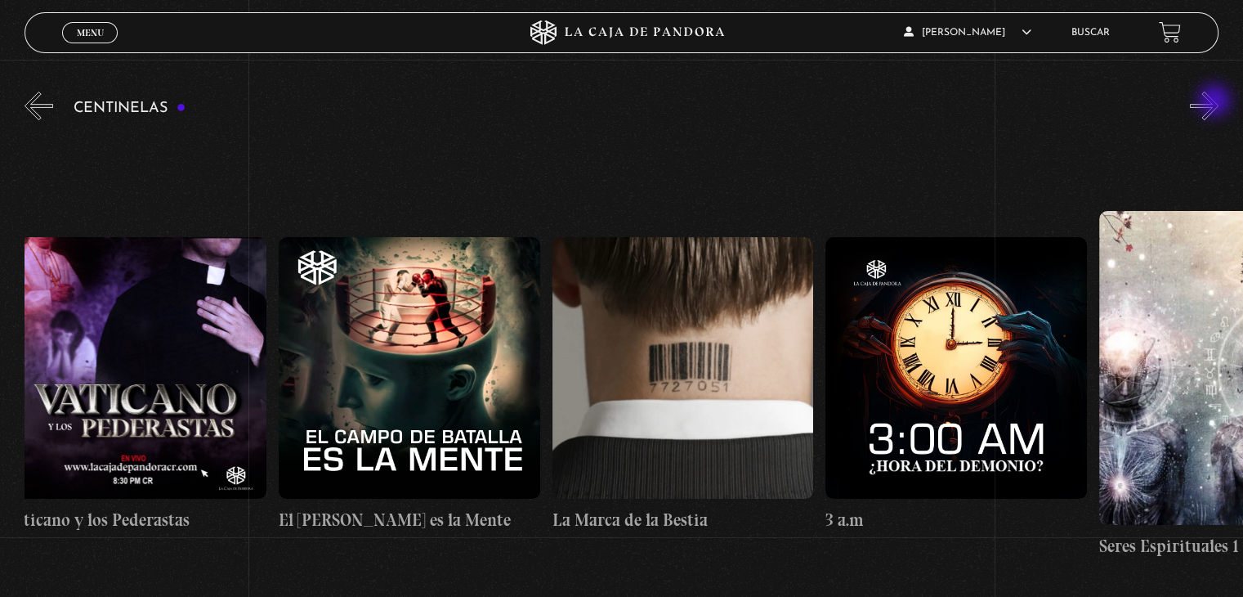
click at [1216, 102] on button "»" at bounding box center [1204, 106] width 29 height 29
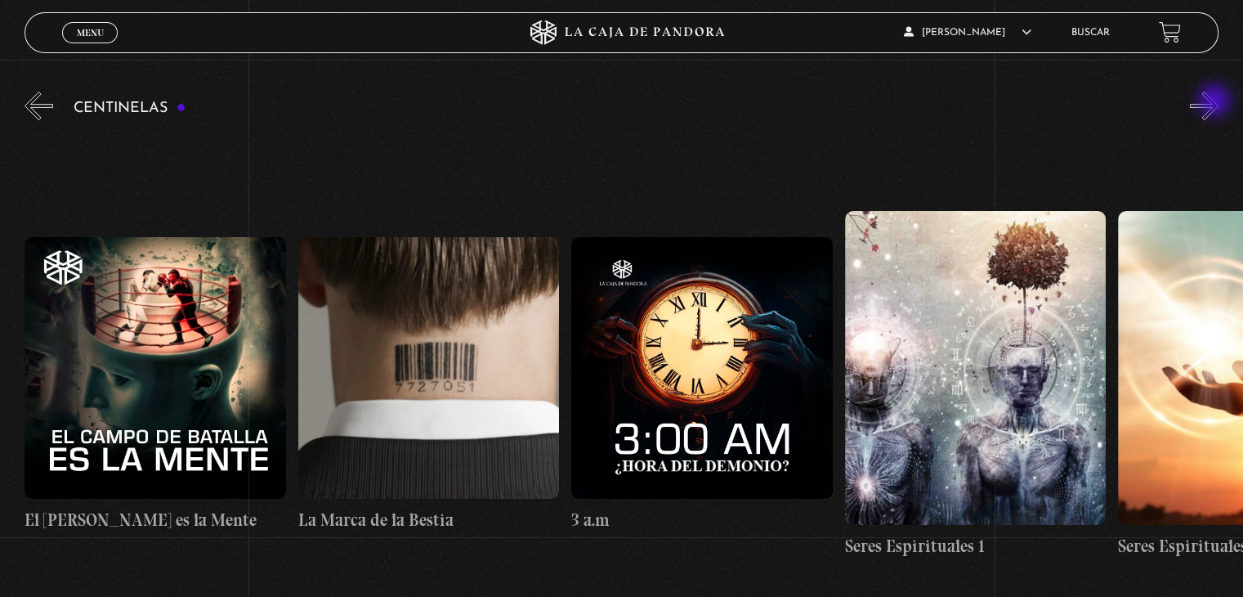
click at [1216, 102] on button "»" at bounding box center [1204, 106] width 29 height 29
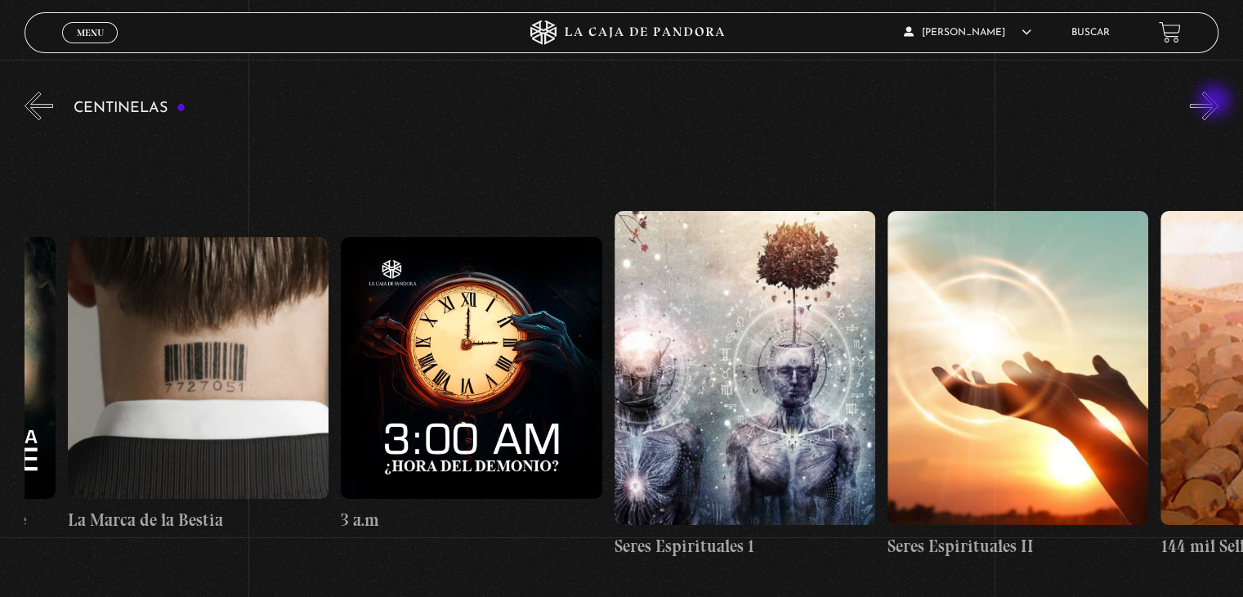
click at [1216, 102] on button "»" at bounding box center [1204, 106] width 29 height 29
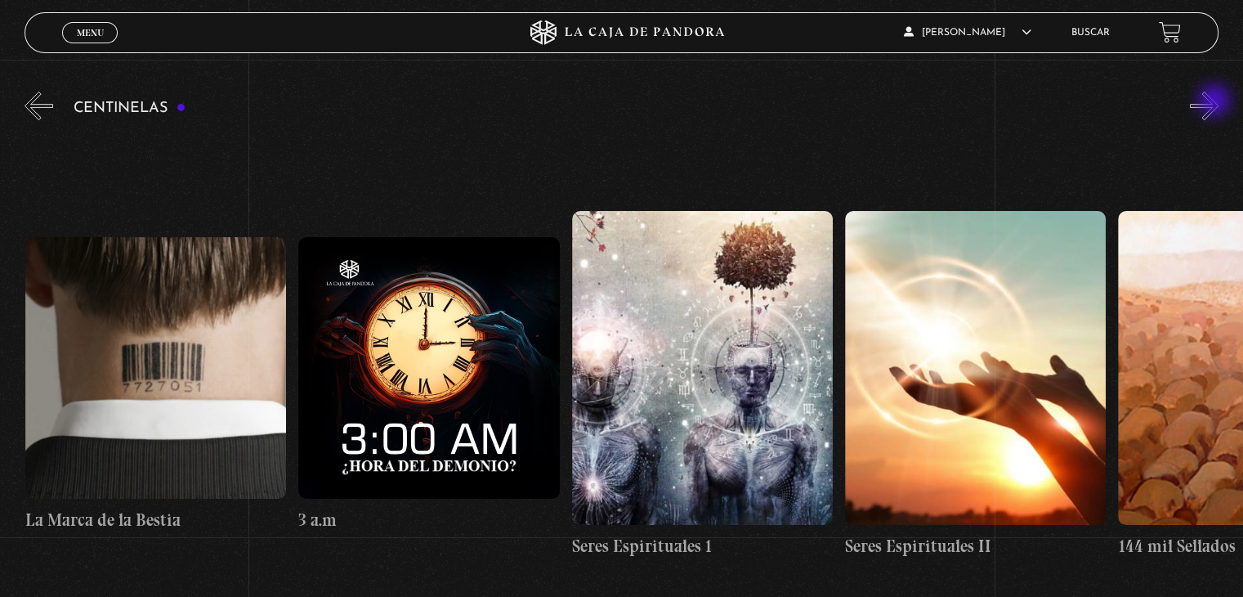
click at [1216, 102] on button "»" at bounding box center [1204, 106] width 29 height 29
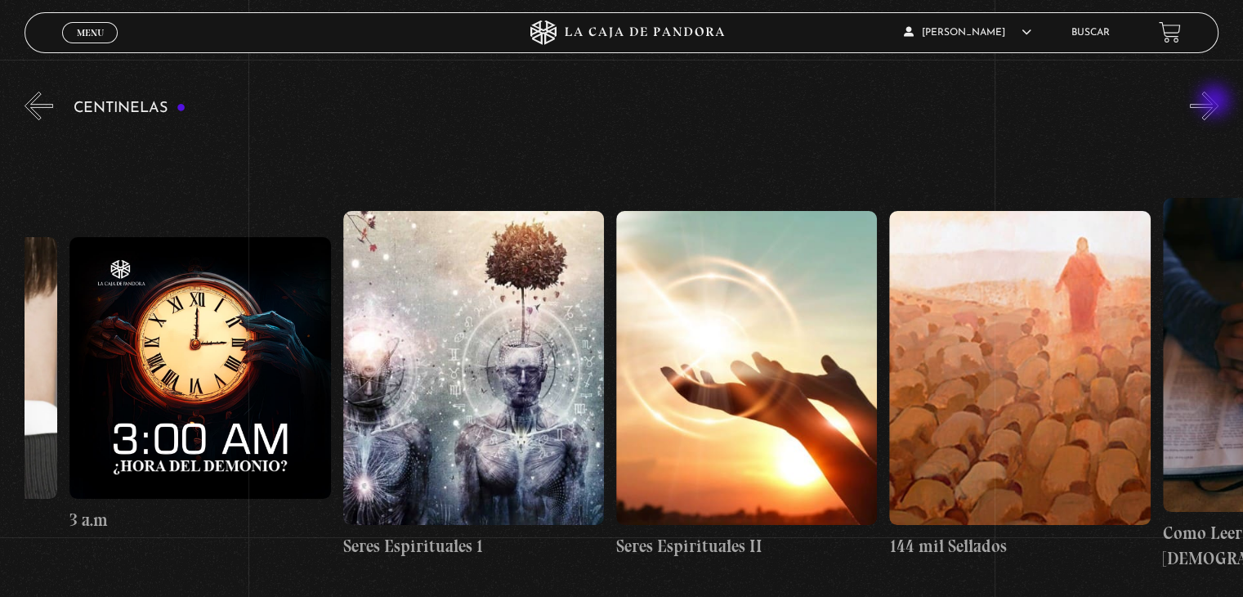
click at [1216, 102] on button "»" at bounding box center [1204, 106] width 29 height 29
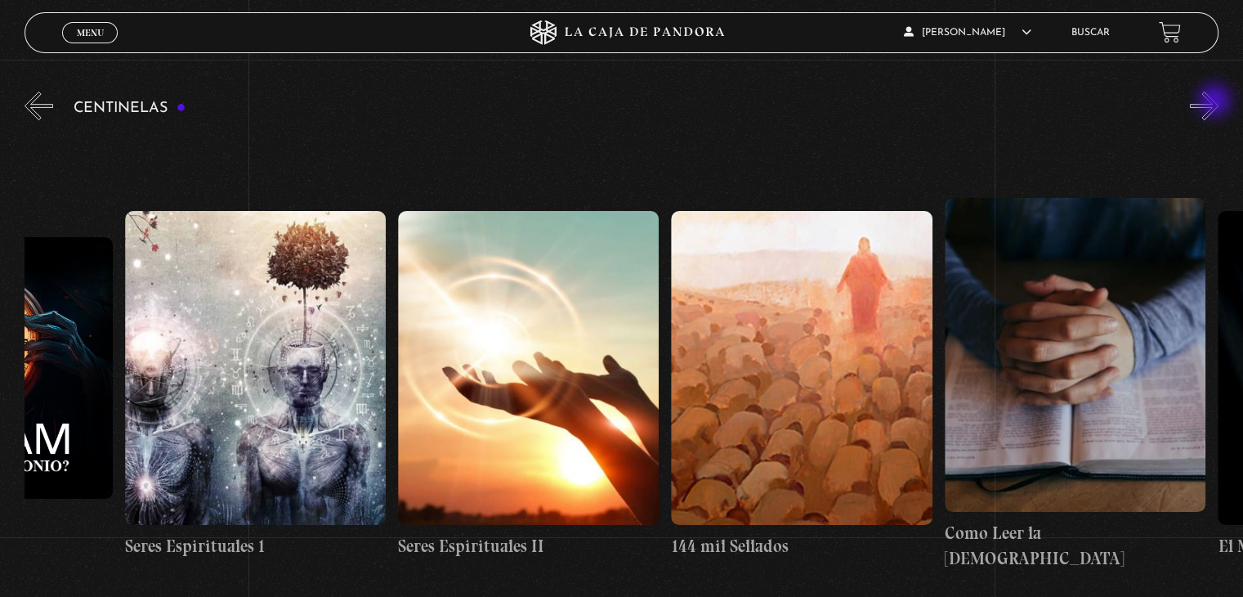
click at [1216, 102] on button "»" at bounding box center [1204, 106] width 29 height 29
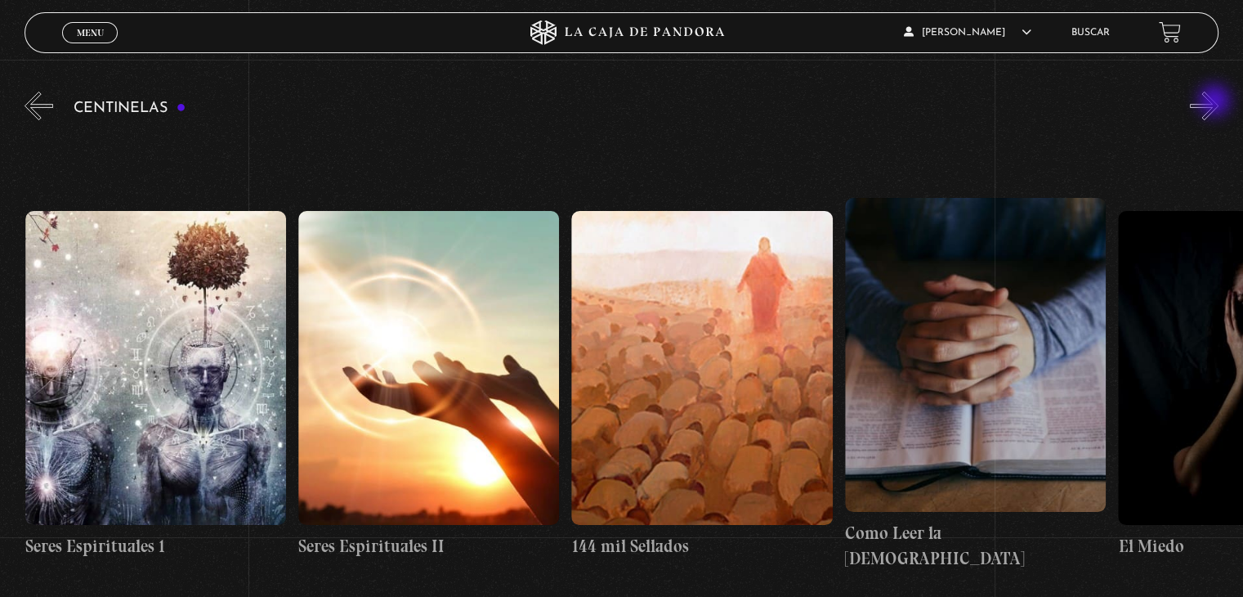
click at [1216, 102] on button "»" at bounding box center [1204, 106] width 29 height 29
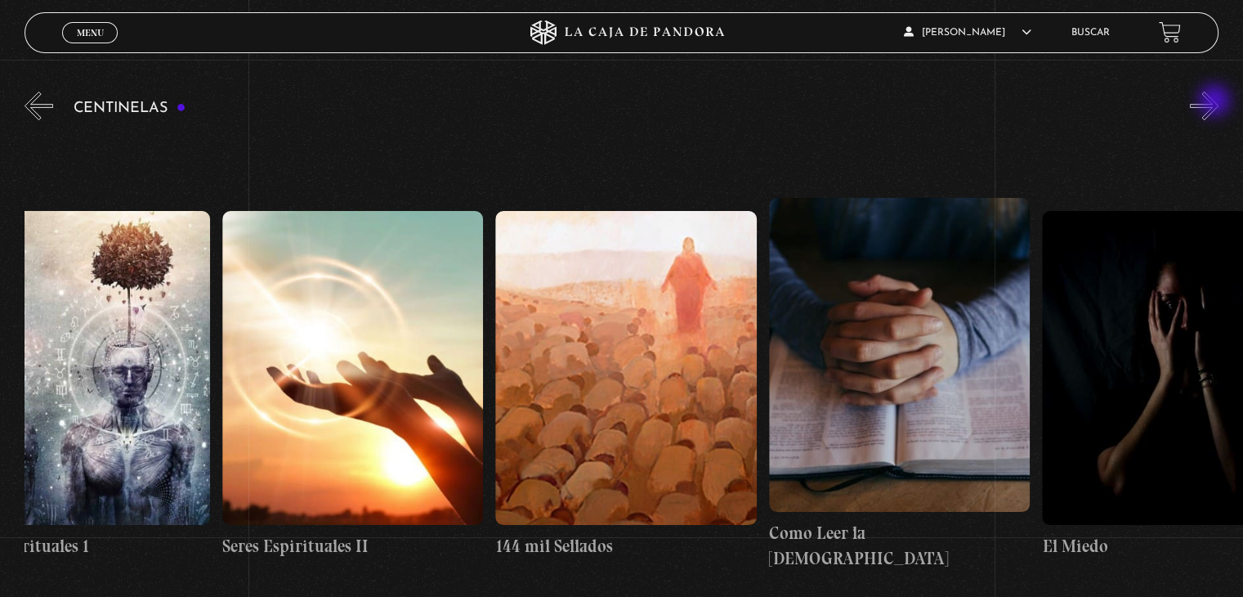
click at [1216, 102] on button "»" at bounding box center [1204, 106] width 29 height 29
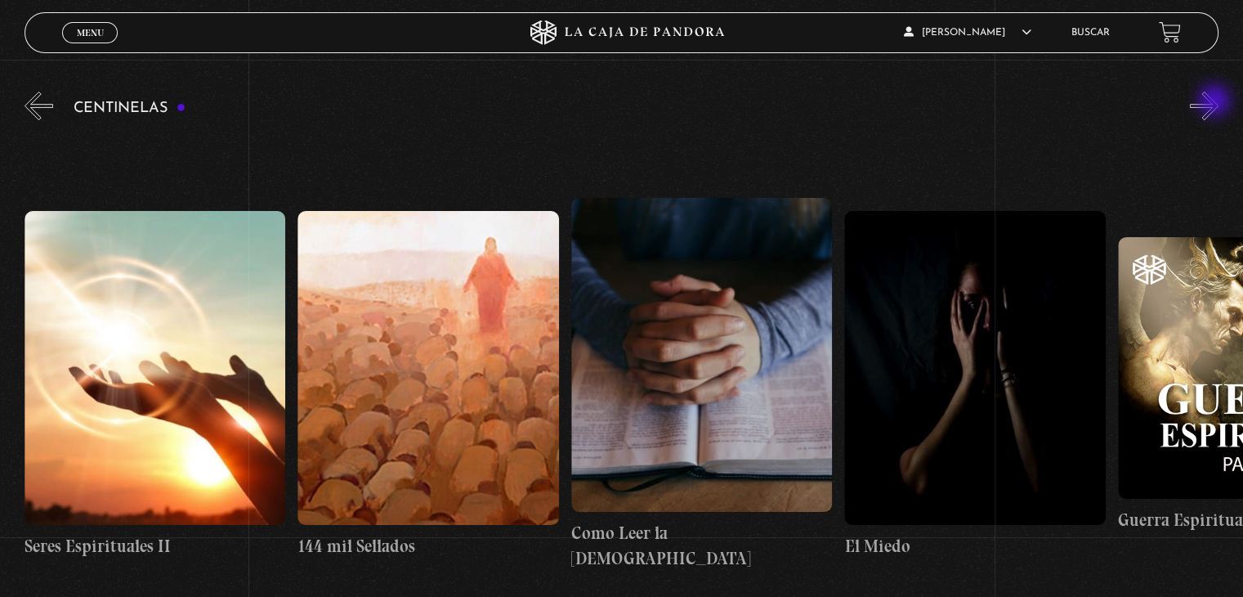
click at [1216, 102] on button "»" at bounding box center [1204, 106] width 29 height 29
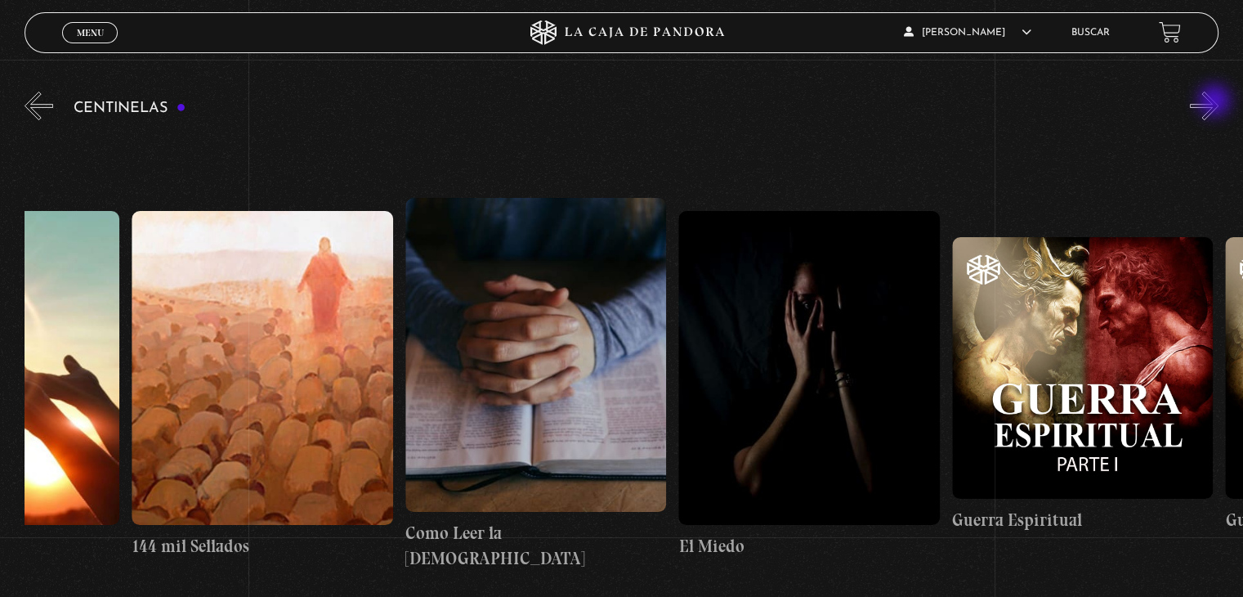
click at [1216, 102] on button "»" at bounding box center [1204, 106] width 29 height 29
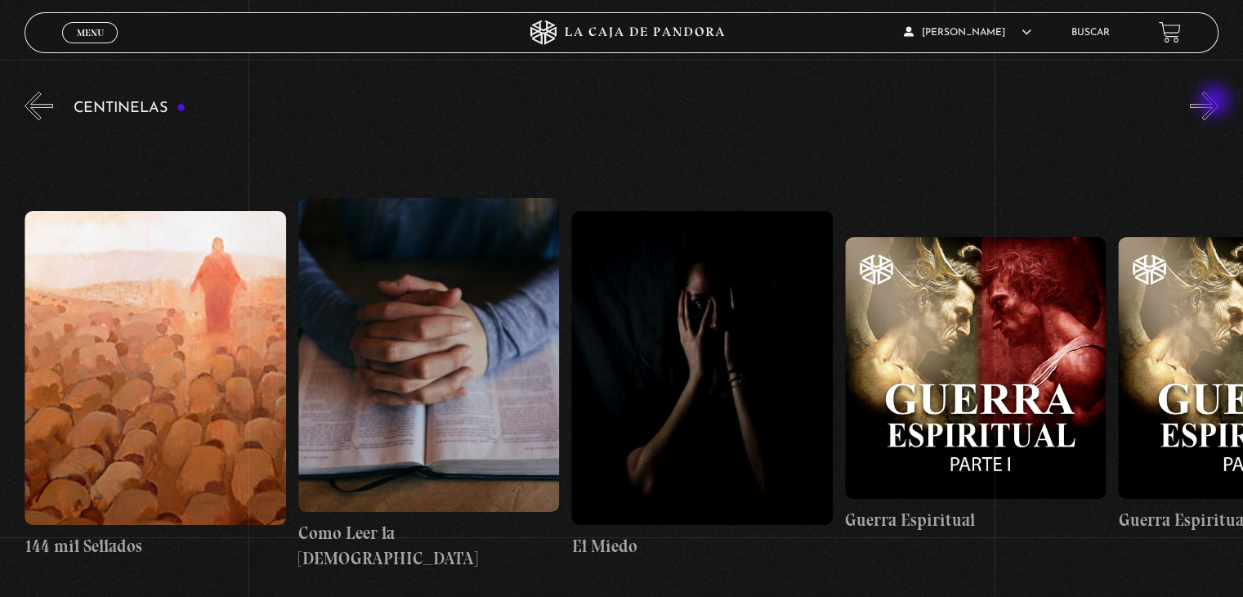
click at [1216, 102] on button "»" at bounding box center [1204, 106] width 29 height 29
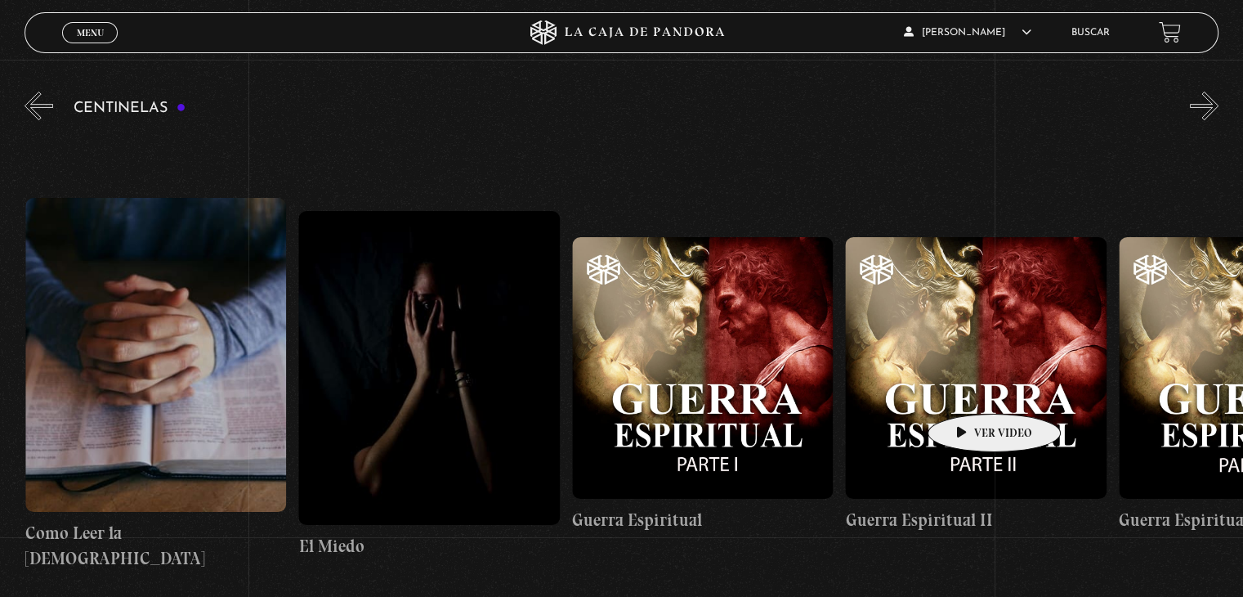
click at [969, 389] on figure at bounding box center [975, 367] width 261 height 261
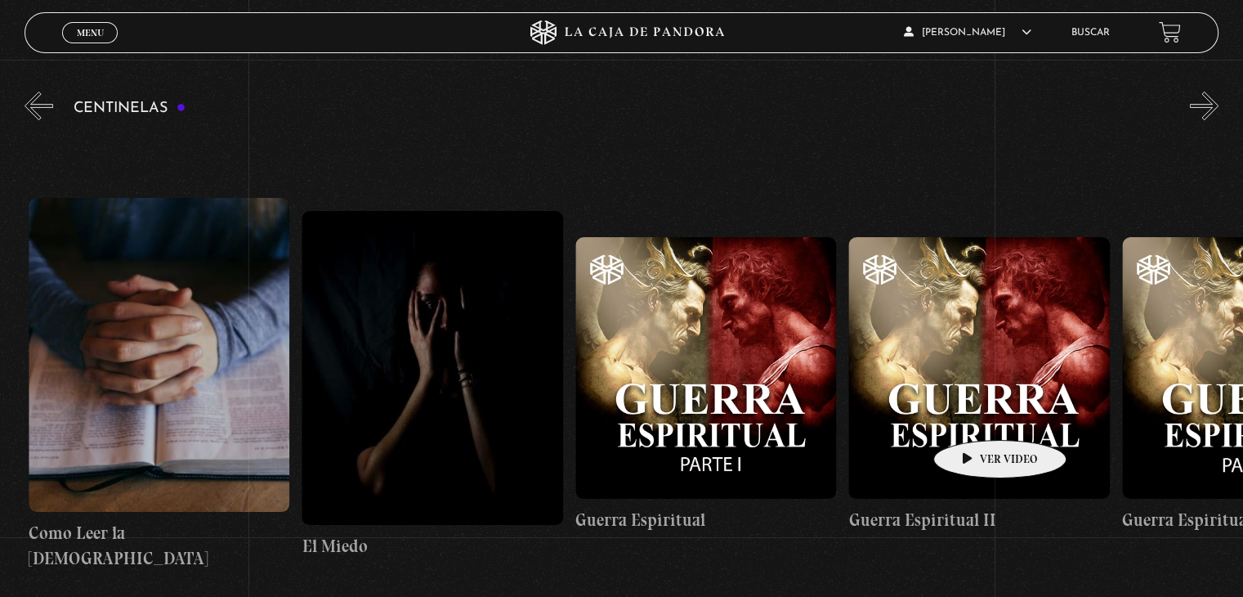
click at [974, 415] on figure at bounding box center [978, 367] width 261 height 261
